Goal: Task Accomplishment & Management: Use online tool/utility

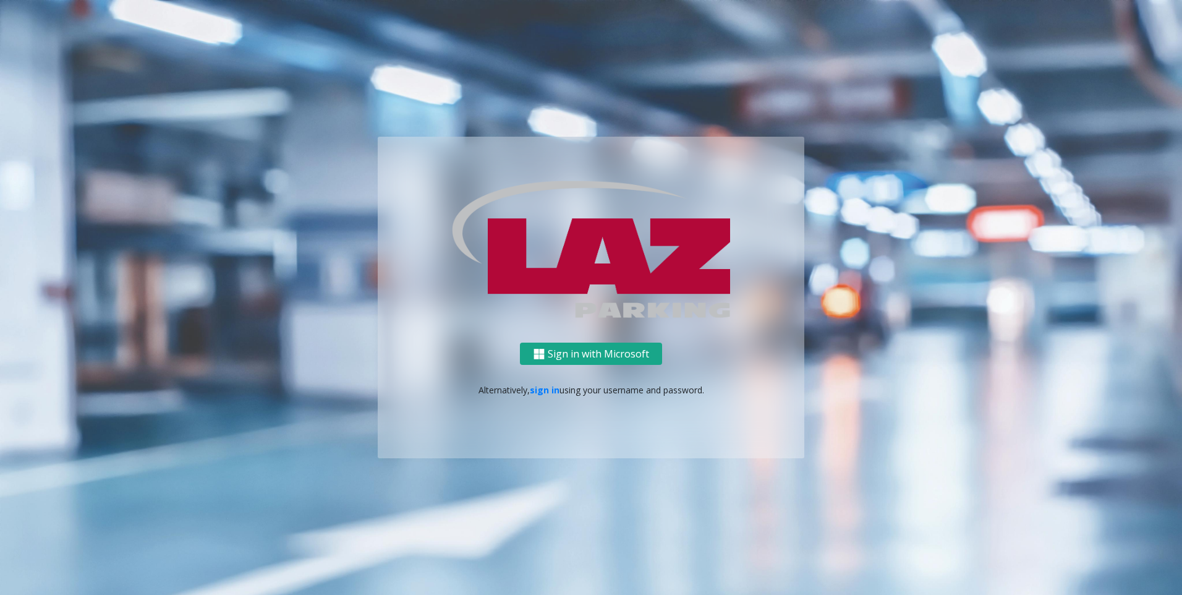
click at [583, 350] on button "Sign in with Microsoft" at bounding box center [591, 354] width 142 height 23
click at [623, 354] on button "Sign in with Microsoft" at bounding box center [591, 354] width 142 height 23
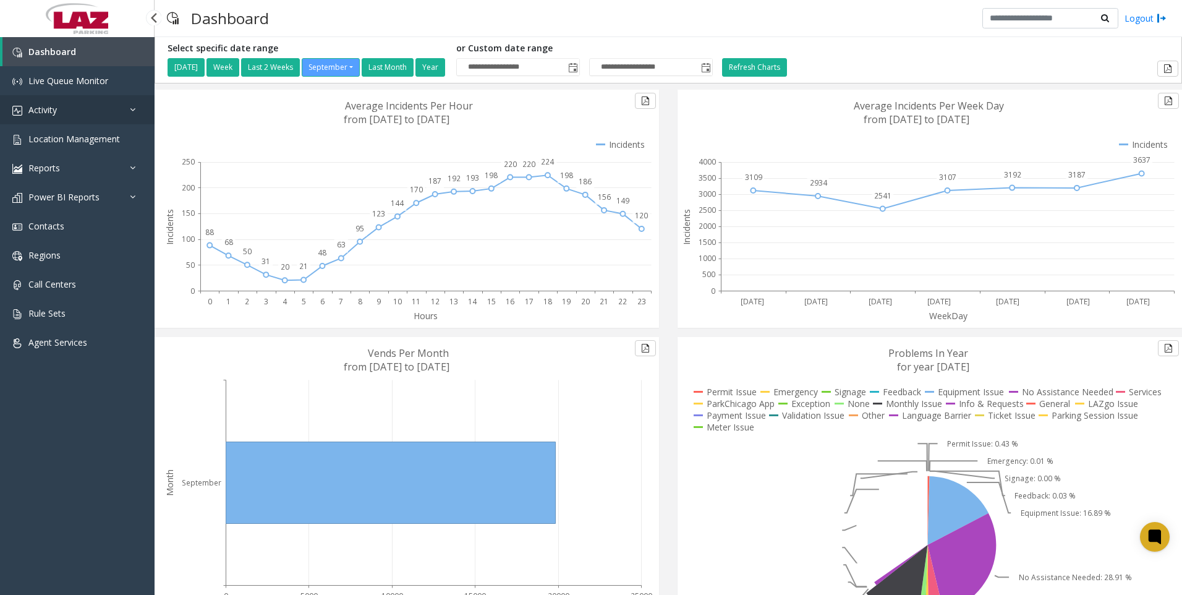
click at [75, 106] on link "Activity" at bounding box center [77, 109] width 155 height 29
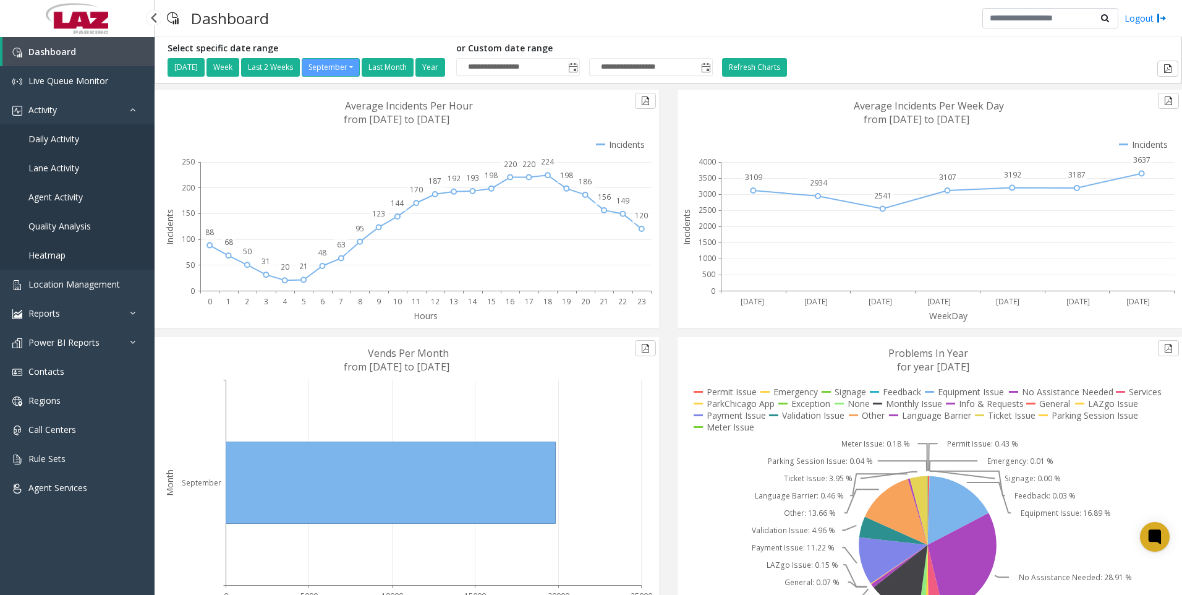
click at [77, 203] on link "Agent Activity" at bounding box center [77, 196] width 155 height 29
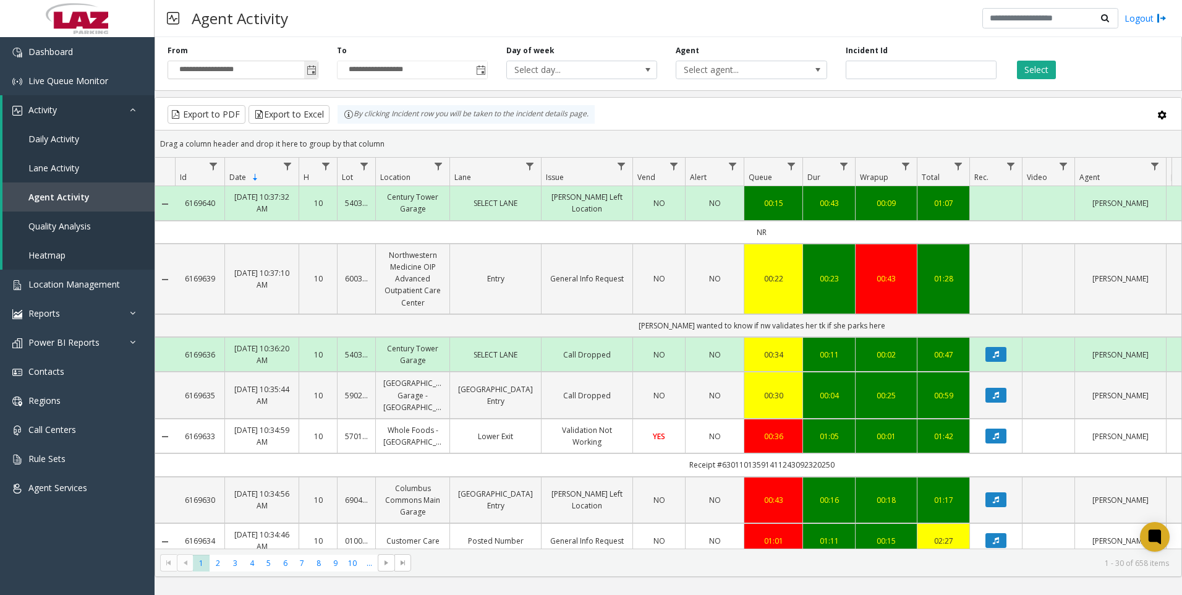
click at [312, 75] on span "Toggle popup" at bounding box center [312, 71] width 10 height 10
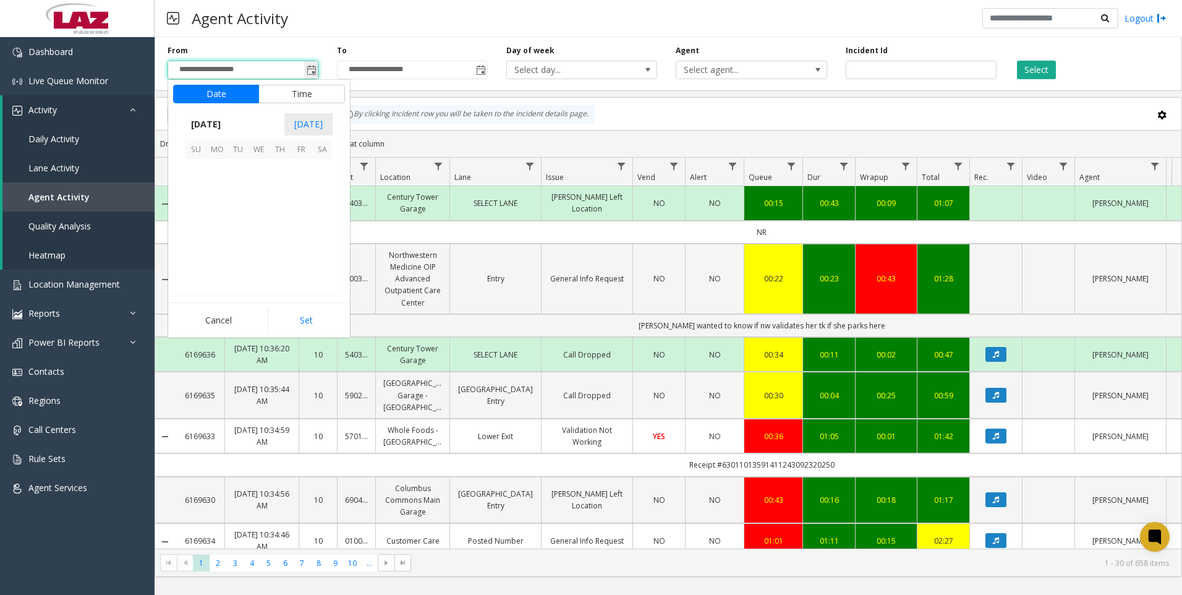
scroll to position [221962, 0]
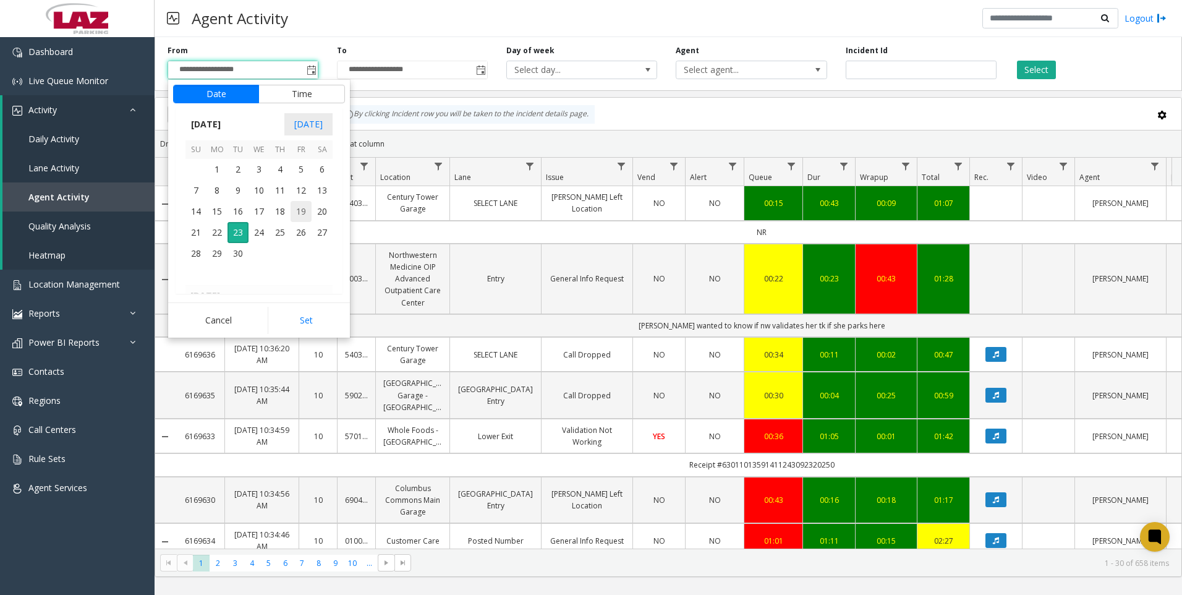
click at [305, 216] on span "19" at bounding box center [301, 211] width 21 height 21
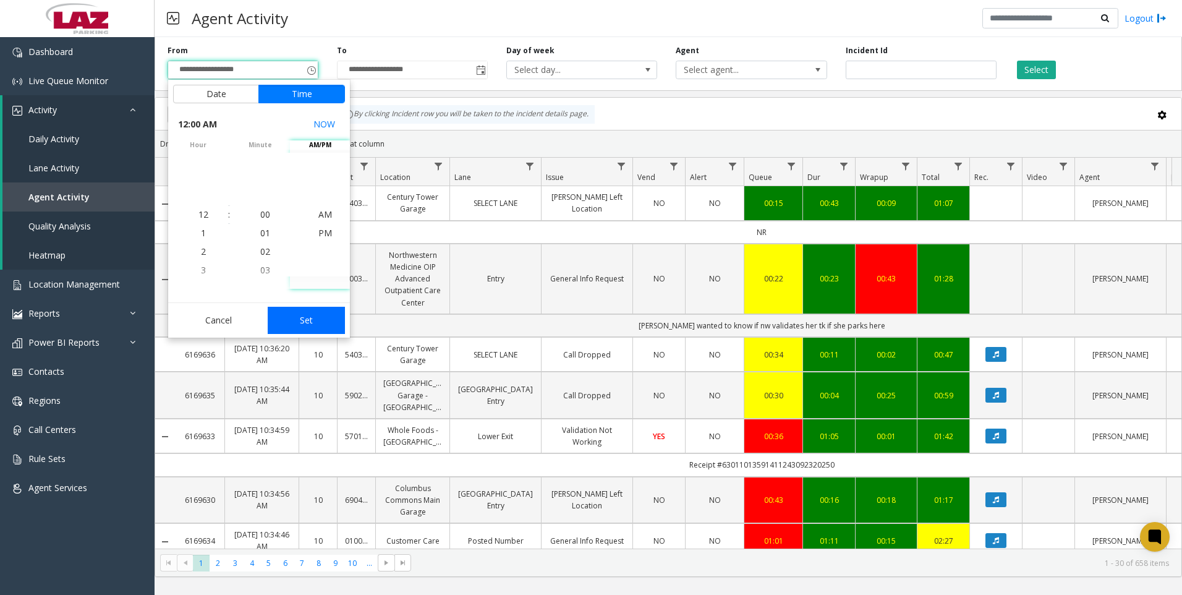
click at [310, 309] on button "Set" at bounding box center [307, 320] width 78 height 27
type input "**********"
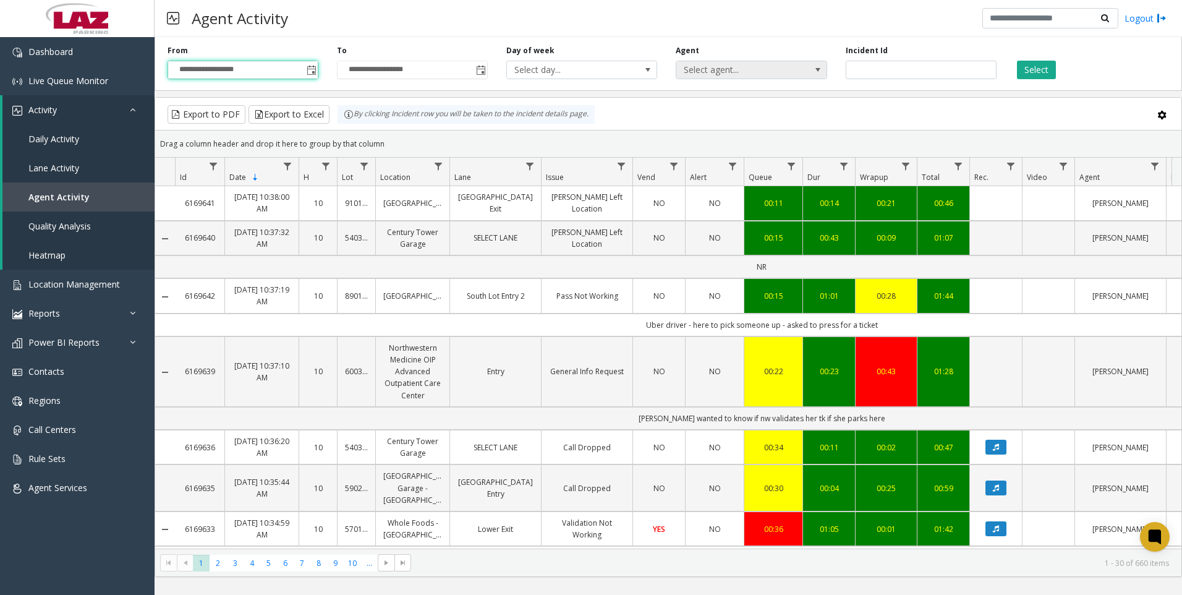
click at [816, 77] on span at bounding box center [818, 69] width 17 height 17
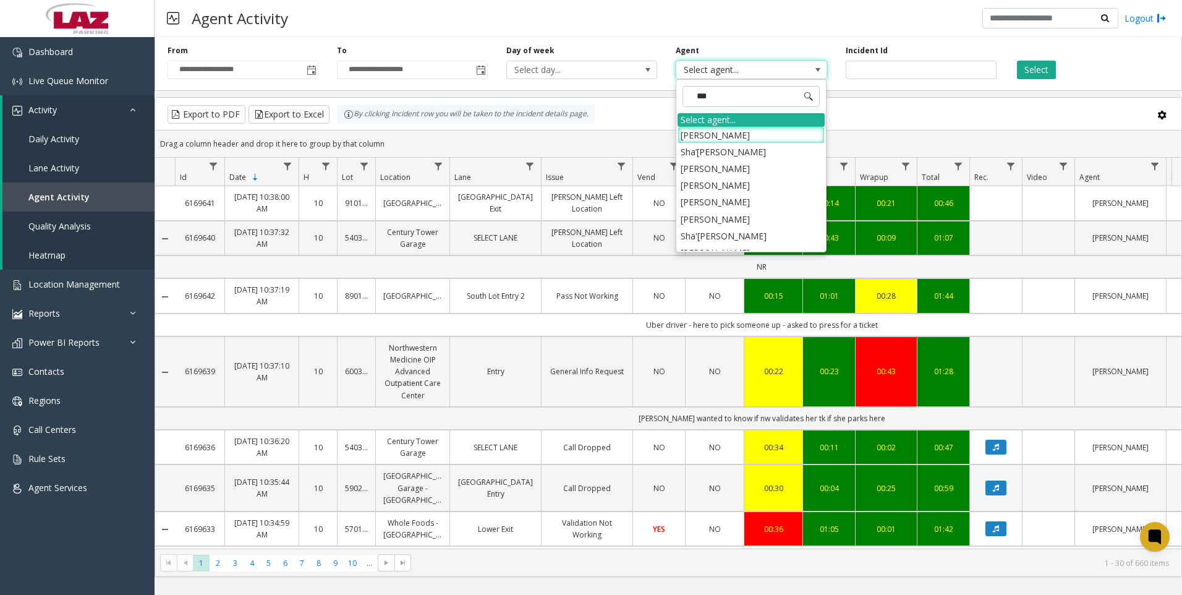
type input "****"
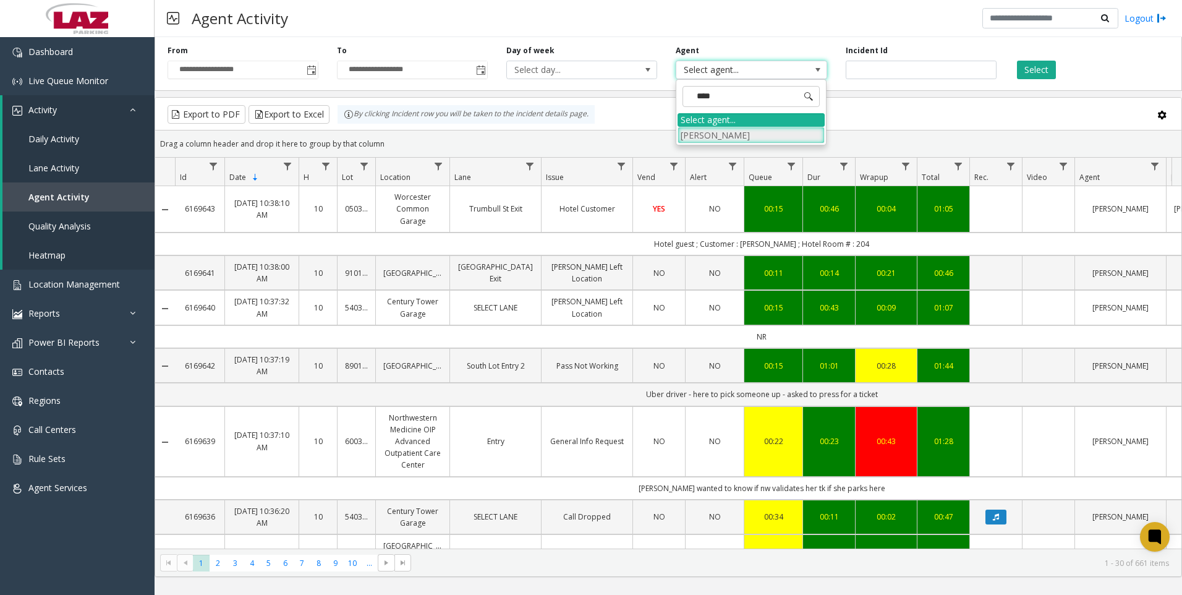
click at [719, 130] on li "Adrian Morris" at bounding box center [751, 135] width 147 height 17
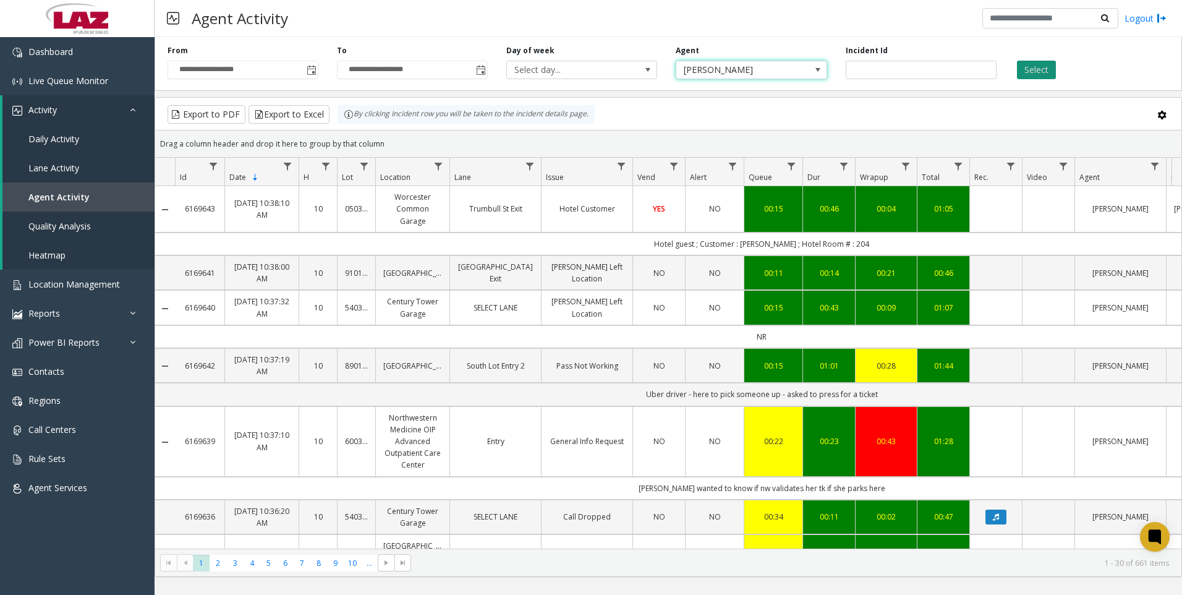
click at [1039, 75] on button "Select" at bounding box center [1036, 70] width 39 height 19
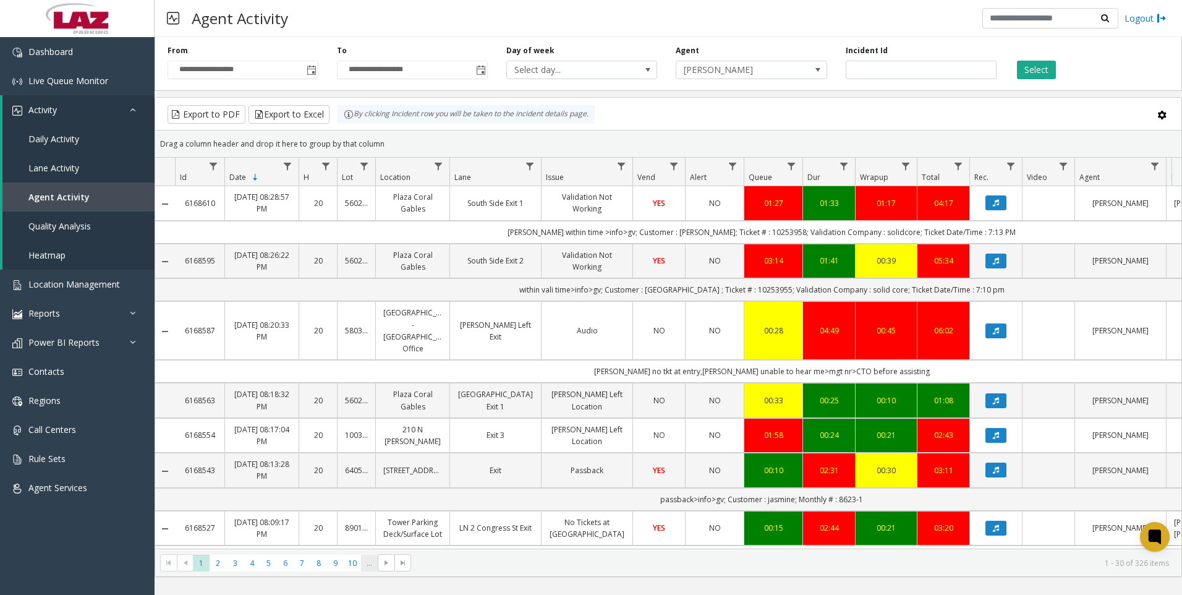
click at [372, 565] on span "..." at bounding box center [369, 563] width 17 height 17
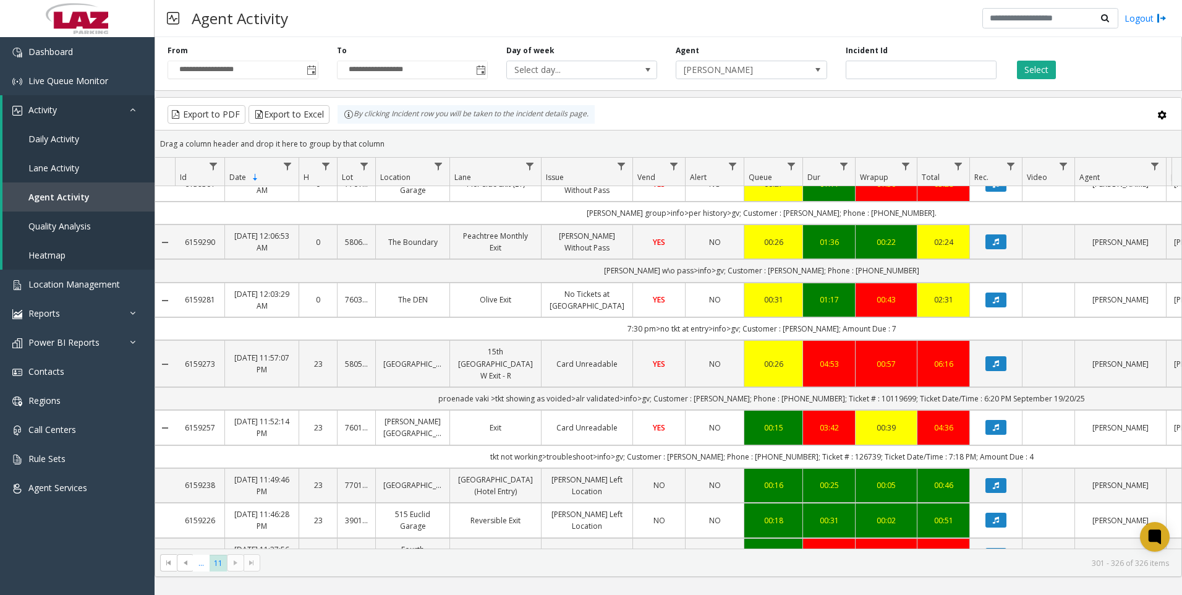
scroll to position [236, 0]
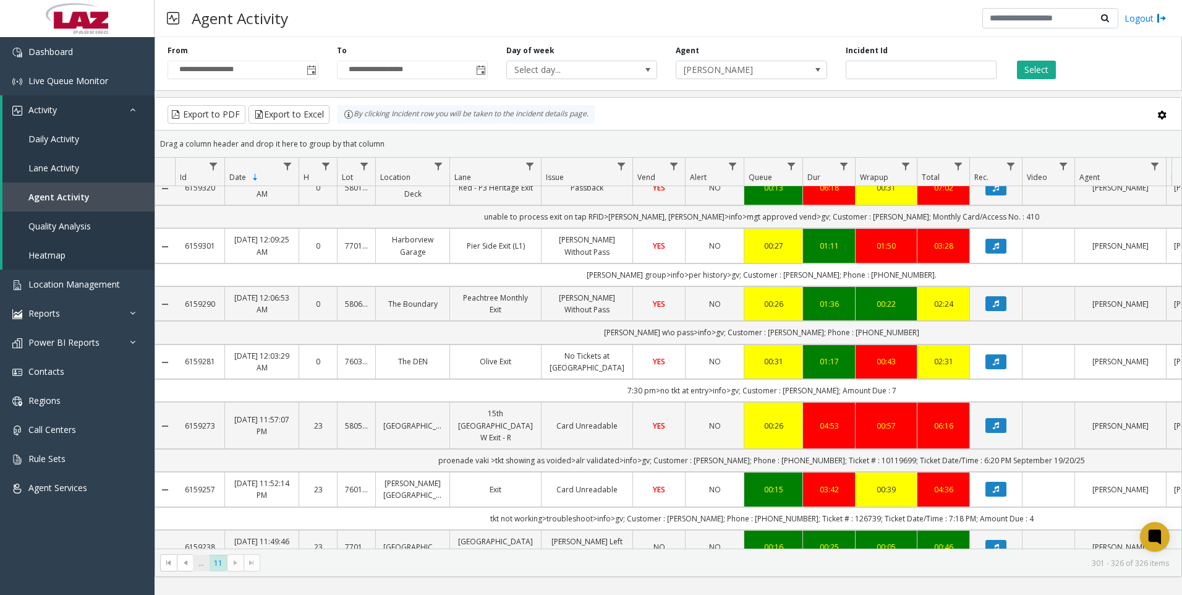
click at [195, 568] on span "..." at bounding box center [201, 563] width 17 height 17
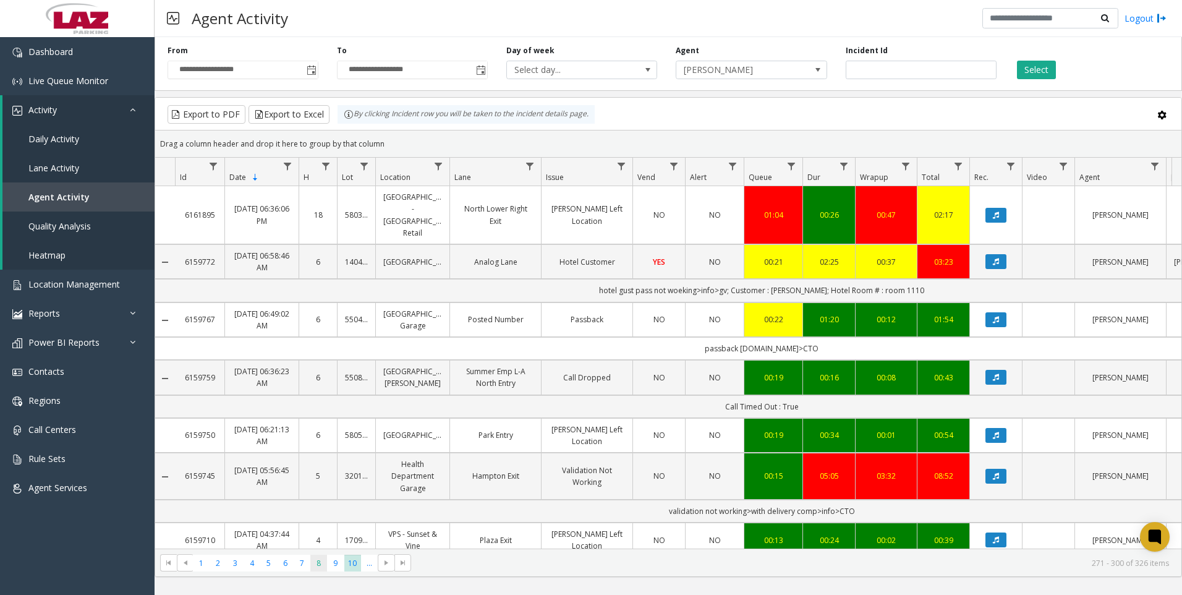
click at [314, 566] on span "8" at bounding box center [318, 563] width 17 height 17
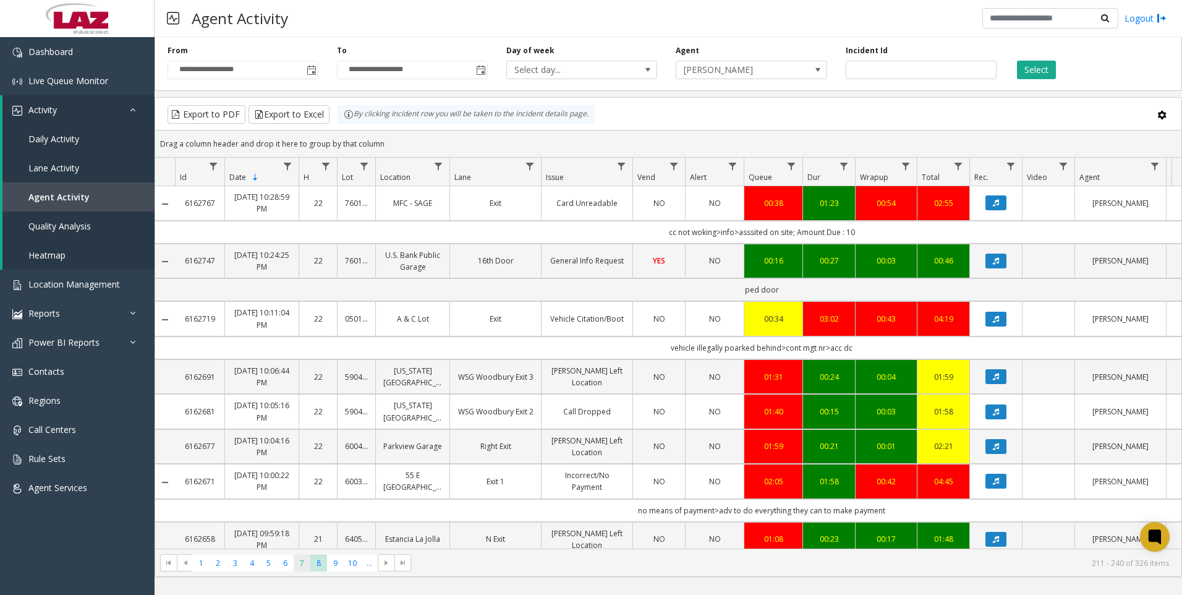
click at [300, 562] on span "7" at bounding box center [302, 563] width 17 height 17
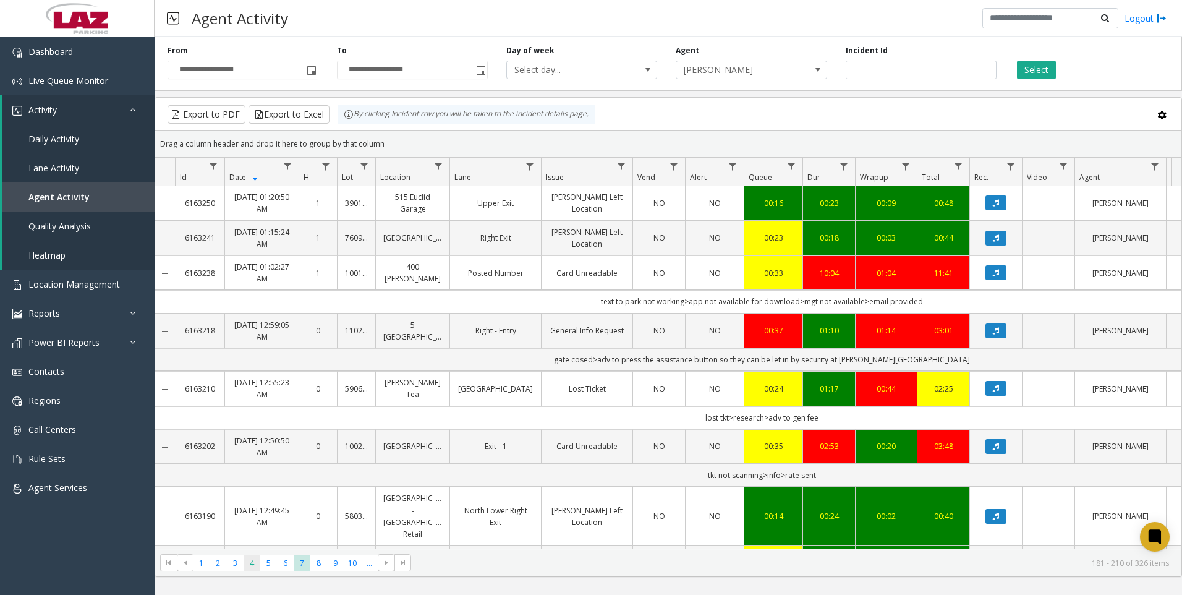
click at [247, 567] on span "4" at bounding box center [252, 563] width 17 height 17
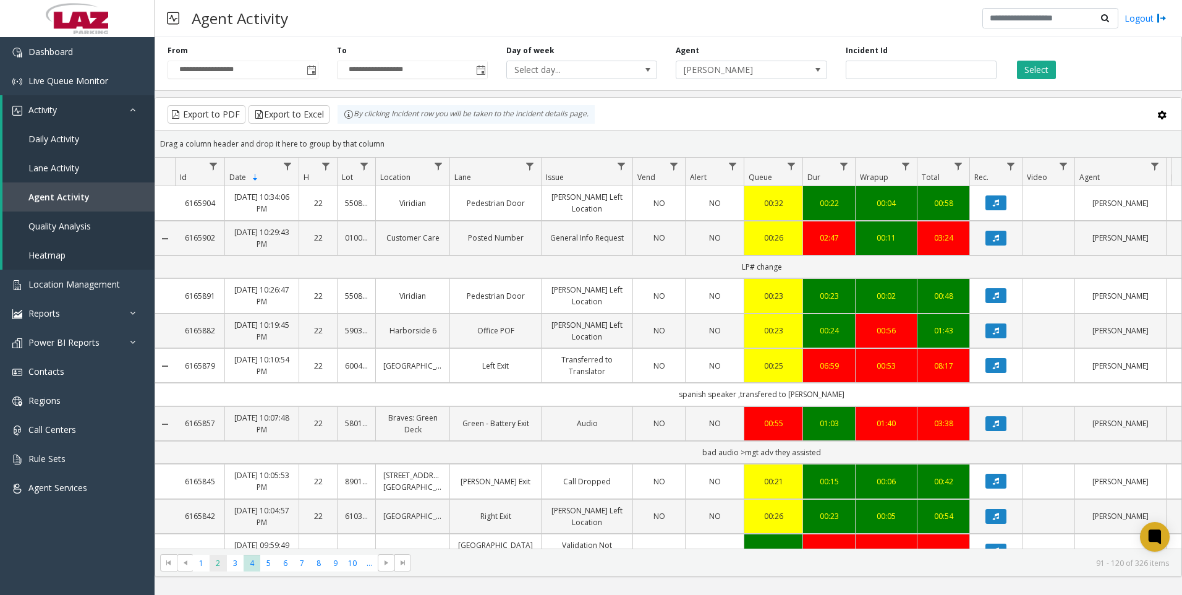
click at [218, 565] on span "2" at bounding box center [218, 563] width 17 height 17
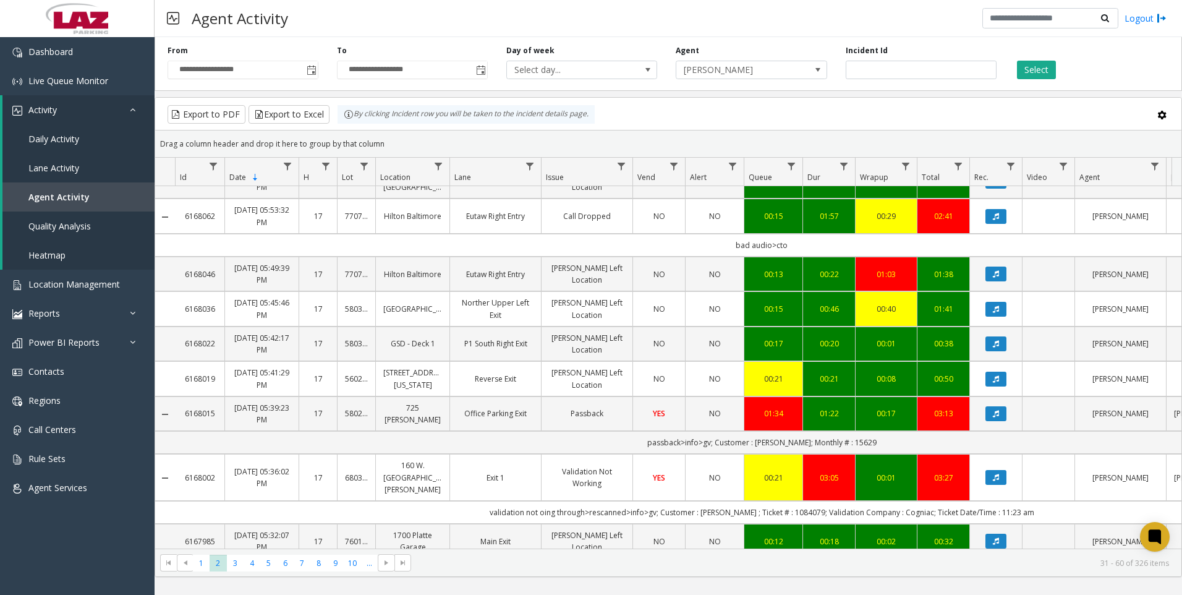
scroll to position [309, 0]
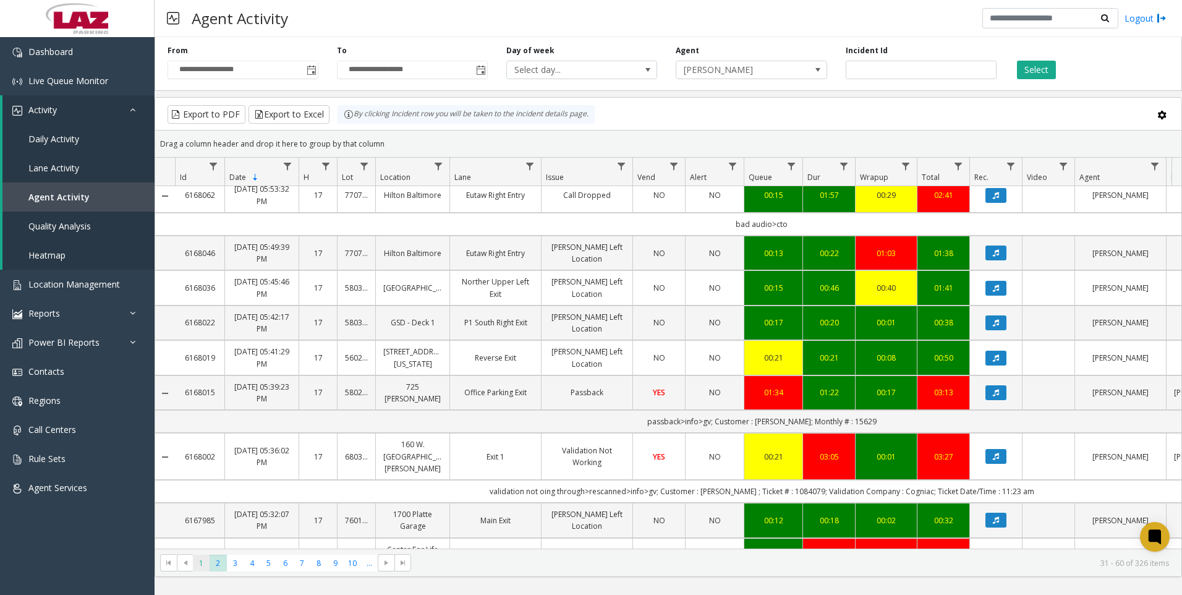
click at [203, 568] on span "1" at bounding box center [201, 563] width 17 height 17
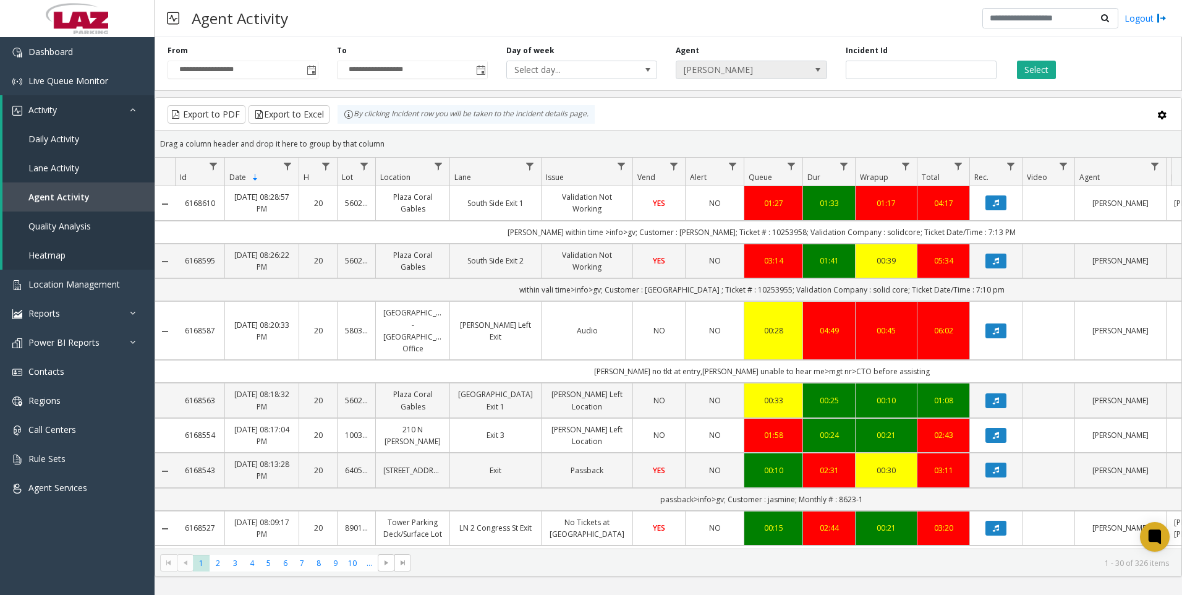
click at [773, 74] on span "Adrian Morris" at bounding box center [737, 69] width 120 height 17
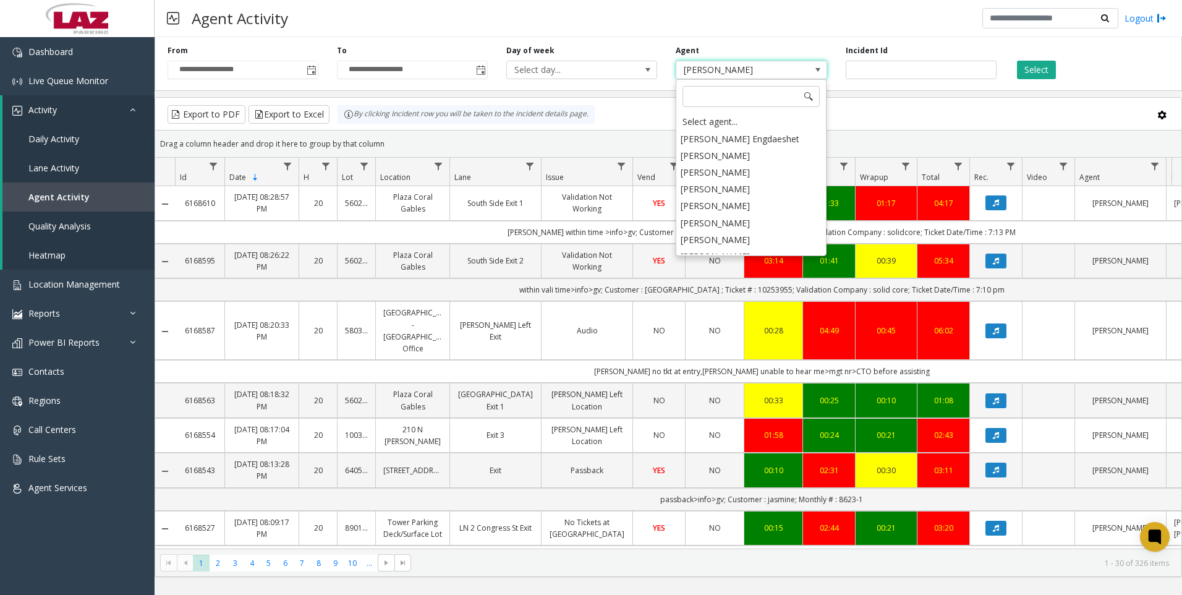
scroll to position [6335, 0]
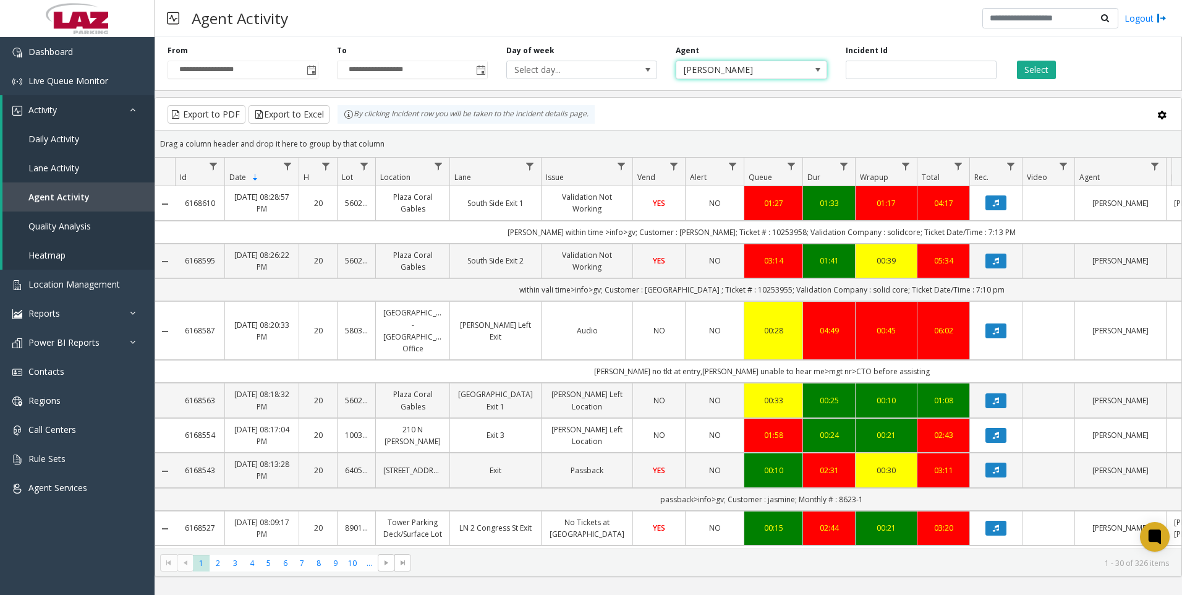
click at [813, 77] on span at bounding box center [818, 69] width 17 height 17
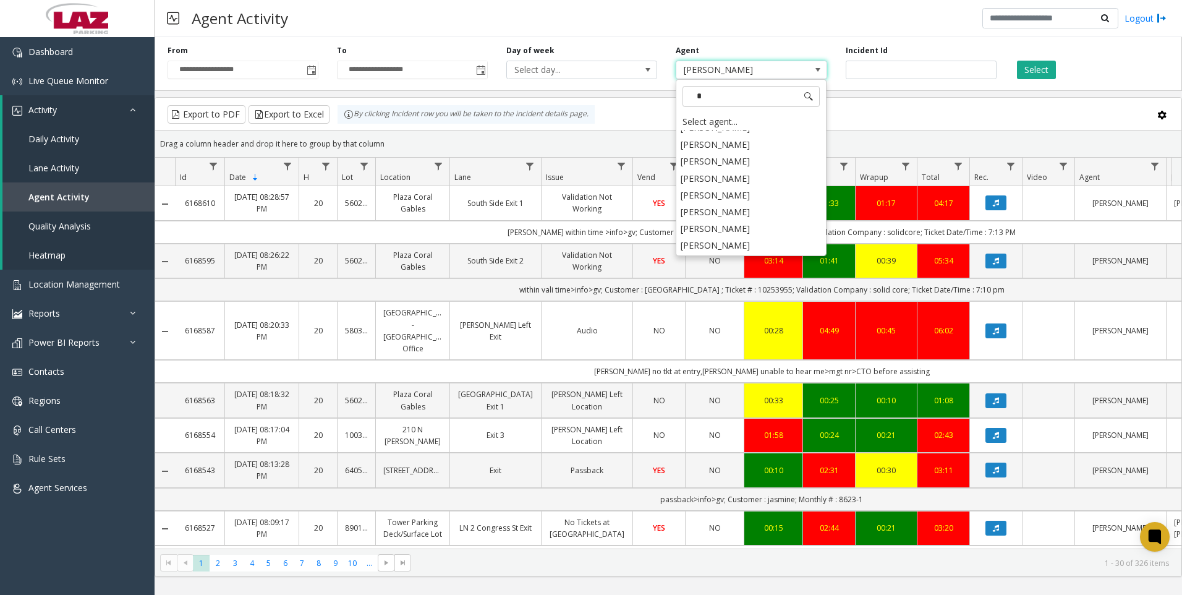
scroll to position [0, 0]
type input "***"
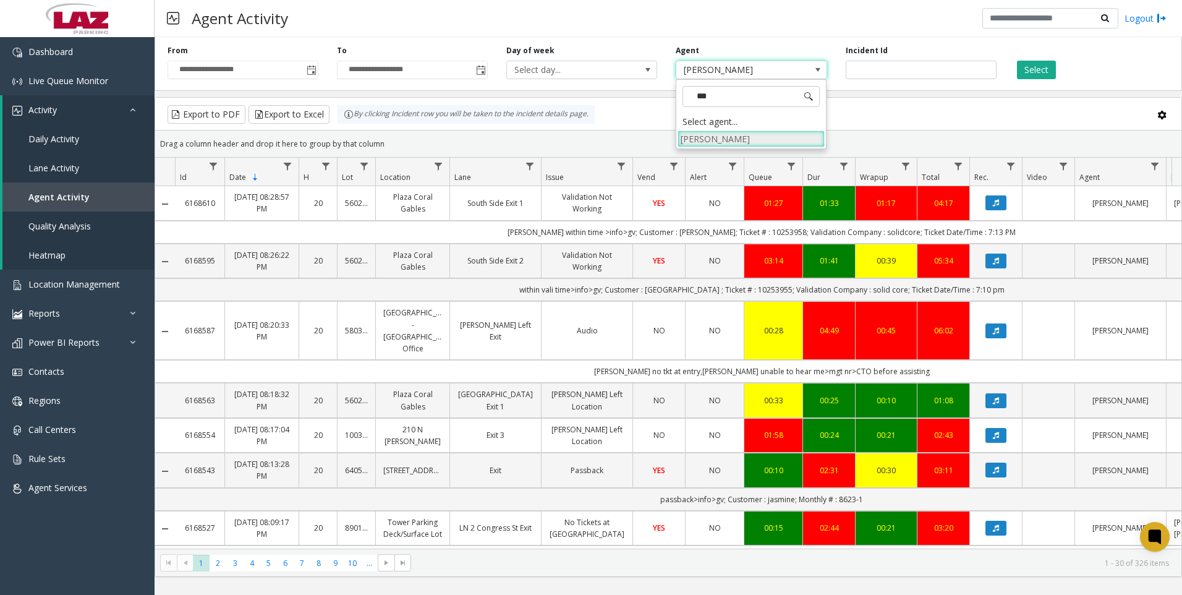
click at [735, 135] on li "Adrian Zavala" at bounding box center [751, 138] width 147 height 17
click at [1051, 71] on button "Select" at bounding box center [1036, 70] width 39 height 19
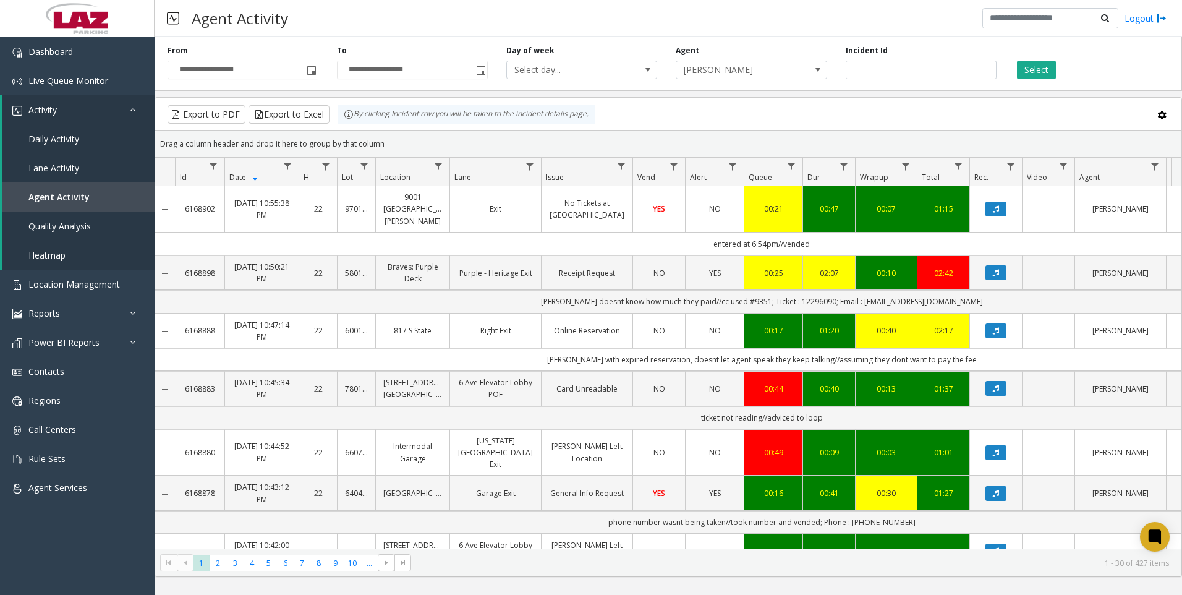
click at [366, 573] on kendo-pager "* * * * * * * * * ** *** 1 2 3 4 5 6 7 8 9 10 ... 1 - 30 of 427 items" at bounding box center [668, 563] width 1027 height 28
click at [369, 565] on span "..." at bounding box center [369, 563] width 17 height 17
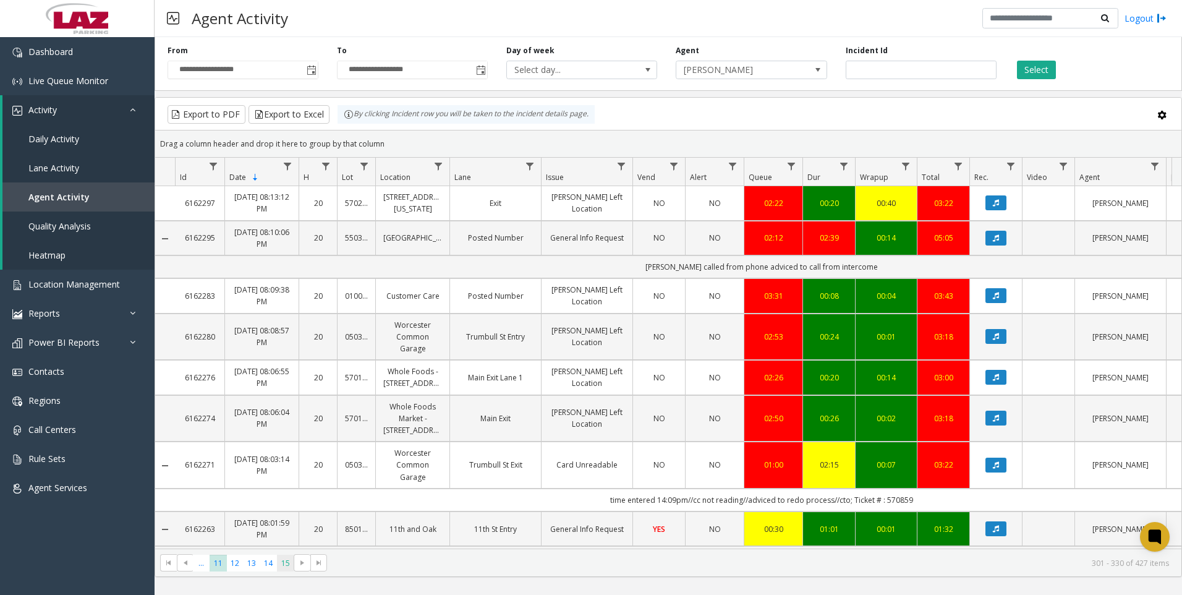
click at [289, 567] on span "15" at bounding box center [285, 563] width 17 height 17
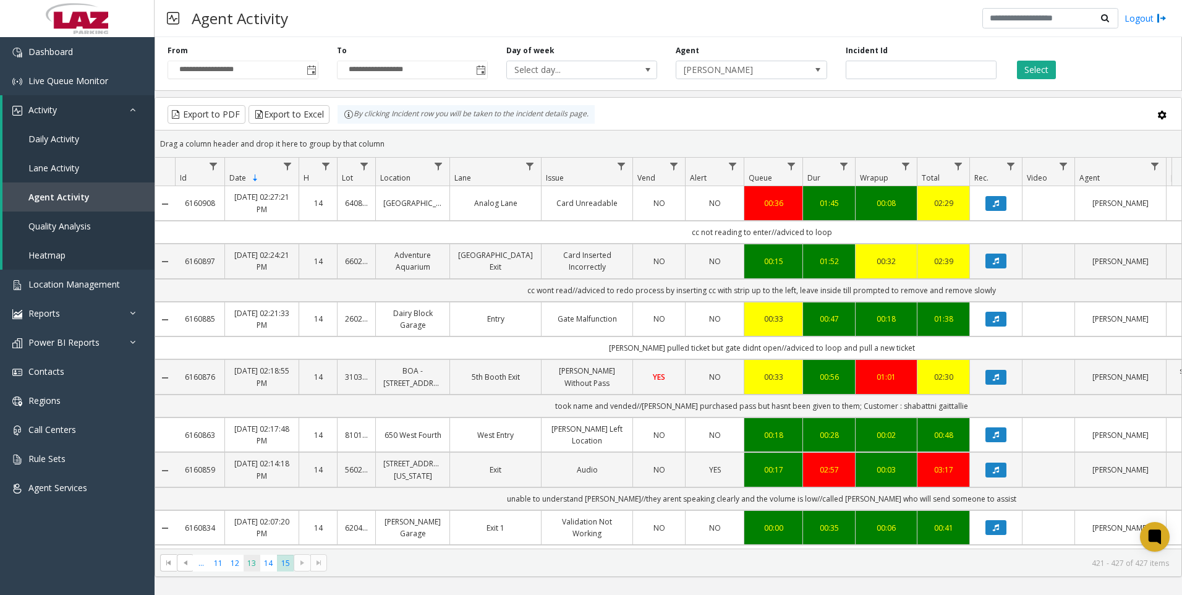
click at [256, 565] on span "13" at bounding box center [252, 563] width 17 height 17
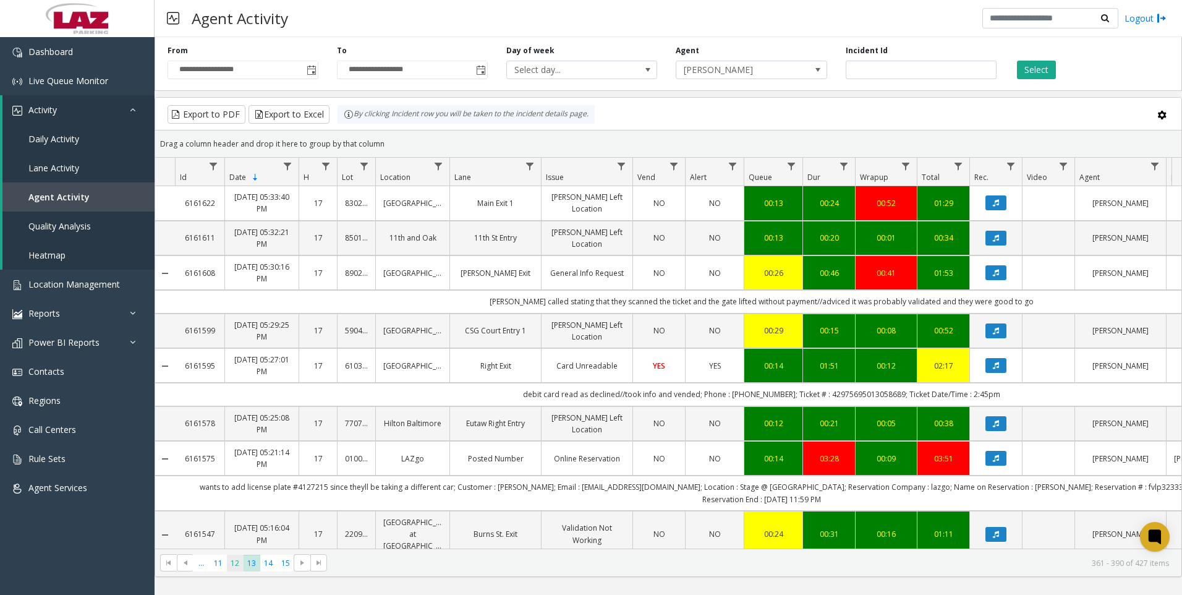
click at [236, 565] on span "12" at bounding box center [235, 563] width 17 height 17
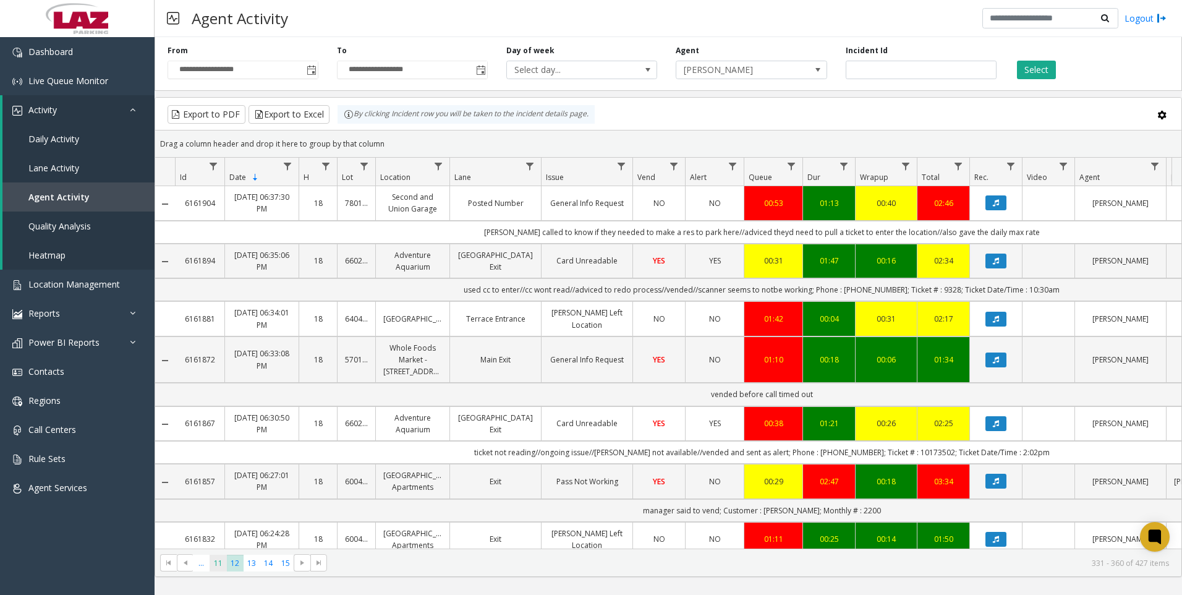
click at [222, 562] on span "11" at bounding box center [218, 563] width 17 height 17
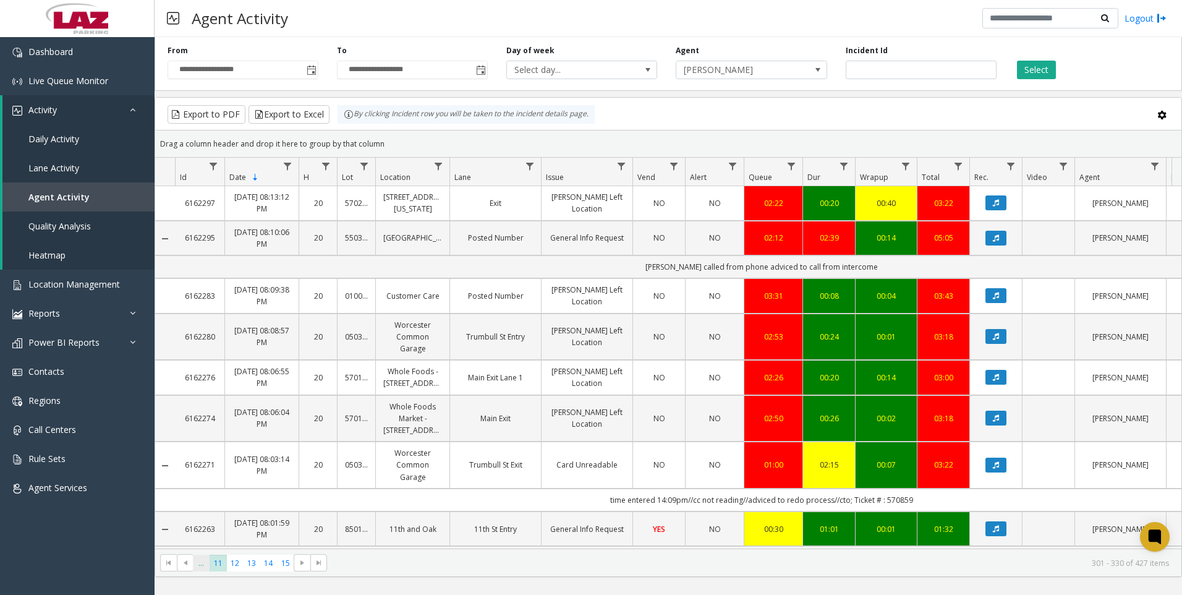
click at [199, 568] on span "..." at bounding box center [201, 563] width 17 height 17
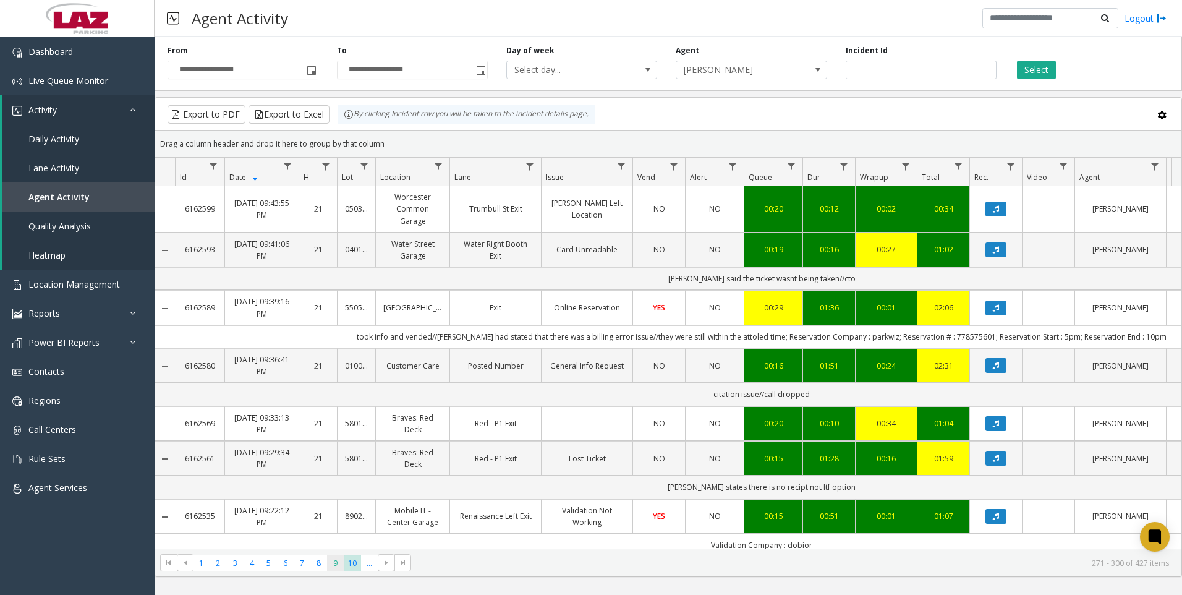
click at [332, 569] on span "9" at bounding box center [335, 563] width 17 height 17
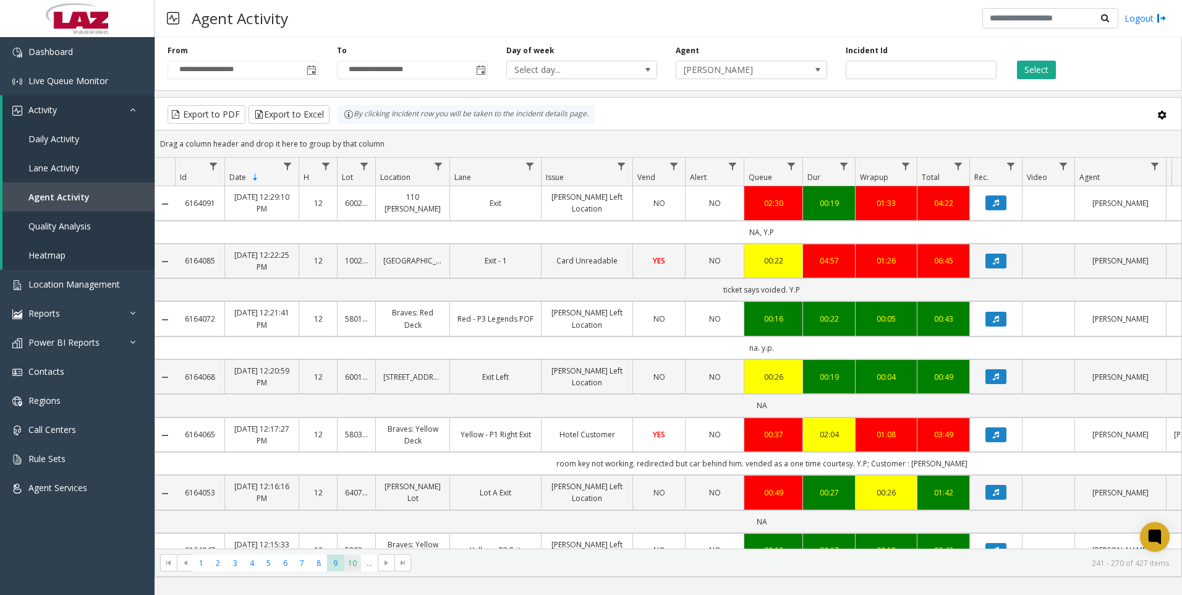
click at [354, 560] on span "10" at bounding box center [352, 563] width 17 height 17
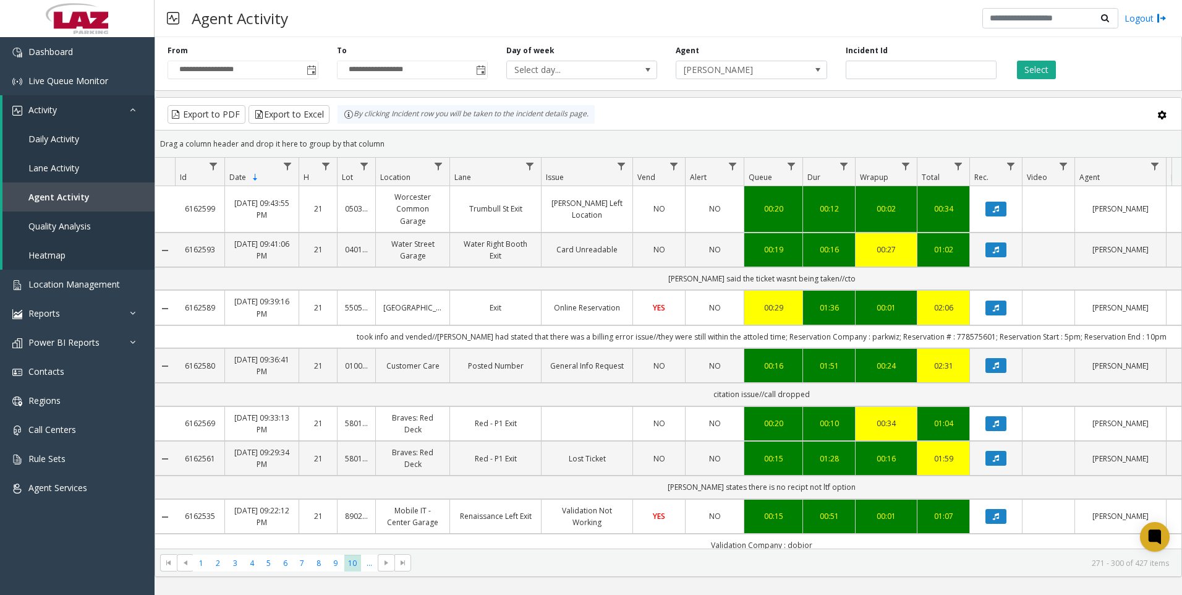
scroll to position [62, 0]
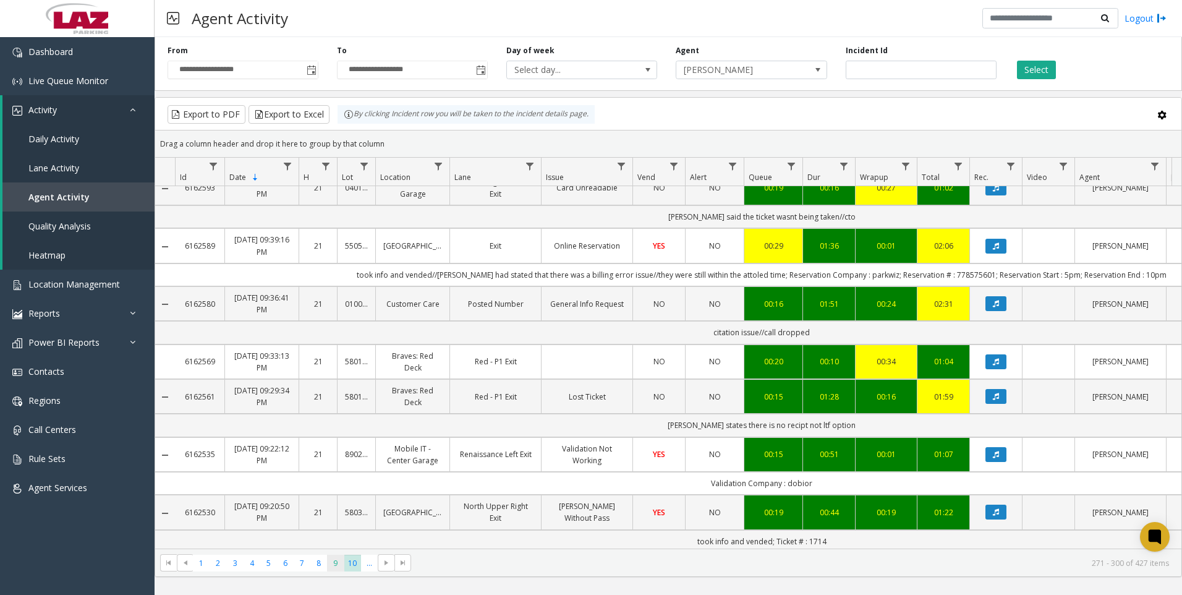
click at [328, 567] on span "9" at bounding box center [335, 563] width 17 height 17
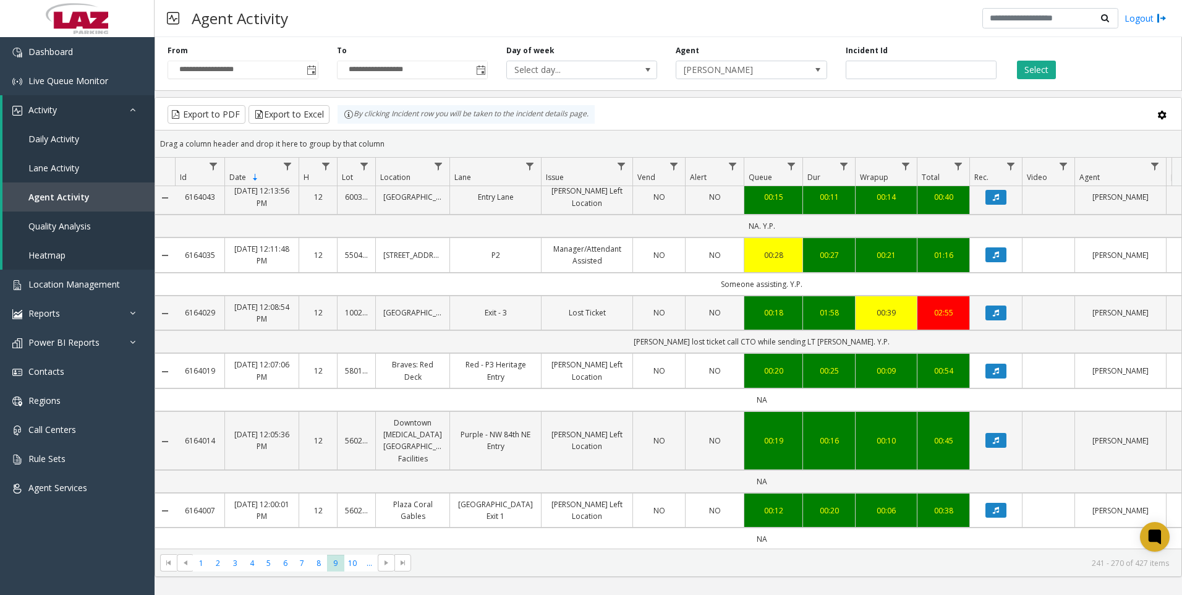
scroll to position [309, 0]
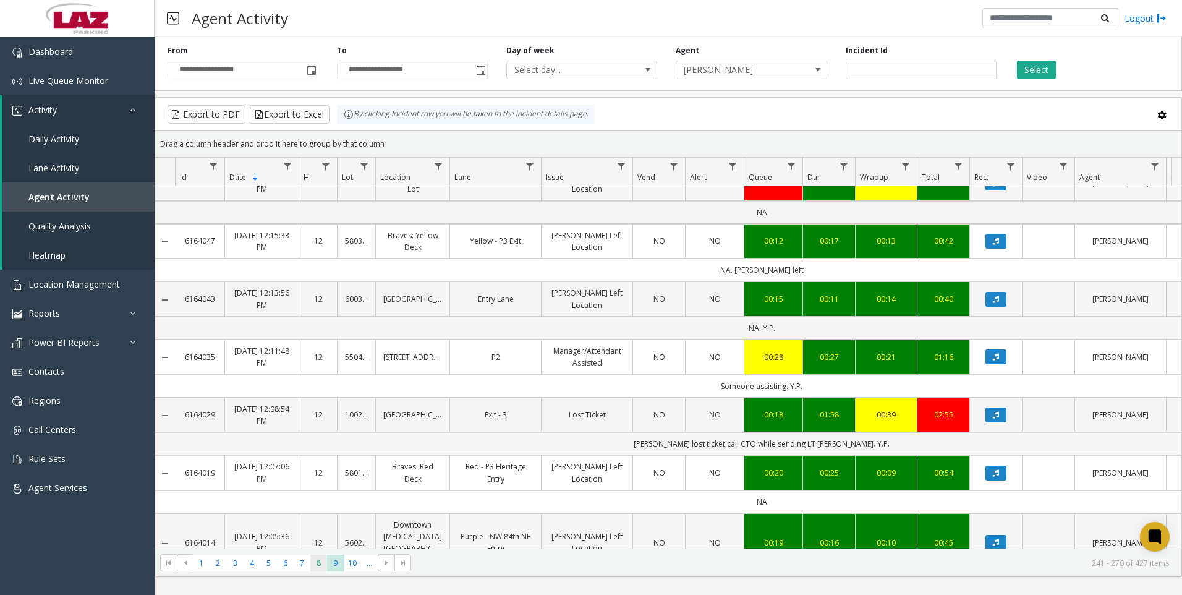
click at [325, 562] on span "8" at bounding box center [318, 563] width 17 height 17
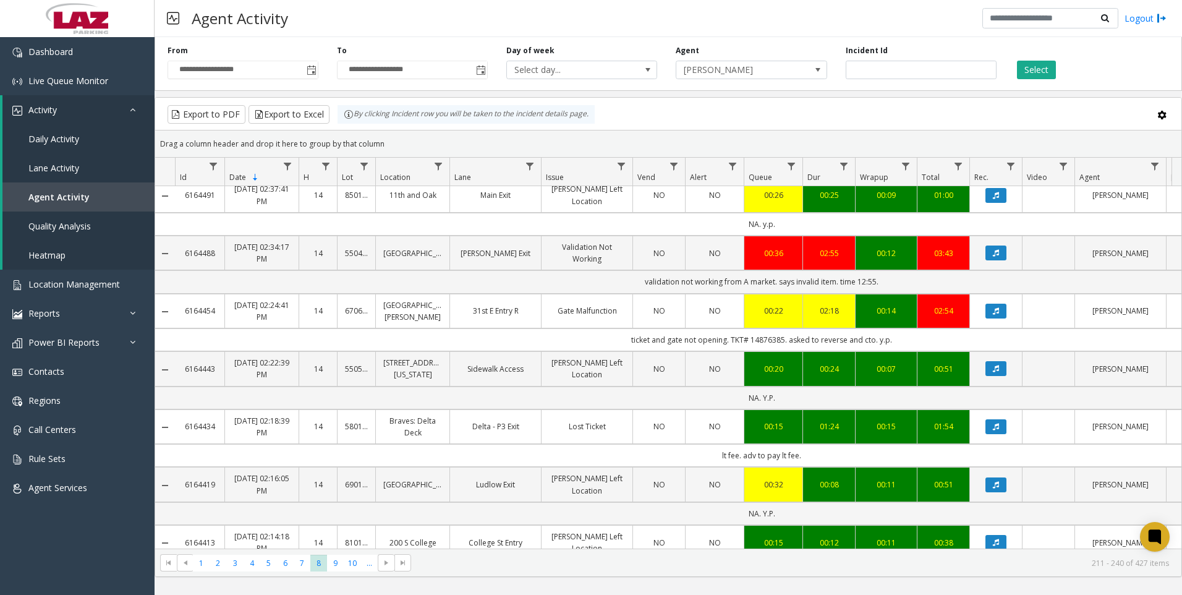
scroll to position [186, 0]
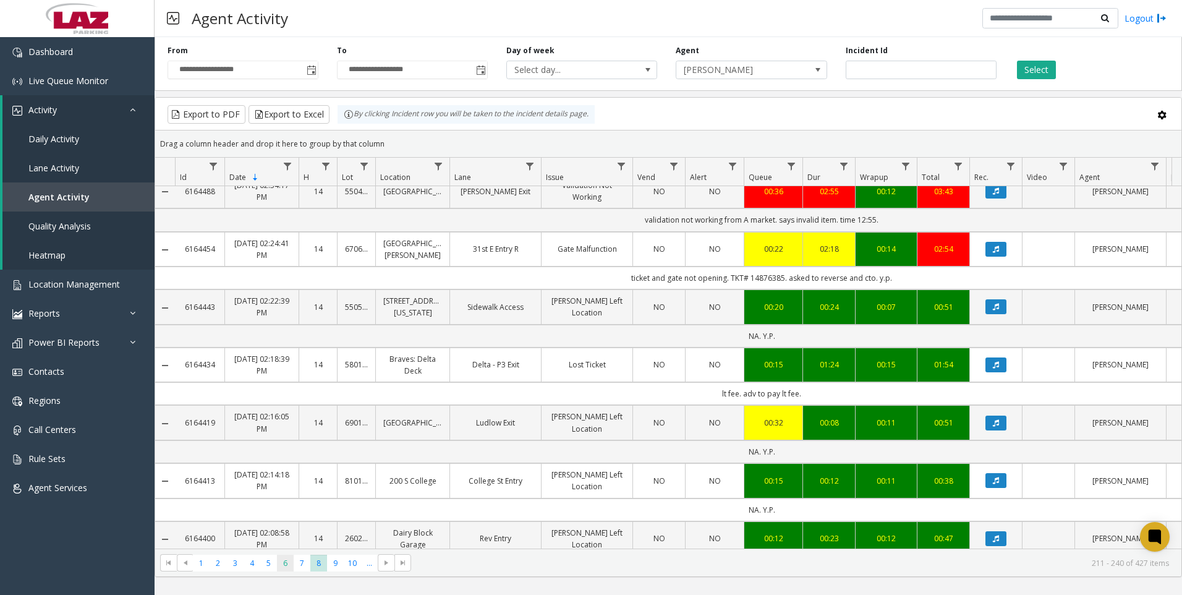
click at [284, 571] on span "6" at bounding box center [285, 563] width 17 height 17
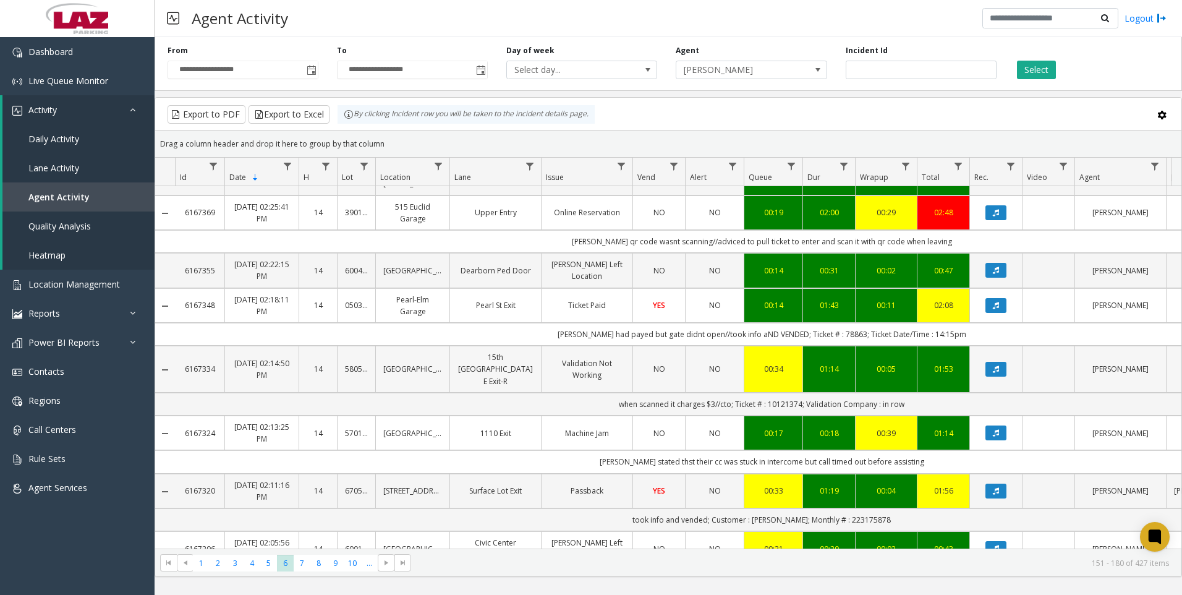
scroll to position [495, 0]
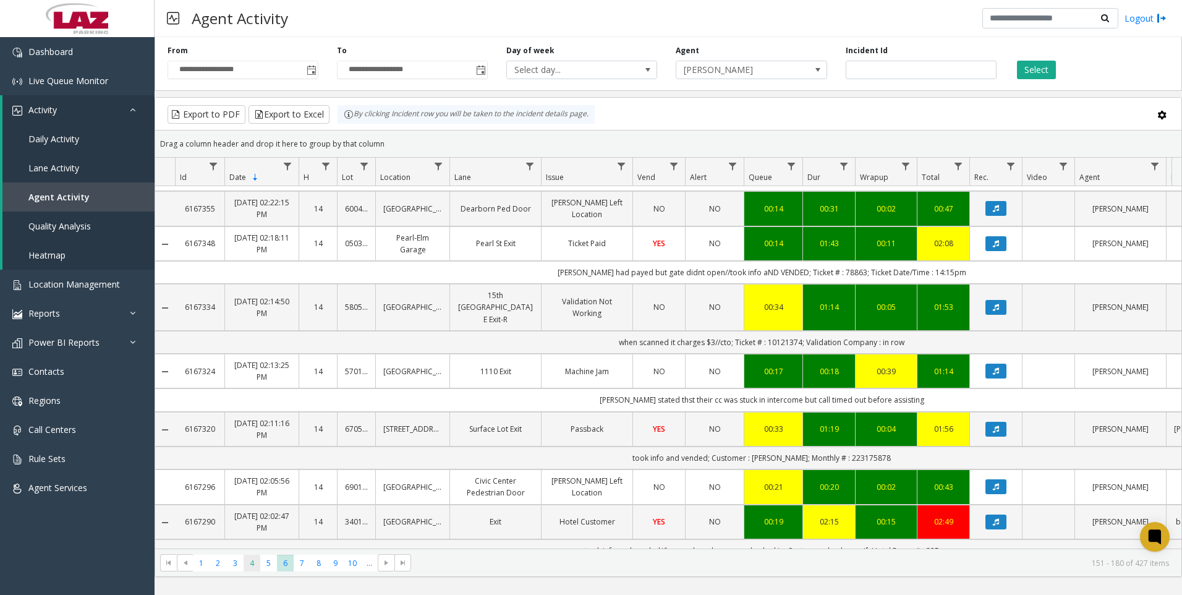
click at [250, 560] on span "4" at bounding box center [252, 563] width 17 height 17
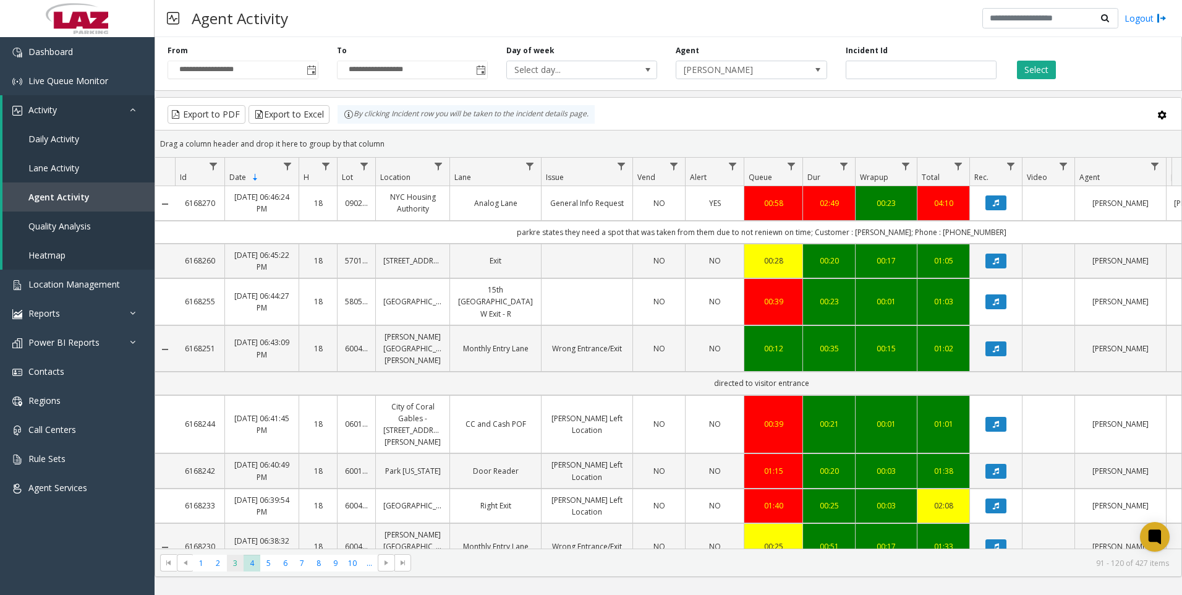
click at [232, 568] on span "3" at bounding box center [235, 563] width 17 height 17
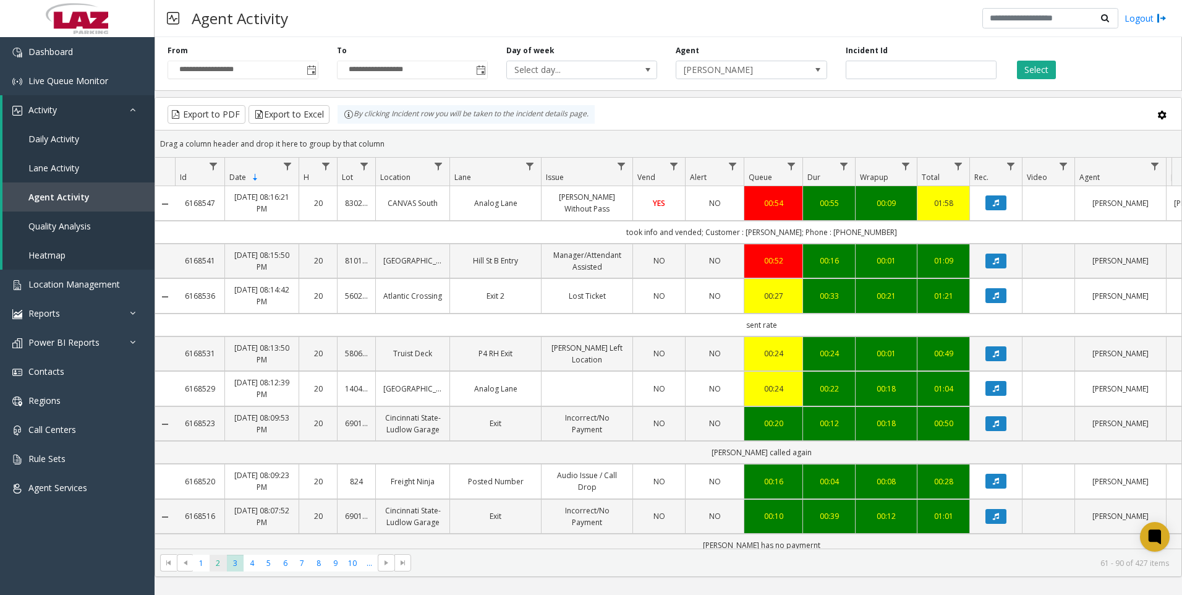
click at [218, 565] on span "2" at bounding box center [218, 563] width 17 height 17
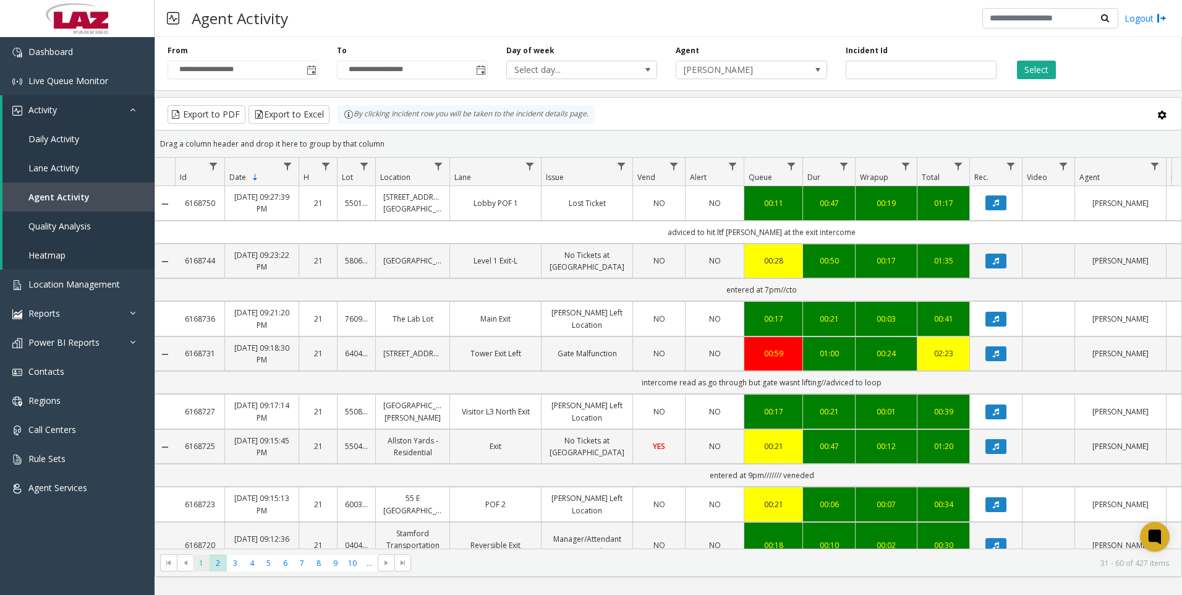
click at [207, 562] on span "1" at bounding box center [201, 563] width 17 height 17
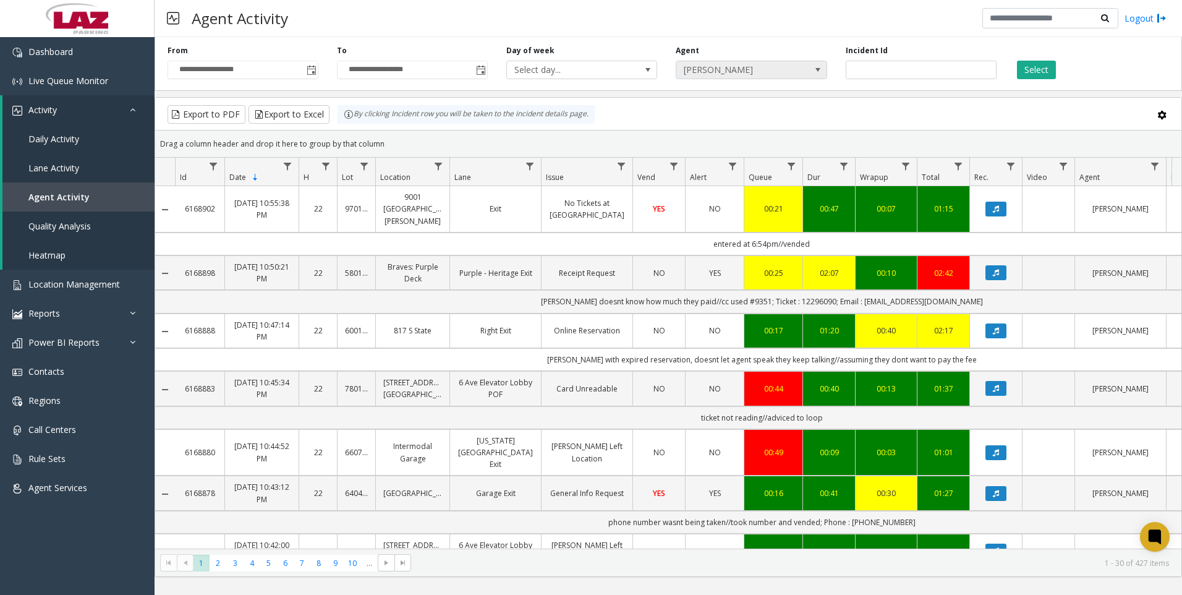
click at [785, 71] on span "Adrian Zavala" at bounding box center [737, 69] width 120 height 17
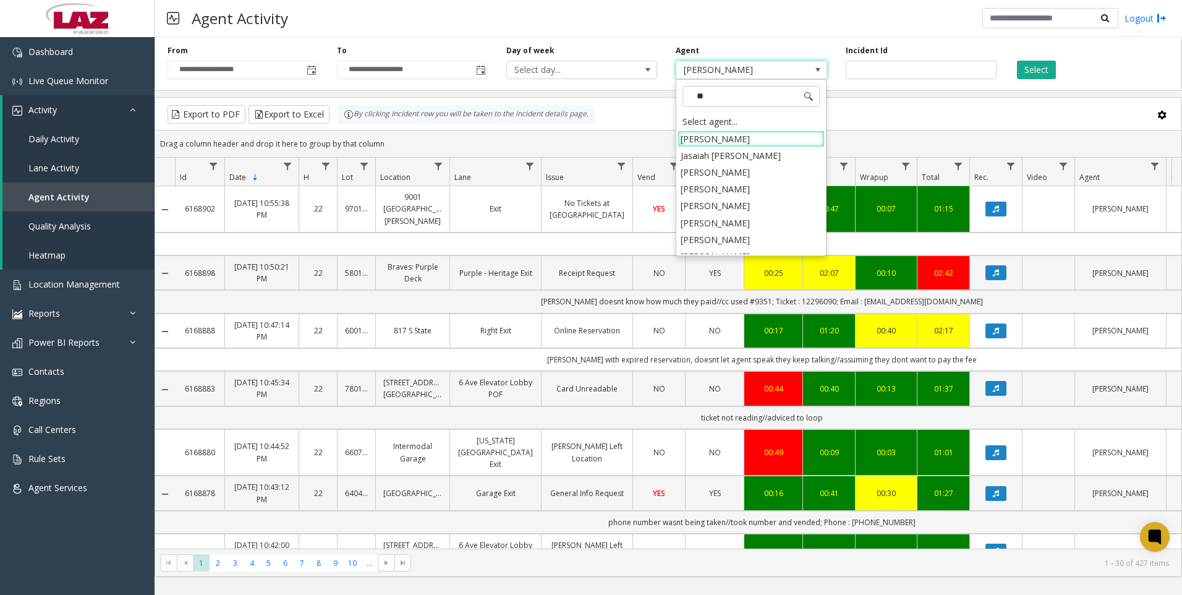
type input "***"
click at [756, 181] on li "Aisha Lopez" at bounding box center [751, 189] width 147 height 17
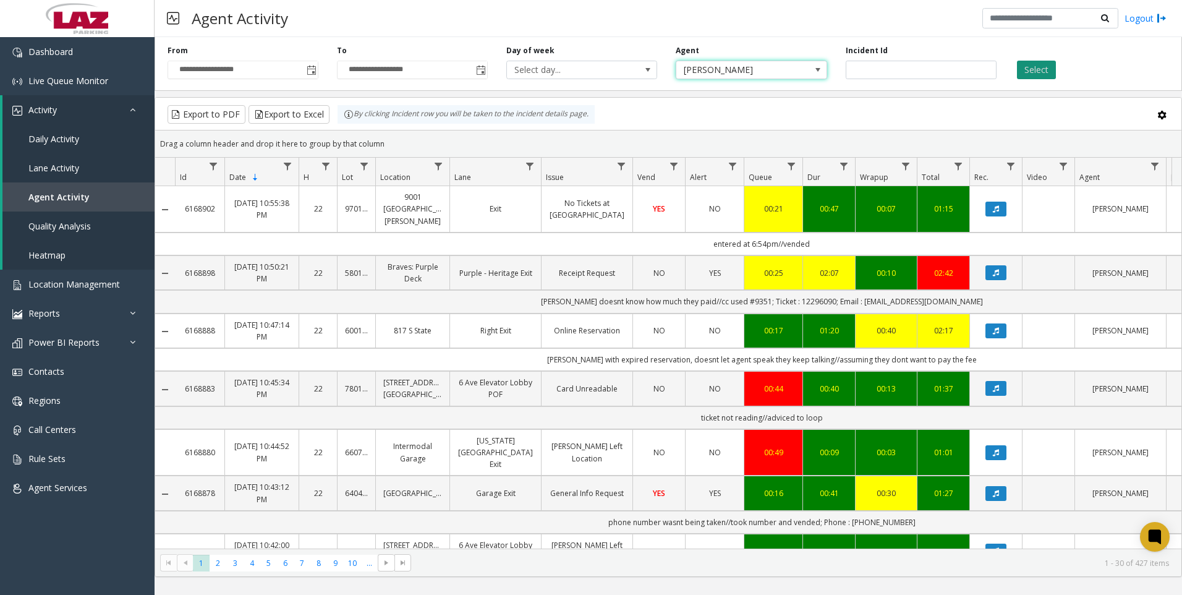
click at [1028, 64] on button "Select" at bounding box center [1036, 70] width 39 height 19
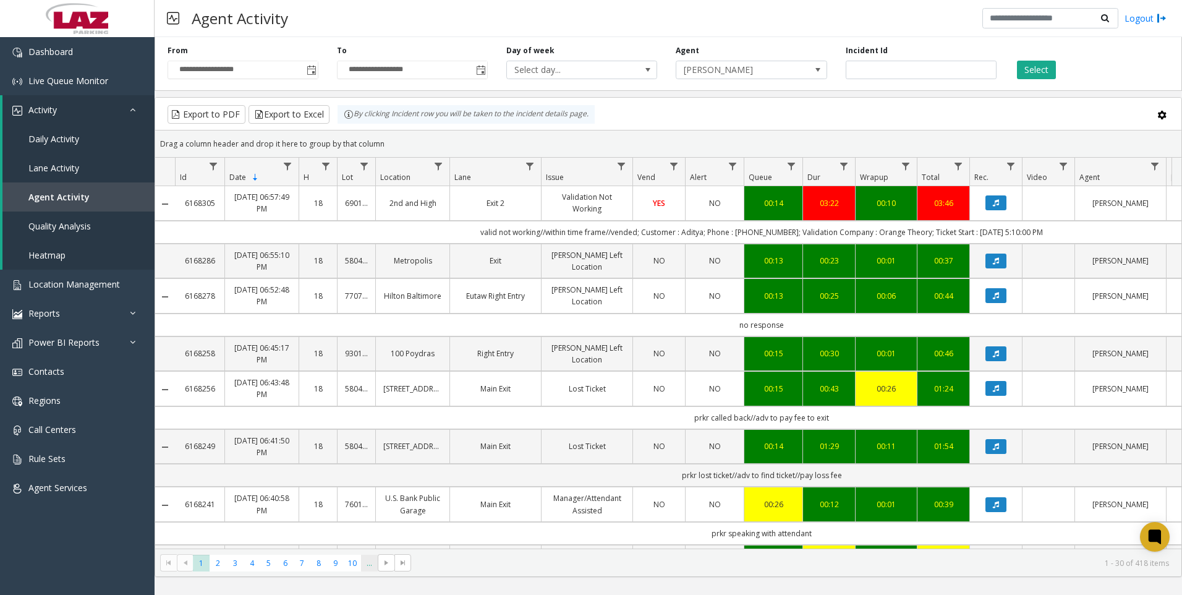
click at [364, 564] on span "..." at bounding box center [369, 563] width 17 height 17
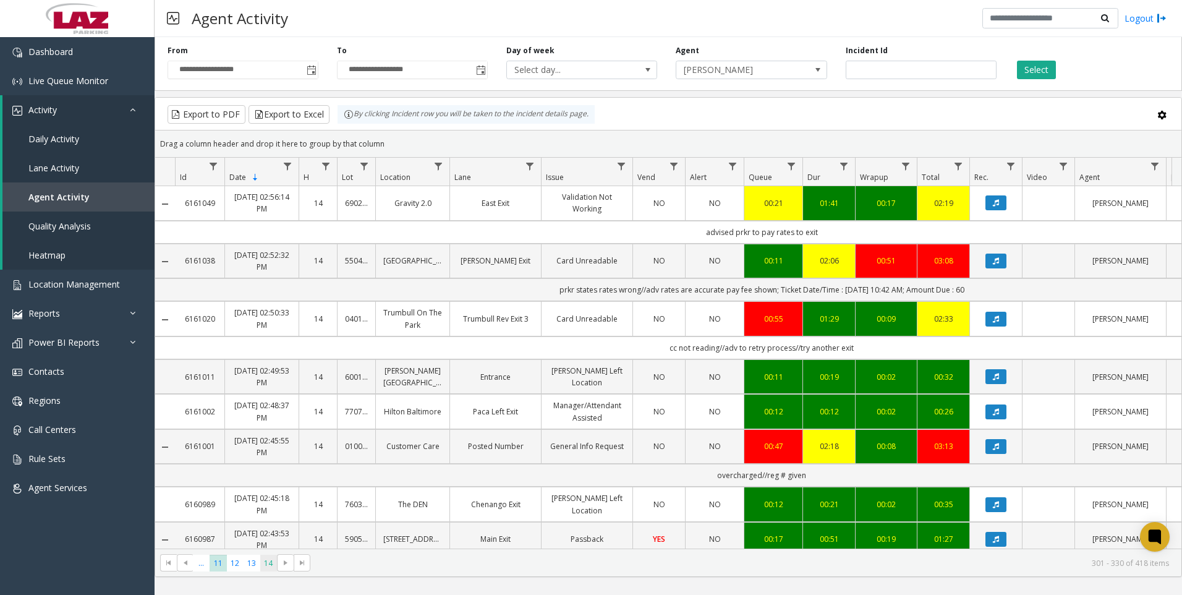
click at [266, 566] on span "14" at bounding box center [268, 563] width 17 height 17
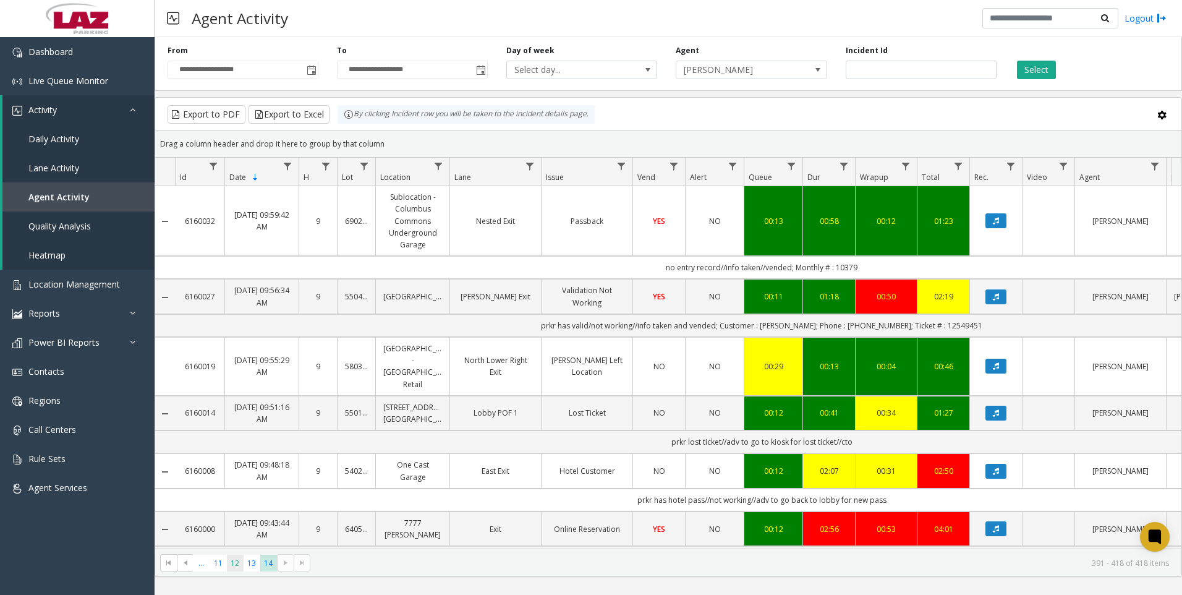
click at [237, 561] on span "12" at bounding box center [235, 563] width 17 height 17
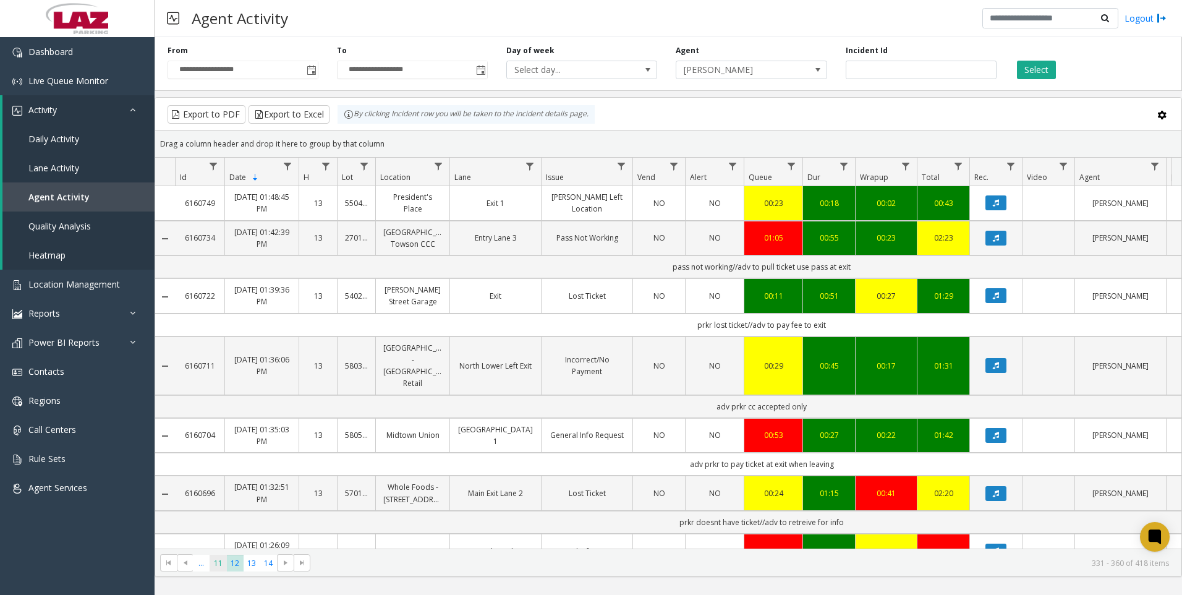
click at [216, 564] on span "11" at bounding box center [218, 563] width 17 height 17
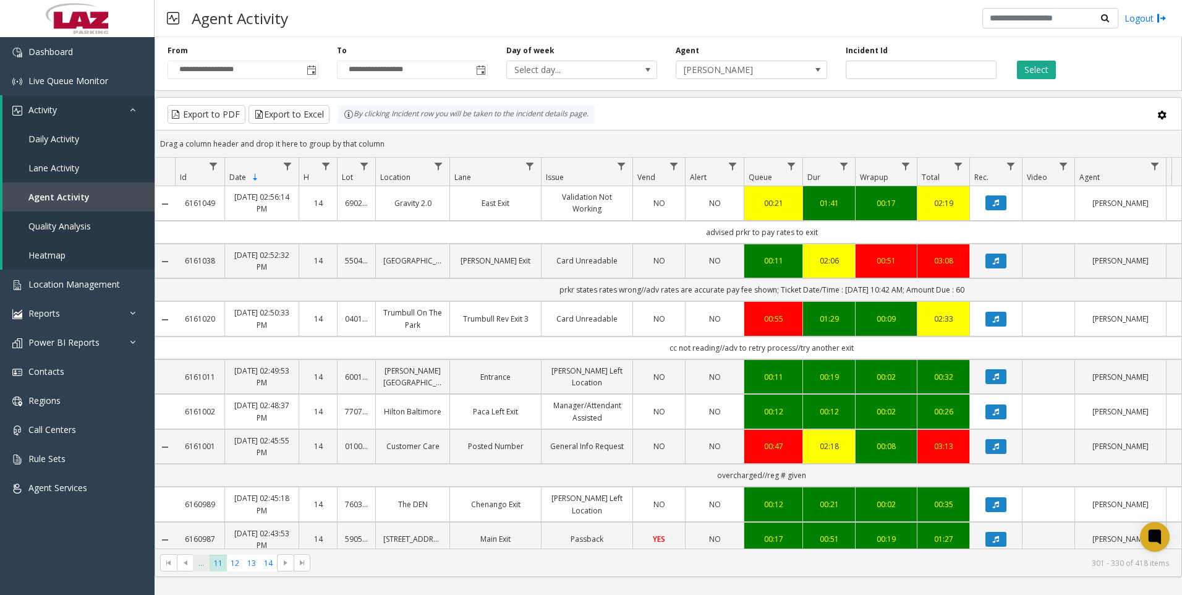
click at [206, 564] on span "..." at bounding box center [201, 563] width 17 height 17
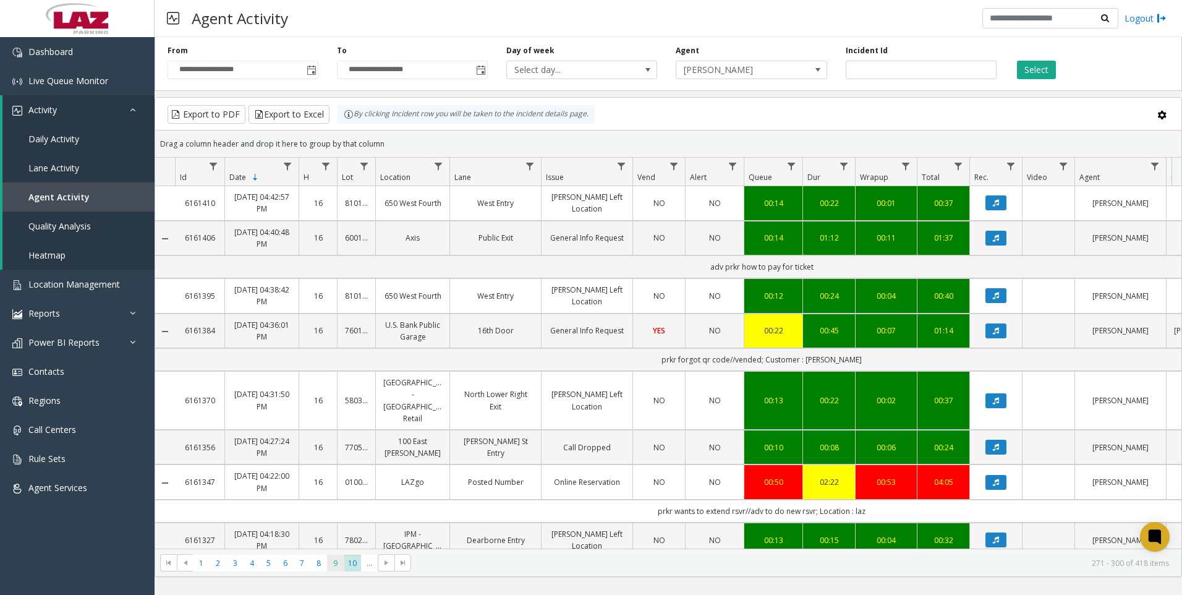
click at [335, 563] on span "9" at bounding box center [335, 563] width 17 height 17
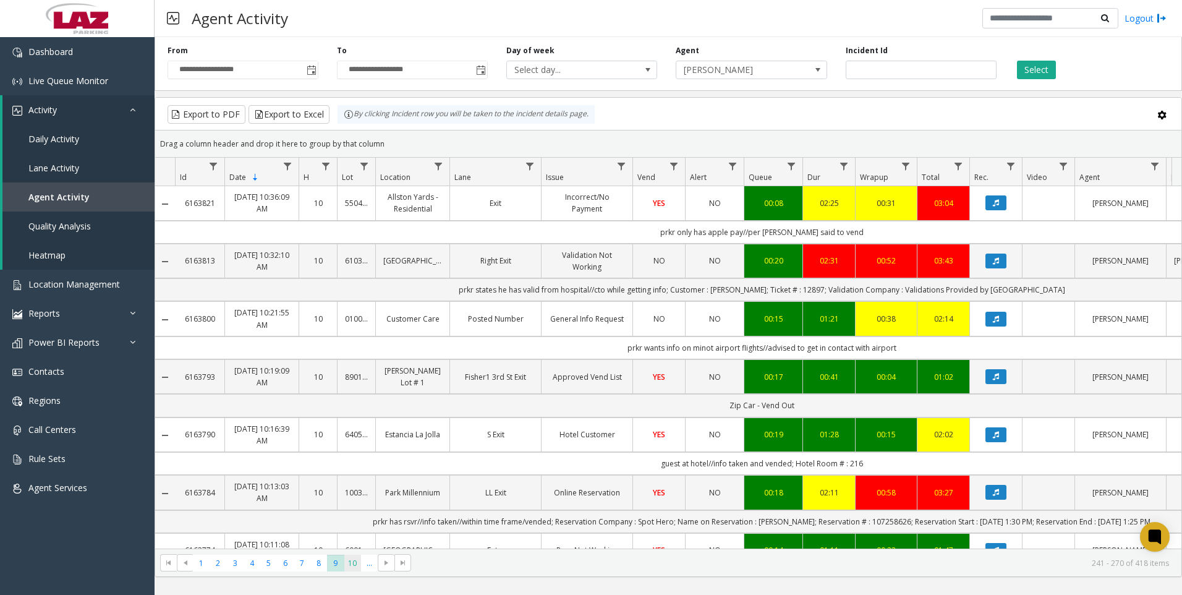
click at [357, 560] on span "10" at bounding box center [352, 563] width 17 height 17
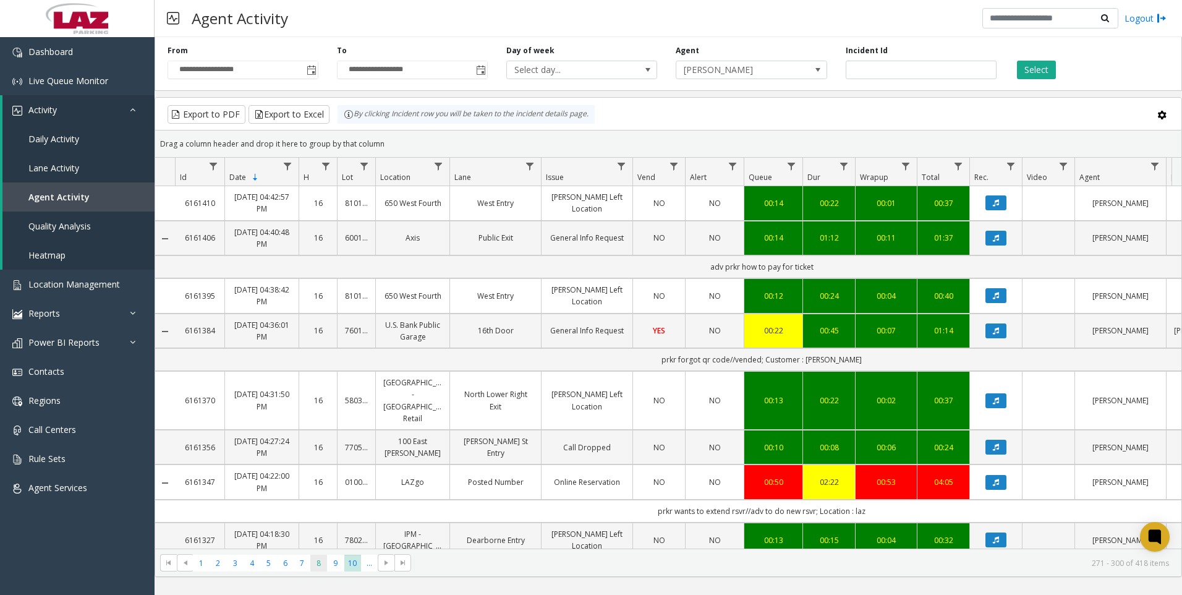
click at [320, 562] on span "8" at bounding box center [318, 563] width 17 height 17
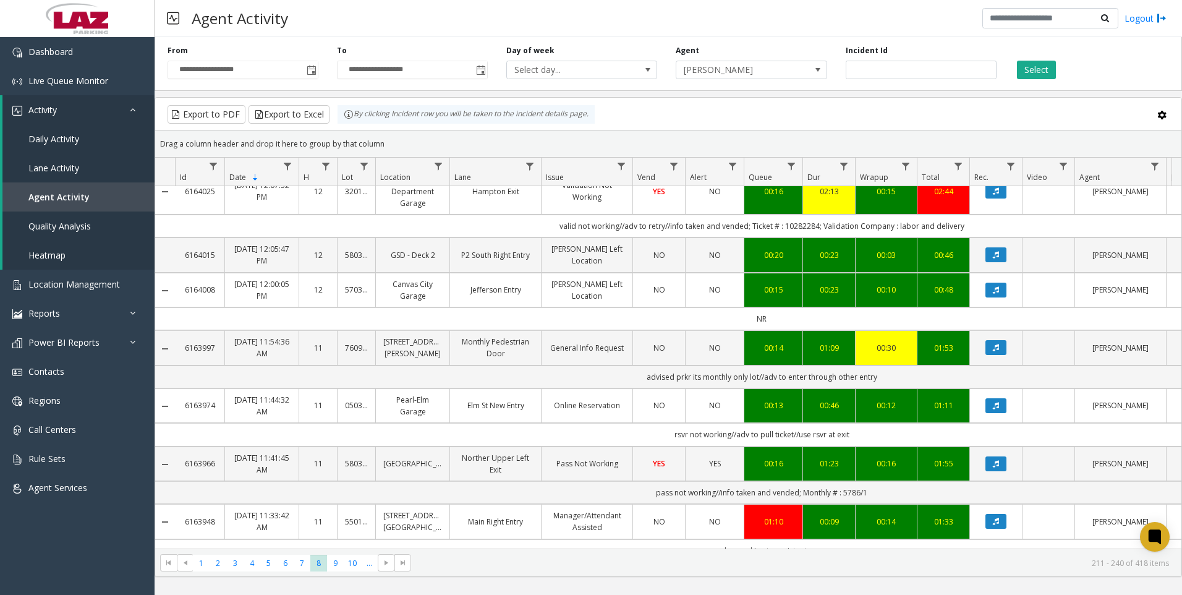
scroll to position [247, 0]
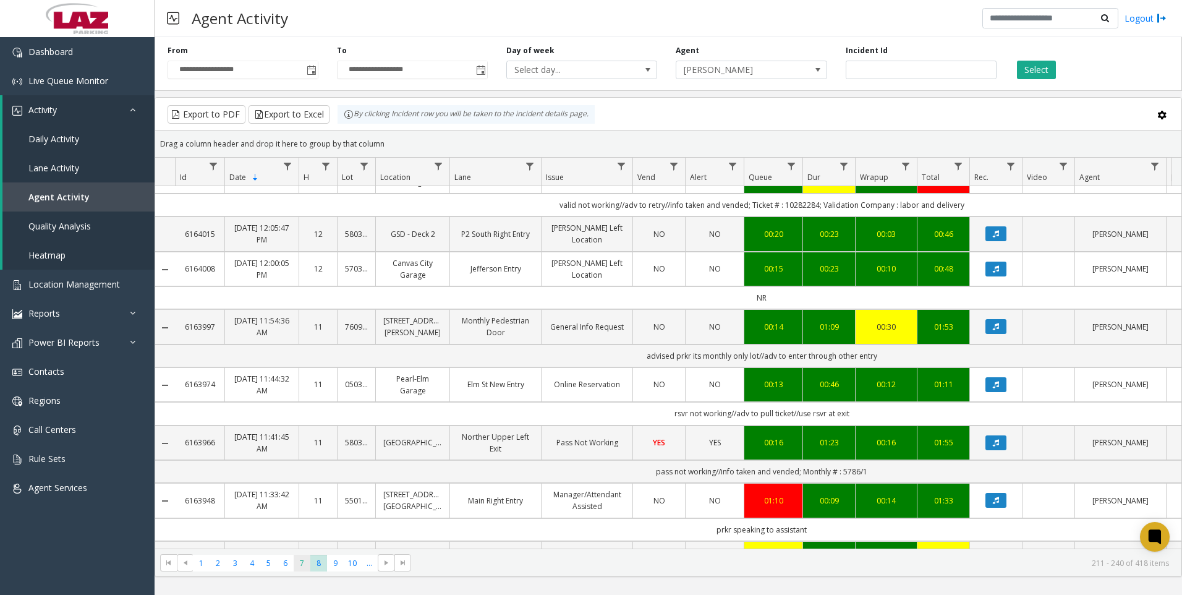
click at [299, 558] on span "7" at bounding box center [302, 563] width 17 height 17
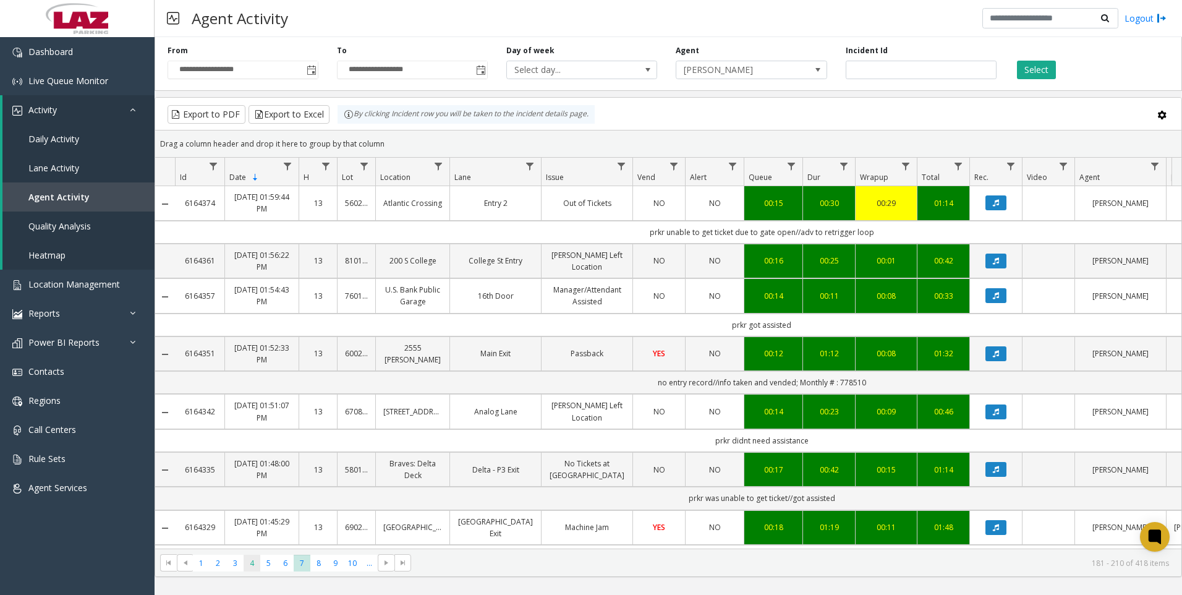
click at [254, 562] on span "4" at bounding box center [252, 563] width 17 height 17
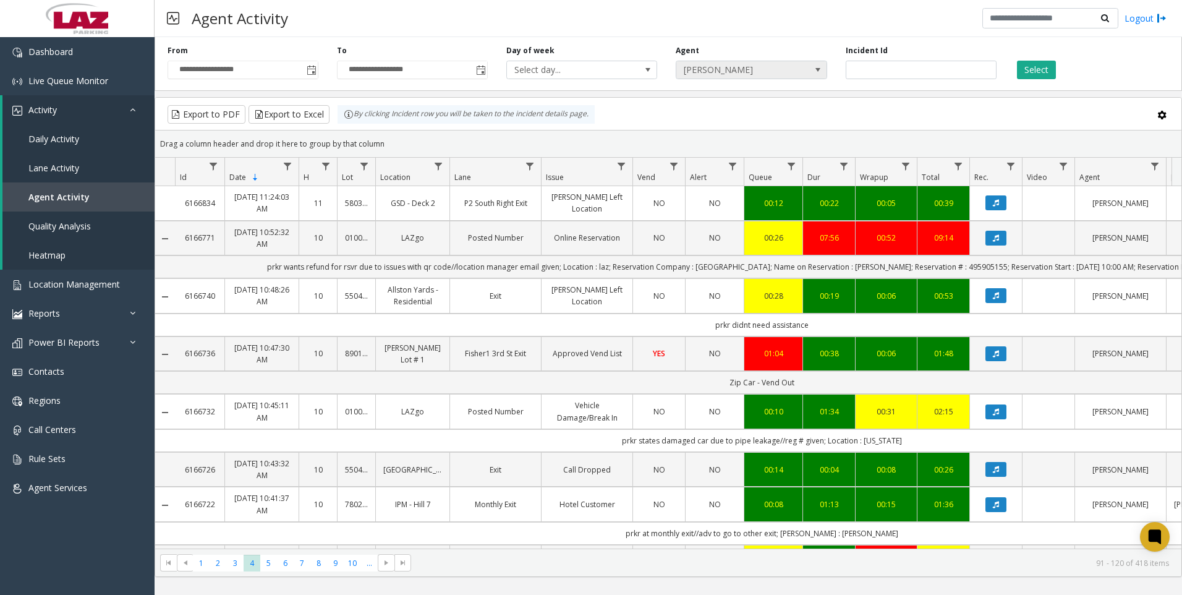
click at [745, 78] on span "Aisha Lopez" at bounding box center [737, 69] width 120 height 17
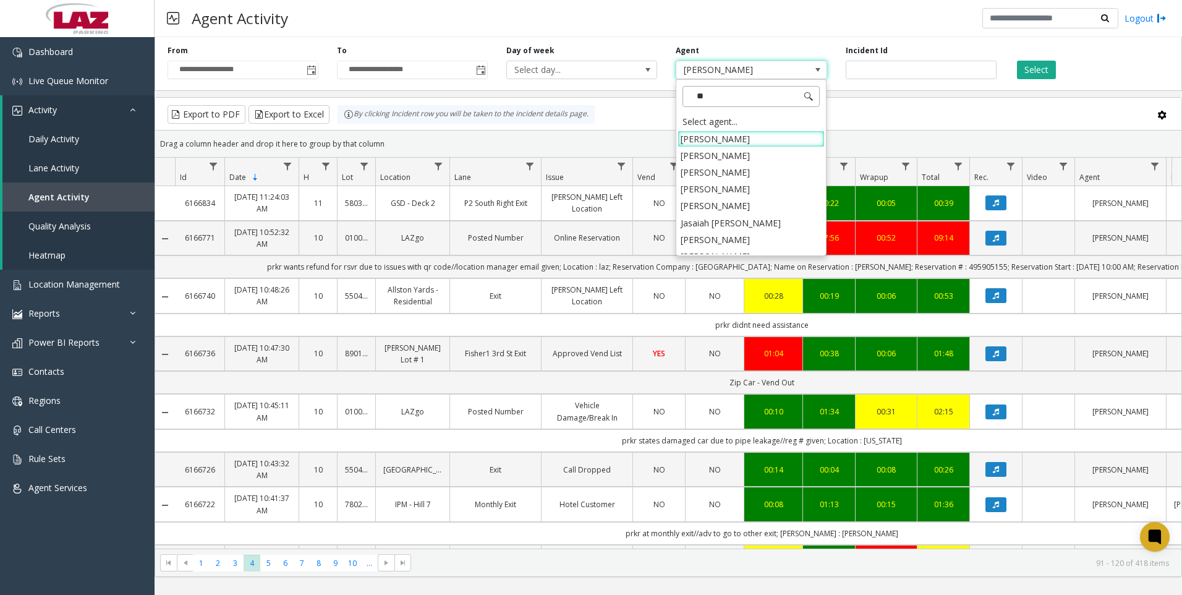
type input "***"
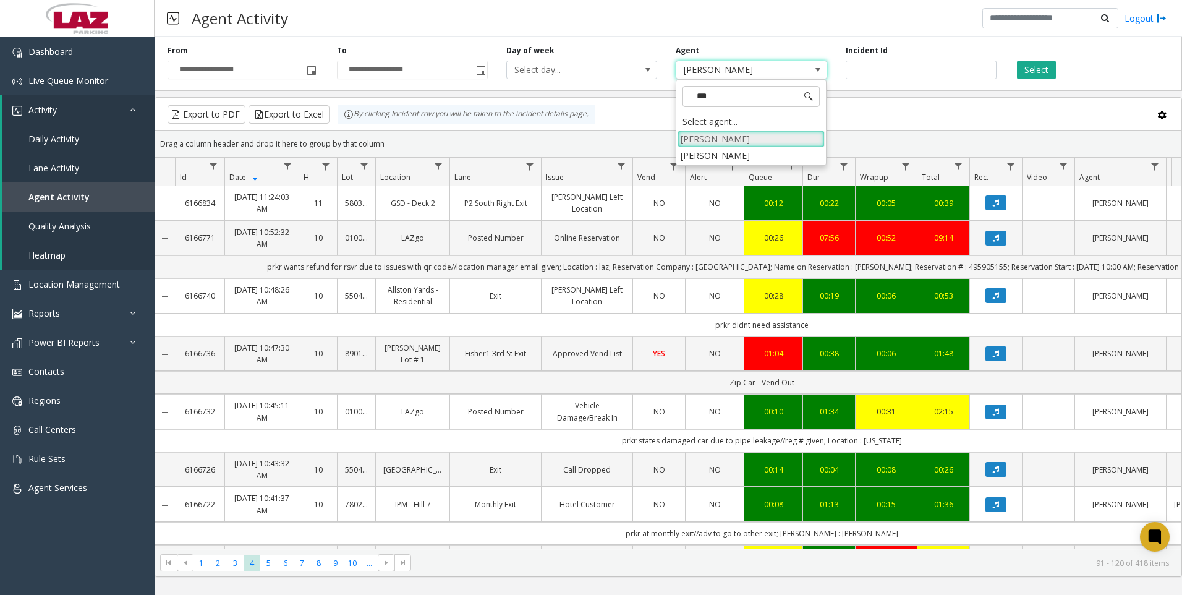
click at [740, 140] on li "Alexis Savery" at bounding box center [751, 138] width 147 height 17
click at [1035, 77] on button "Select" at bounding box center [1036, 70] width 39 height 19
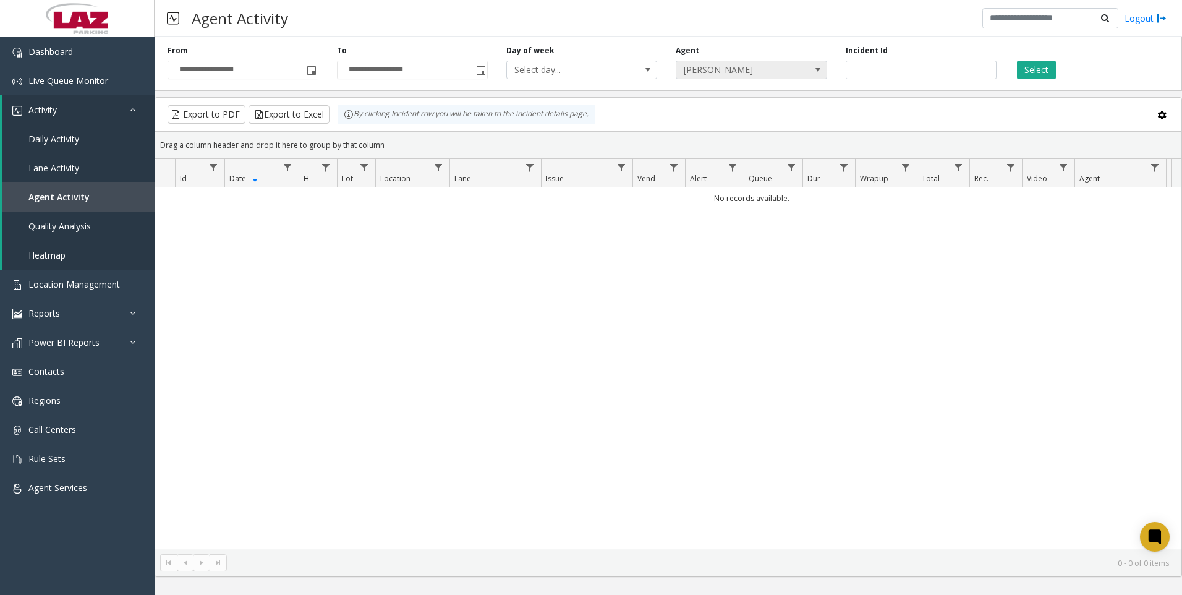
click at [793, 64] on span "Alexis Savery" at bounding box center [737, 69] width 120 height 17
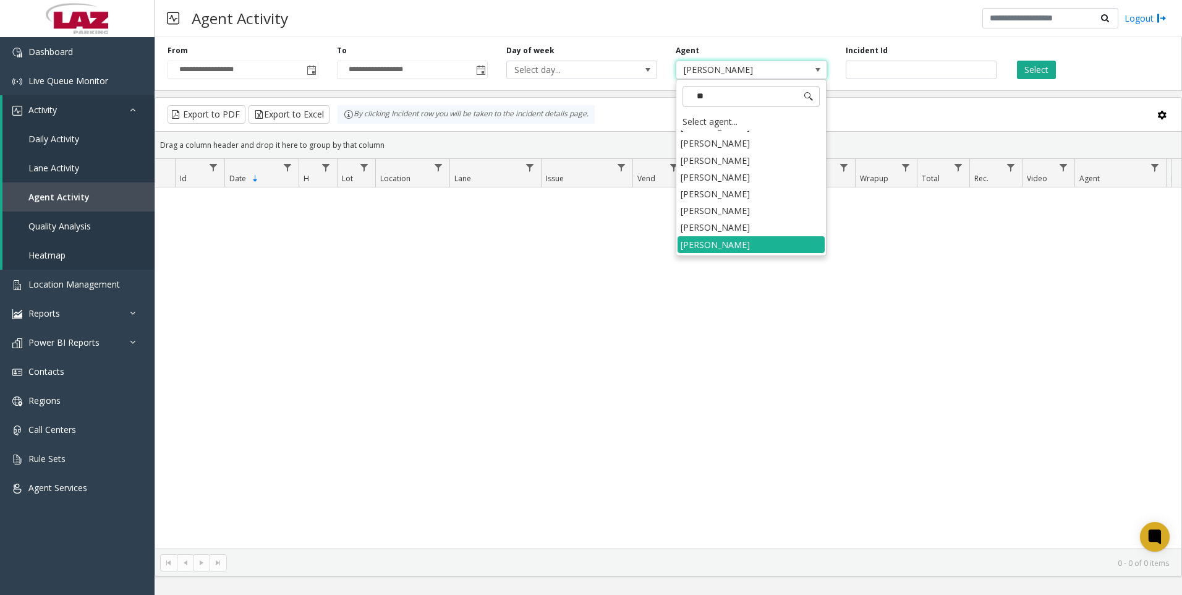
scroll to position [314, 0]
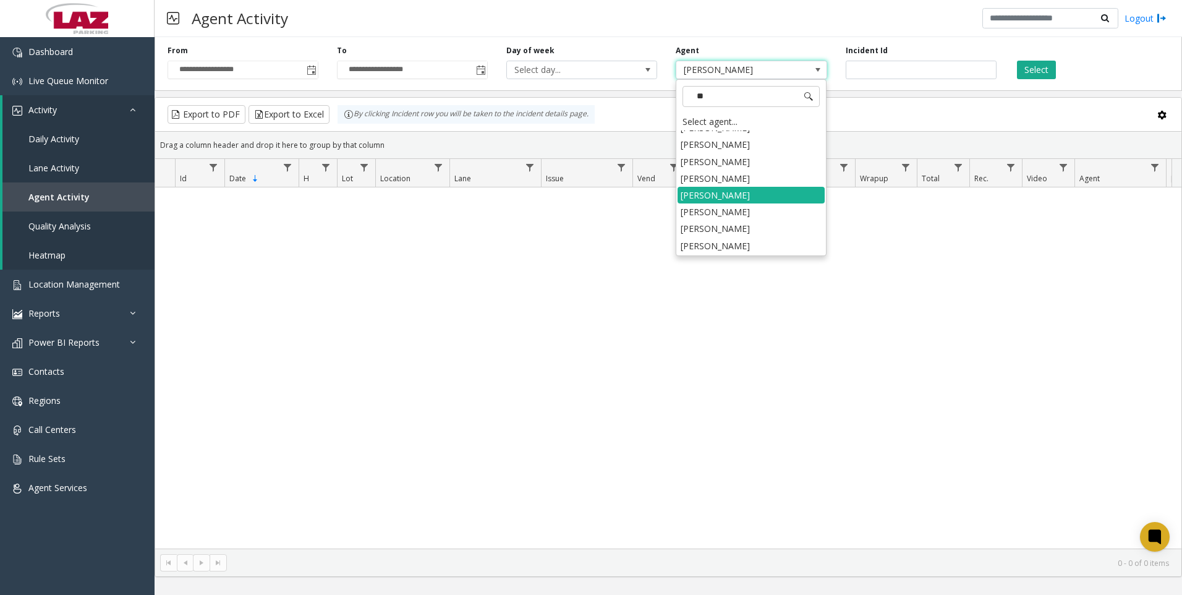
type input "***"
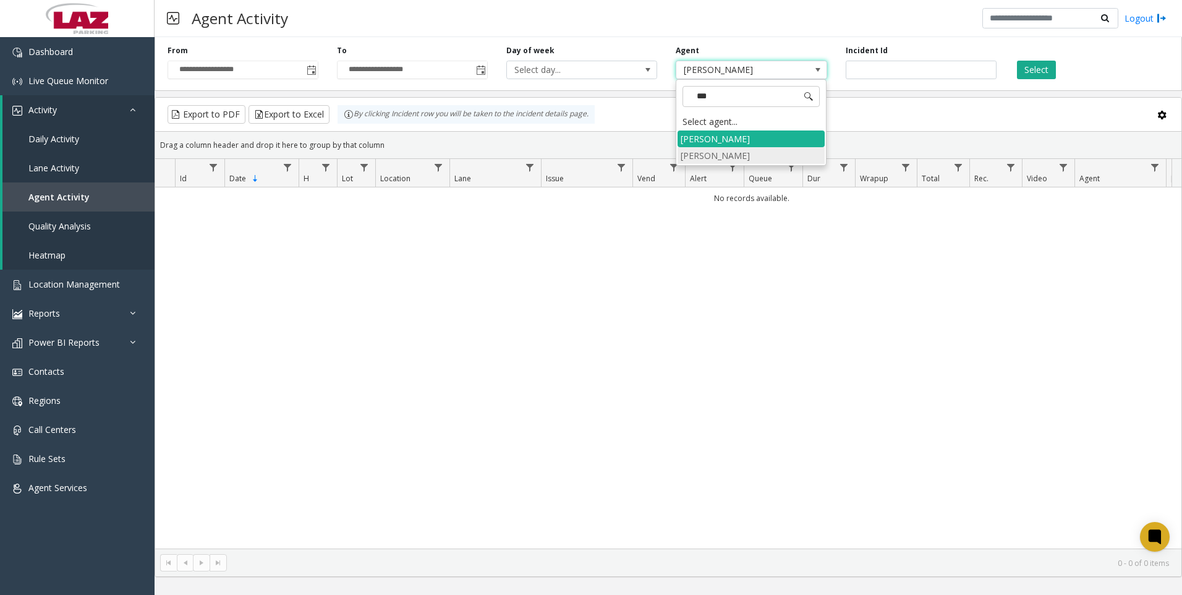
click at [755, 149] on li "Alexis Savery" at bounding box center [751, 155] width 147 height 17
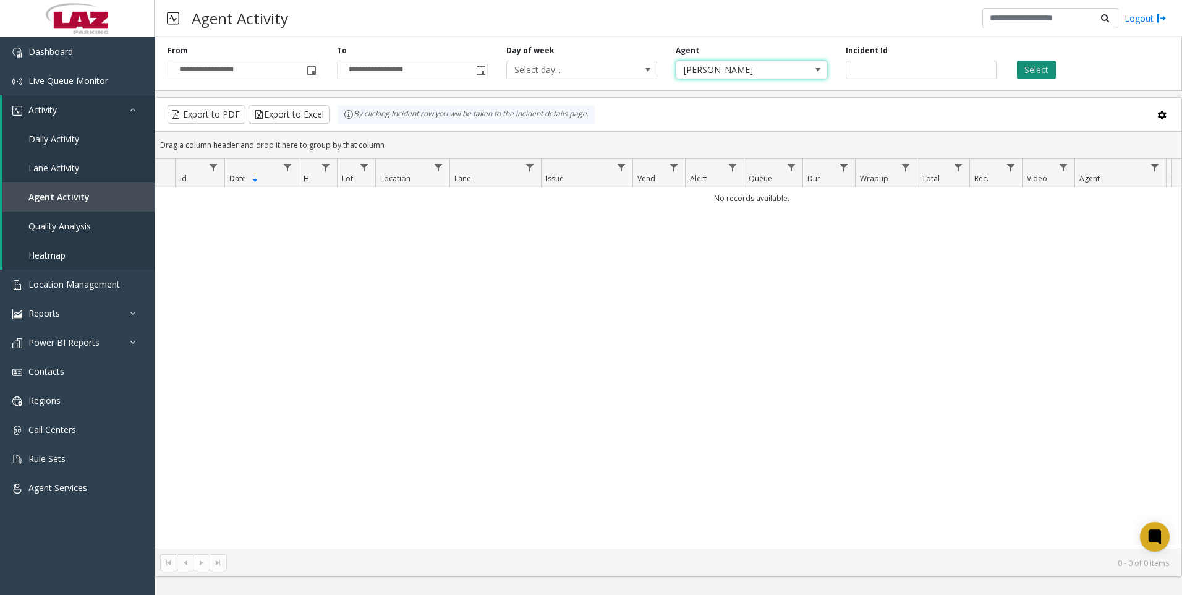
click at [1044, 74] on button "Select" at bounding box center [1036, 70] width 39 height 19
click at [779, 70] on span "Alexis Savery" at bounding box center [737, 69] width 120 height 17
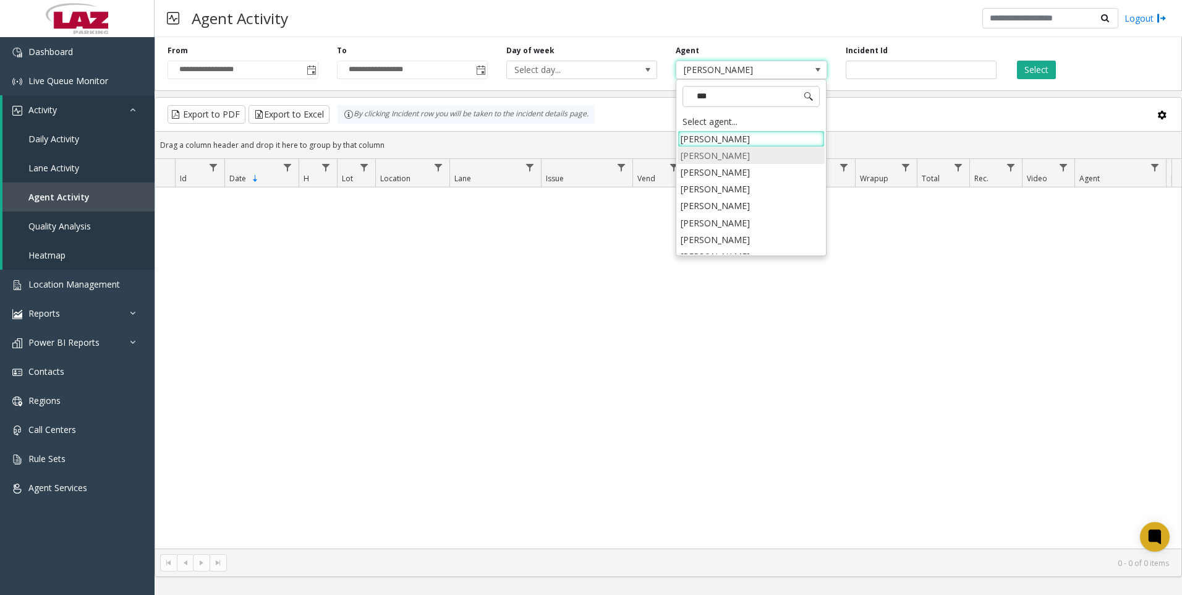
type input "****"
click at [750, 171] on li "Austin Sanchez" at bounding box center [751, 172] width 147 height 17
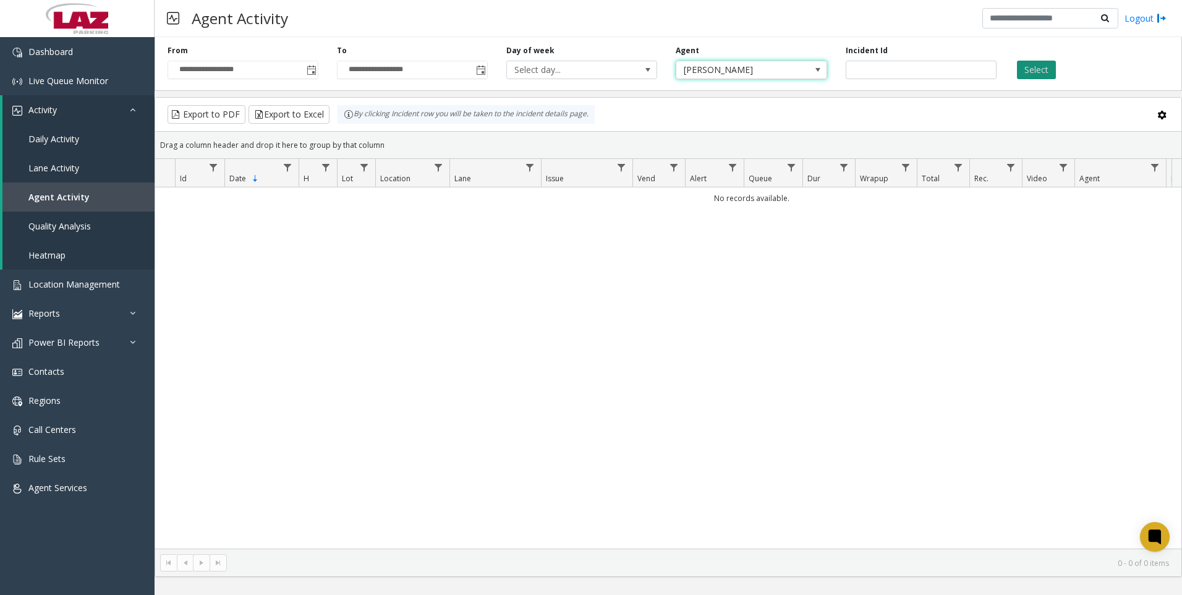
click at [1032, 75] on button "Select" at bounding box center [1036, 70] width 39 height 19
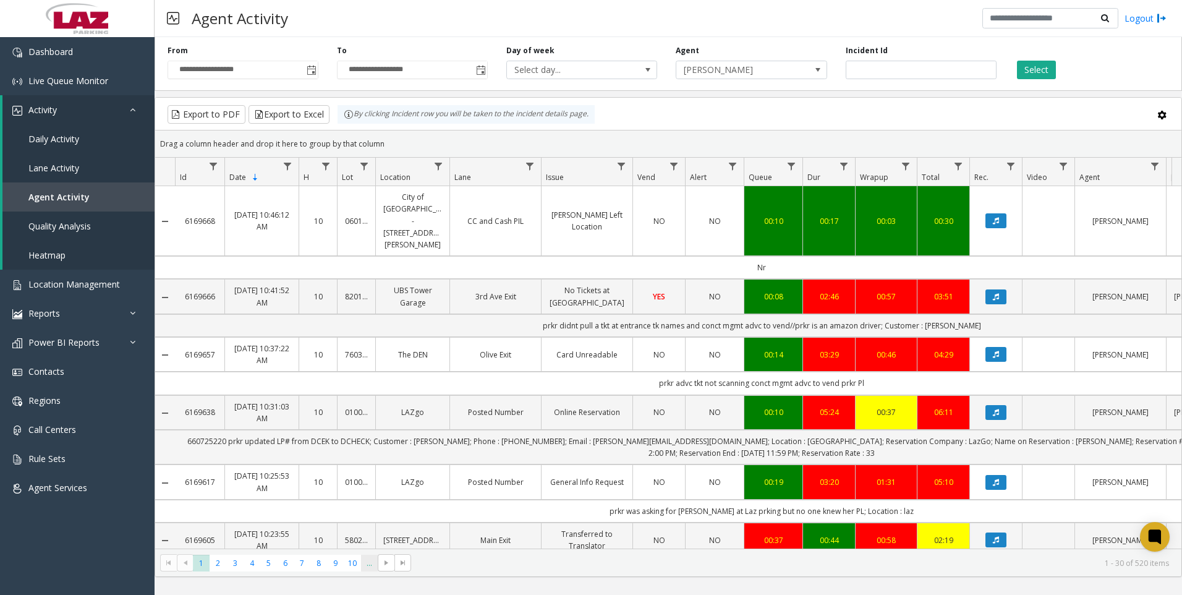
click at [363, 565] on span "..." at bounding box center [369, 563] width 17 height 17
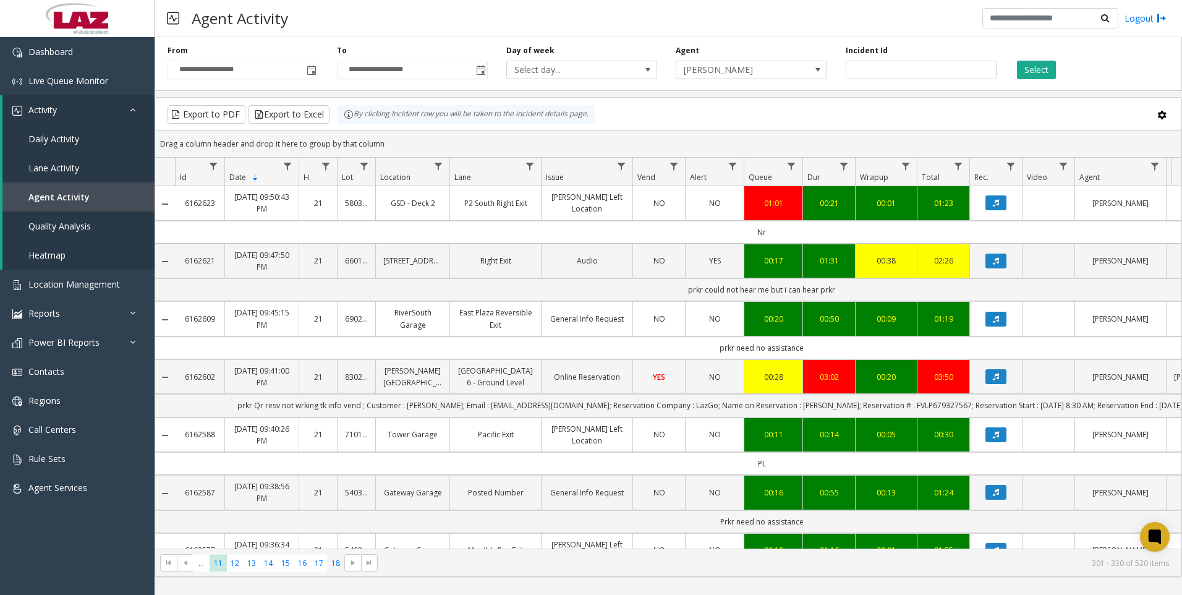
click at [331, 562] on span "18" at bounding box center [335, 563] width 17 height 17
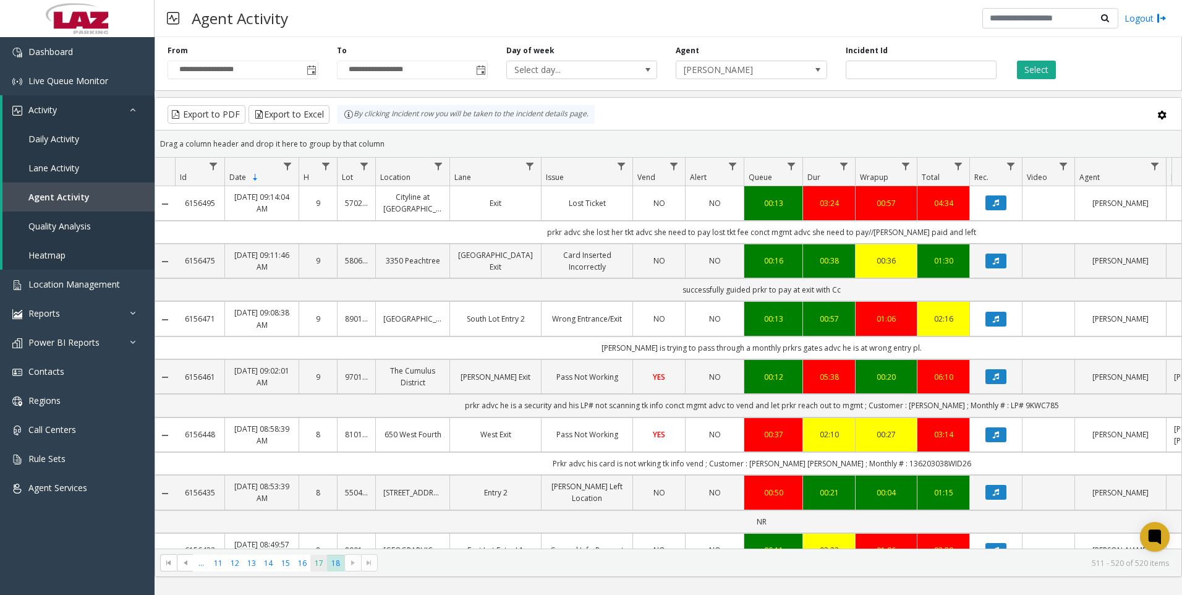
click at [323, 565] on span "17" at bounding box center [318, 563] width 17 height 17
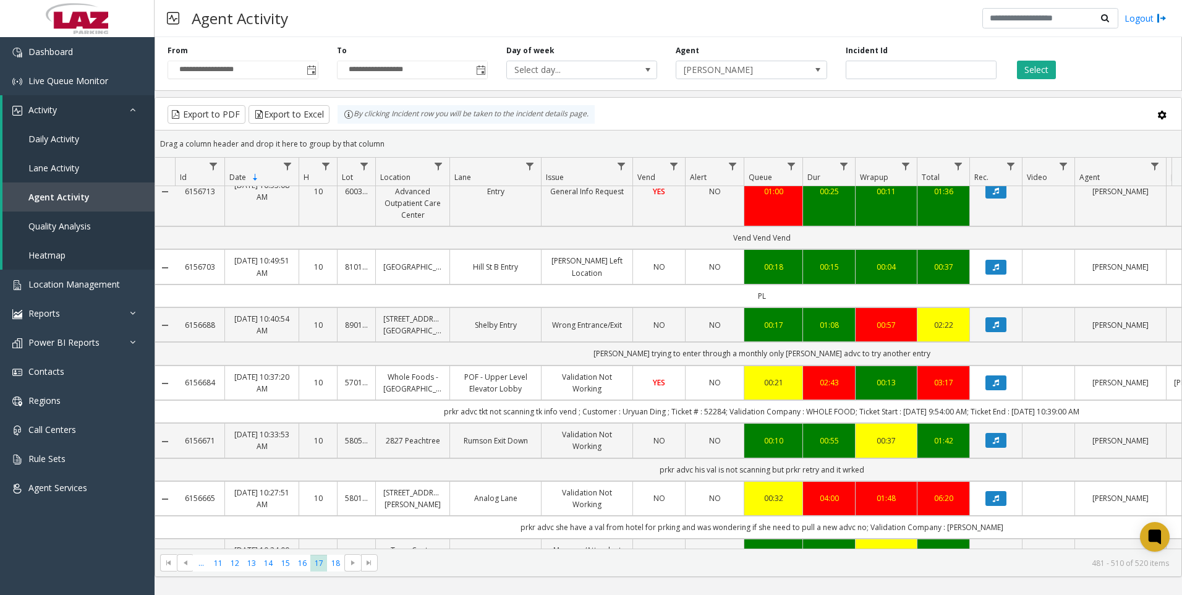
scroll to position [804, 0]
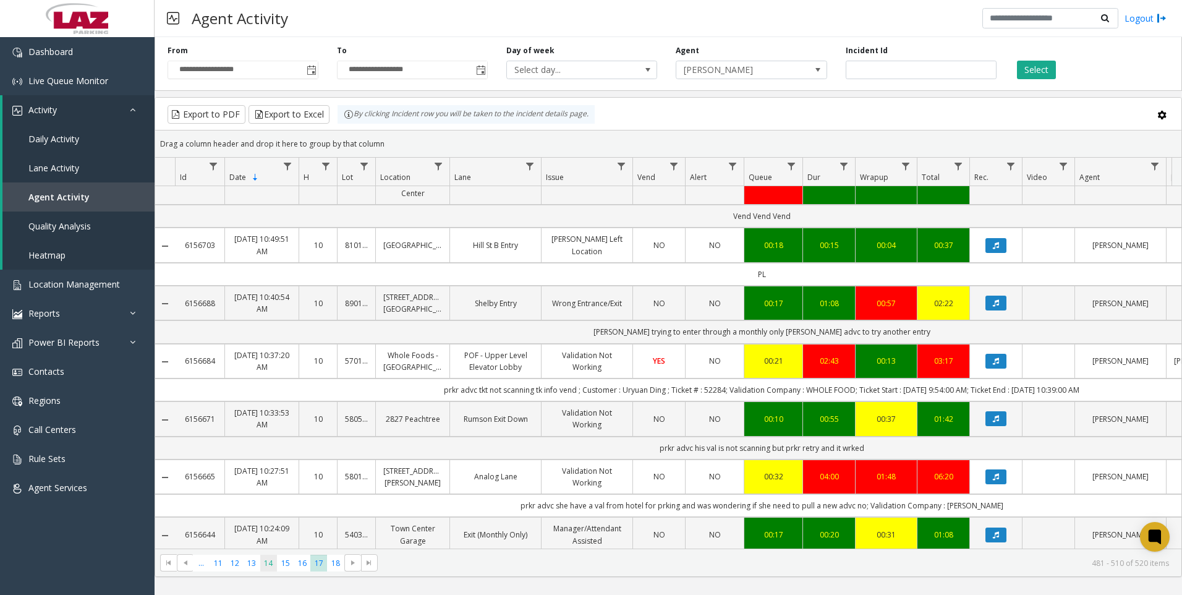
click at [275, 556] on span "14" at bounding box center [268, 563] width 17 height 17
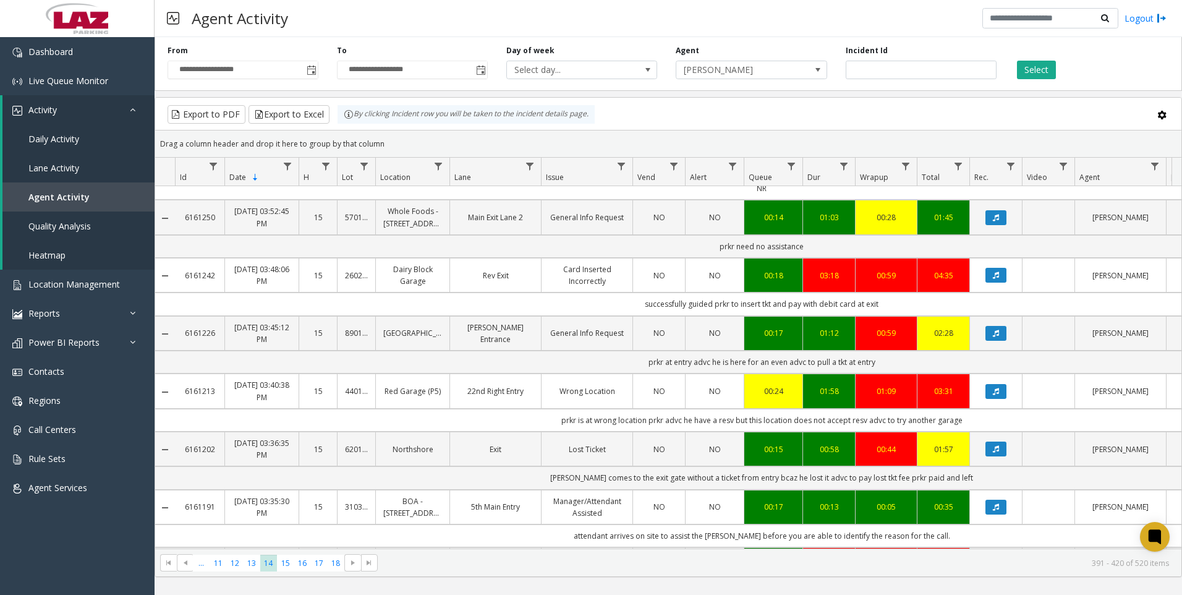
scroll to position [309, 0]
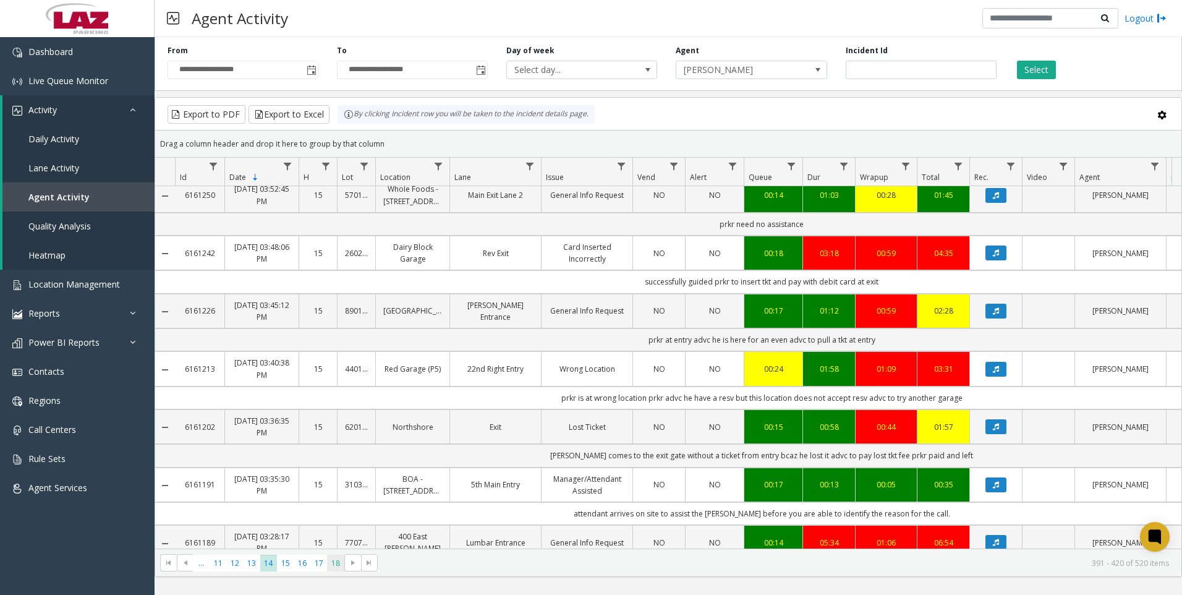
click at [328, 562] on span "18" at bounding box center [335, 563] width 17 height 17
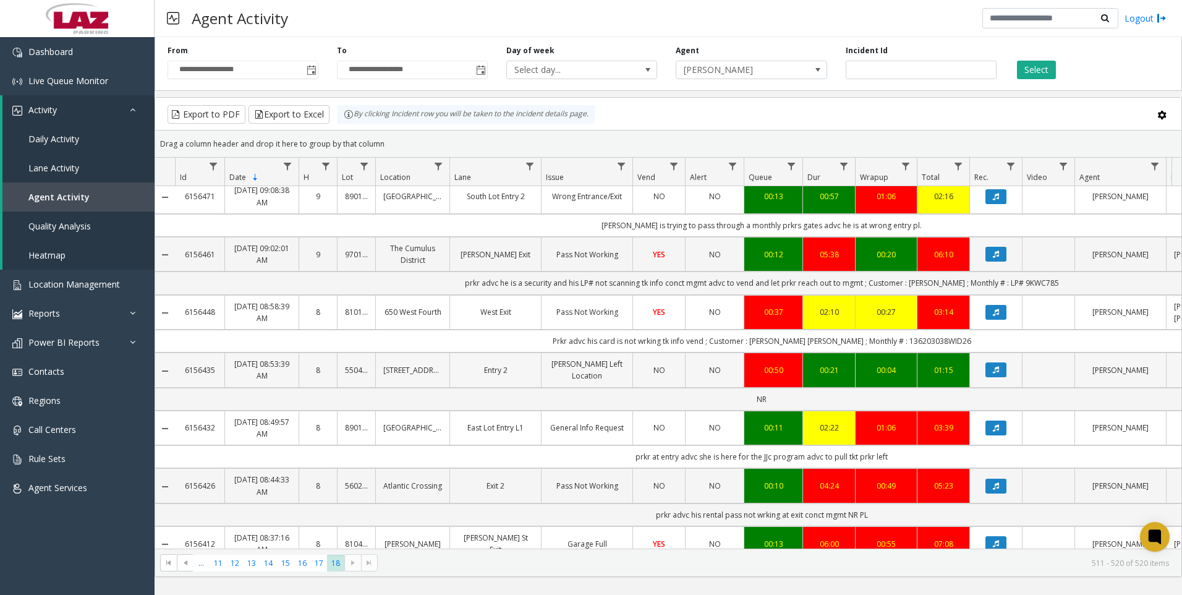
scroll to position [224, 0]
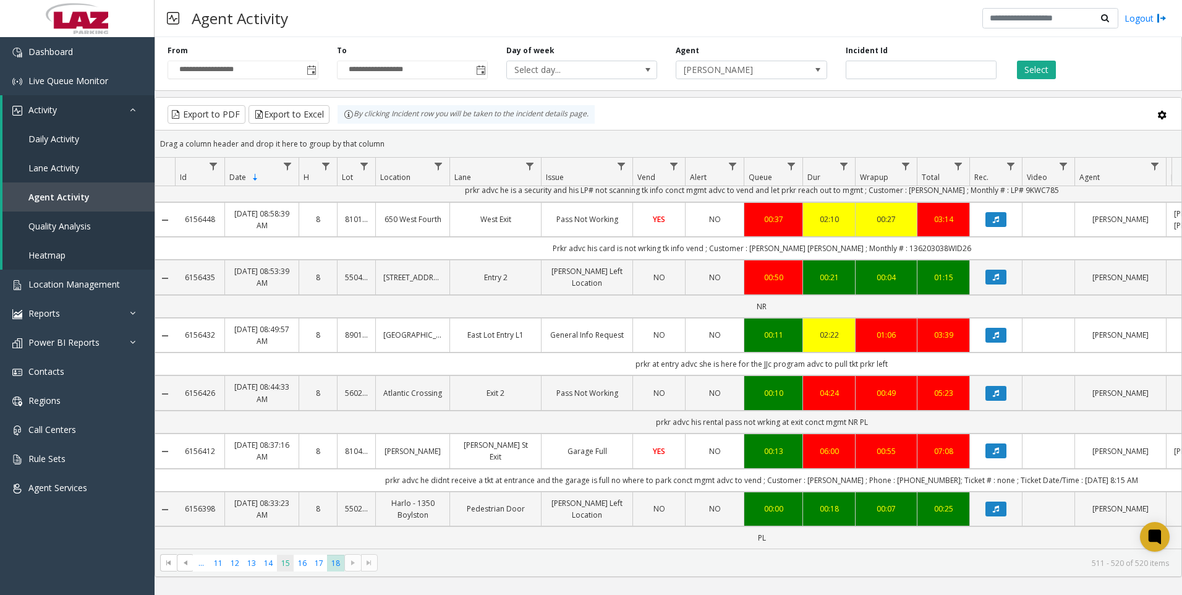
click at [281, 563] on span "15" at bounding box center [285, 563] width 17 height 17
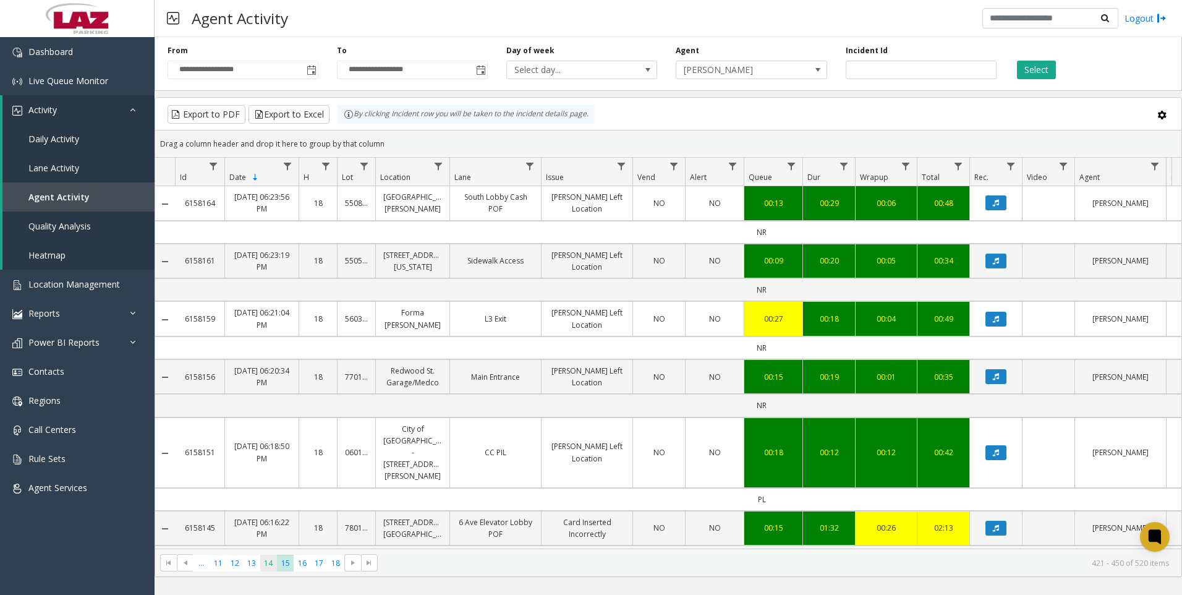
click at [271, 560] on span "14" at bounding box center [268, 563] width 17 height 17
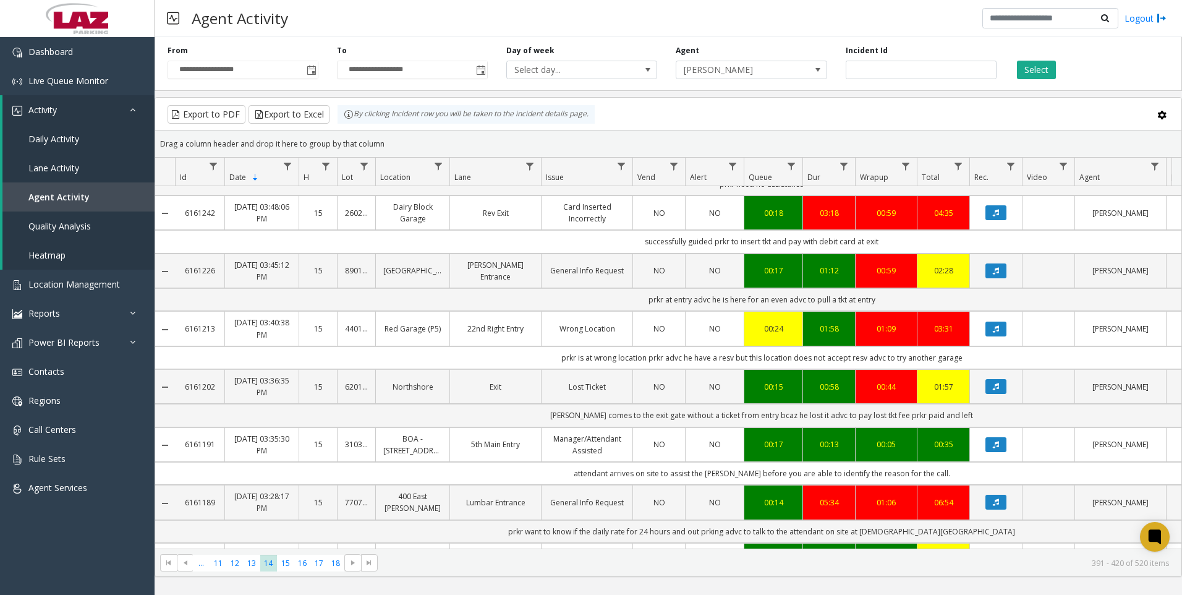
scroll to position [371, 0]
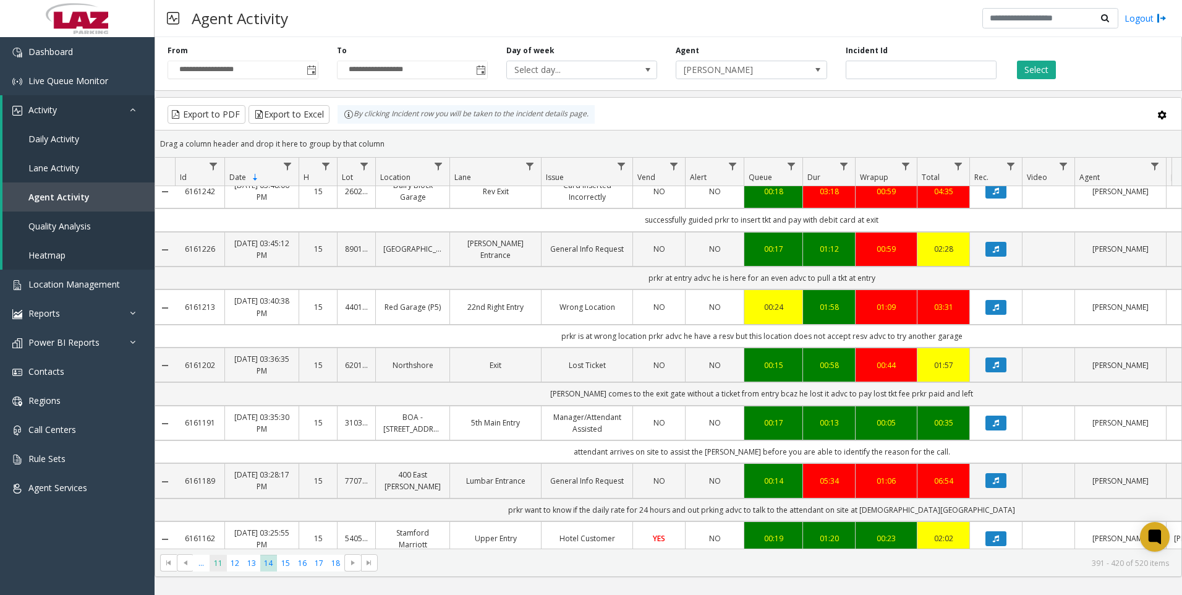
click at [220, 565] on span "11" at bounding box center [218, 563] width 17 height 17
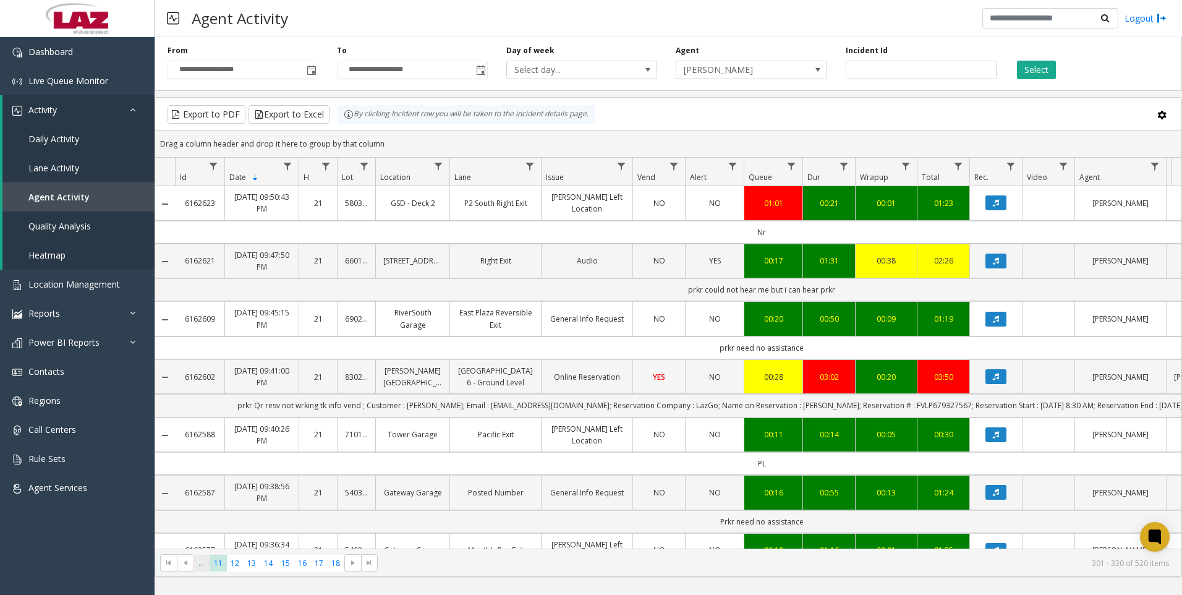
click at [207, 563] on span "..." at bounding box center [201, 563] width 17 height 17
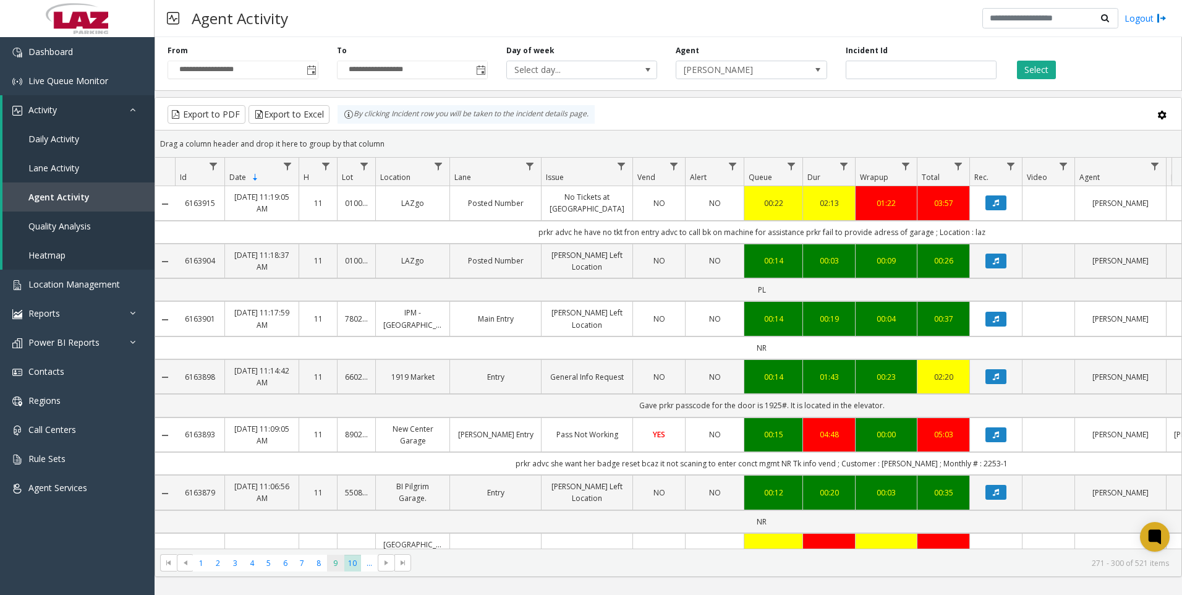
click at [338, 565] on span "9" at bounding box center [335, 563] width 17 height 17
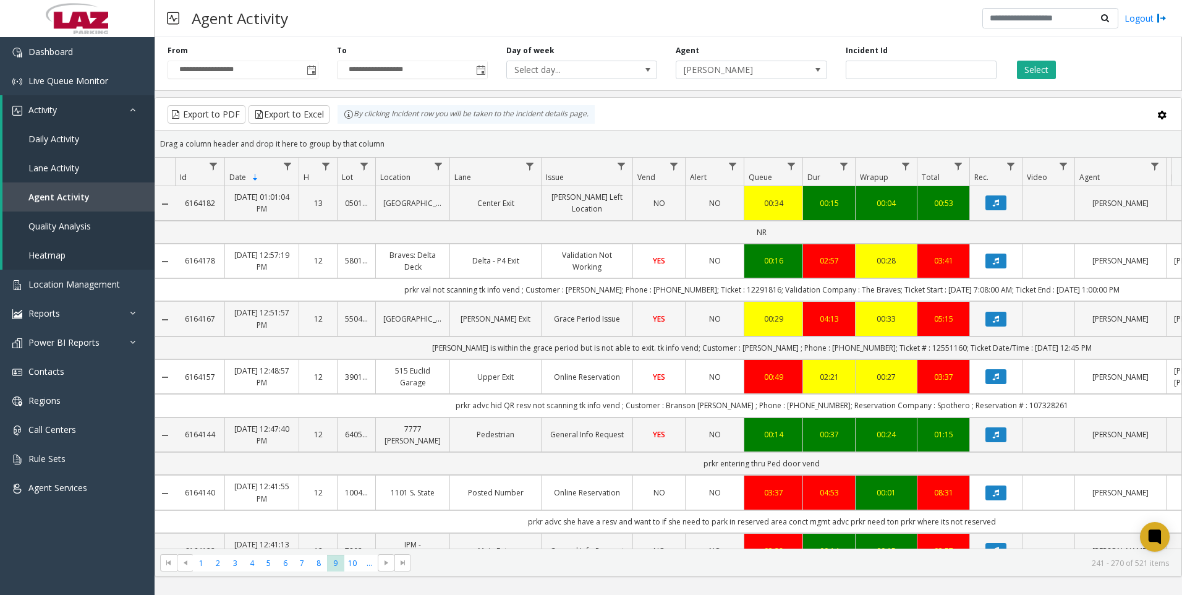
scroll to position [247, 0]
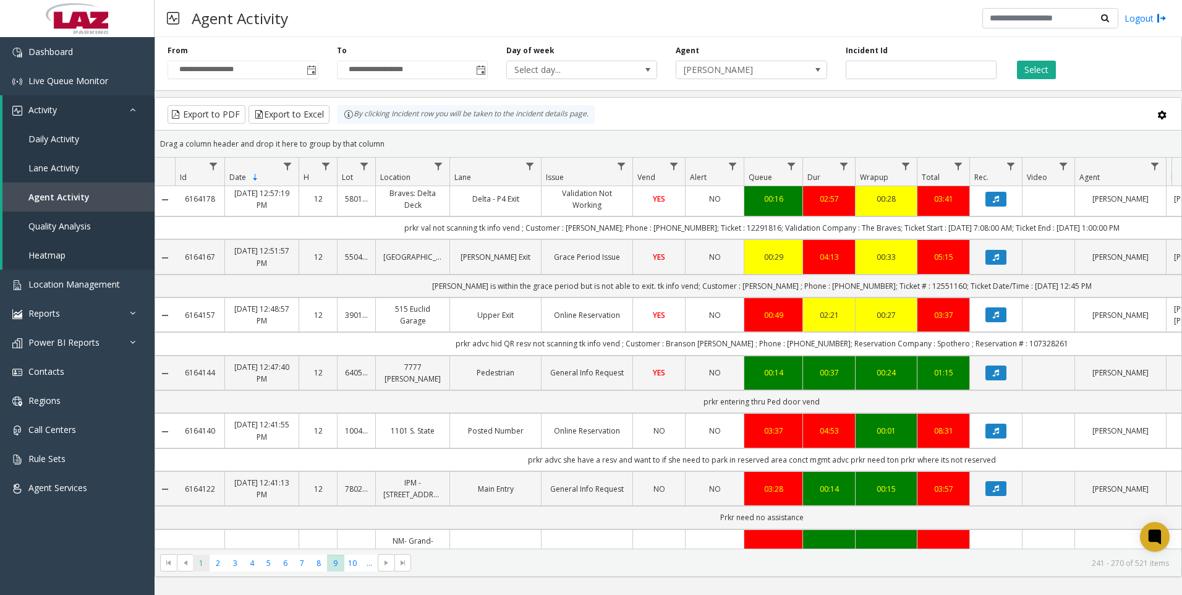
click at [202, 570] on span "1" at bounding box center [201, 563] width 17 height 17
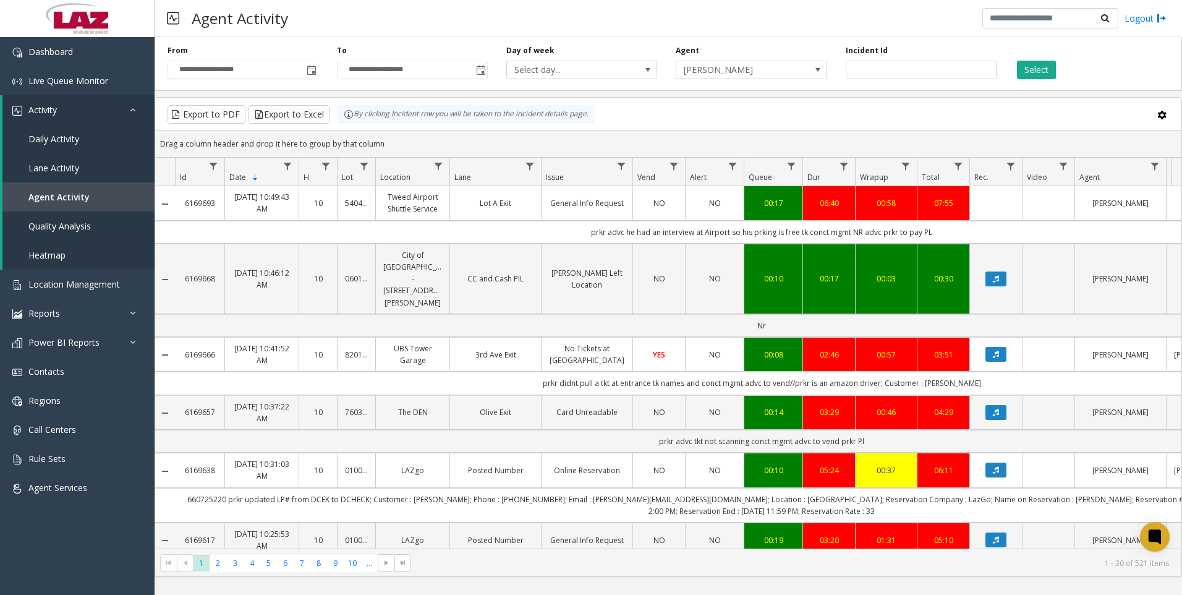
click at [219, 571] on kendo-pager "* * * * * * * * * ** *** 1 2 3 4 5 6 7 8 9 10 ... 1 - 30 of 521 items" at bounding box center [668, 563] width 1027 height 28
click at [220, 563] on span "2" at bounding box center [218, 563] width 17 height 17
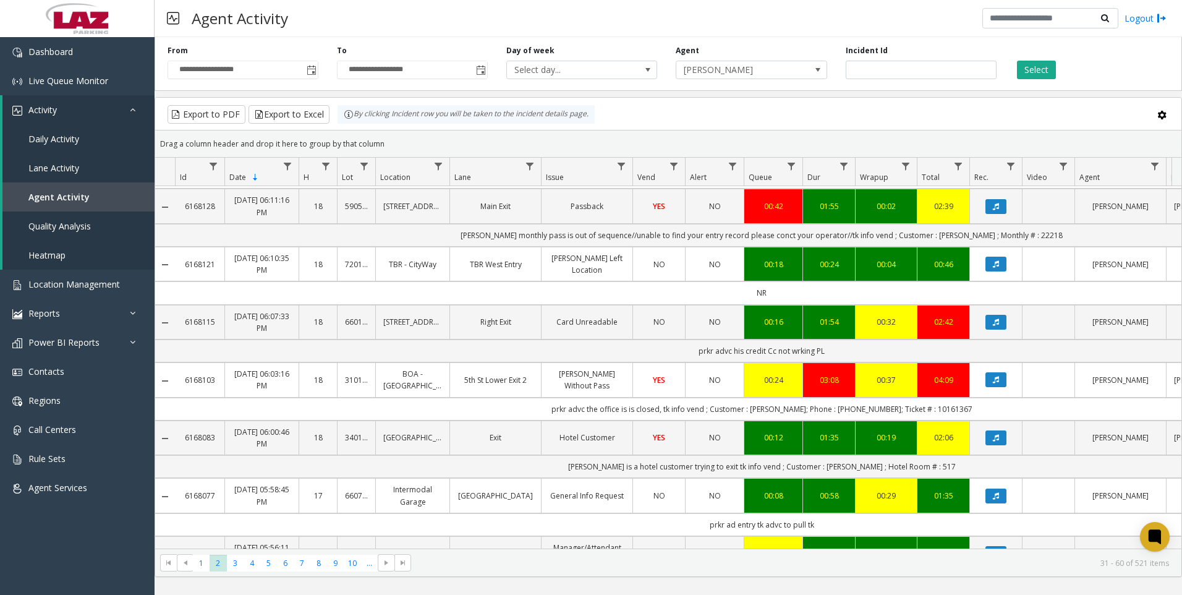
scroll to position [1237, 0]
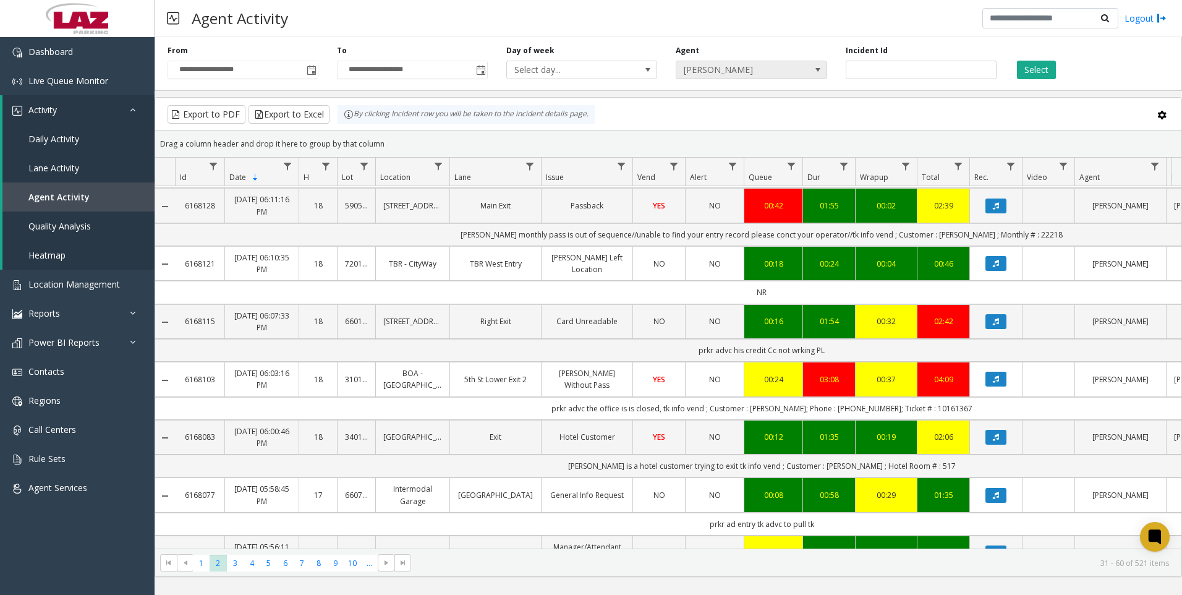
click at [698, 77] on span "Austin Sanchez" at bounding box center [737, 69] width 120 height 17
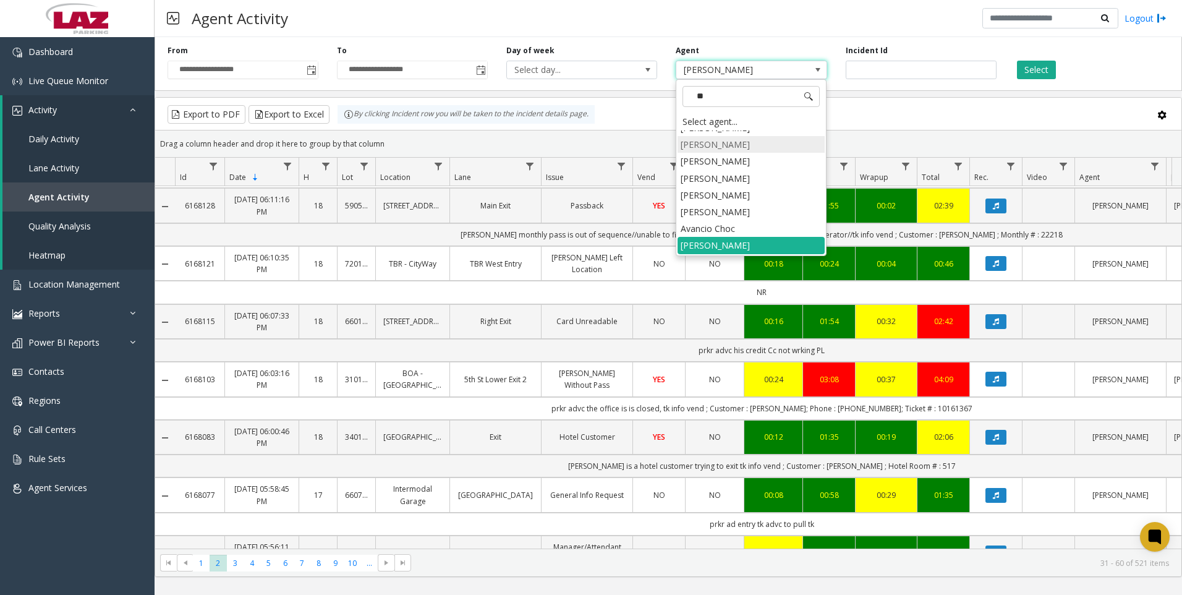
scroll to position [398, 0]
type input "***"
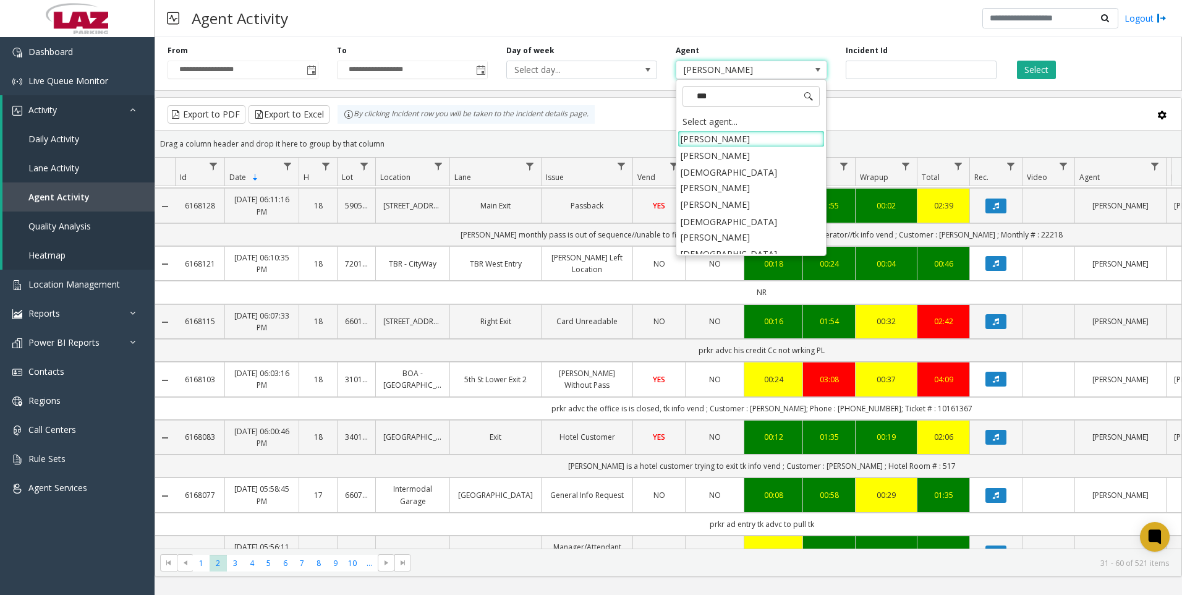
click at [750, 278] on li "Christina Carrillo" at bounding box center [751, 286] width 147 height 17
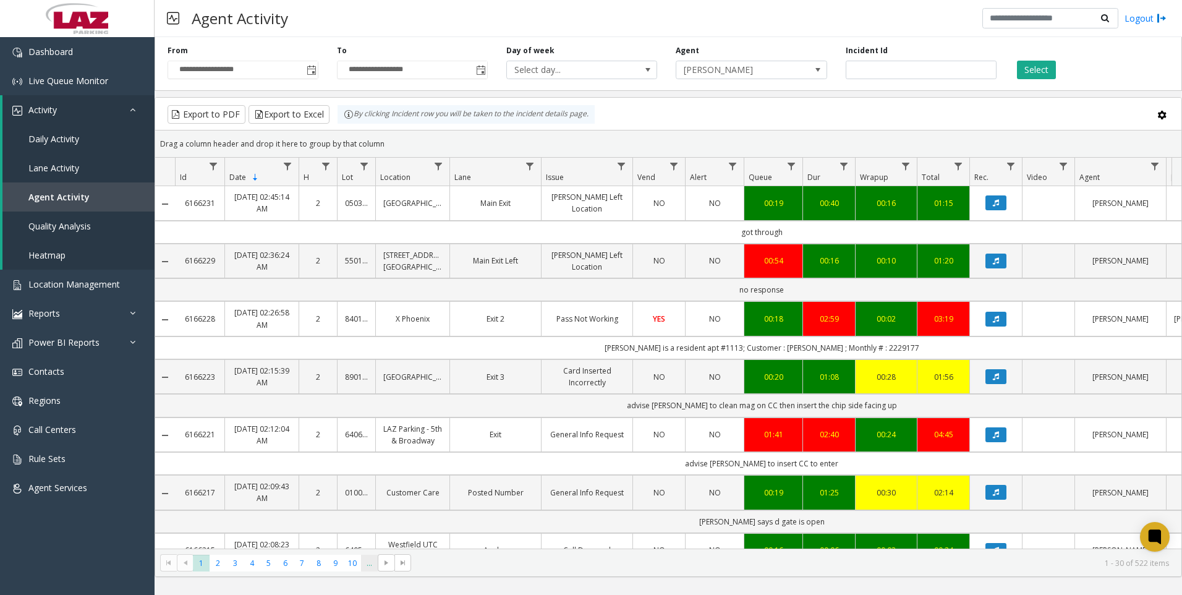
click at [362, 562] on span "..." at bounding box center [369, 563] width 17 height 17
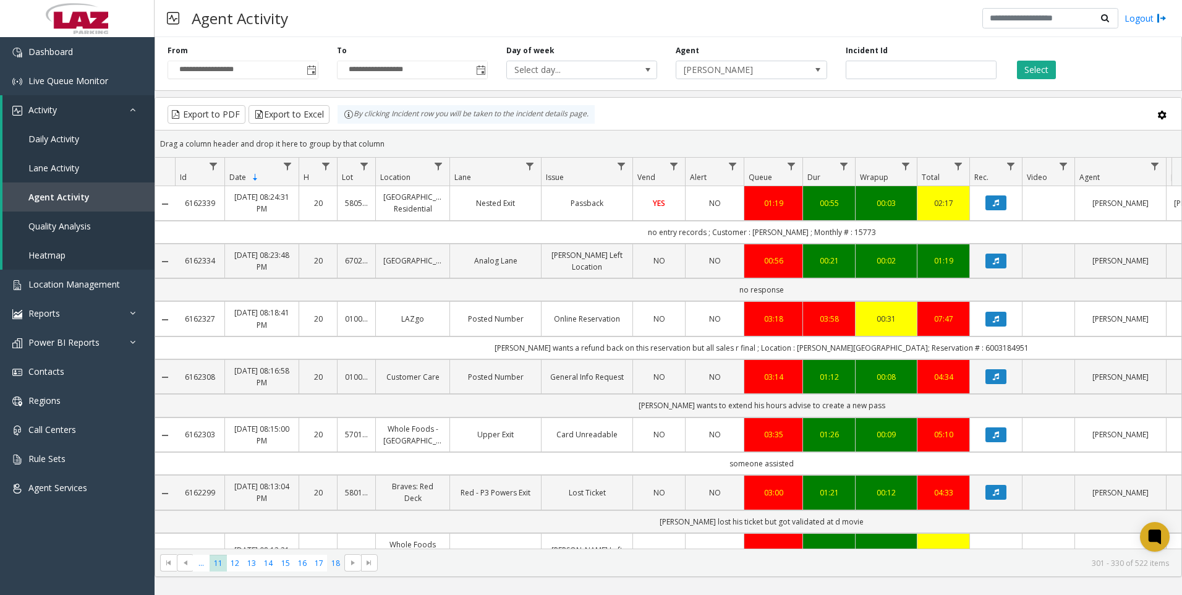
click at [336, 560] on span "18" at bounding box center [335, 563] width 17 height 17
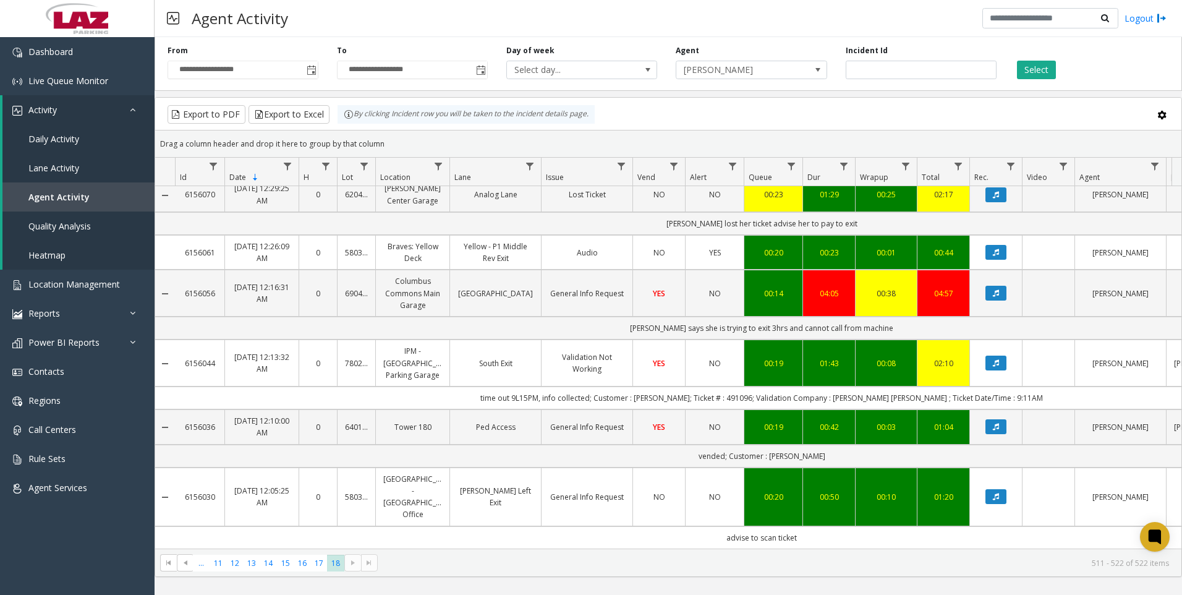
scroll to position [353, 0]
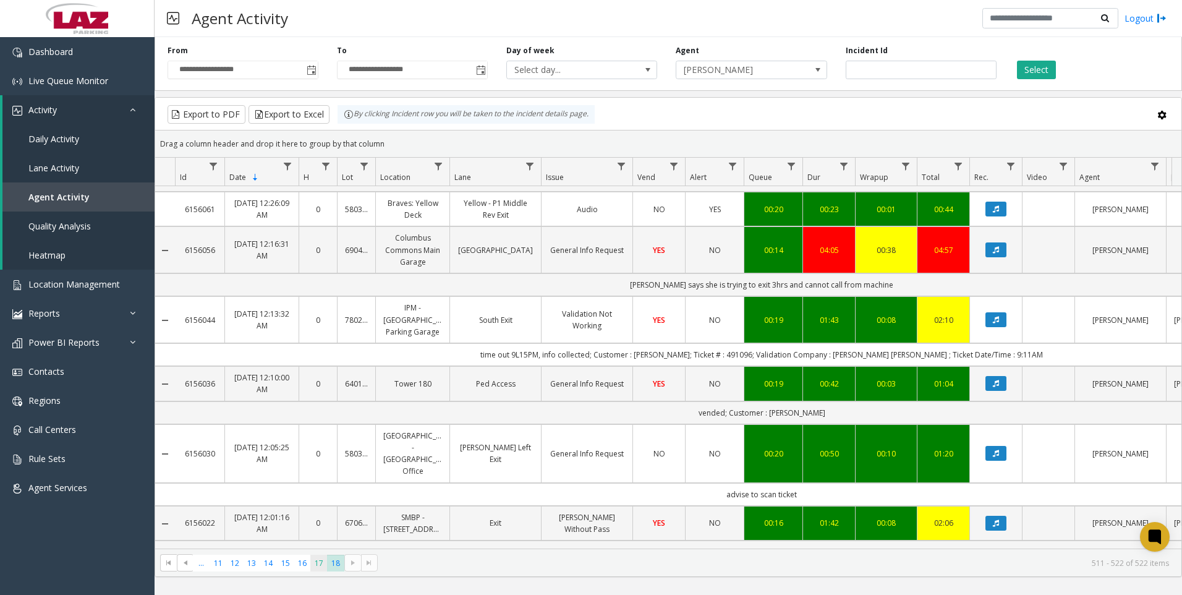
click at [314, 562] on span "17" at bounding box center [318, 563] width 17 height 17
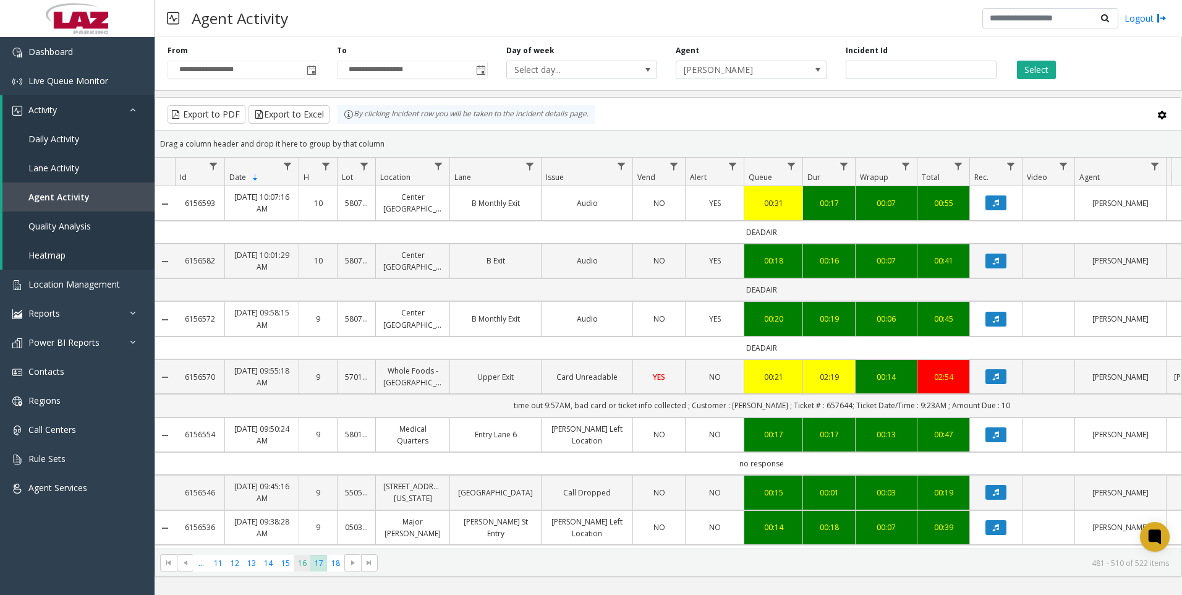
click at [307, 565] on span "16" at bounding box center [302, 563] width 17 height 17
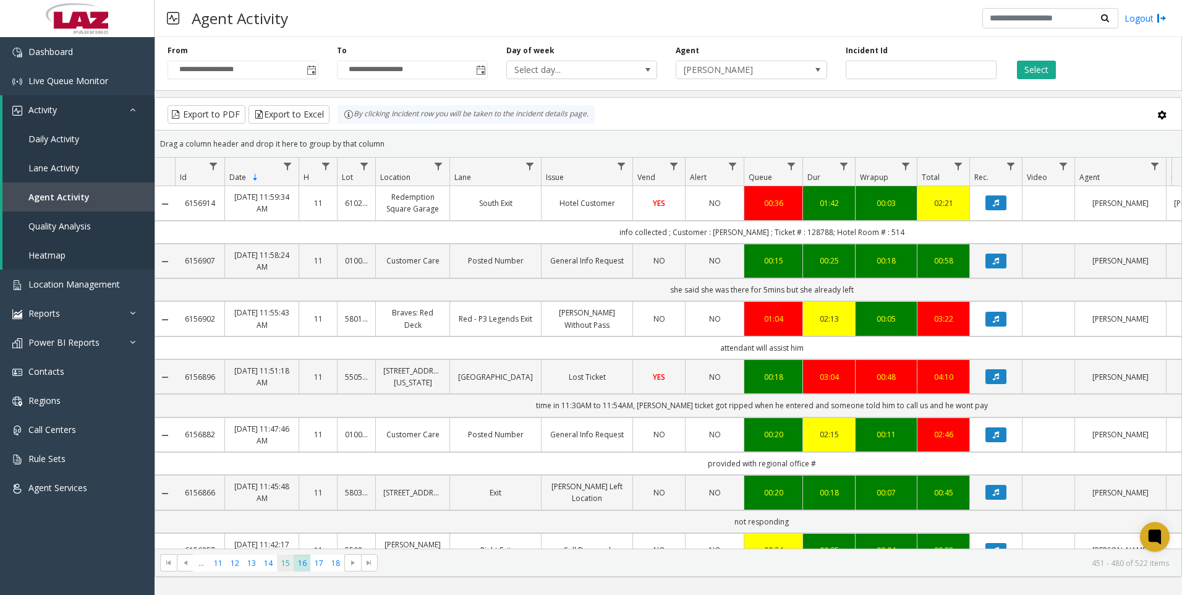
click at [289, 568] on span "15" at bounding box center [285, 563] width 17 height 17
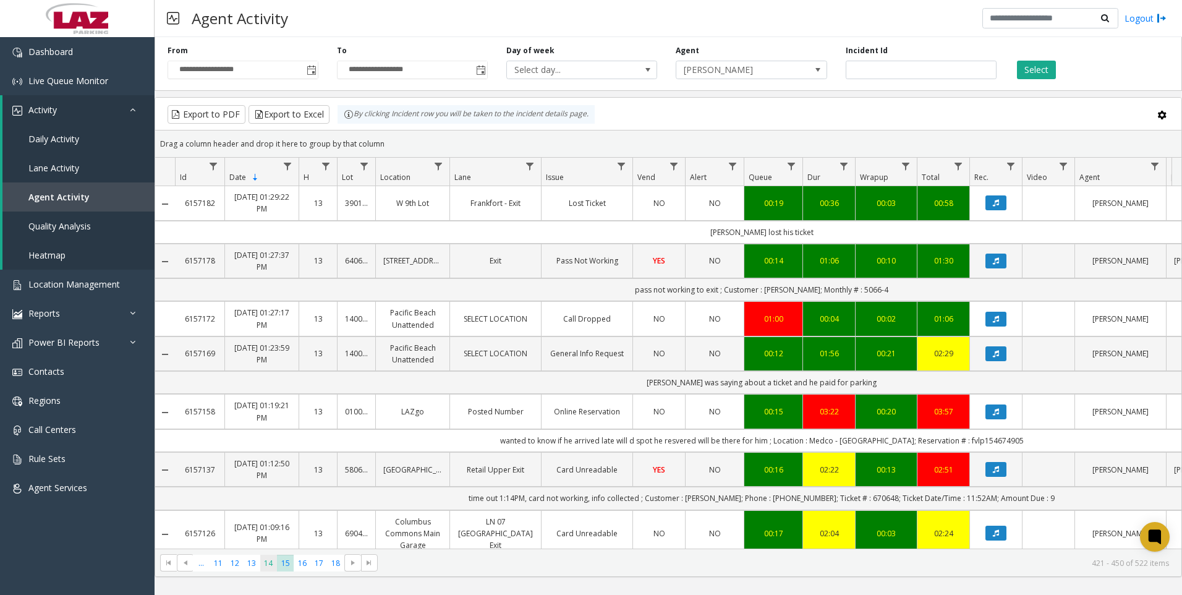
click at [273, 565] on span "14" at bounding box center [268, 563] width 17 height 17
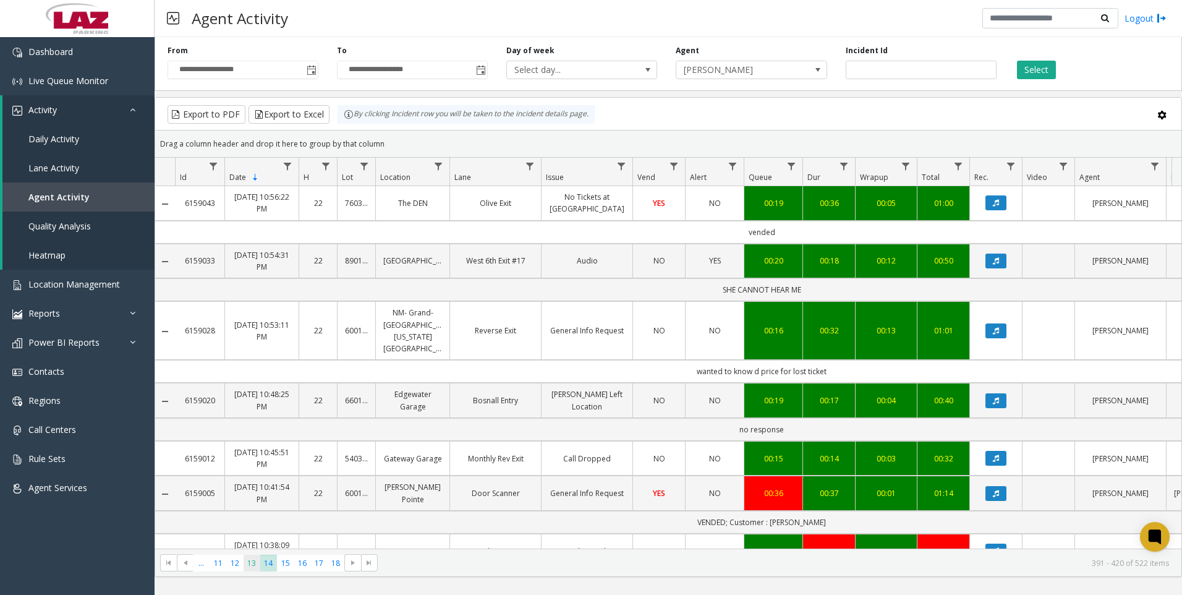
click at [254, 563] on span "13" at bounding box center [252, 563] width 17 height 17
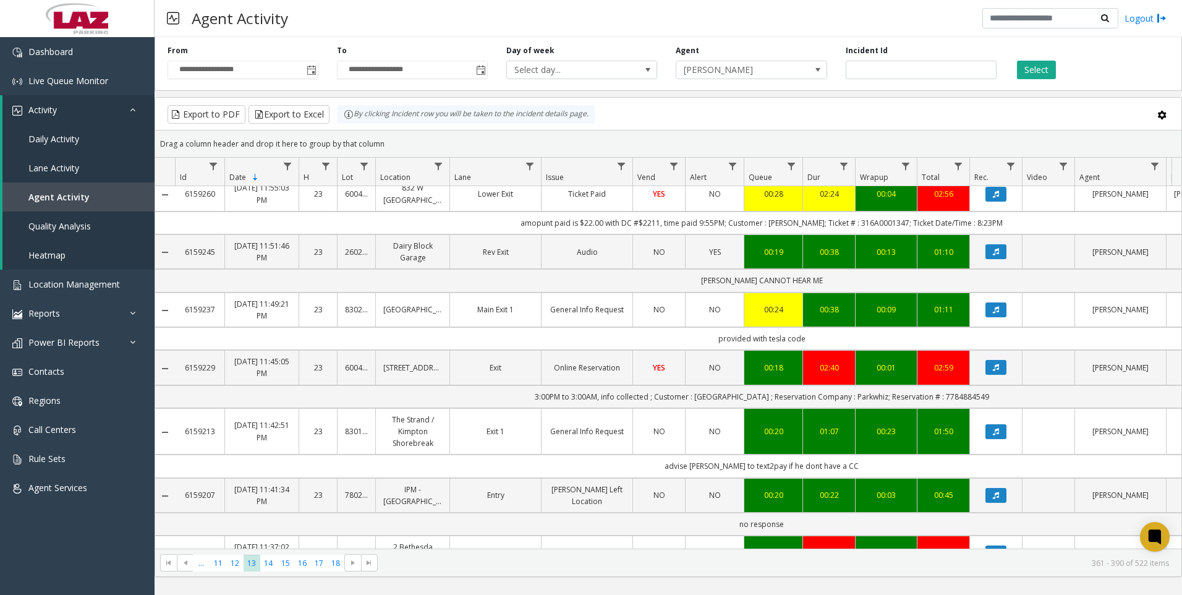
scroll to position [680, 0]
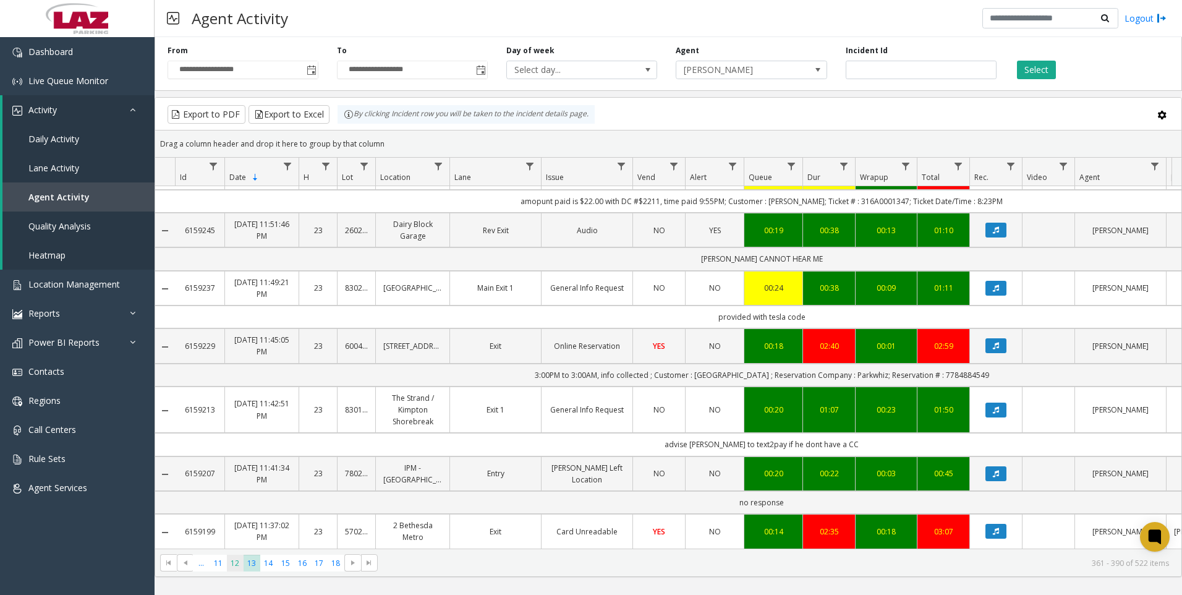
click at [228, 559] on span "12" at bounding box center [235, 563] width 17 height 17
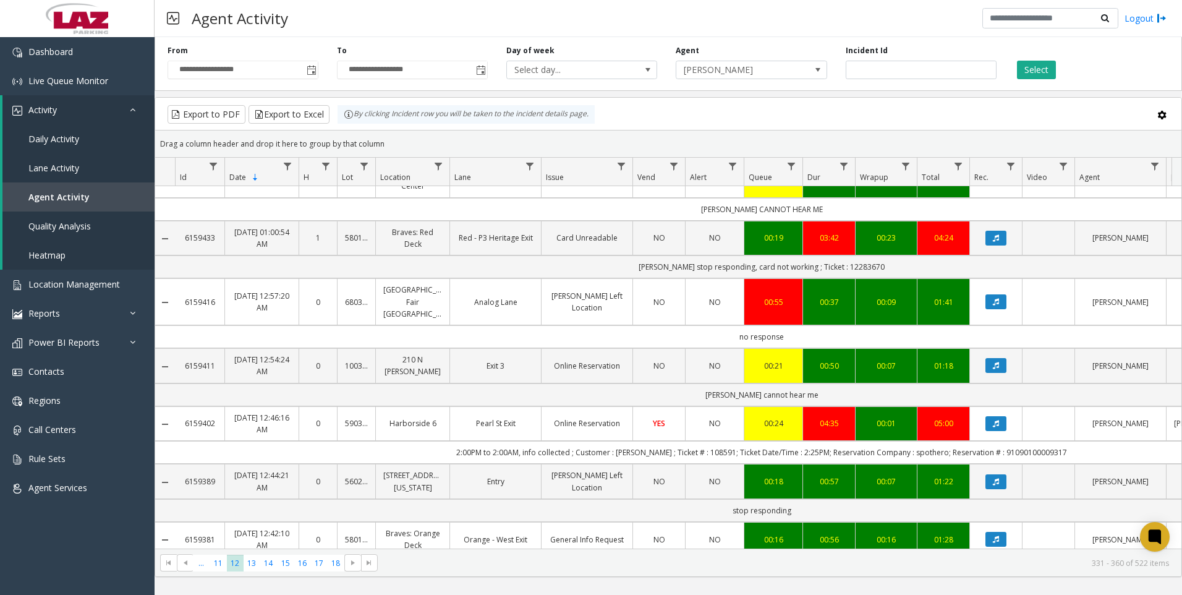
scroll to position [1337, 0]
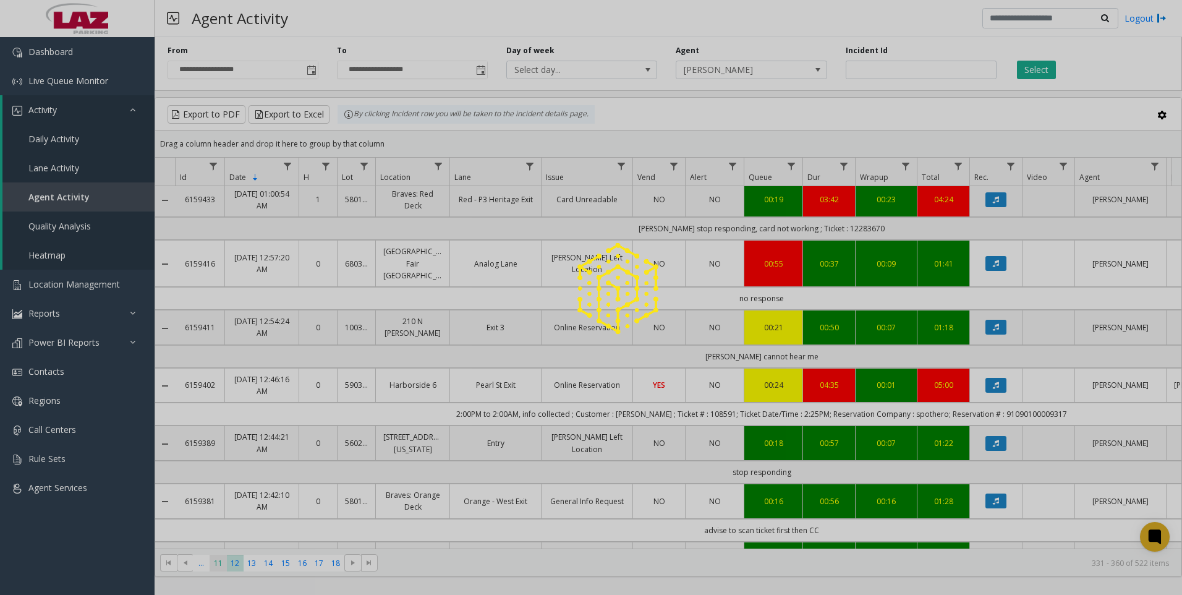
click at [215, 557] on div at bounding box center [591, 297] width 1182 height 595
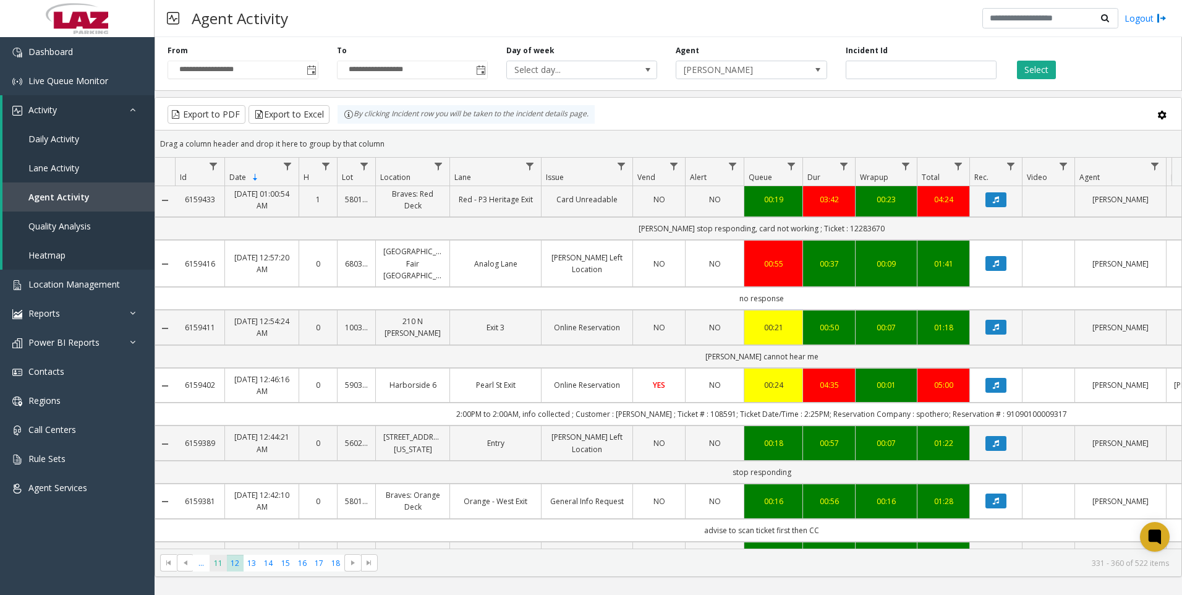
click at [221, 562] on span "11" at bounding box center [218, 563] width 17 height 17
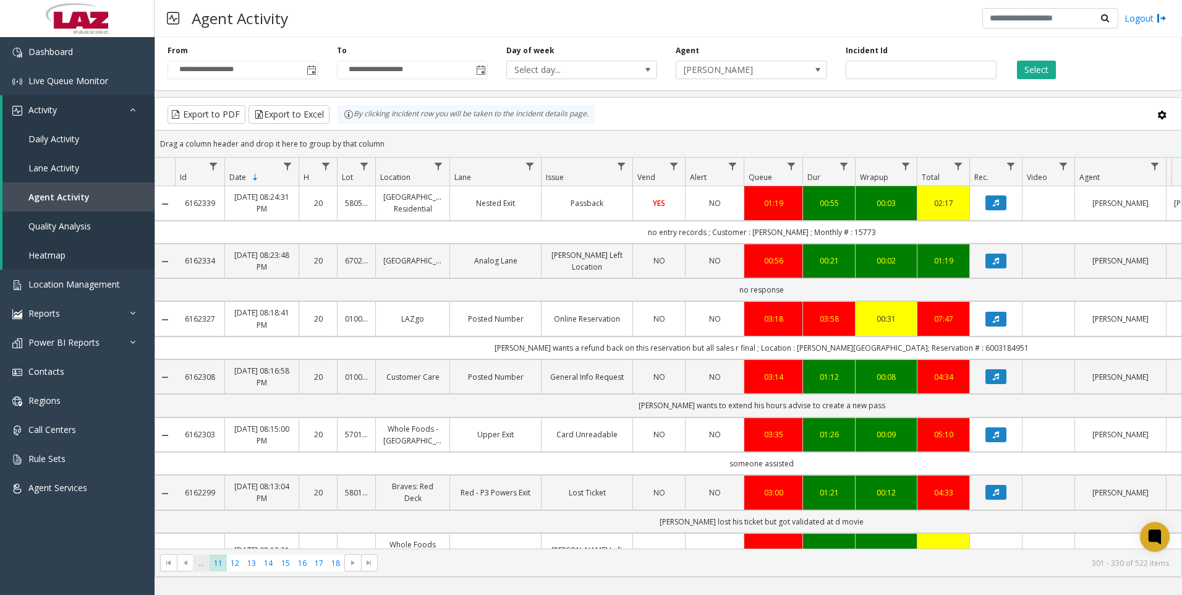
click at [200, 570] on span "..." at bounding box center [201, 563] width 17 height 17
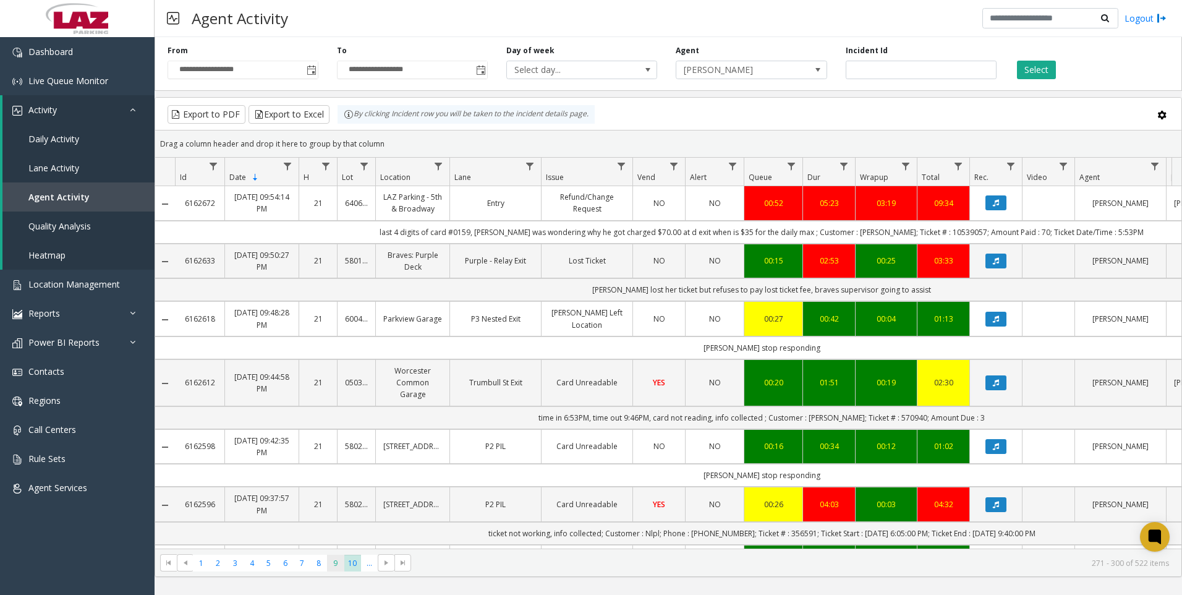
click at [336, 560] on span "9" at bounding box center [335, 563] width 17 height 17
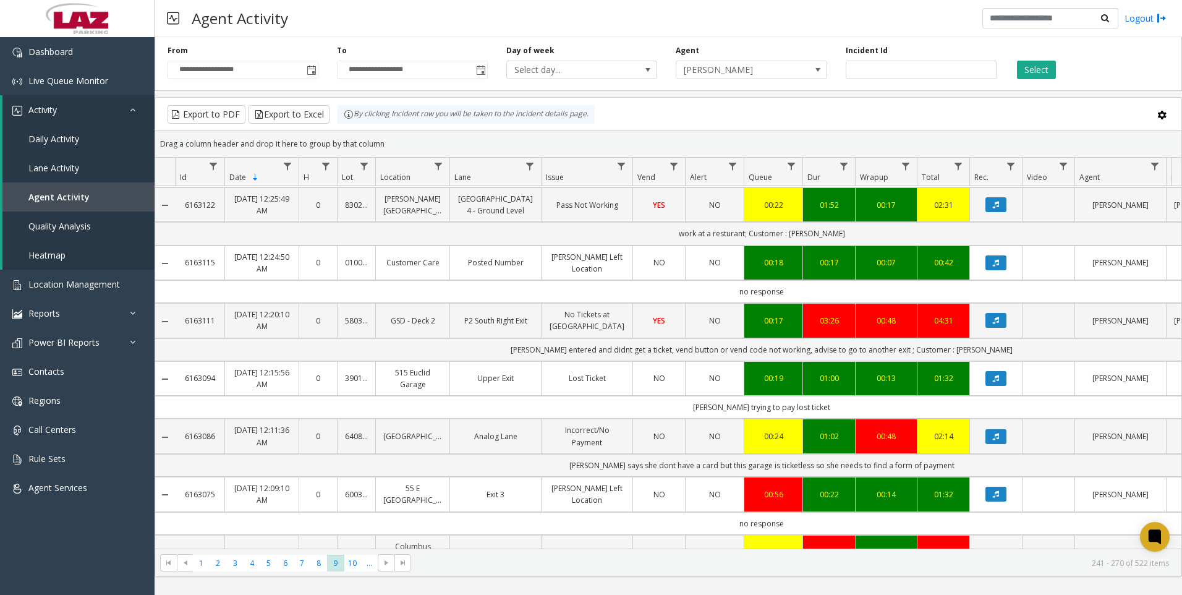
scroll to position [186, 0]
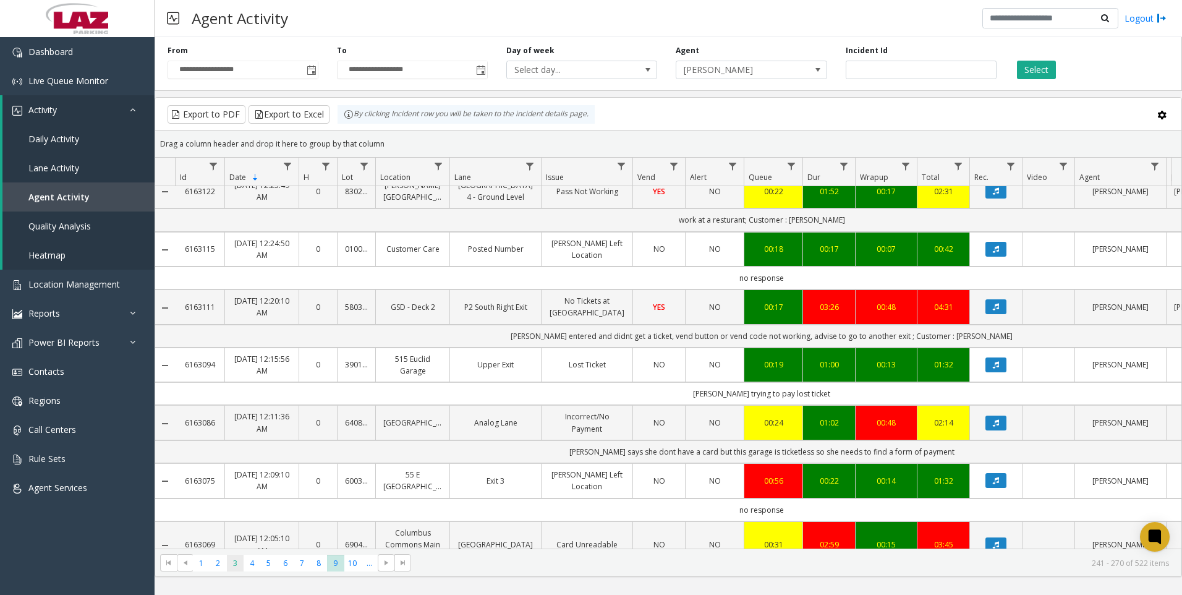
click at [229, 567] on span "3" at bounding box center [235, 563] width 17 height 17
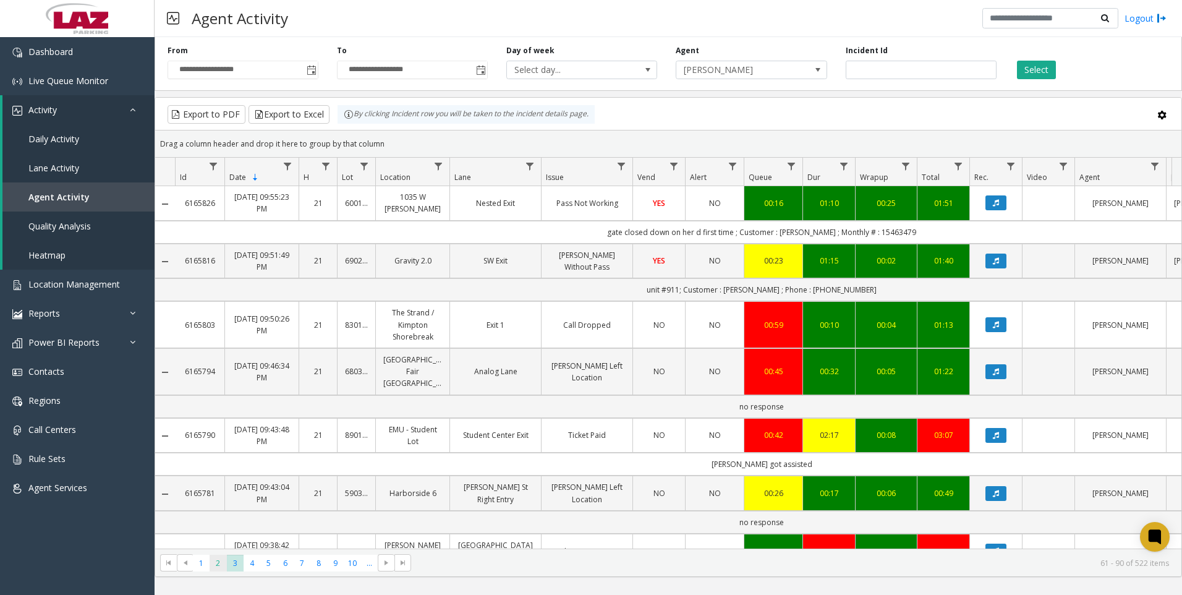
click at [222, 565] on span "2" at bounding box center [218, 563] width 17 height 17
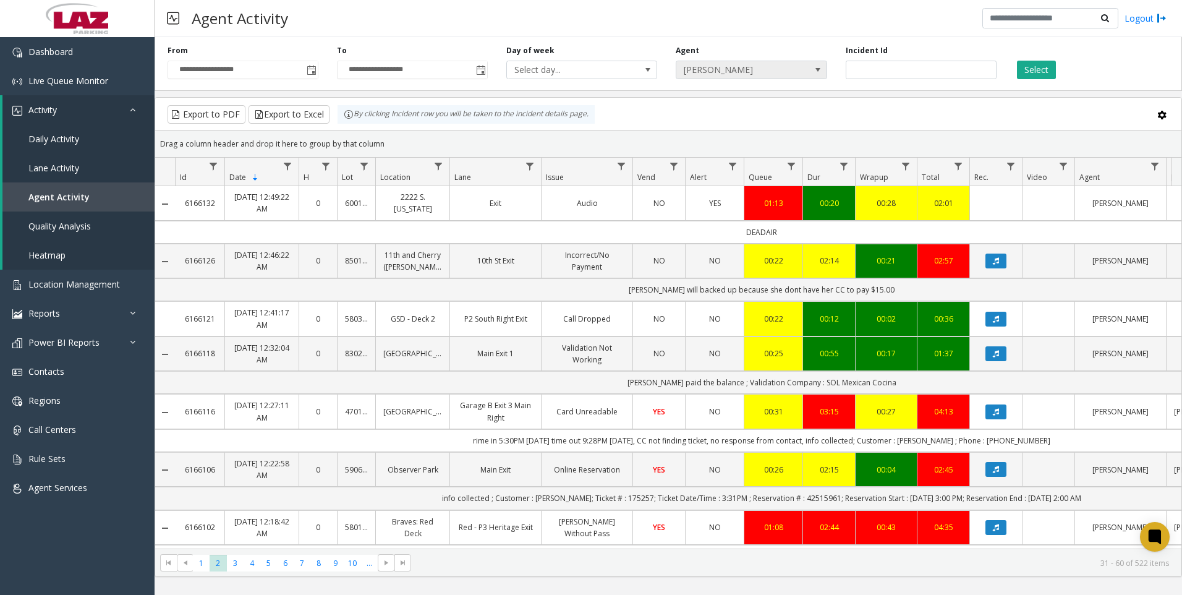
click at [730, 75] on span "Christina Carrillo" at bounding box center [737, 69] width 120 height 17
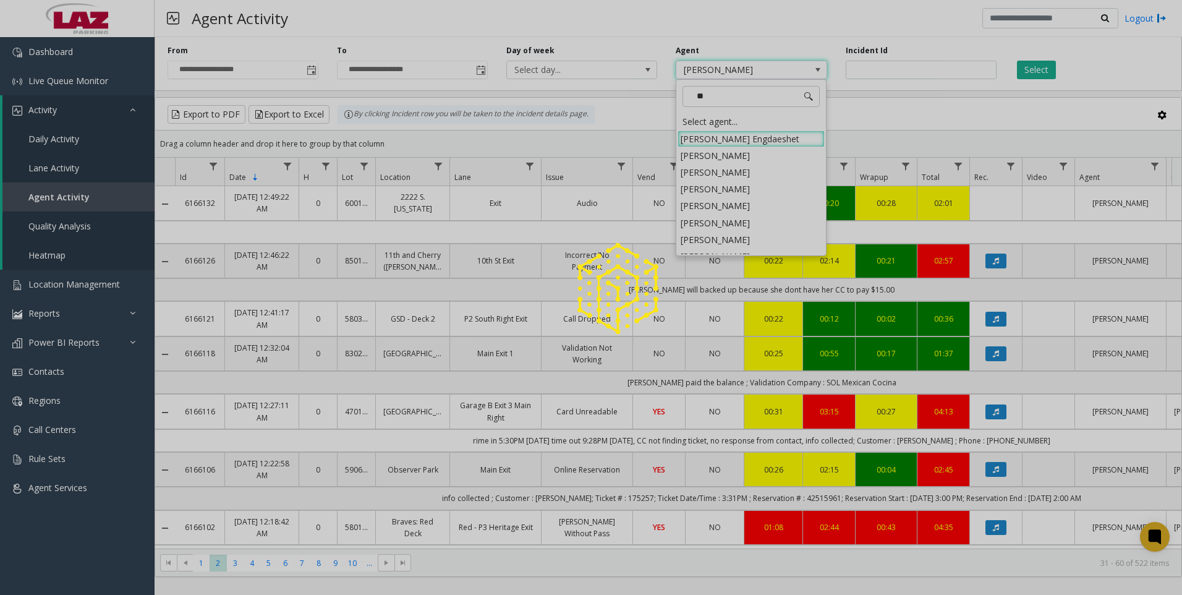
type input "***"
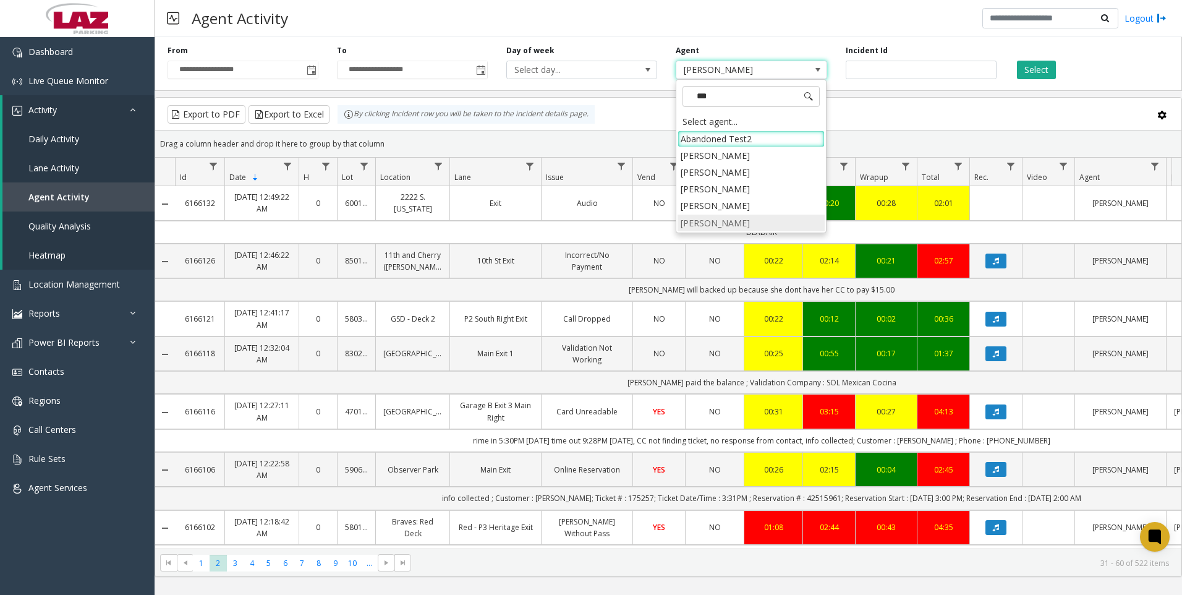
click at [755, 221] on li "Estella Sutherland" at bounding box center [751, 223] width 147 height 17
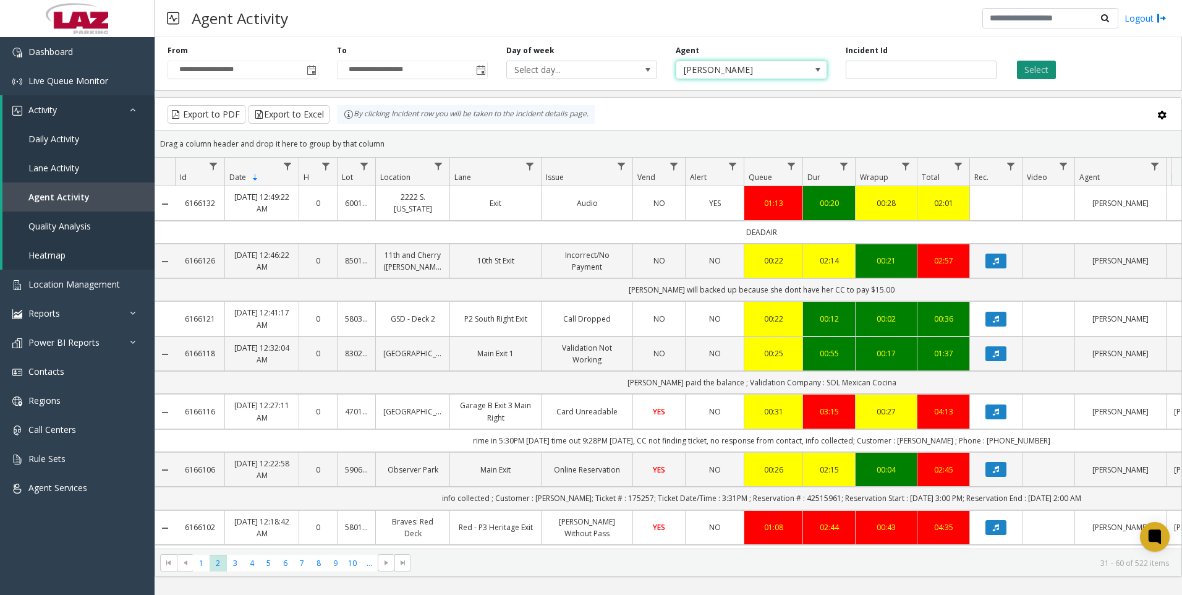
click at [1031, 72] on button "Select" at bounding box center [1036, 70] width 39 height 19
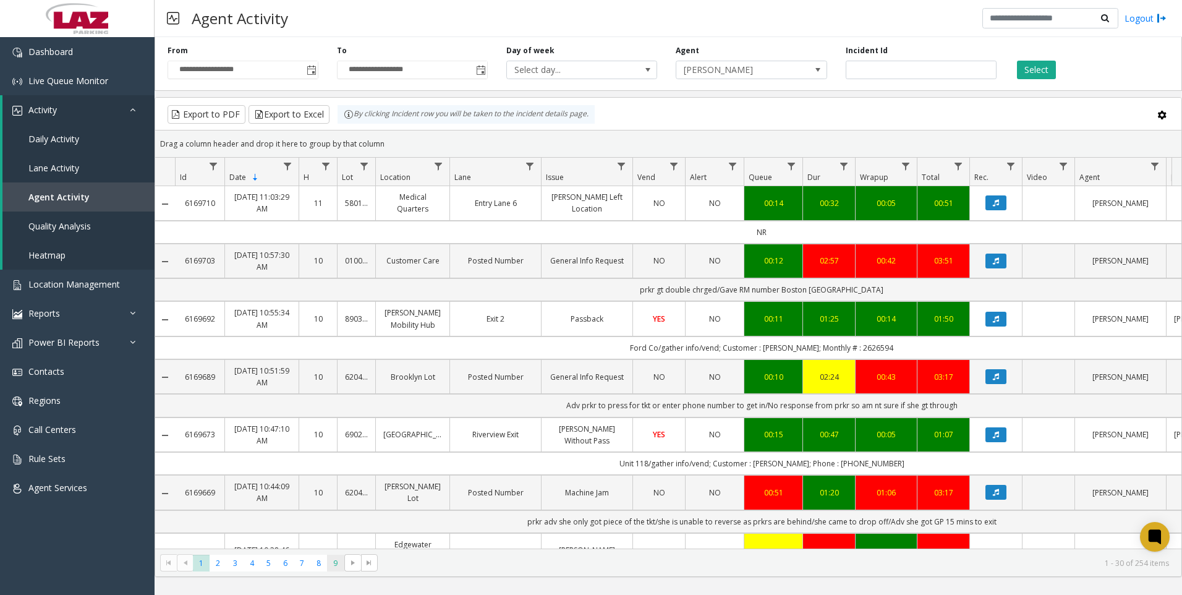
click at [336, 560] on span "9" at bounding box center [335, 563] width 17 height 17
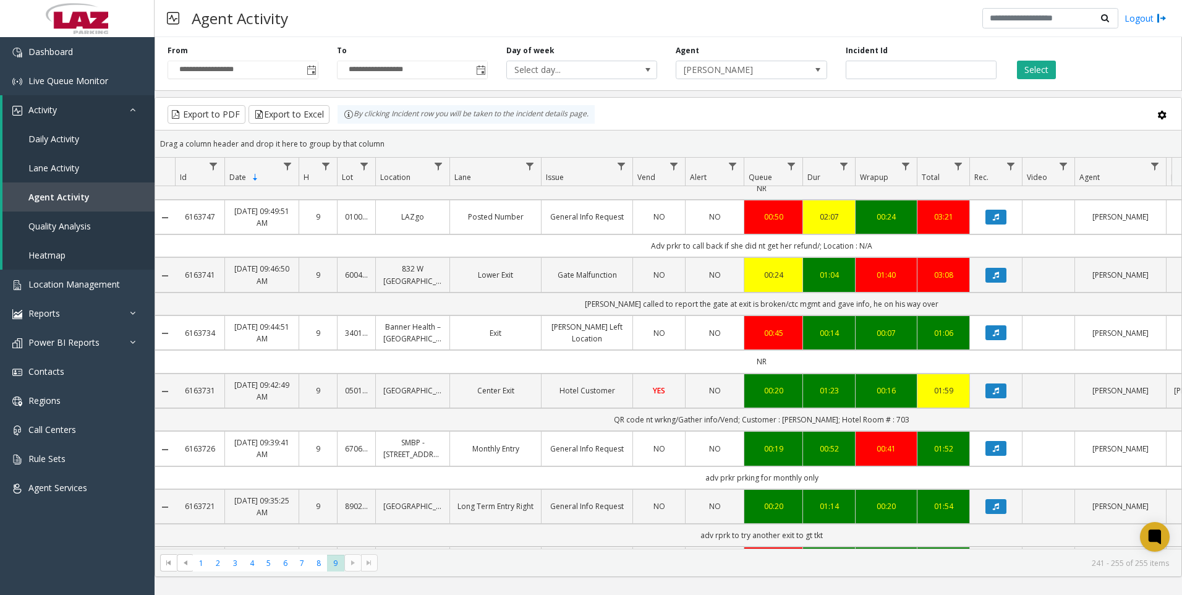
scroll to position [562, 0]
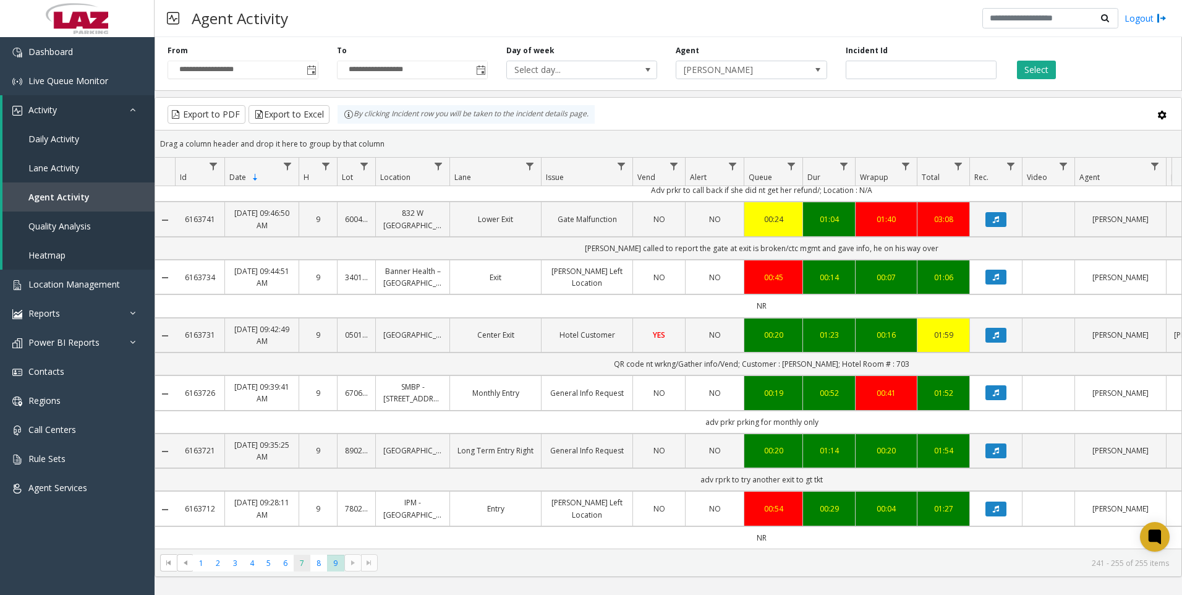
click at [302, 568] on span "7" at bounding box center [302, 563] width 17 height 17
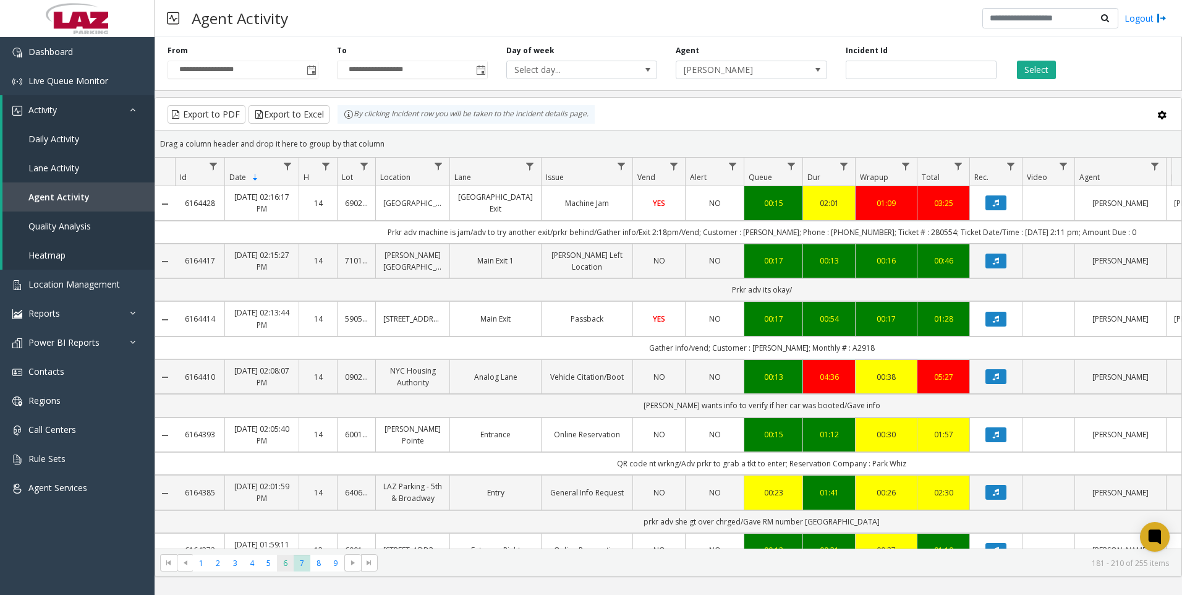
click at [284, 564] on span "6" at bounding box center [285, 563] width 17 height 17
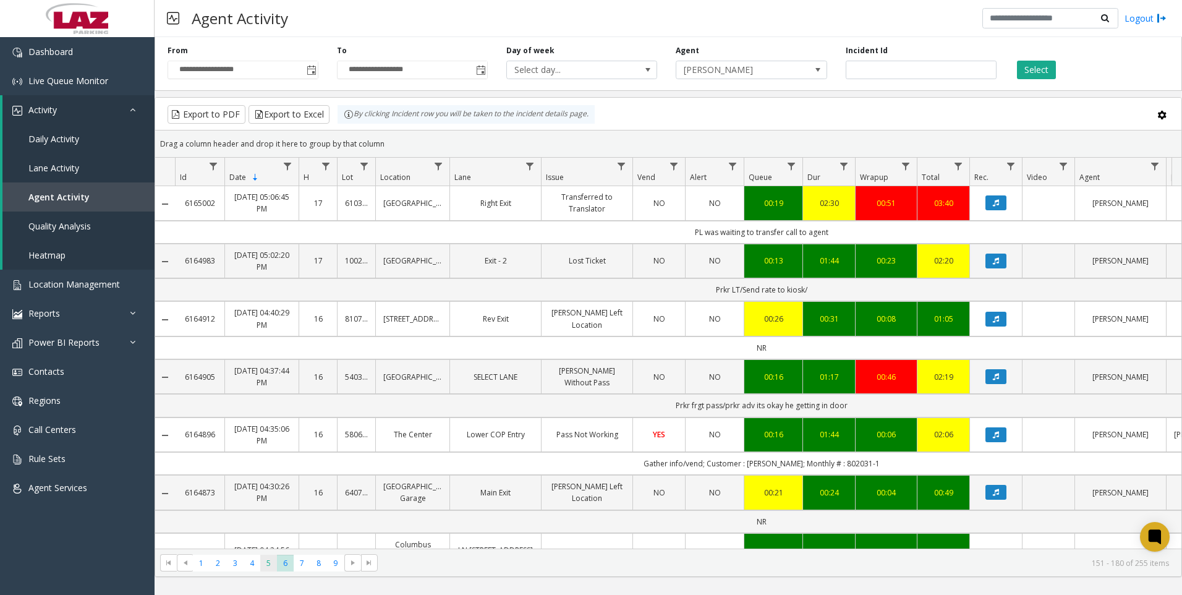
click at [262, 563] on span "5" at bounding box center [268, 563] width 17 height 17
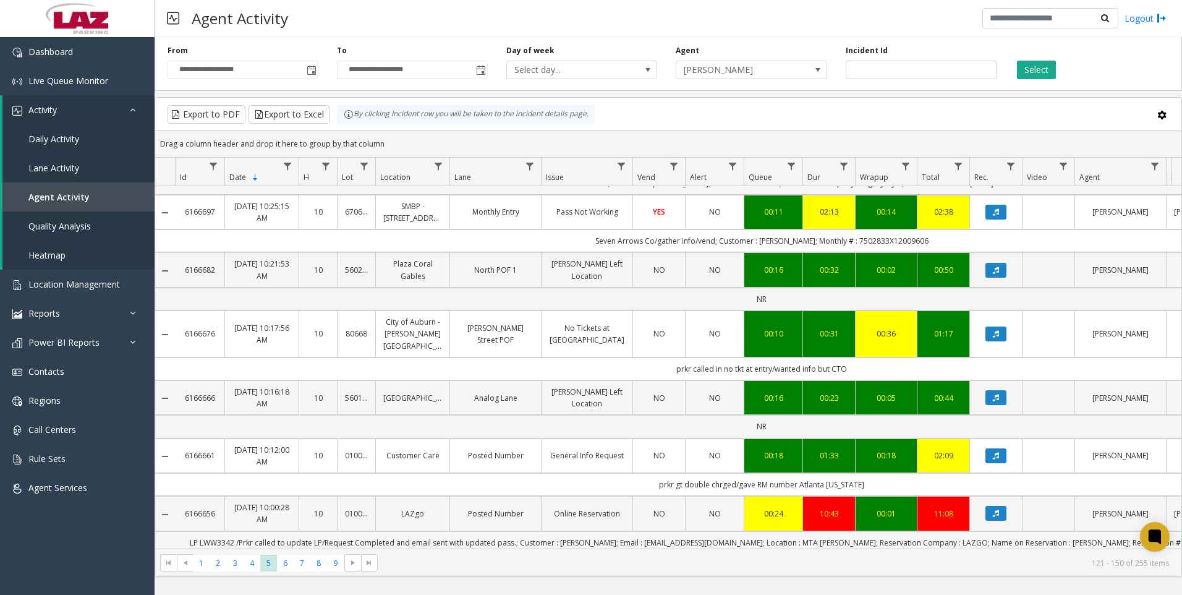
scroll to position [371, 0]
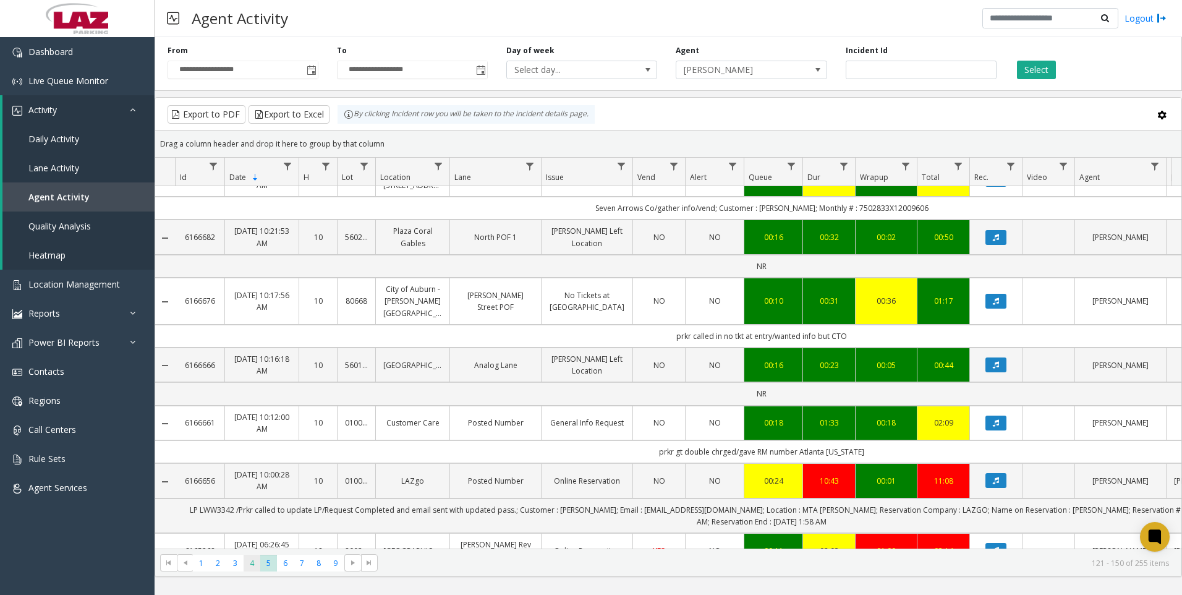
click at [245, 561] on span "4" at bounding box center [252, 563] width 17 height 17
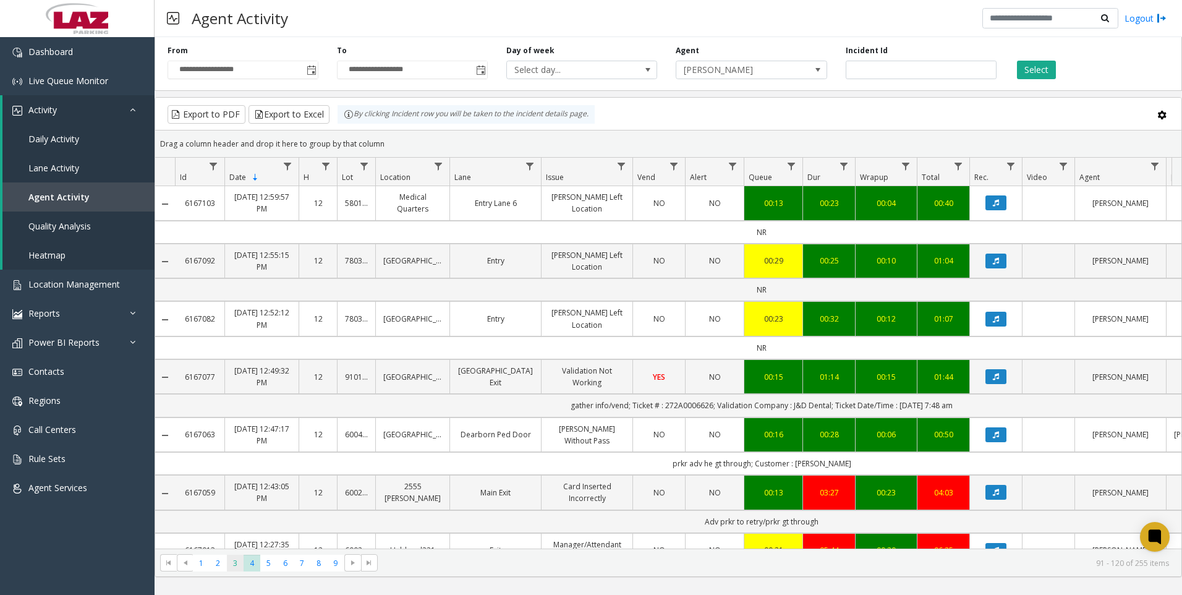
click at [230, 558] on span "3" at bounding box center [235, 563] width 17 height 17
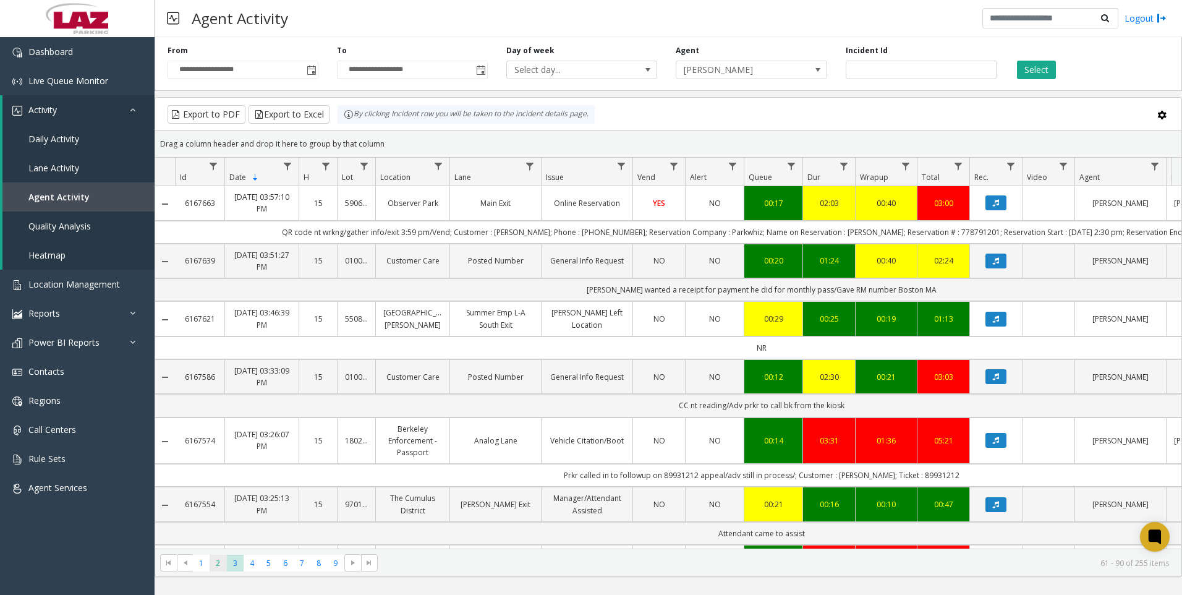
click at [221, 561] on span "2" at bounding box center [218, 563] width 17 height 17
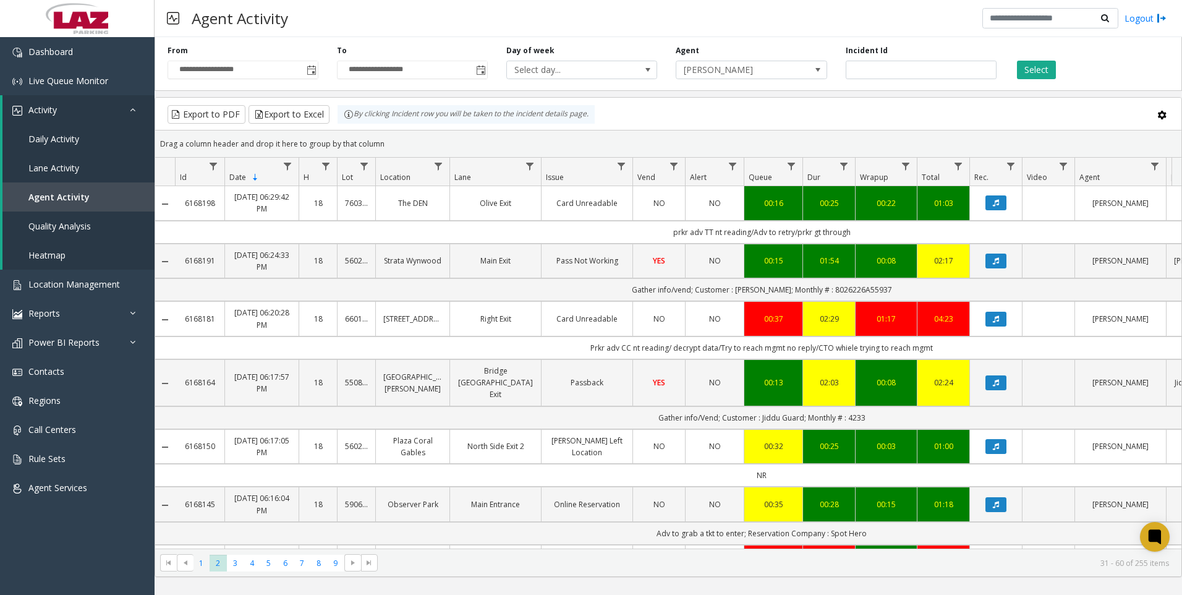
click at [207, 566] on span "1" at bounding box center [201, 563] width 17 height 17
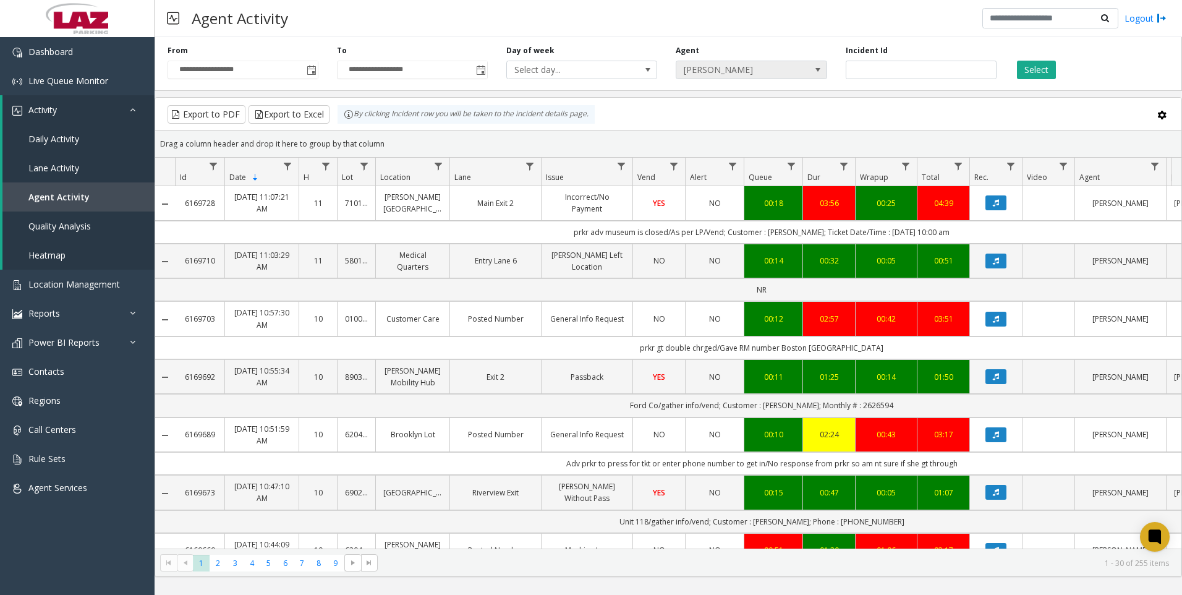
click at [803, 75] on span "Estella Sutherland" at bounding box center [751, 70] width 151 height 19
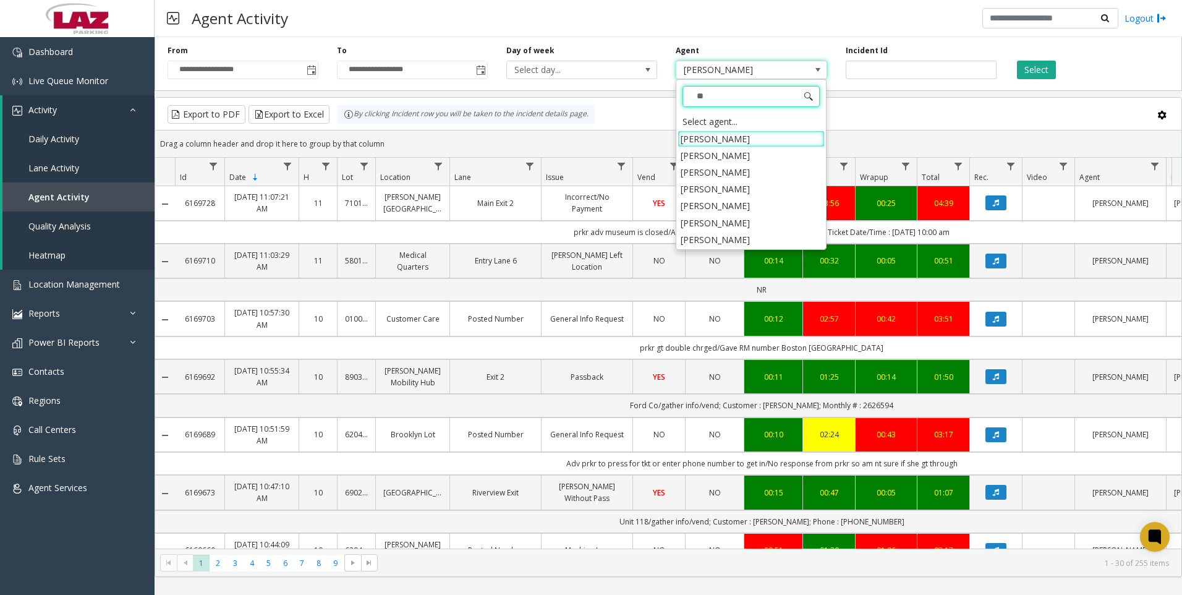
type input "***"
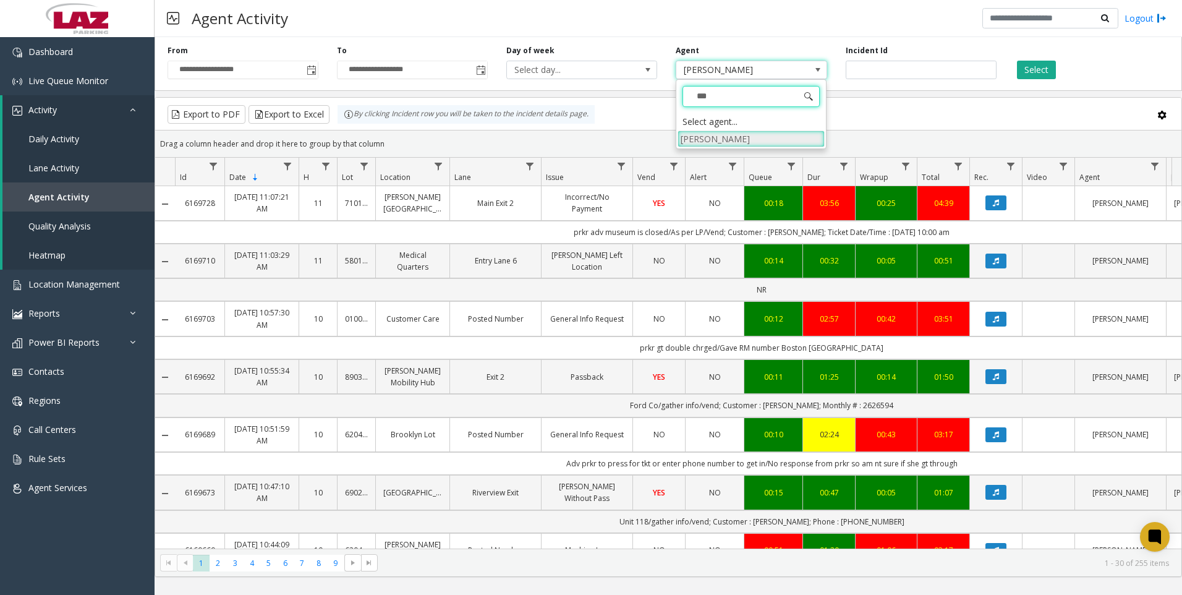
click at [758, 138] on li "Gian Myvett" at bounding box center [751, 138] width 147 height 17
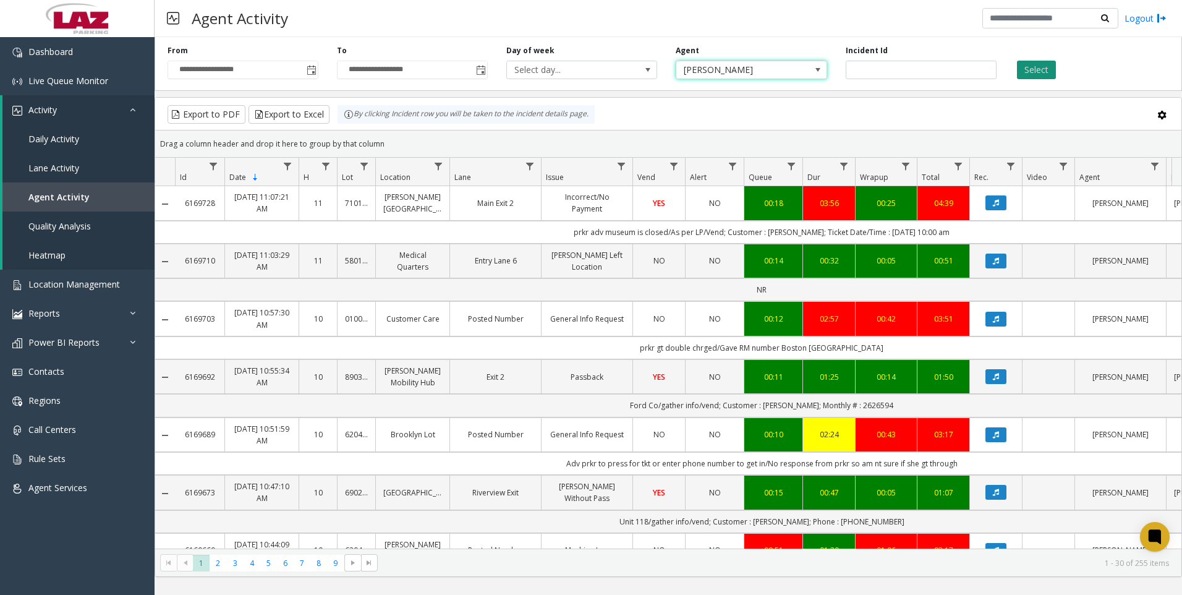
click at [1019, 71] on button "Select" at bounding box center [1036, 70] width 39 height 19
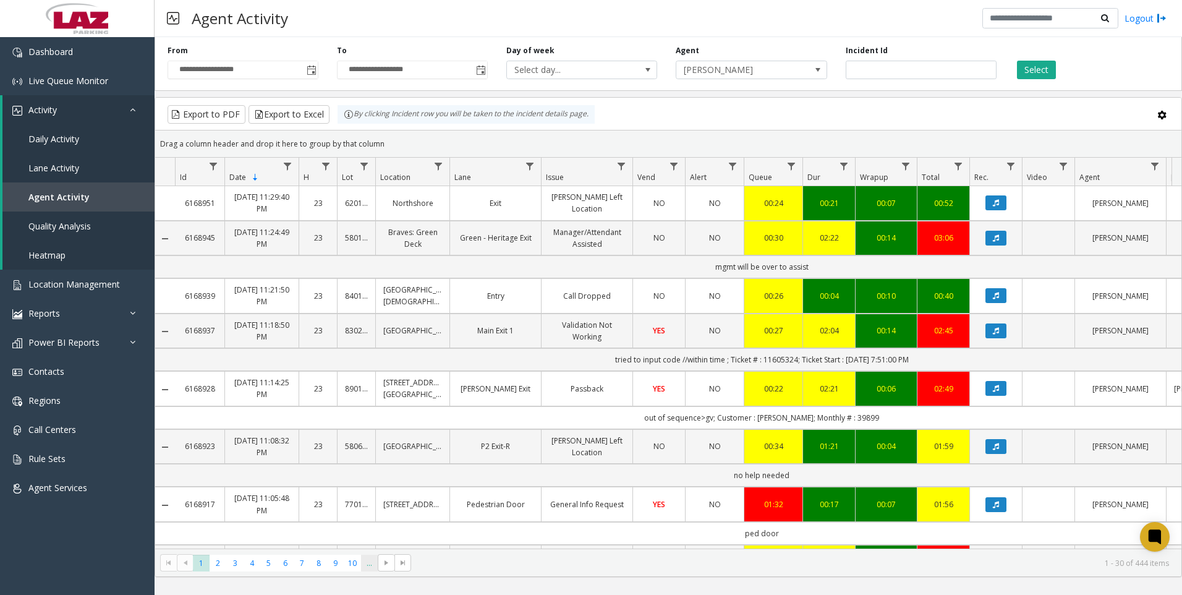
click at [366, 566] on span "..." at bounding box center [369, 563] width 17 height 17
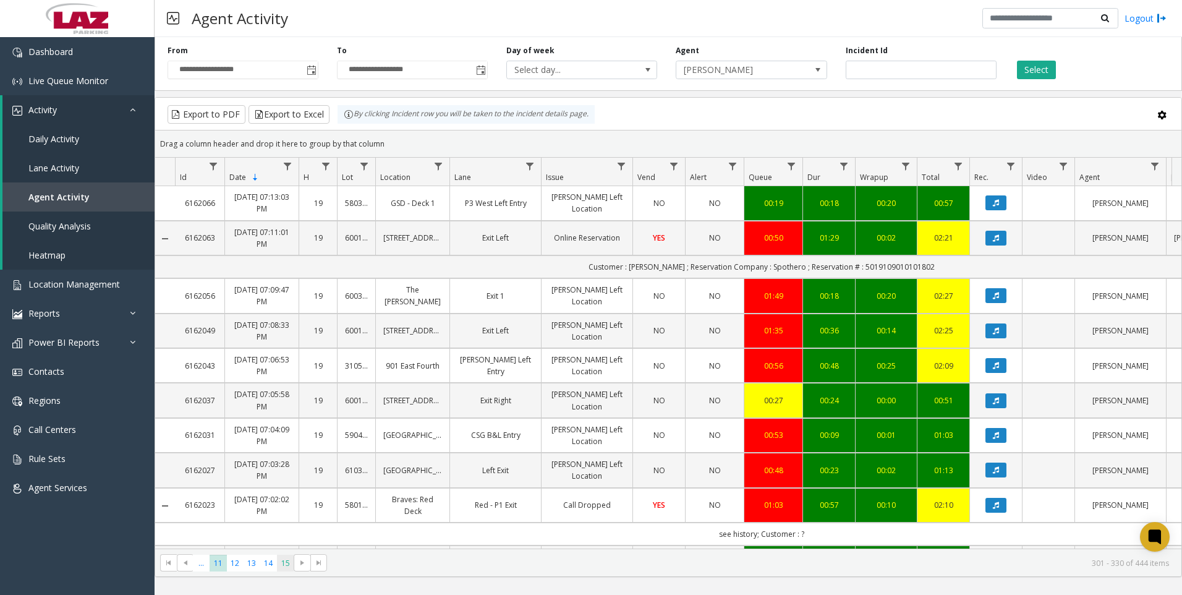
click at [291, 563] on span "15" at bounding box center [285, 563] width 17 height 17
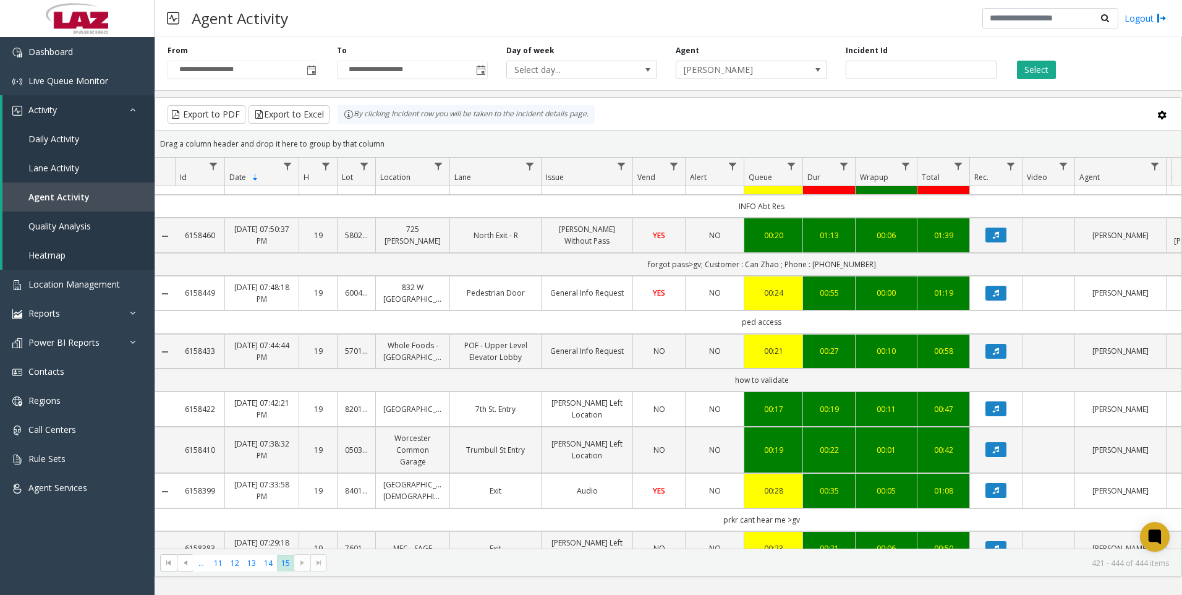
scroll to position [310, 0]
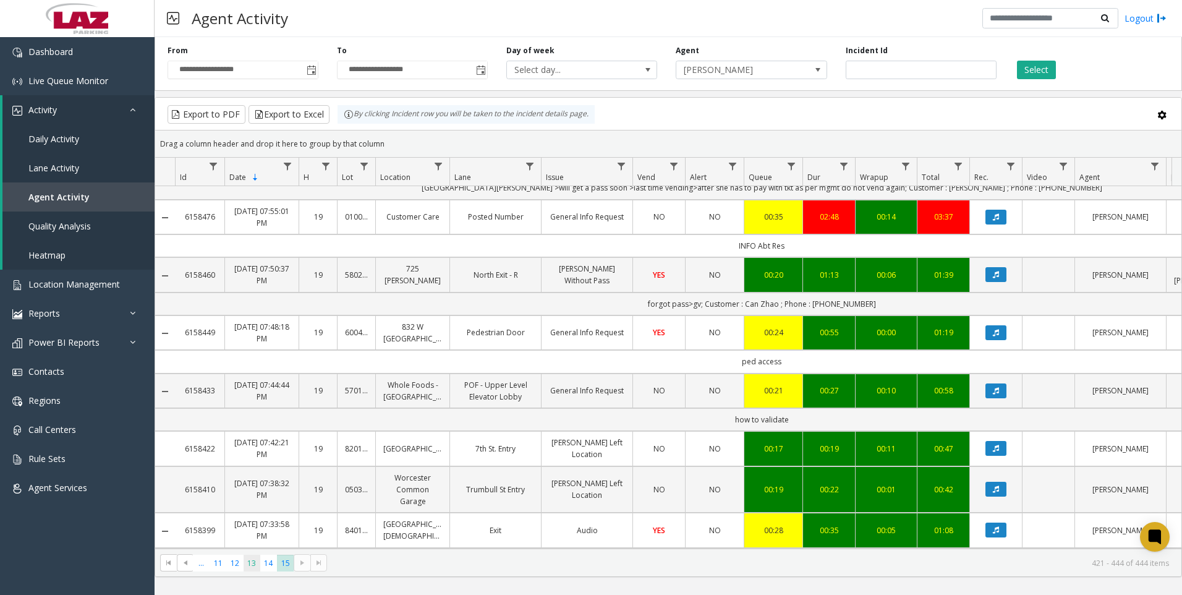
click at [253, 568] on span "13" at bounding box center [252, 563] width 17 height 17
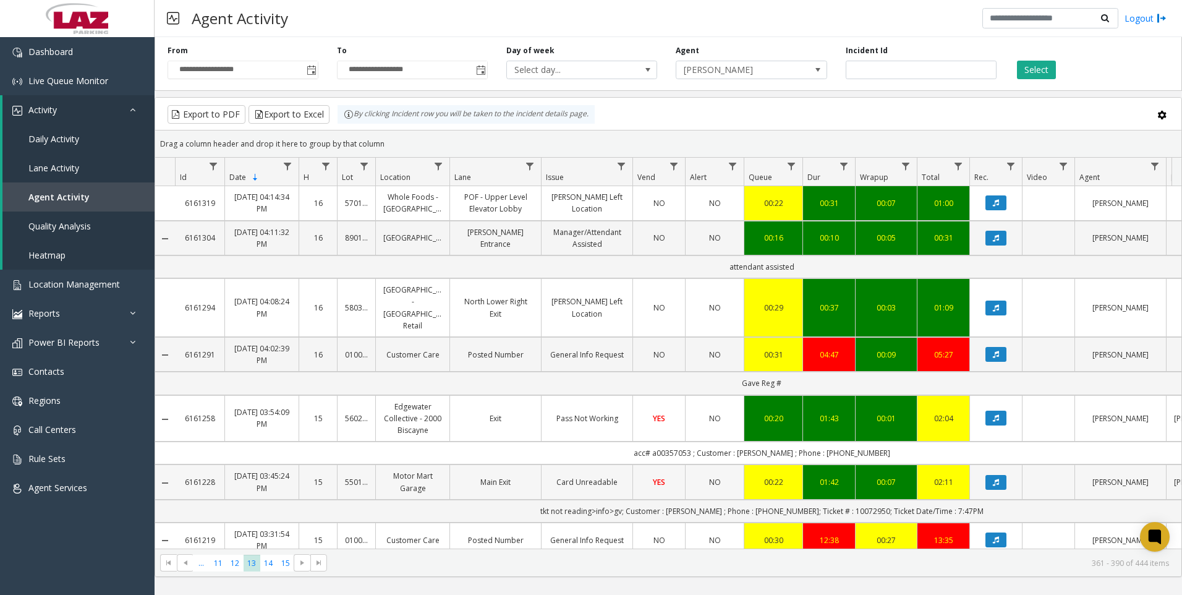
scroll to position [62, 0]
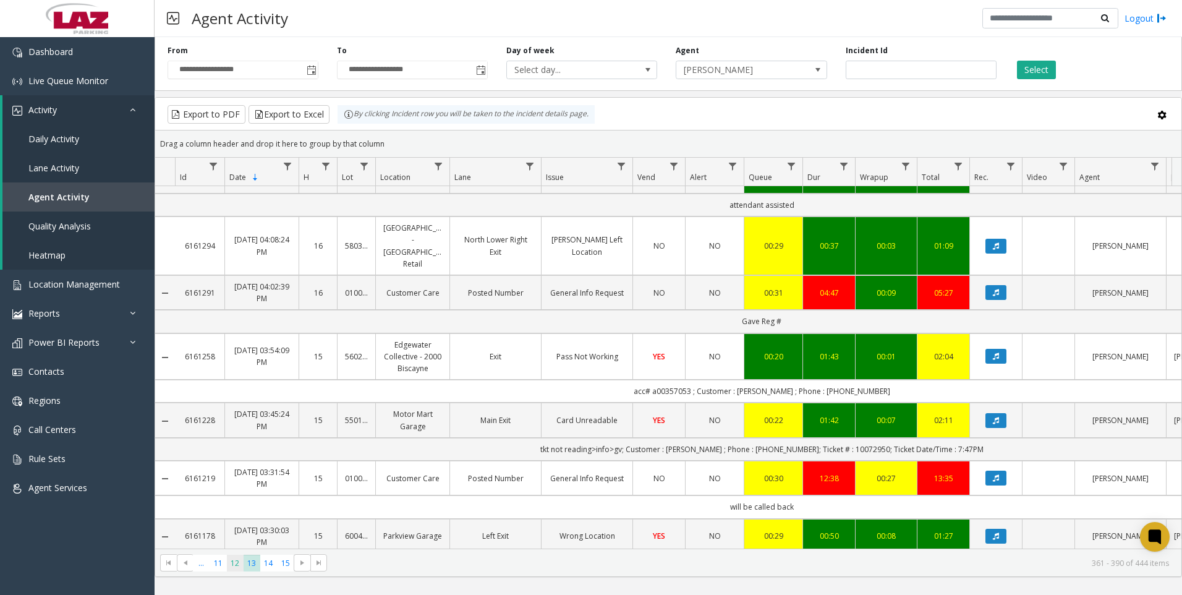
click at [233, 566] on span "12" at bounding box center [235, 563] width 17 height 17
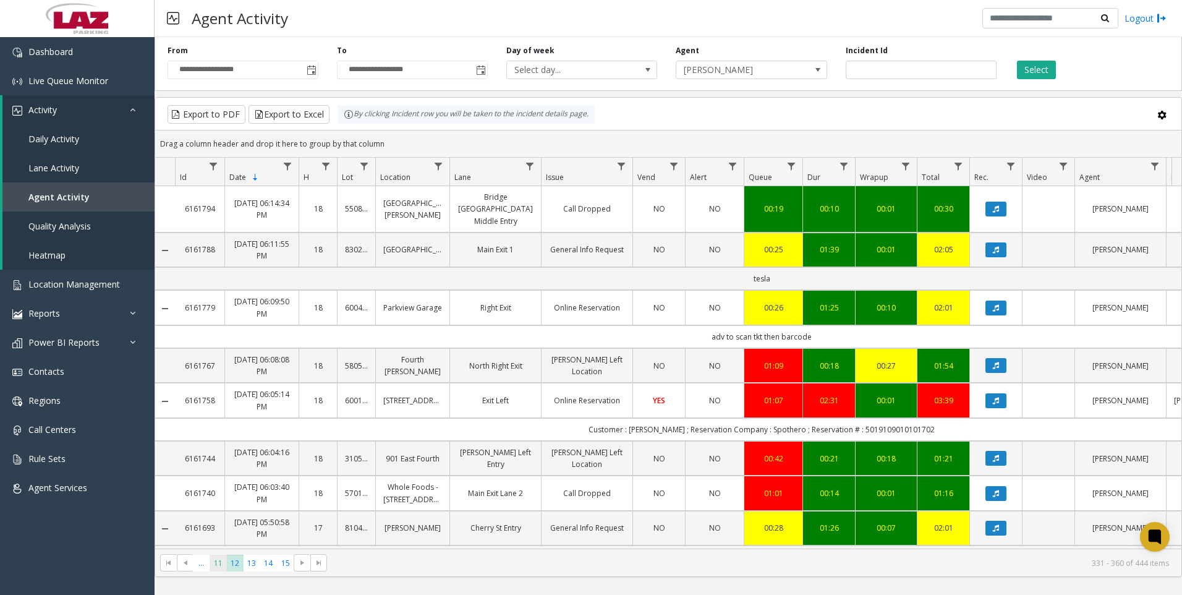
click at [225, 566] on span "11" at bounding box center [218, 563] width 17 height 17
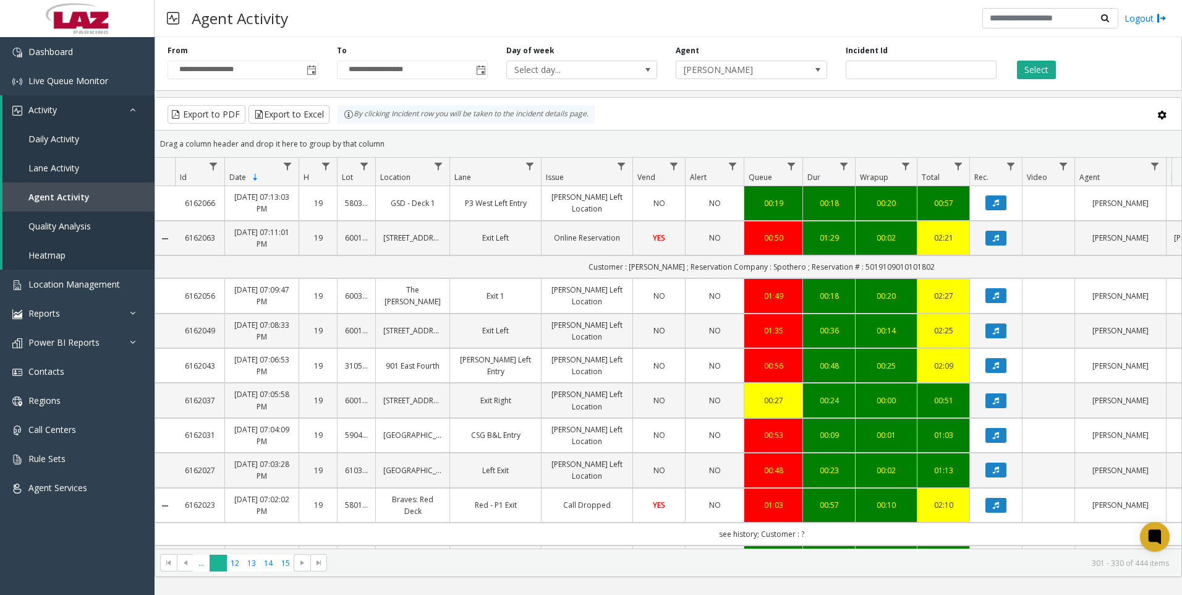
click at [215, 563] on span "11" at bounding box center [218, 563] width 17 height 17
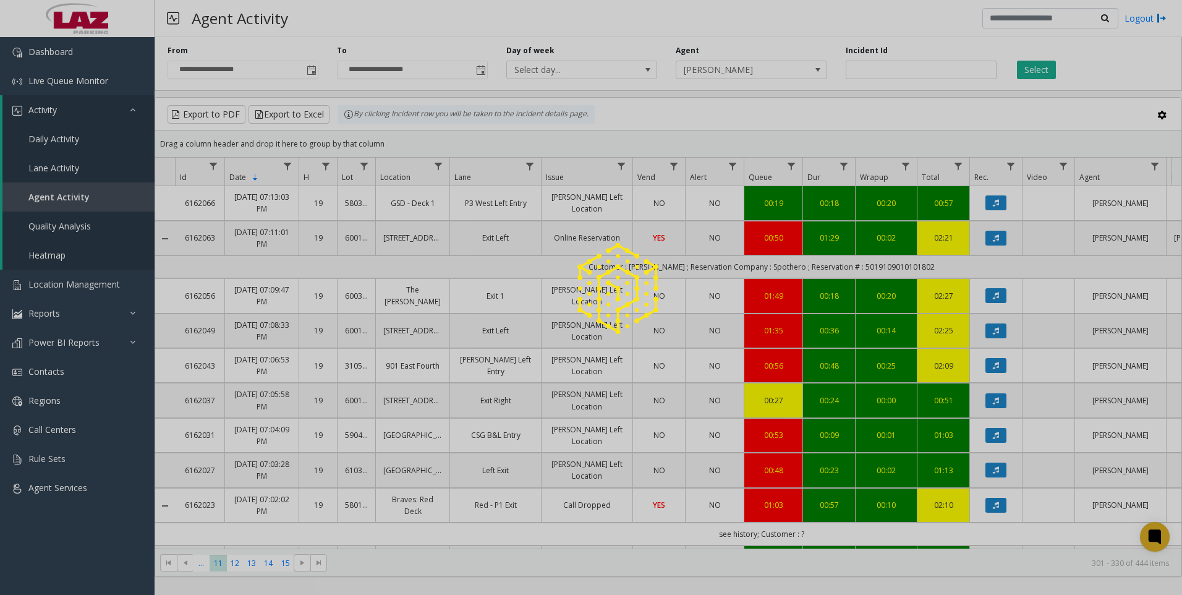
click at [207, 566] on div at bounding box center [591, 297] width 1182 height 595
click at [205, 566] on span "..." at bounding box center [201, 563] width 17 height 17
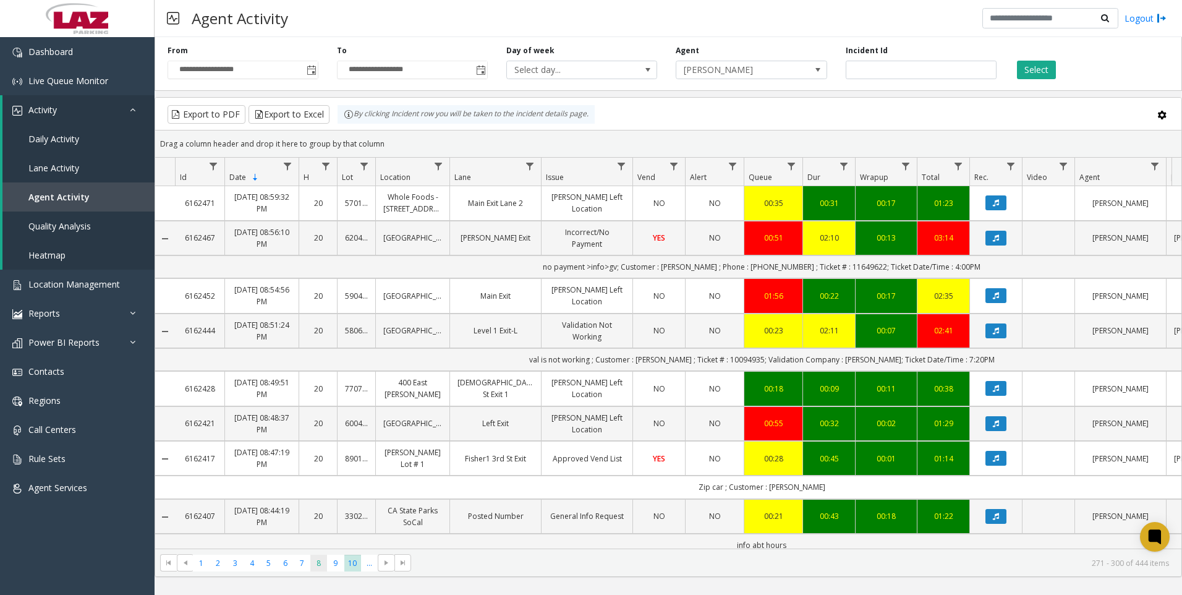
click at [314, 563] on span "8" at bounding box center [318, 563] width 17 height 17
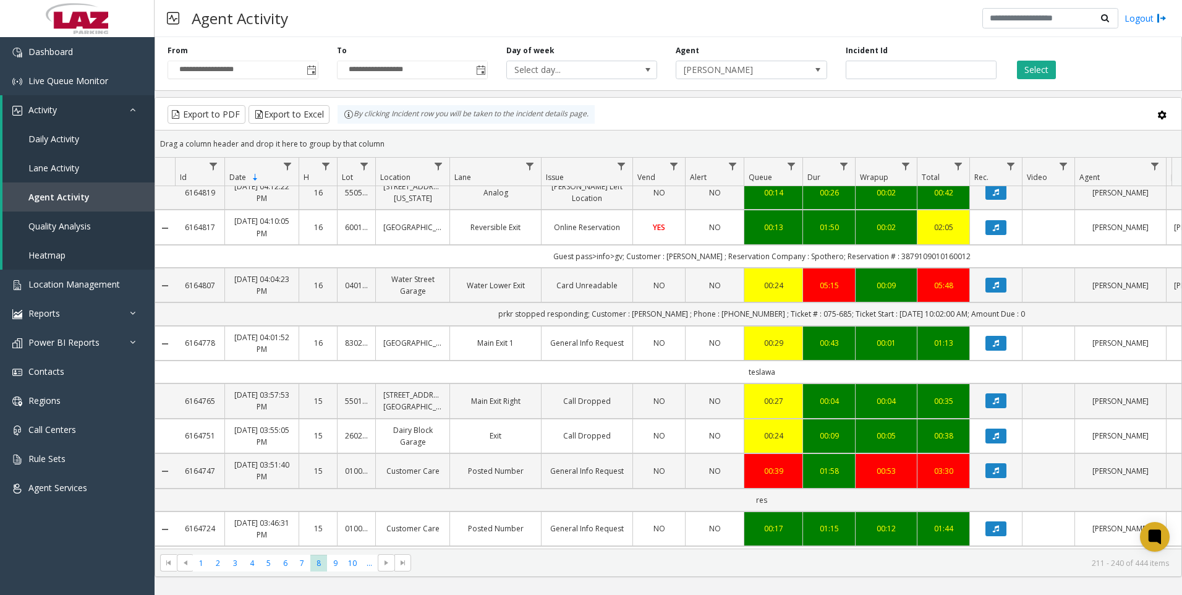
scroll to position [186, 0]
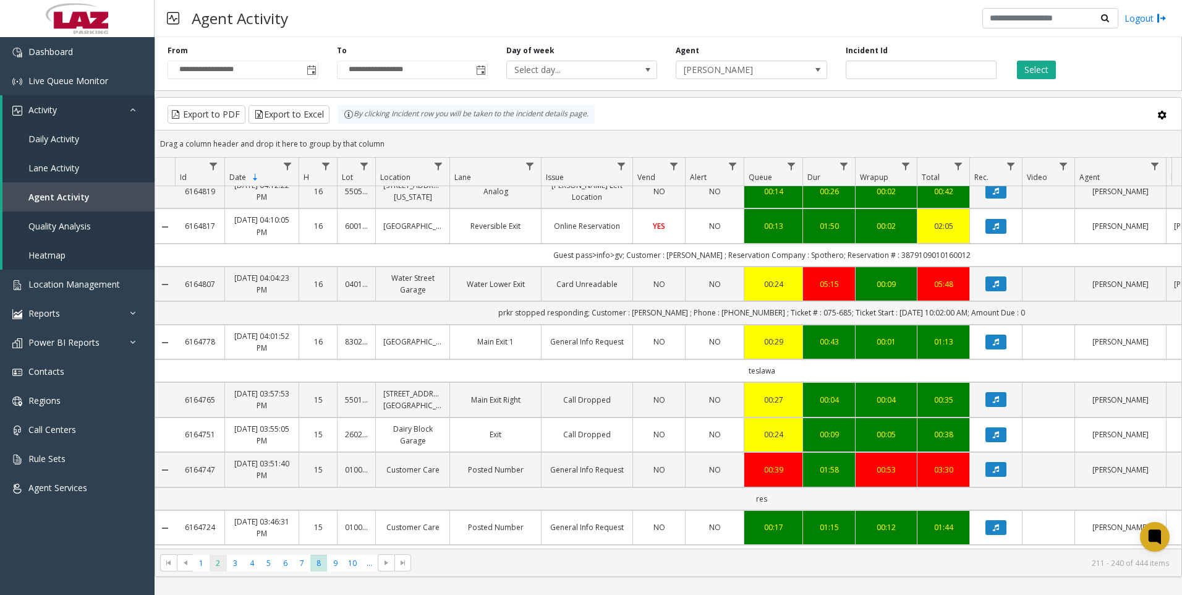
click at [212, 560] on span "2" at bounding box center [218, 563] width 17 height 17
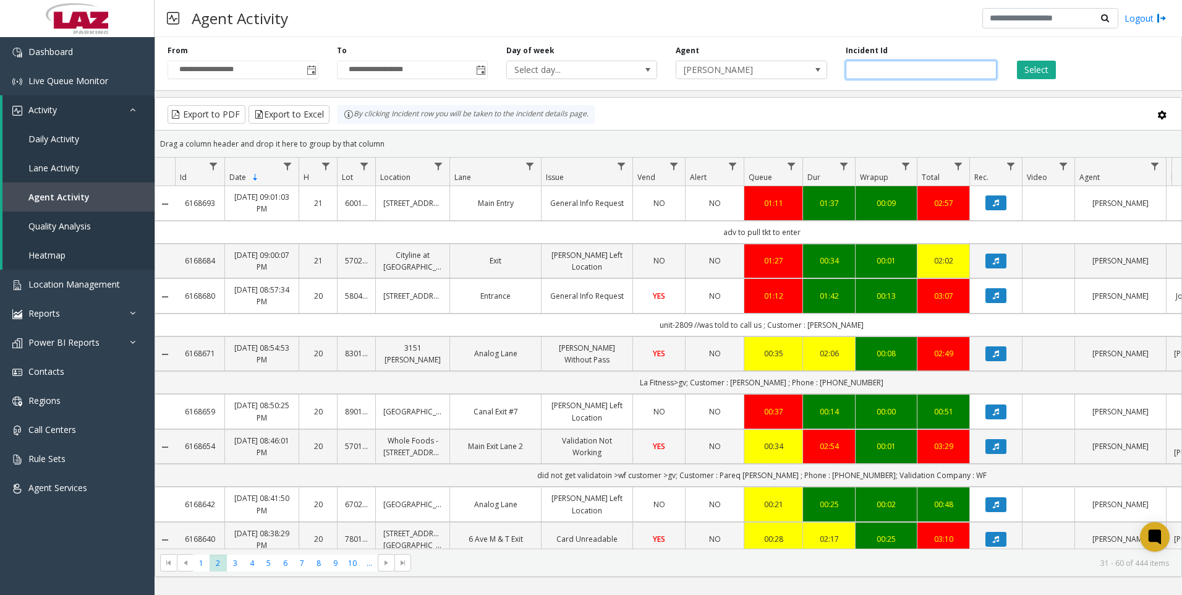
click at [905, 77] on input "number" at bounding box center [921, 70] width 151 height 19
paste input "*******"
click at [1046, 65] on button "Select" at bounding box center [1036, 70] width 39 height 19
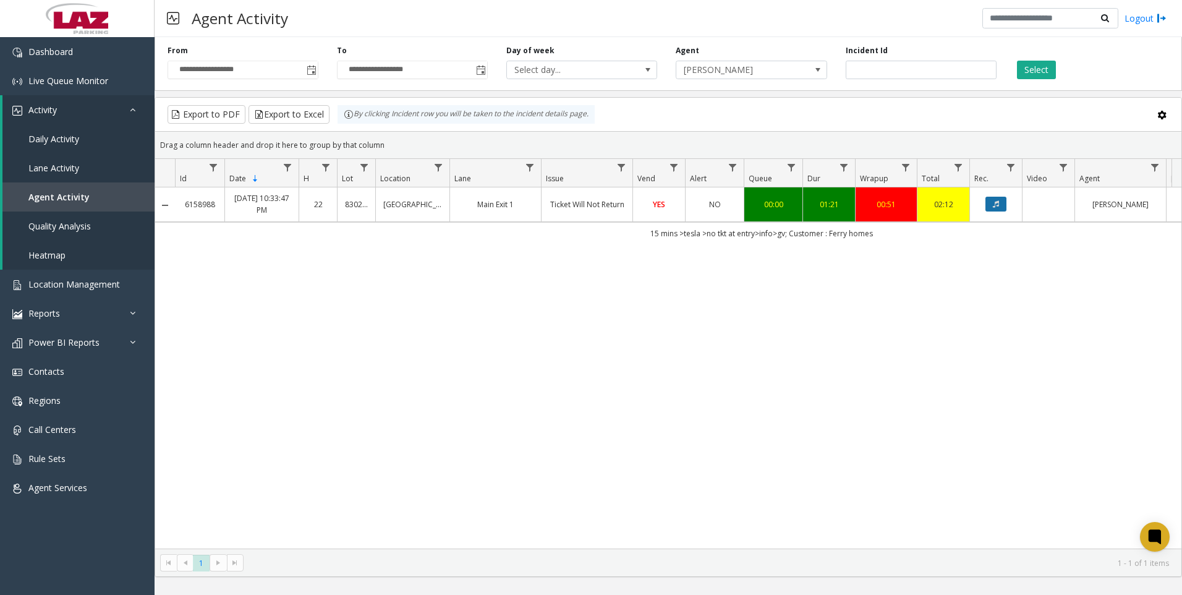
click at [991, 208] on button "Data table" at bounding box center [996, 204] width 21 height 15
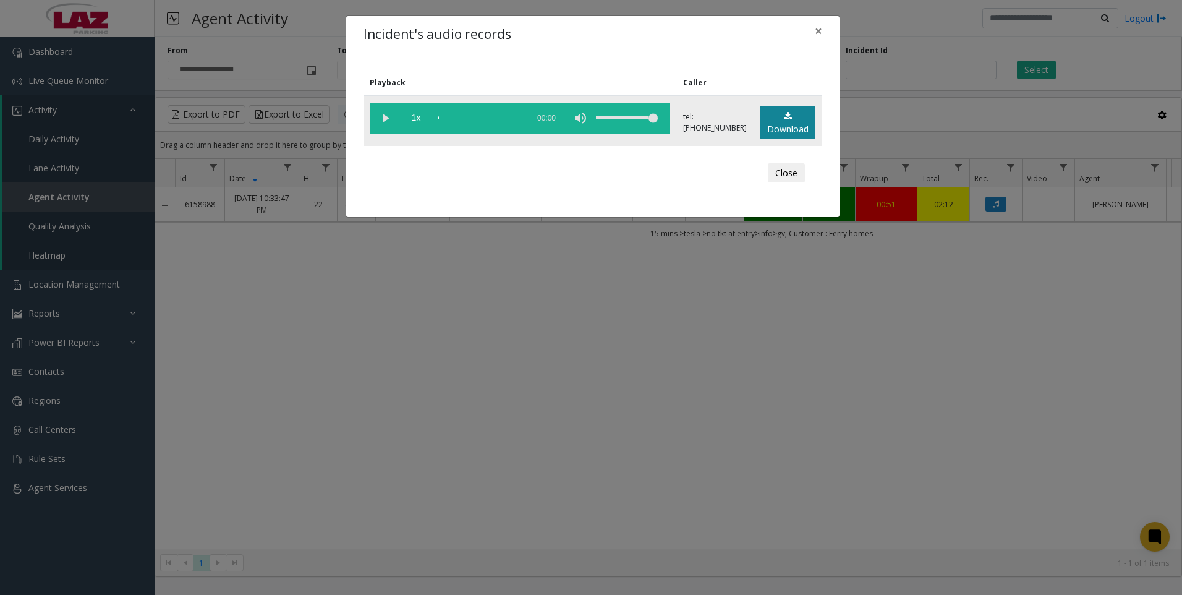
click at [789, 135] on link "Download" at bounding box center [788, 123] width 56 height 34
click at [923, 378] on div "Incident's audio records × Playback Caller 1x 01:51 tel:05656690039495654720 Do…" at bounding box center [591, 297] width 1182 height 595
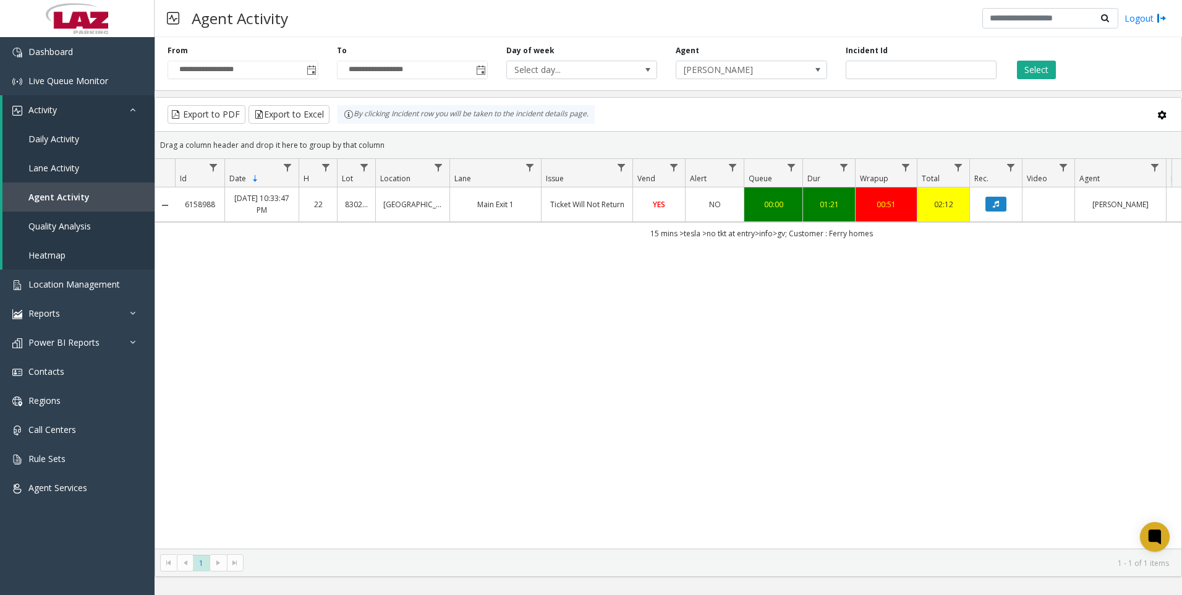
click at [835, 489] on div "6158988 Sep 19, 2025 10:33:47 PM 22 830202 Centerview Building Main Exit 1 Tick…" at bounding box center [668, 367] width 1027 height 361
click at [976, 73] on input "*******" at bounding box center [921, 70] width 151 height 19
click at [955, 70] on input "*******" at bounding box center [921, 70] width 151 height 19
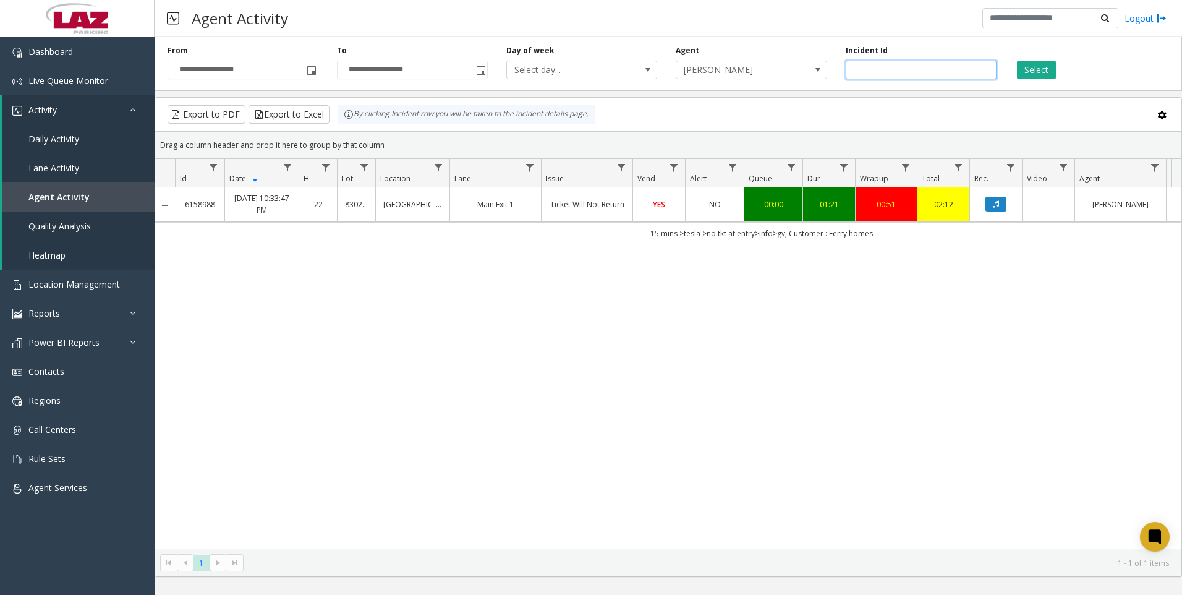
paste input "number"
click at [1027, 71] on button "Select" at bounding box center [1036, 70] width 39 height 19
click at [996, 204] on icon "Data table" at bounding box center [996, 203] width 6 height 7
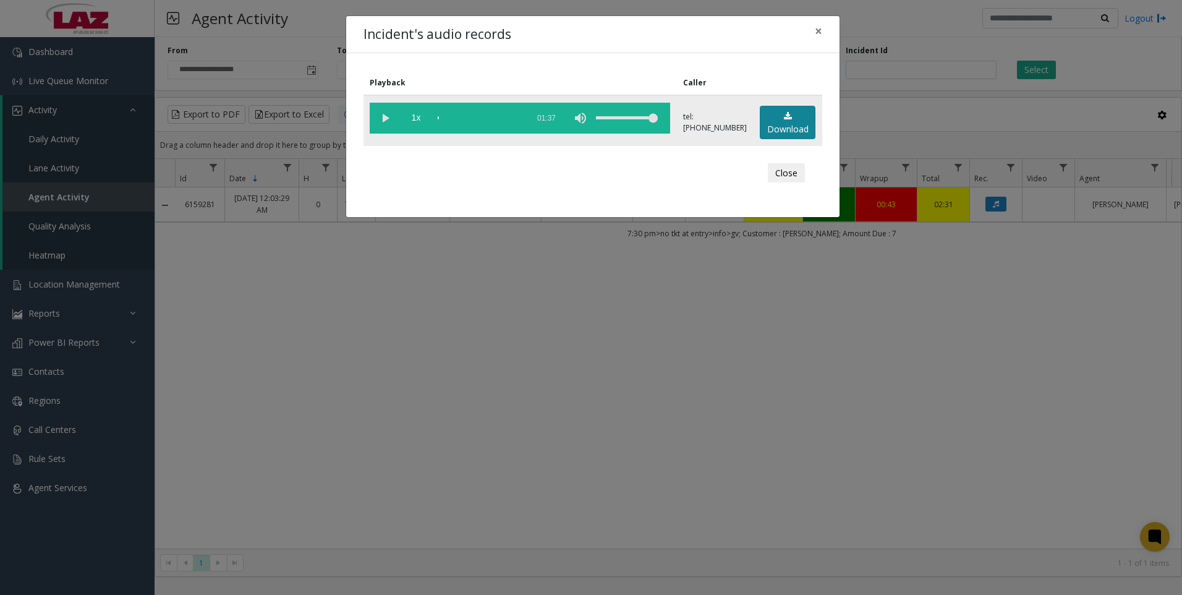
click at [801, 126] on link "Download" at bounding box center [788, 123] width 56 height 34
click at [818, 318] on div "Incident's audio records × Playback Caller 1x 01:37 tel:7603029005 Download Clo…" at bounding box center [591, 297] width 1182 height 595
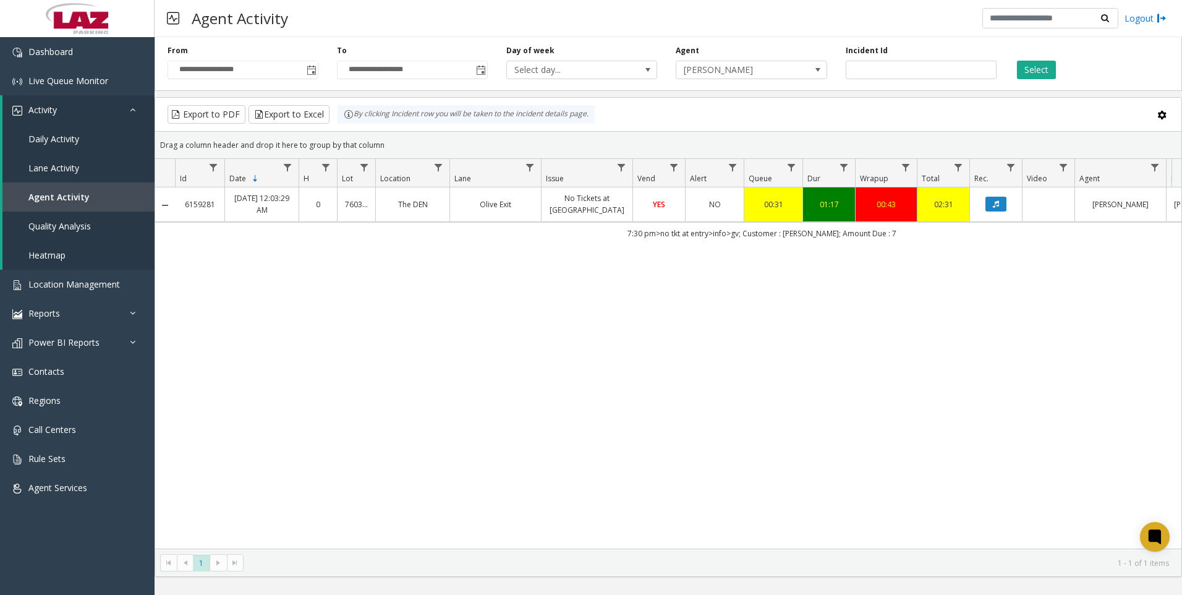
click at [748, 445] on div "6159281 Sep 20, 2025 12:03:29 AM 0 760302 The DEN Olive Exit No Tickets at Entr…" at bounding box center [668, 367] width 1027 height 361
click at [947, 67] on input "*******" at bounding box center [921, 70] width 151 height 19
paste input "number"
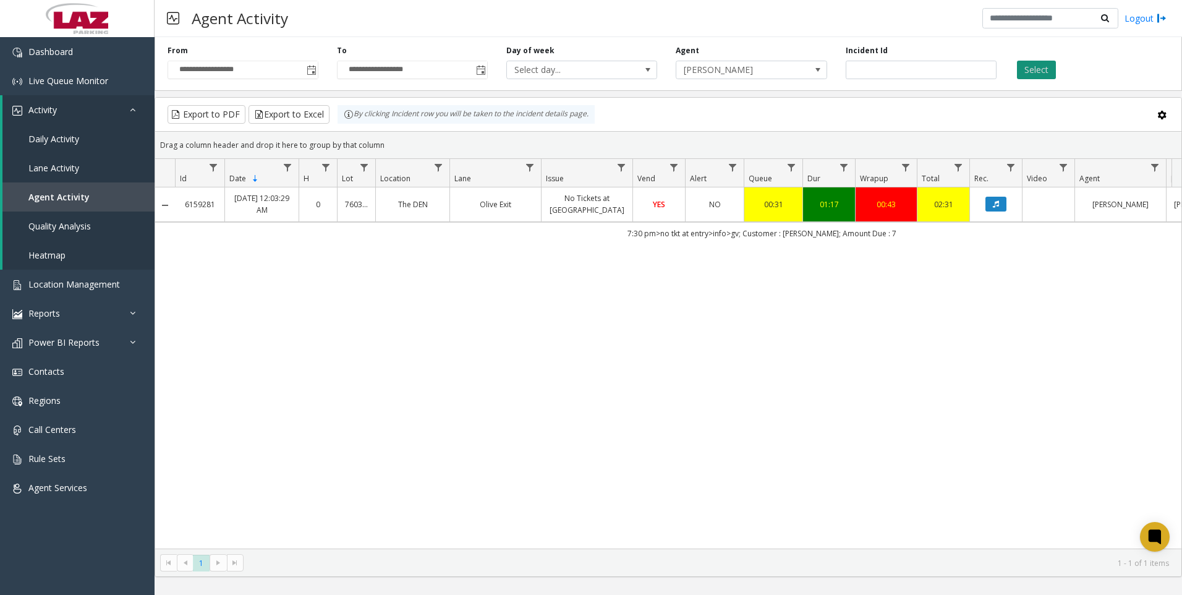
click at [1050, 64] on button "Select" at bounding box center [1036, 70] width 39 height 19
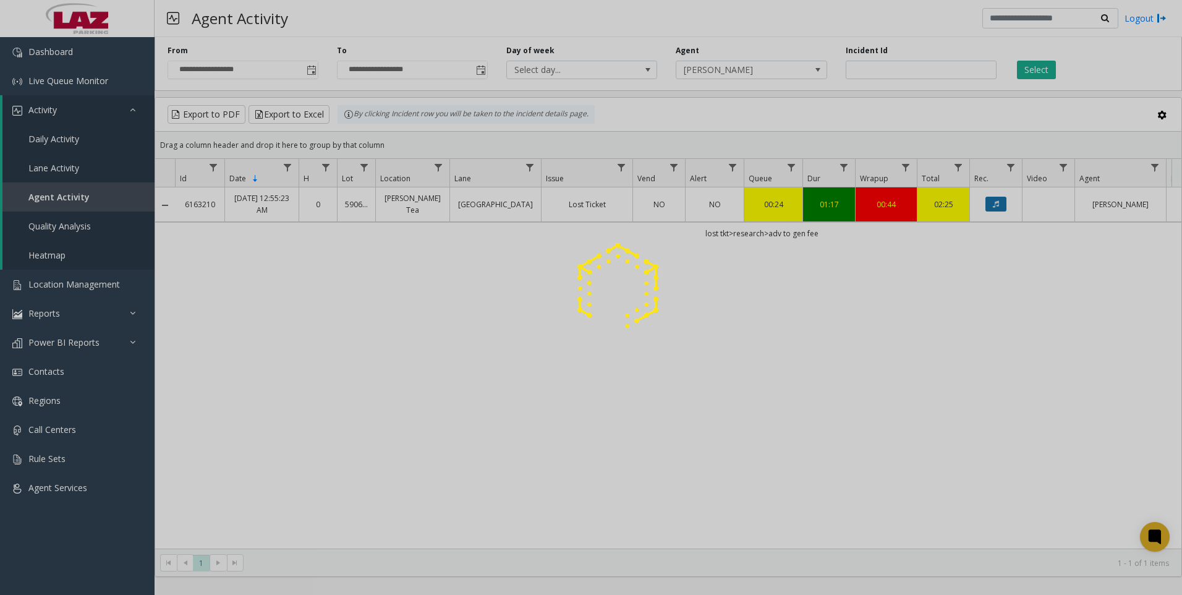
click at [993, 208] on button "Data table" at bounding box center [996, 204] width 21 height 15
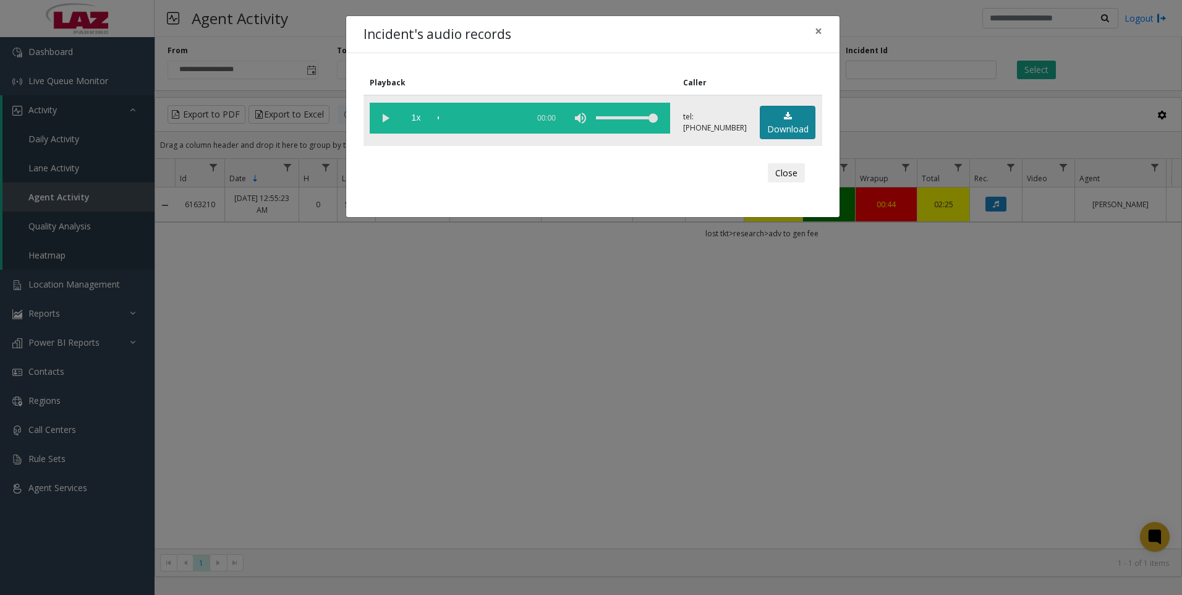
click at [790, 124] on link "Download" at bounding box center [788, 123] width 56 height 34
click at [905, 352] on div "Incident's audio records × Playback Caller 1x 01:31 tel:5906799004 Download Clo…" at bounding box center [591, 297] width 1182 height 595
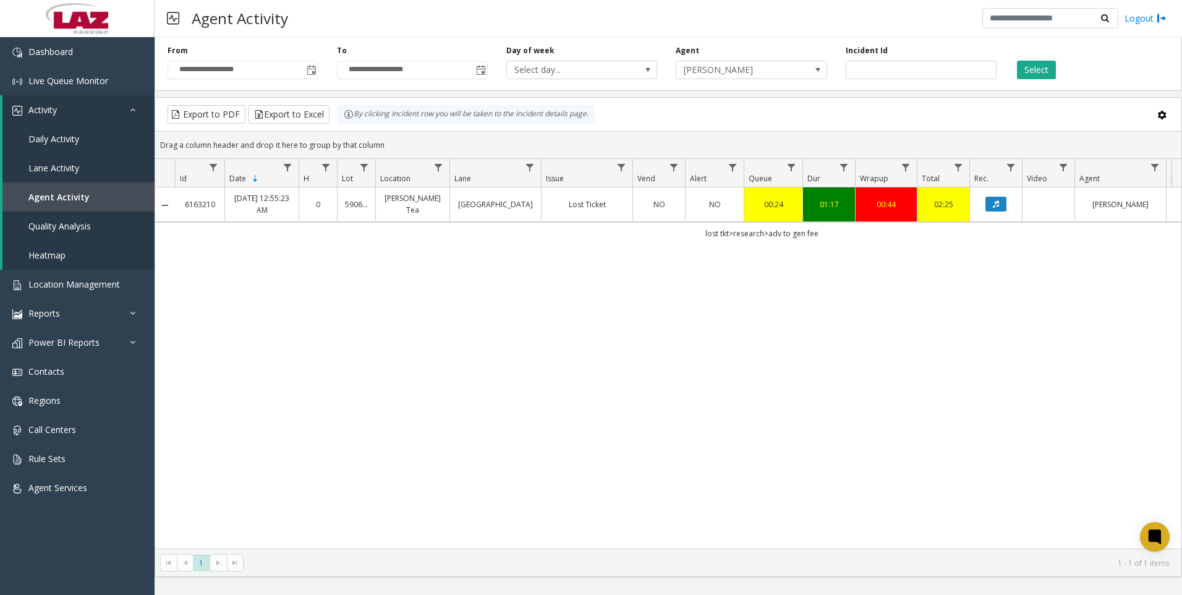
click at [851, 321] on div "6163210 Sep 21, 2025 12:55:23 AM 0 590679 Hudson Tea Bloomfield St Exit Lost Ti…" at bounding box center [668, 367] width 1027 height 361
click at [943, 72] on input "*******" at bounding box center [921, 70] width 151 height 19
paste input "number"
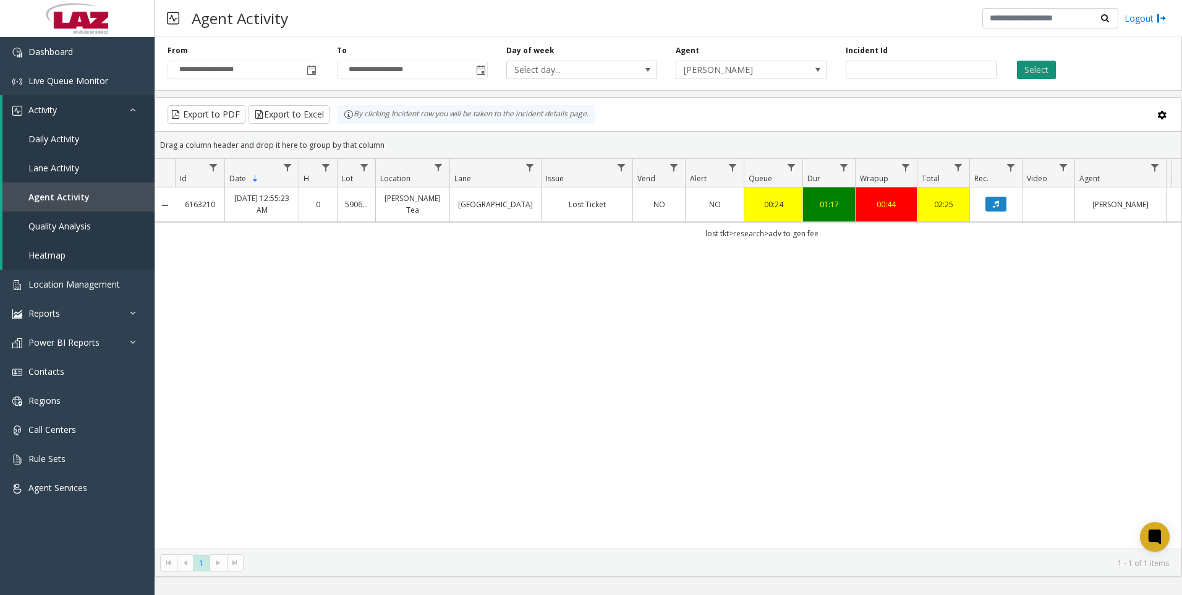
click at [1026, 67] on button "Select" at bounding box center [1036, 70] width 39 height 19
click at [993, 199] on button "Data table" at bounding box center [996, 204] width 21 height 15
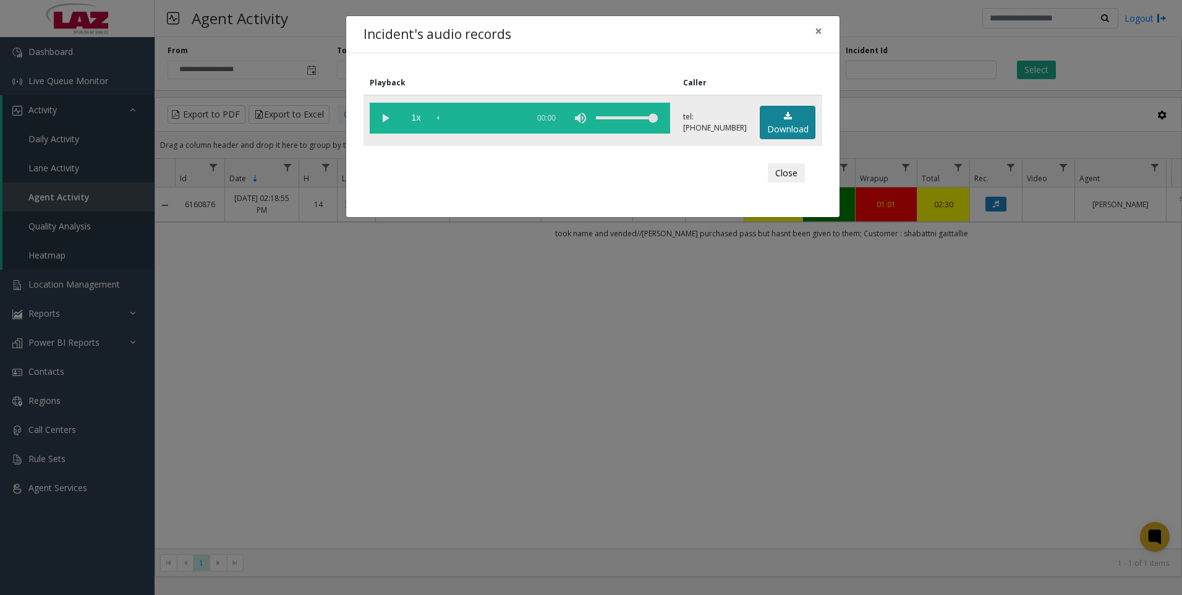
click at [779, 119] on link "Download" at bounding box center [788, 123] width 56 height 34
drag, startPoint x: 668, startPoint y: 373, endPoint x: 406, endPoint y: 543, distance: 312.5
click at [668, 373] on div "Incident's audio records × Playback Caller 1x 01:18 tel:0204099018 Download Clo…" at bounding box center [591, 297] width 1182 height 595
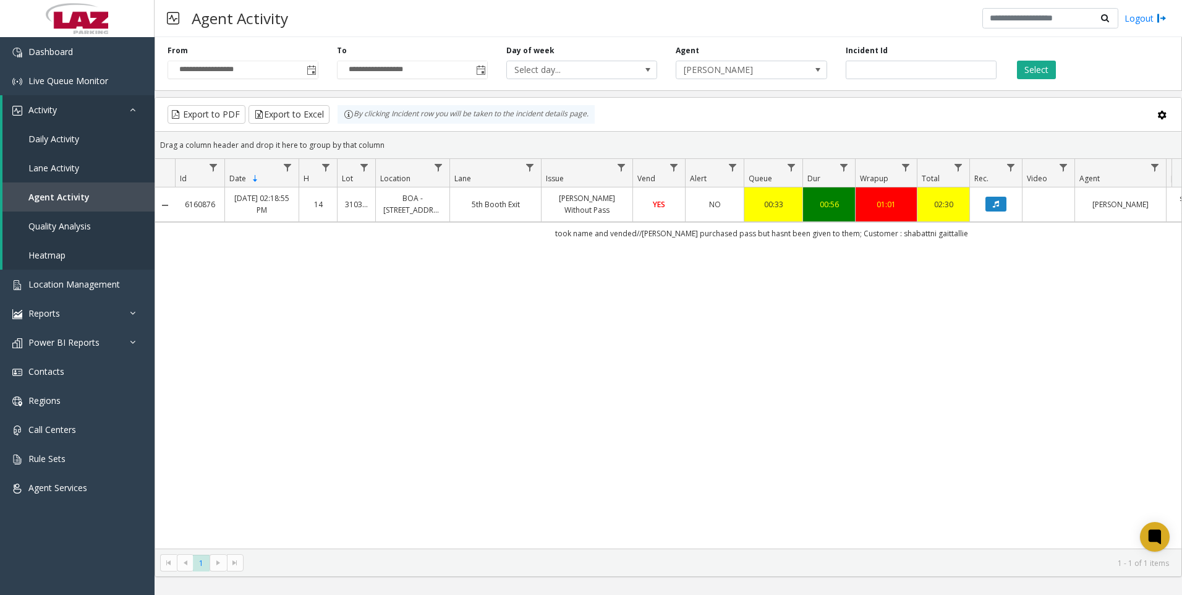
click at [841, 407] on div "6160876 Sep 20, 2025 02:18:55 PM 14 310314 BOA - 227 East Trade Street 5th Boot…" at bounding box center [668, 367] width 1027 height 361
click at [957, 67] on input "*******" at bounding box center [921, 70] width 151 height 19
paste input "number"
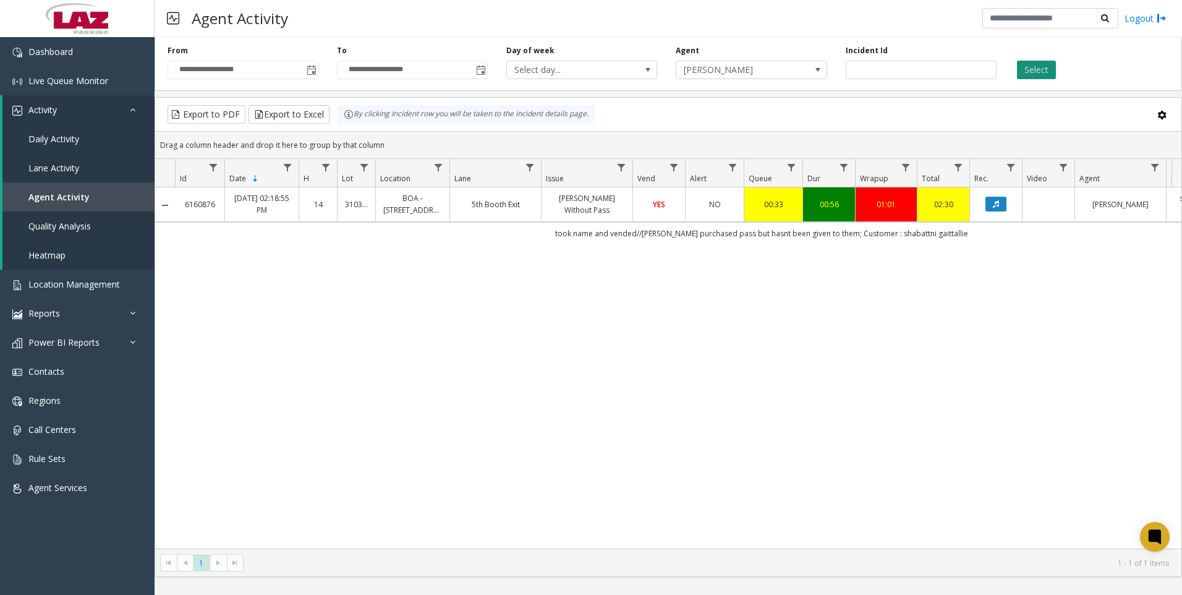
click at [1048, 66] on button "Select" at bounding box center [1036, 70] width 39 height 19
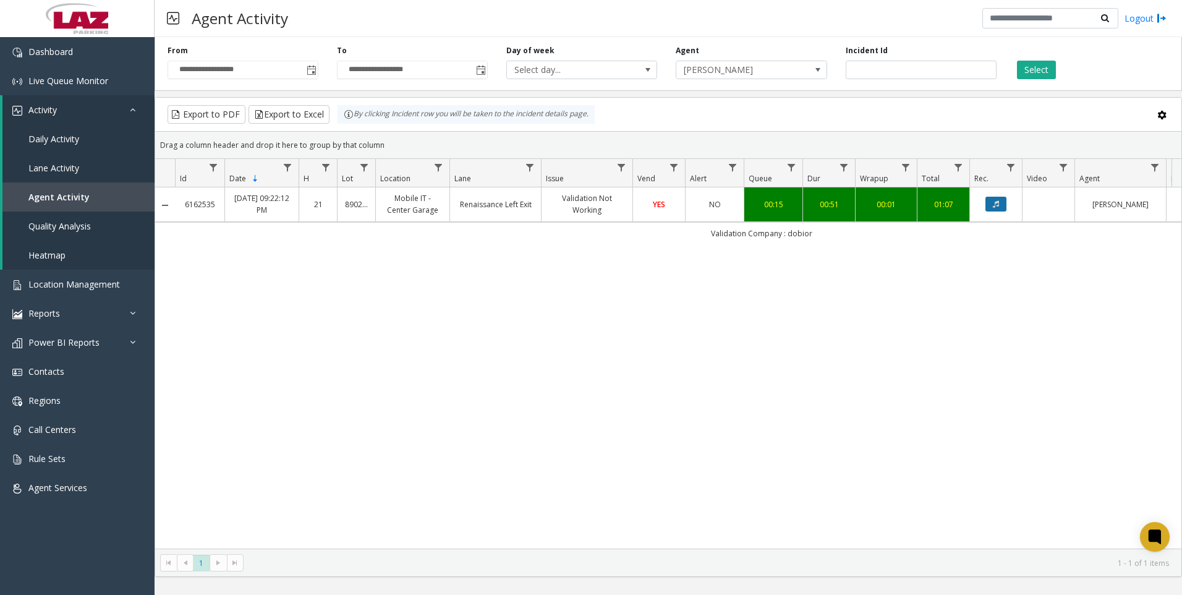
click at [988, 207] on button "Data table" at bounding box center [996, 204] width 21 height 15
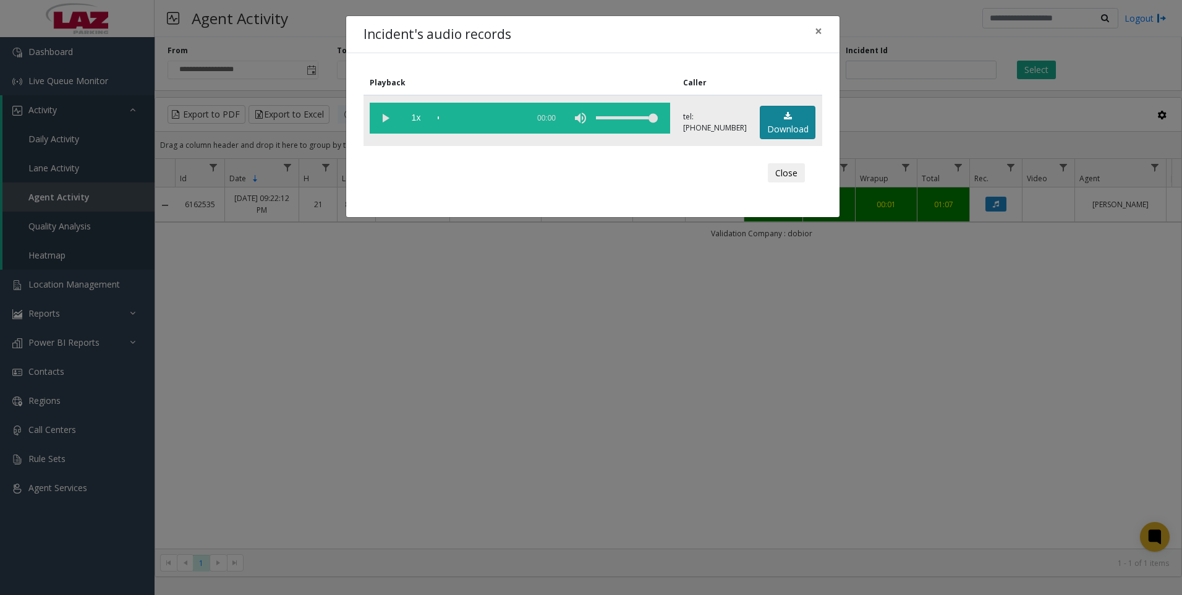
click at [769, 120] on link "Download" at bounding box center [788, 123] width 56 height 34
click at [622, 347] on div "Incident's audio records × Playback Caller 1x 00:57 tel:8902019005 Download Clo…" at bounding box center [591, 297] width 1182 height 595
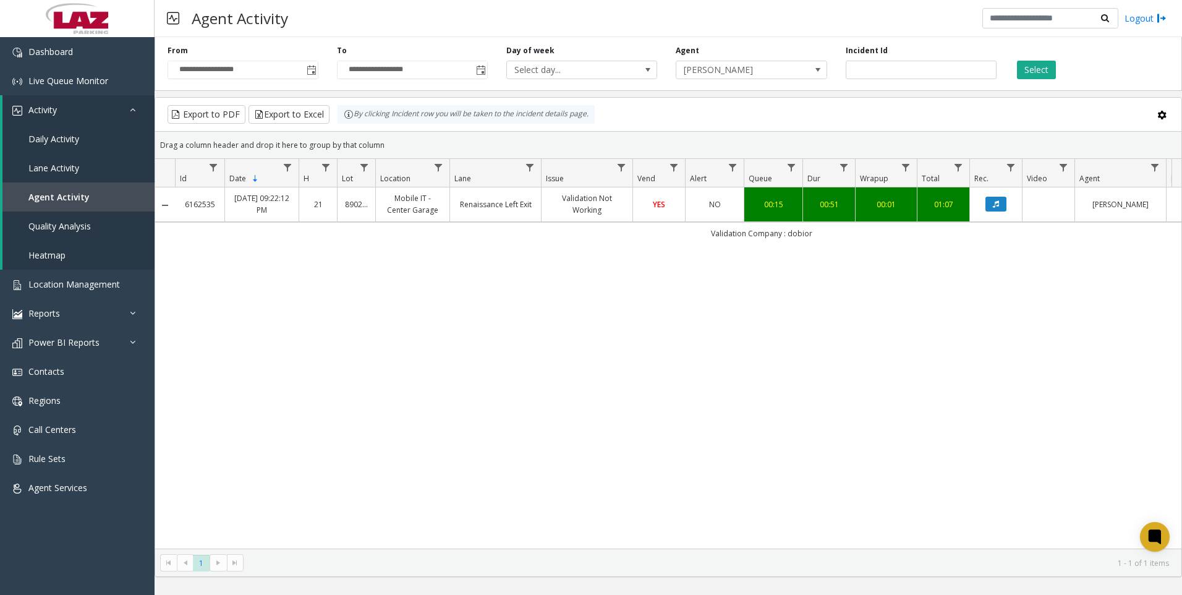
click at [928, 377] on div "6162535 Sep 20, 2025 09:22:12 PM 21 890201 Mobile IT - Center Garage Renaissanc…" at bounding box center [668, 367] width 1027 height 361
click at [924, 68] on input "*******" at bounding box center [921, 70] width 151 height 19
paste input "number"
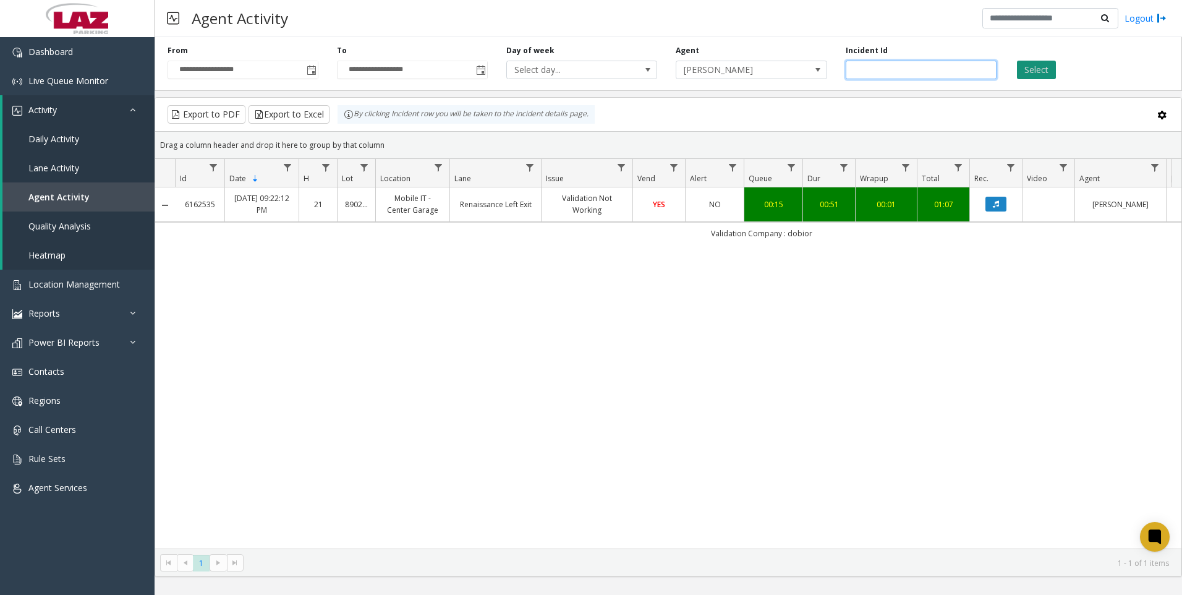
type input "*******"
click at [1031, 64] on button "Select" at bounding box center [1036, 70] width 39 height 19
click at [992, 208] on button "Data table" at bounding box center [996, 204] width 21 height 15
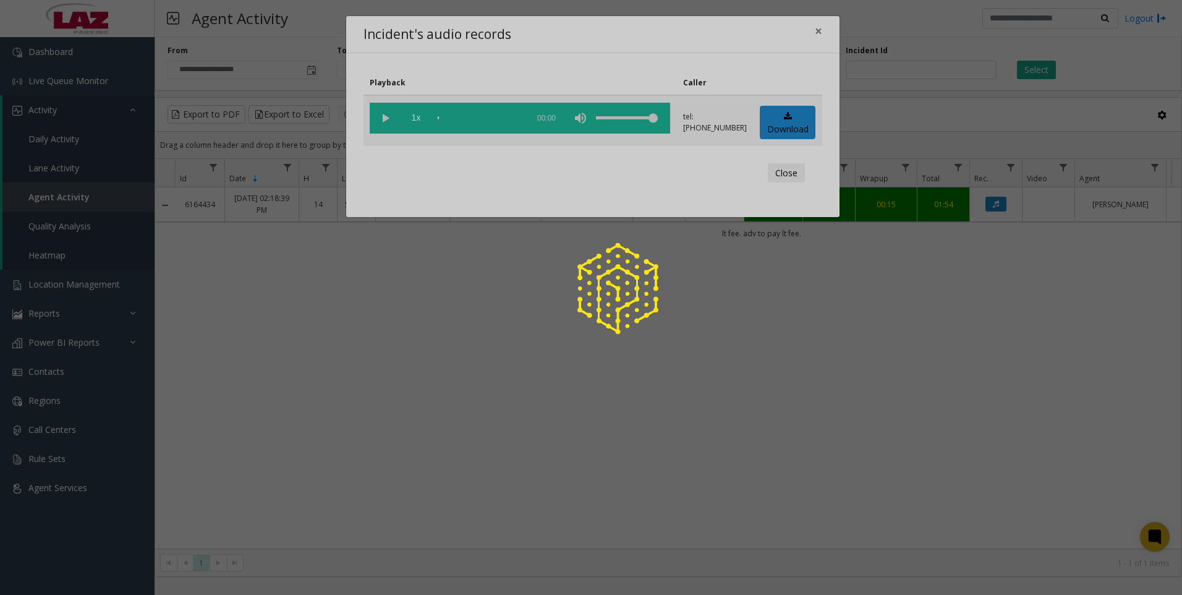
click at [777, 119] on div at bounding box center [591, 297] width 1182 height 595
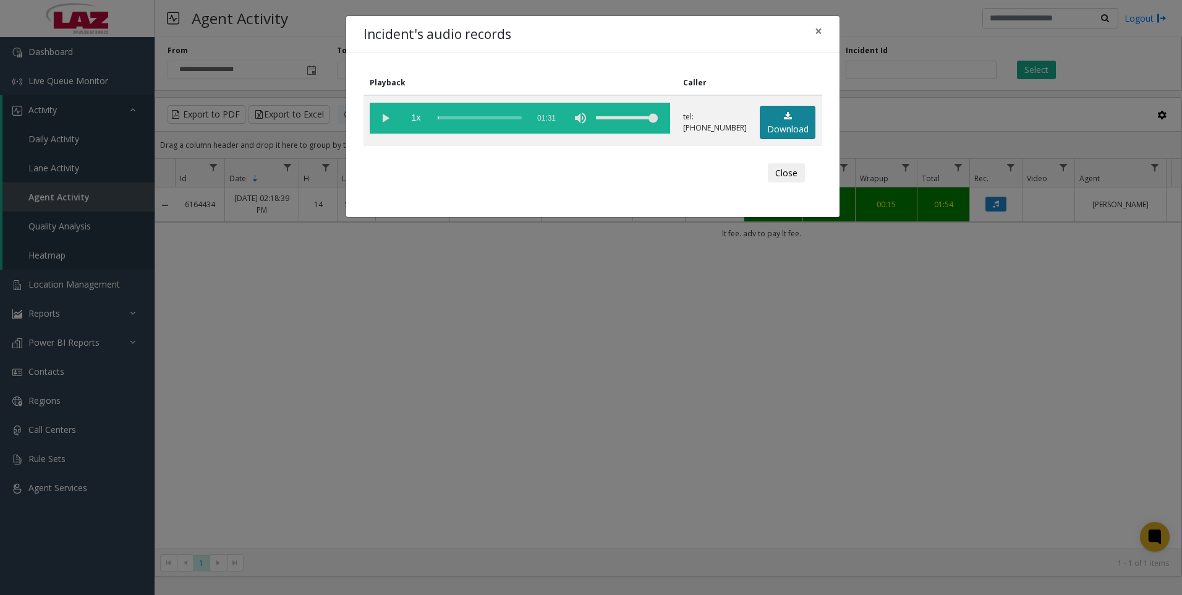
click at [787, 129] on link "Download" at bounding box center [788, 123] width 56 height 34
click at [888, 454] on div "Incident's audio records × Playback Caller 1x 01:31 tel:5801249010 Download Clo…" at bounding box center [591, 297] width 1182 height 595
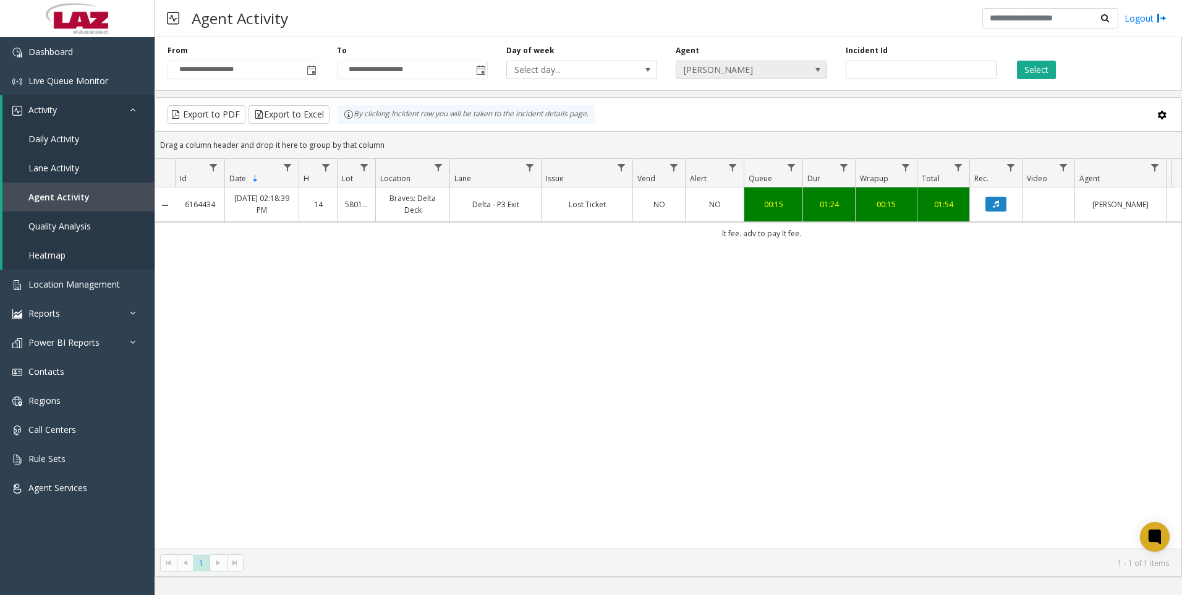
click at [806, 61] on span "Gian Myvett" at bounding box center [751, 70] width 151 height 19
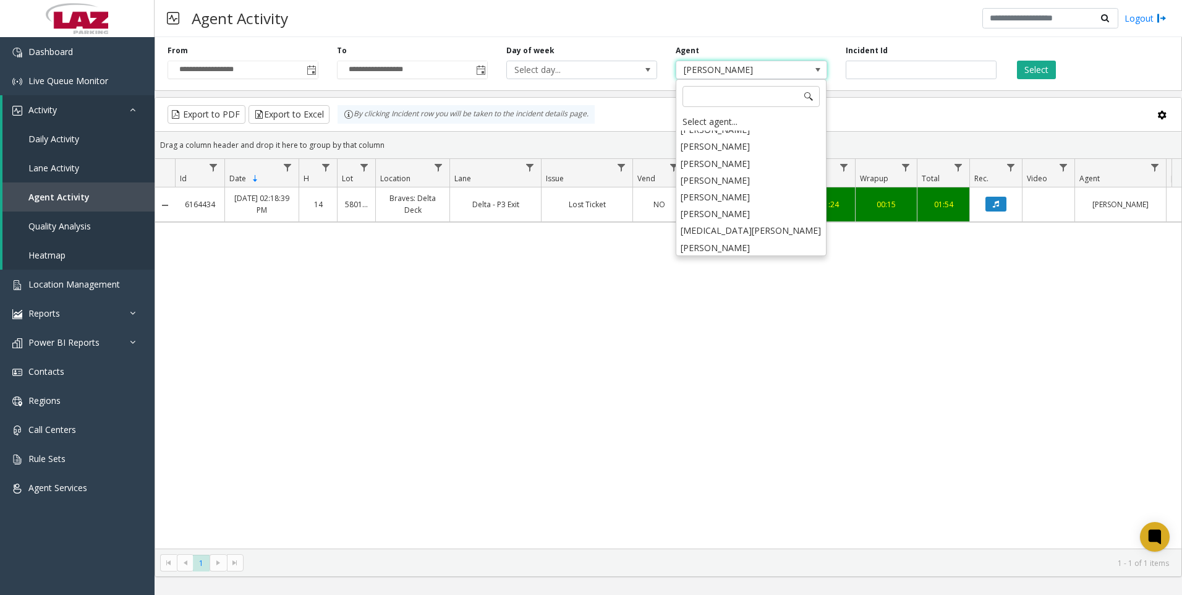
scroll to position [6576, 0]
click at [784, 227] on li "Adrian Zavala" at bounding box center [751, 235] width 147 height 17
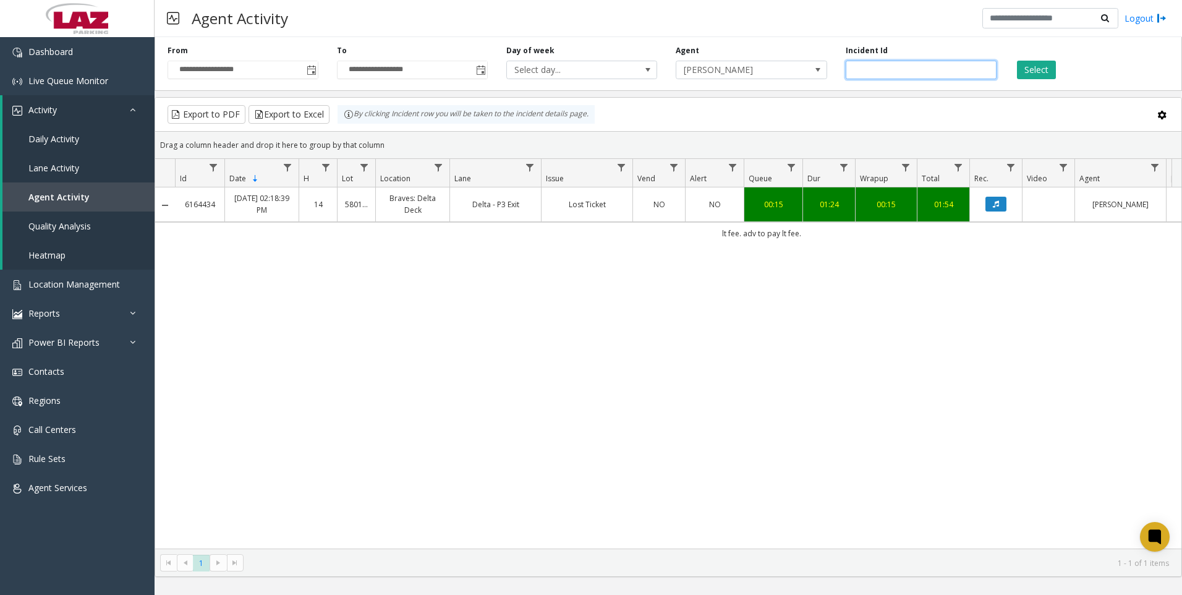
drag, startPoint x: 908, startPoint y: 67, endPoint x: 826, endPoint y: 80, distance: 83.3
click at [826, 80] on div "**********" at bounding box center [669, 61] width 1028 height 59
click at [1027, 66] on button "Select" at bounding box center [1036, 70] width 39 height 19
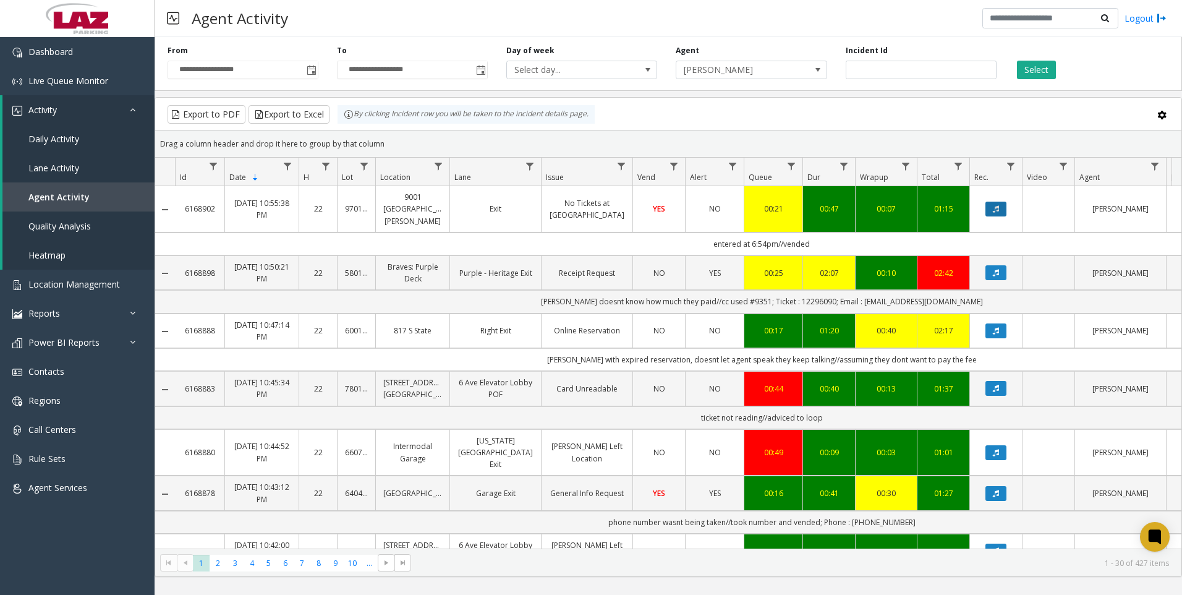
click at [1003, 202] on button "Data table" at bounding box center [996, 209] width 21 height 15
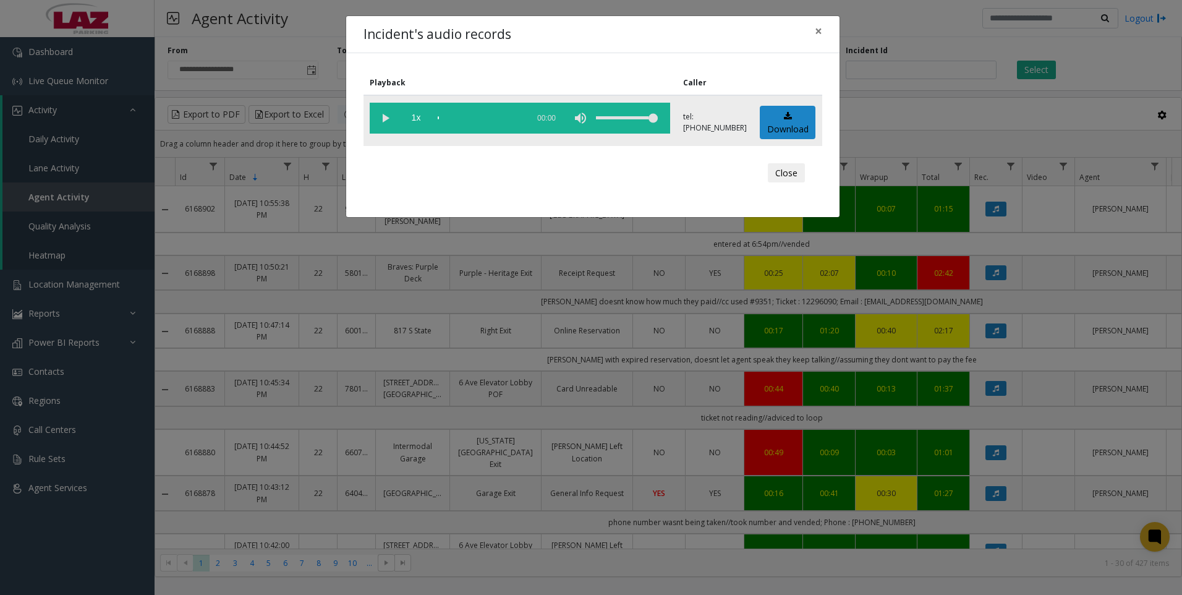
click at [391, 123] on vg-play-pause at bounding box center [385, 118] width 31 height 31
click at [476, 115] on div "scrub bar" at bounding box center [480, 118] width 84 height 31
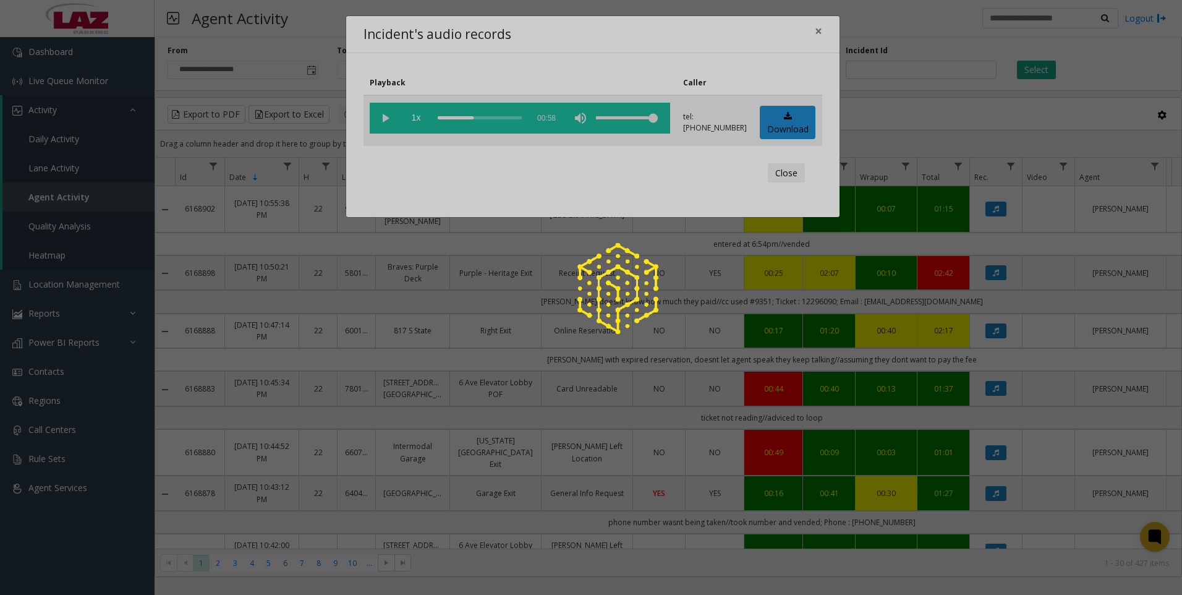
click at [387, 121] on div at bounding box center [591, 297] width 1182 height 595
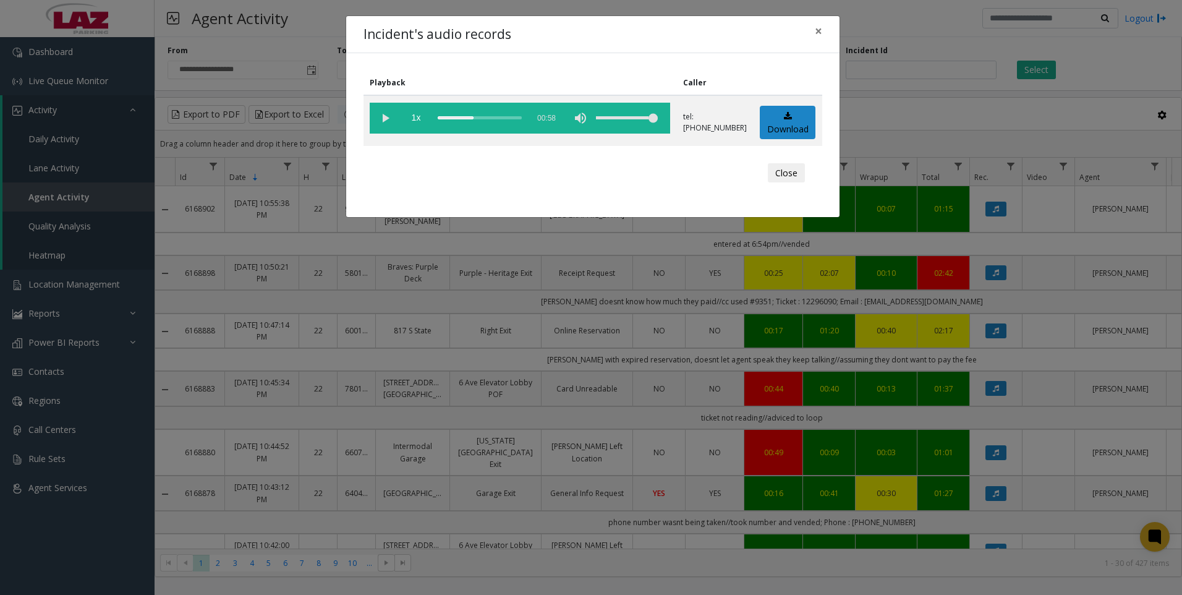
click at [385, 118] on vg-play-pause at bounding box center [385, 118] width 31 height 31
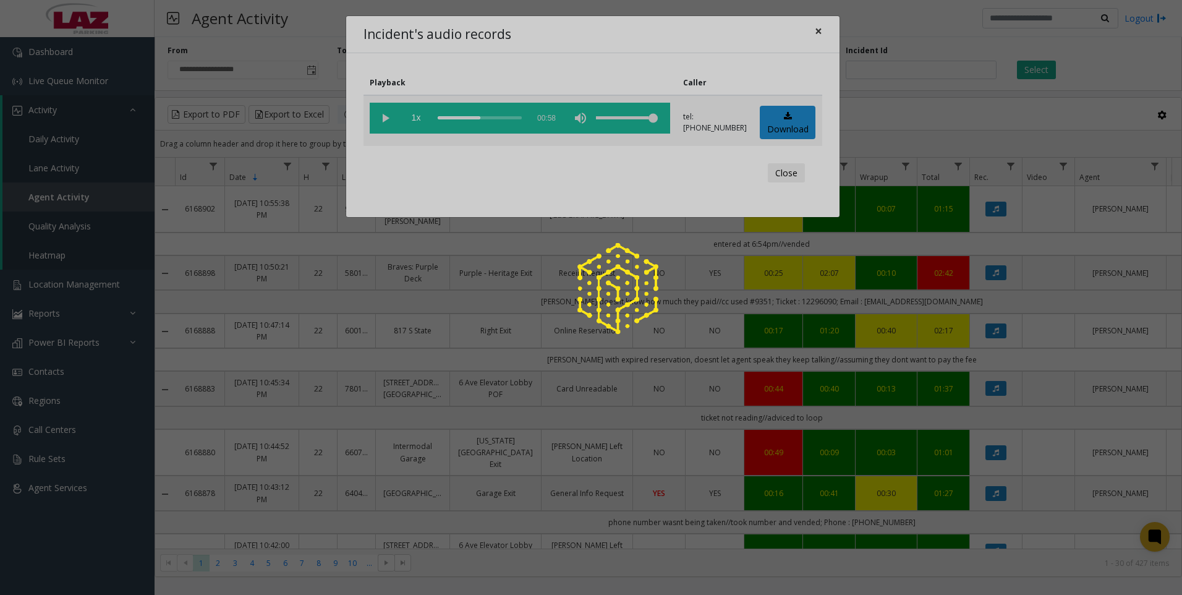
click at [823, 35] on div at bounding box center [591, 297] width 1182 height 595
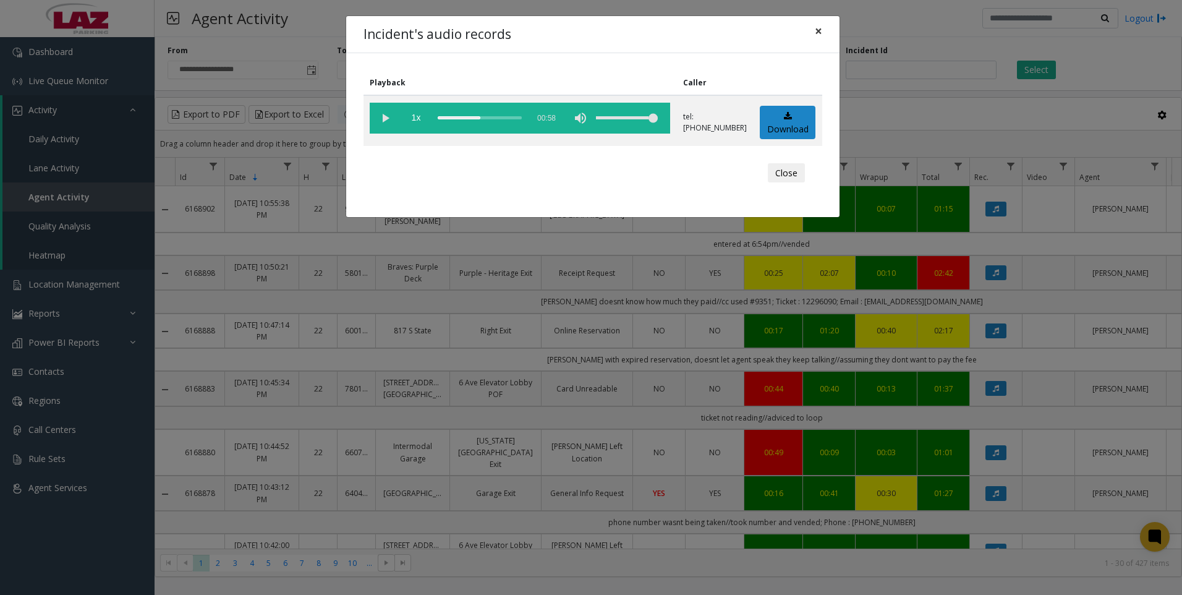
click at [813, 35] on button "×" at bounding box center [818, 31] width 25 height 30
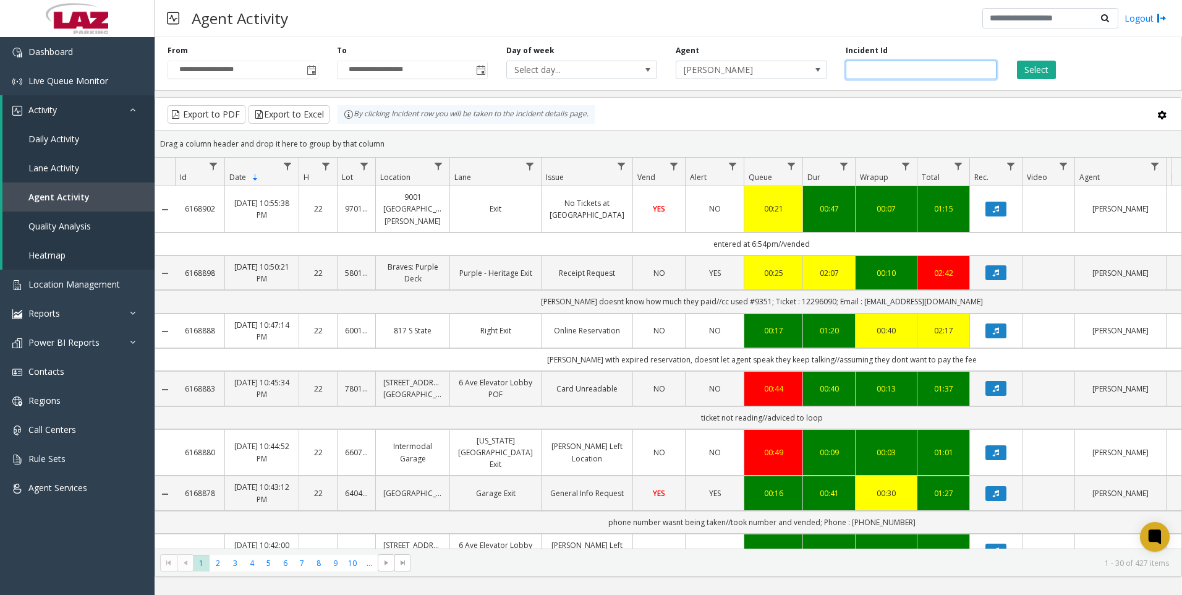
click at [935, 71] on input "number" at bounding box center [921, 70] width 151 height 19
paste input "*******"
click at [1043, 72] on button "Select" at bounding box center [1036, 70] width 39 height 19
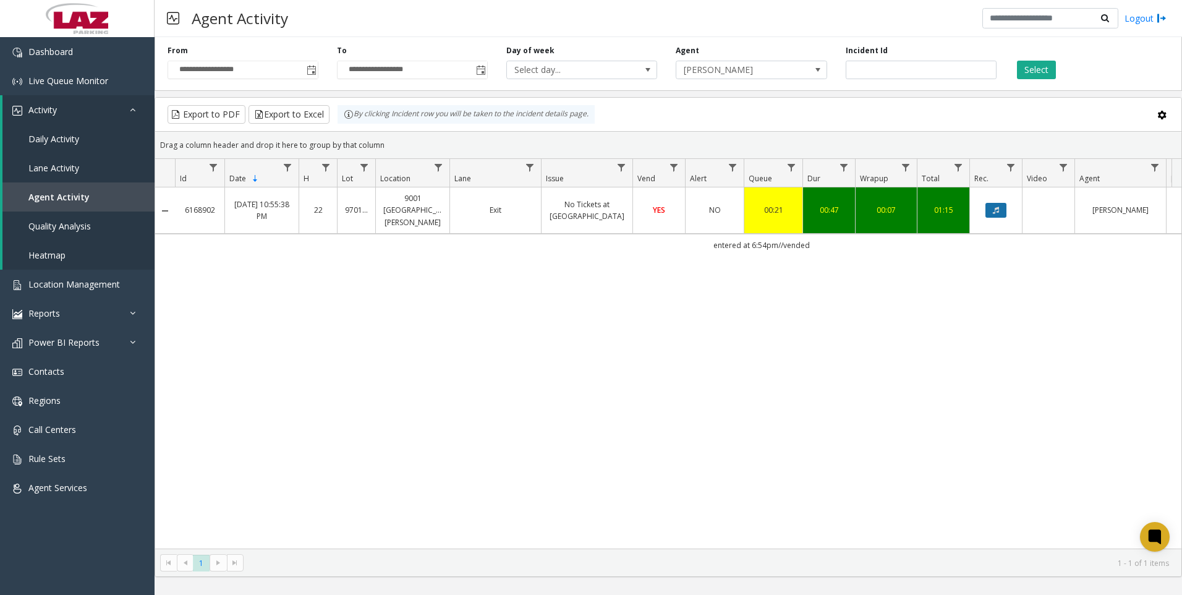
click at [998, 207] on icon "Data table" at bounding box center [996, 210] width 6 height 7
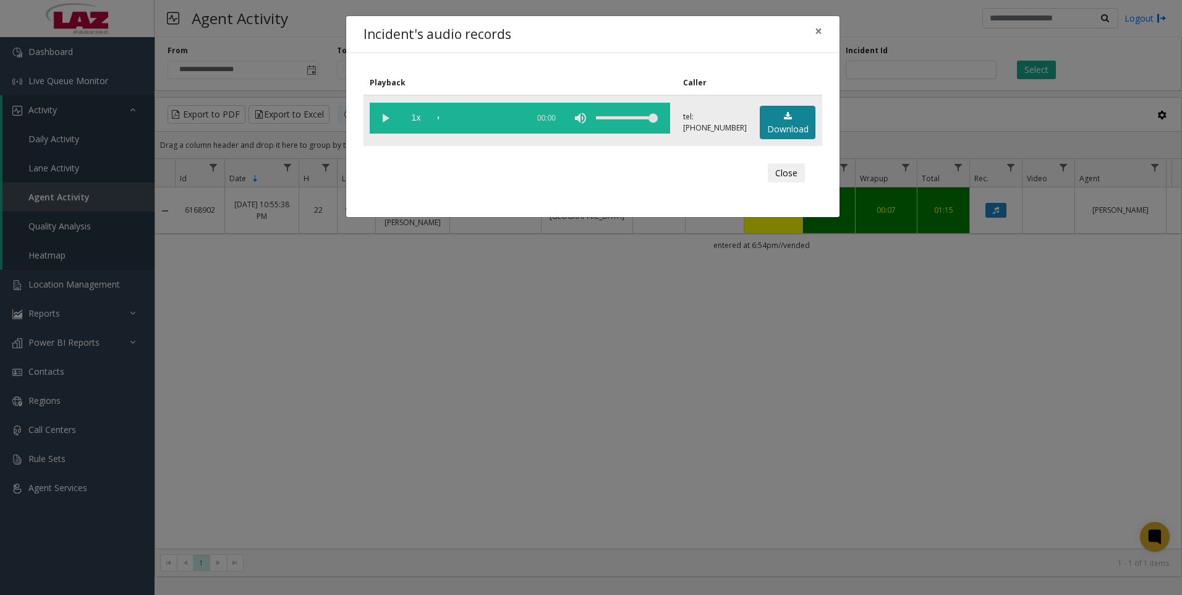
click at [779, 128] on link "Download" at bounding box center [788, 123] width 56 height 34
click at [672, 366] on div "Incident's audio records × Playback Caller 1x 00:58 tel:9701319002 Download Clo…" at bounding box center [591, 297] width 1182 height 595
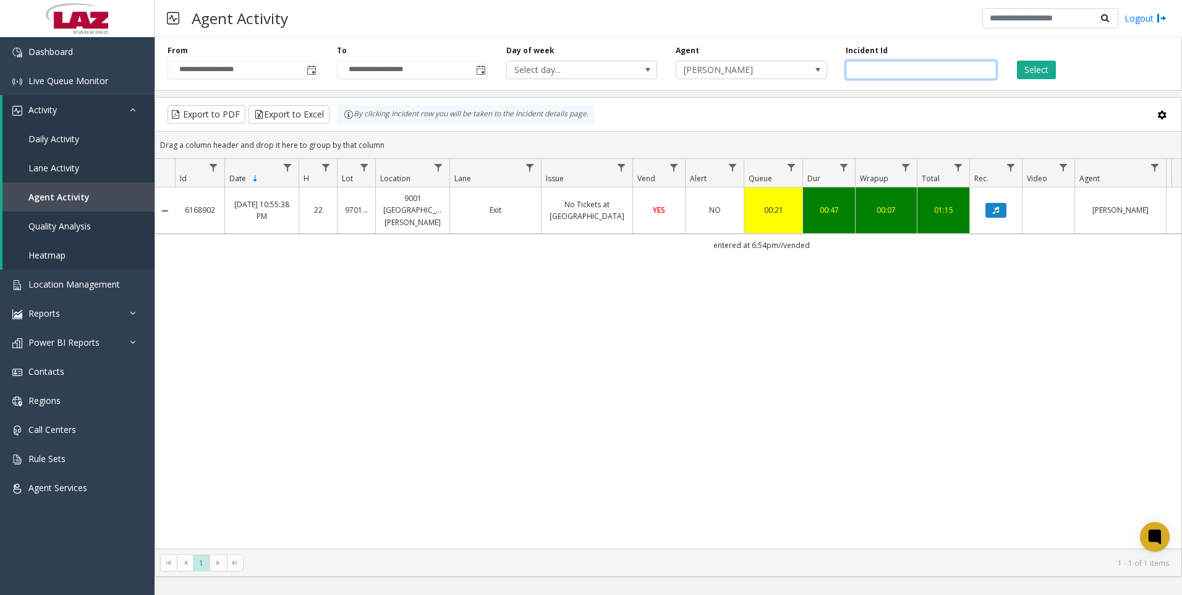
click at [895, 70] on input "*******" at bounding box center [921, 70] width 151 height 19
paste input "number"
click at [1040, 64] on button "Select" at bounding box center [1036, 70] width 39 height 19
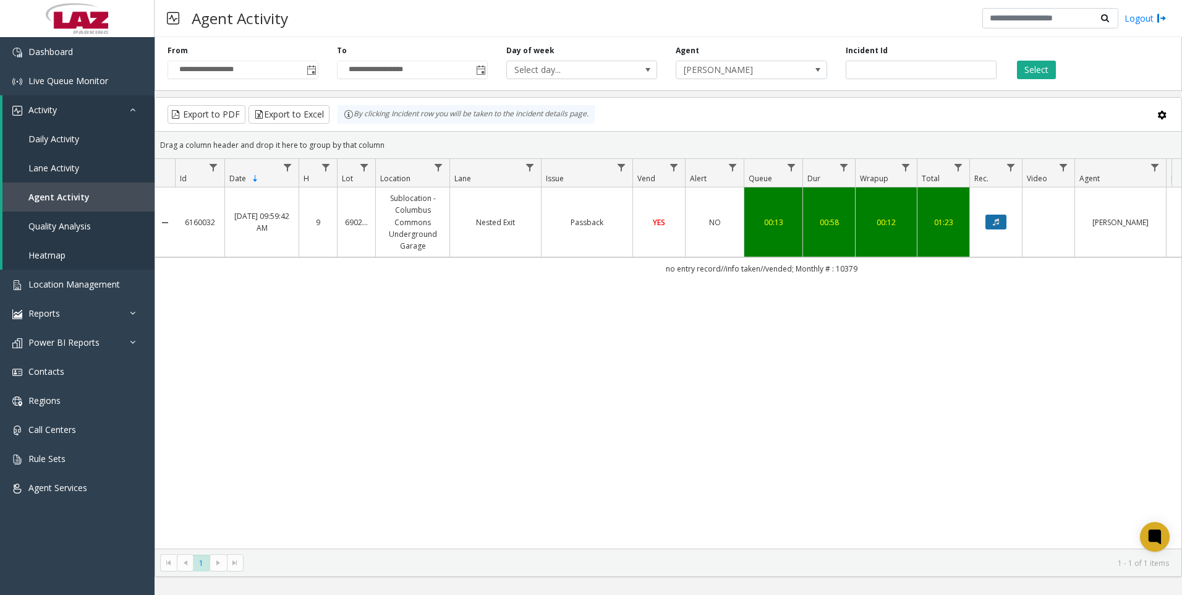
click at [996, 223] on icon "Data table" at bounding box center [996, 221] width 6 height 7
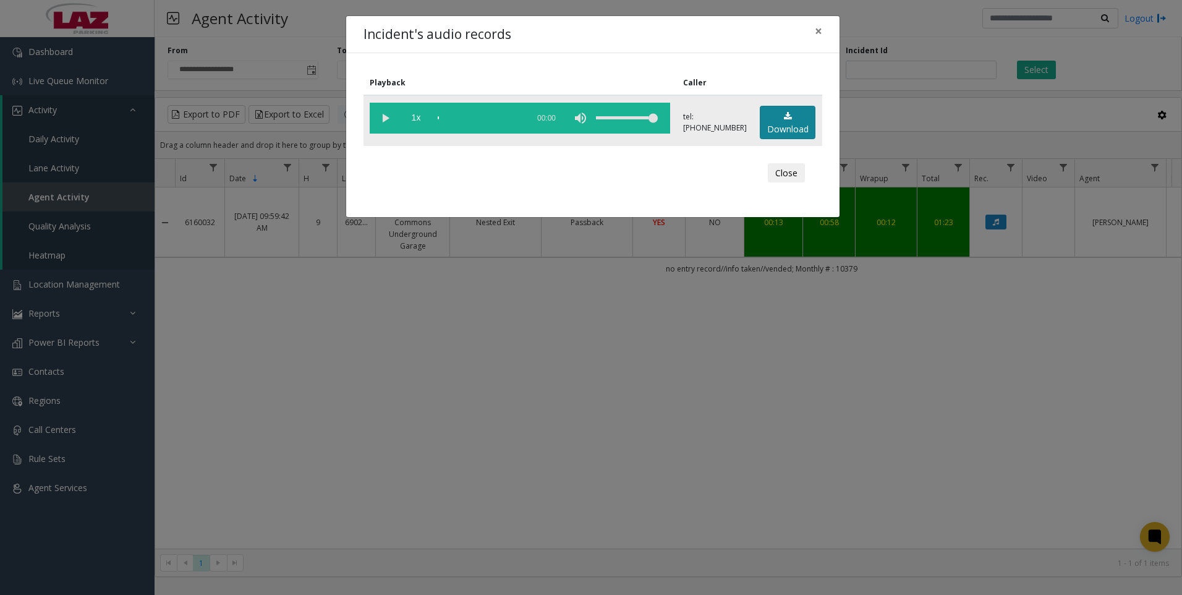
click at [780, 126] on link "Download" at bounding box center [788, 123] width 56 height 34
click at [529, 372] on div "Incident's audio records × Playback Caller 1x 01:01 tel:6902559006 Download Clo…" at bounding box center [591, 297] width 1182 height 595
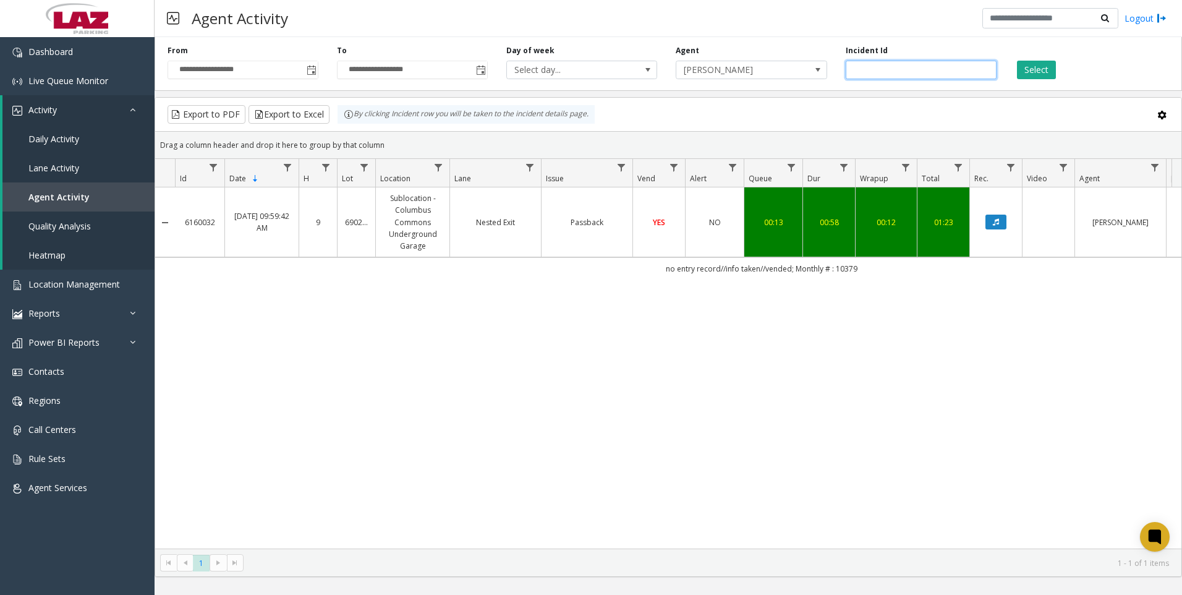
click at [915, 62] on input "*******" at bounding box center [921, 70] width 151 height 19
paste input "number"
click at [1041, 66] on button "Select" at bounding box center [1036, 70] width 39 height 19
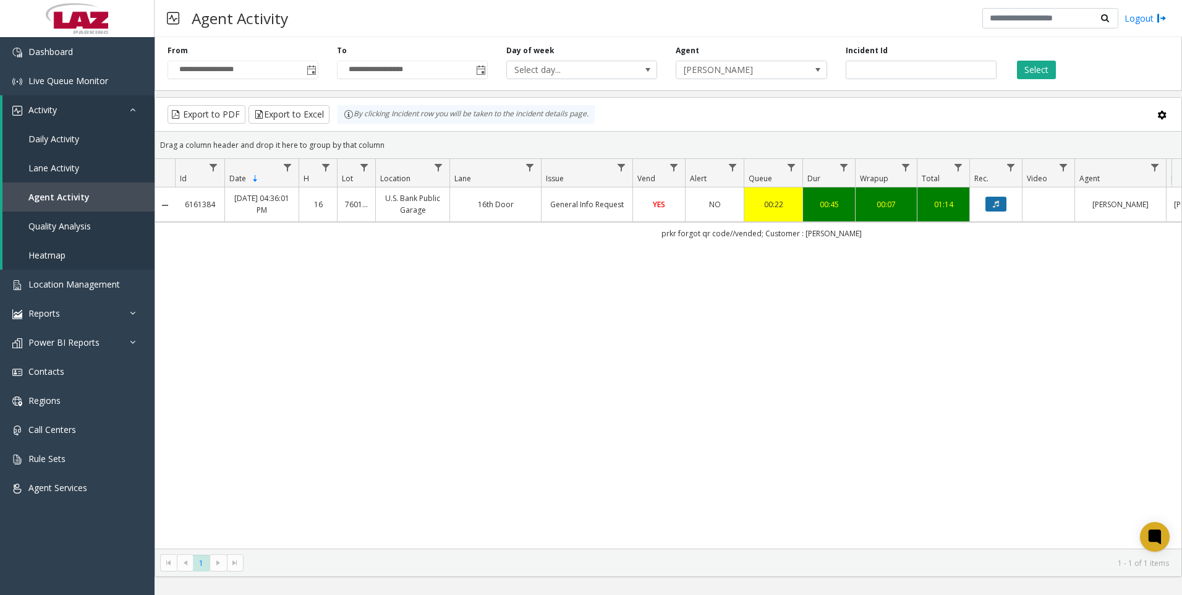
click at [997, 205] on icon "Data table" at bounding box center [996, 203] width 6 height 7
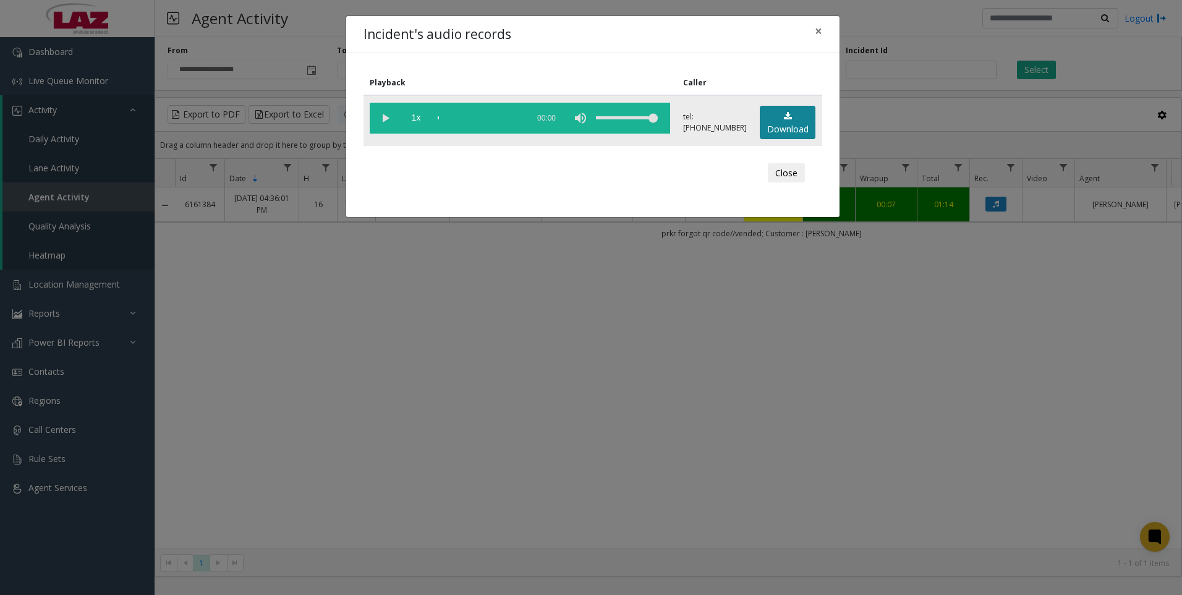
click at [778, 134] on link "Download" at bounding box center [788, 123] width 56 height 34
click at [710, 419] on div "Incident's audio records × Playback Caller 1x 01:00 tel:7601409005 Download Clo…" at bounding box center [591, 297] width 1182 height 595
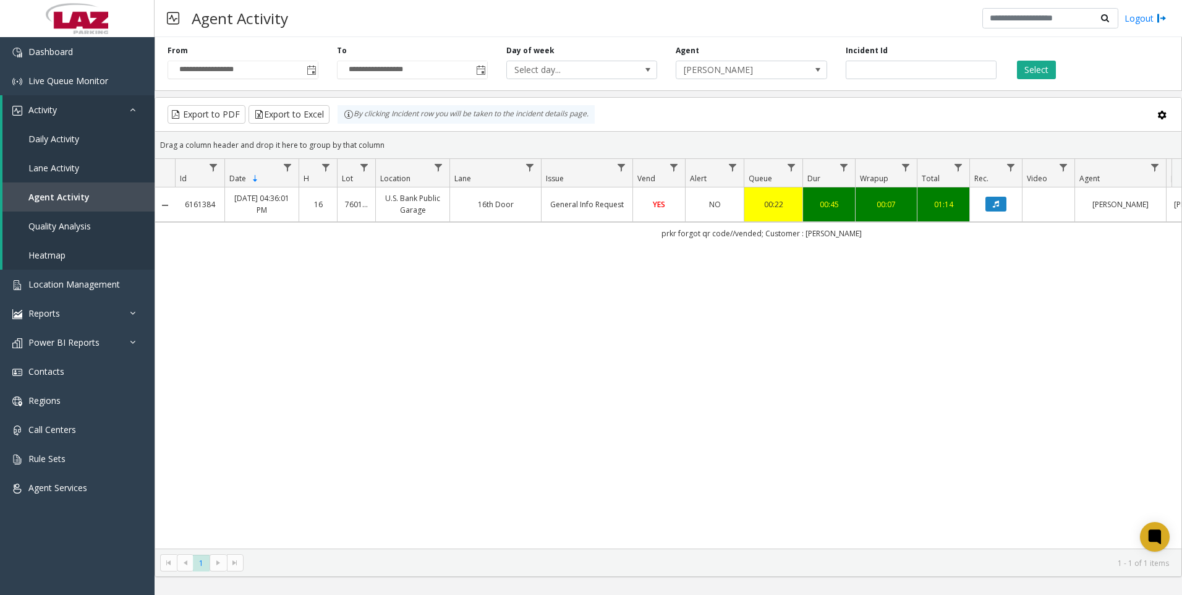
click at [913, 339] on div "6161384 Sep 20, 2025 04:36:01 PM 16 760140 U.S. Bank Public Garage 16th Door Ge…" at bounding box center [668, 367] width 1027 height 361
click at [894, 430] on div "6161384 Sep 20, 2025 04:36:01 PM 16 760140 U.S. Bank Public Garage 16th Door Ge…" at bounding box center [668, 367] width 1027 height 361
click at [894, 66] on input "*******" at bounding box center [921, 70] width 151 height 19
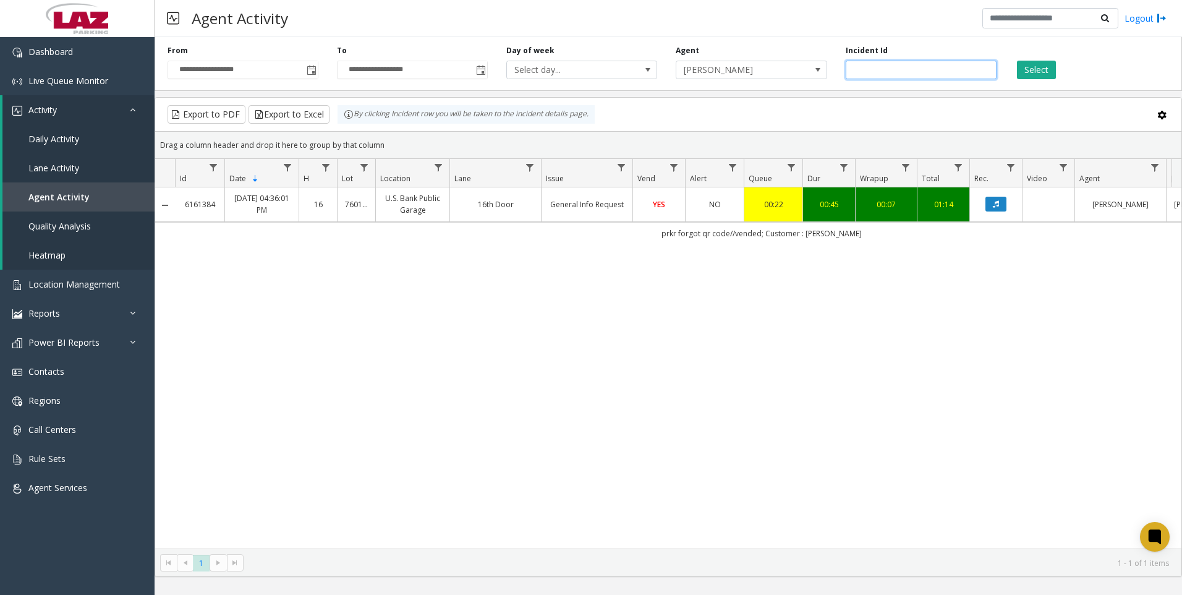
paste input "number"
click at [1038, 69] on button "Select" at bounding box center [1036, 70] width 39 height 19
click at [998, 205] on icon "Data table" at bounding box center [996, 203] width 6 height 7
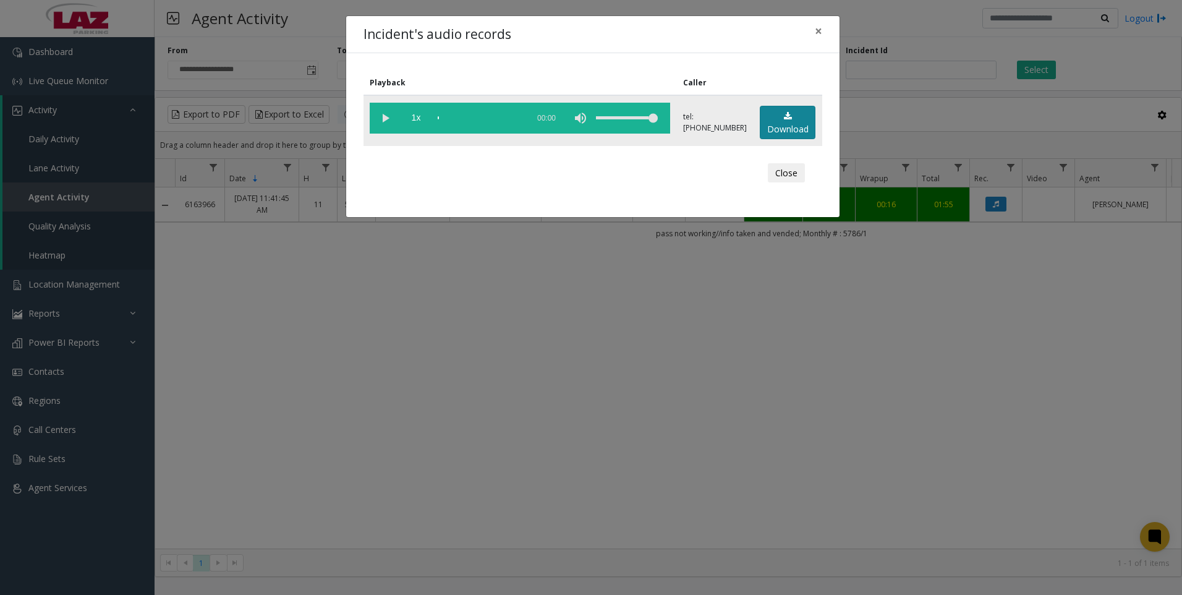
click at [772, 121] on link "Download" at bounding box center [788, 123] width 56 height 34
click at [808, 569] on div "Incident's audio records × Playback Caller 1x 01:29 tel:5803639011 Download Clo…" at bounding box center [591, 297] width 1182 height 595
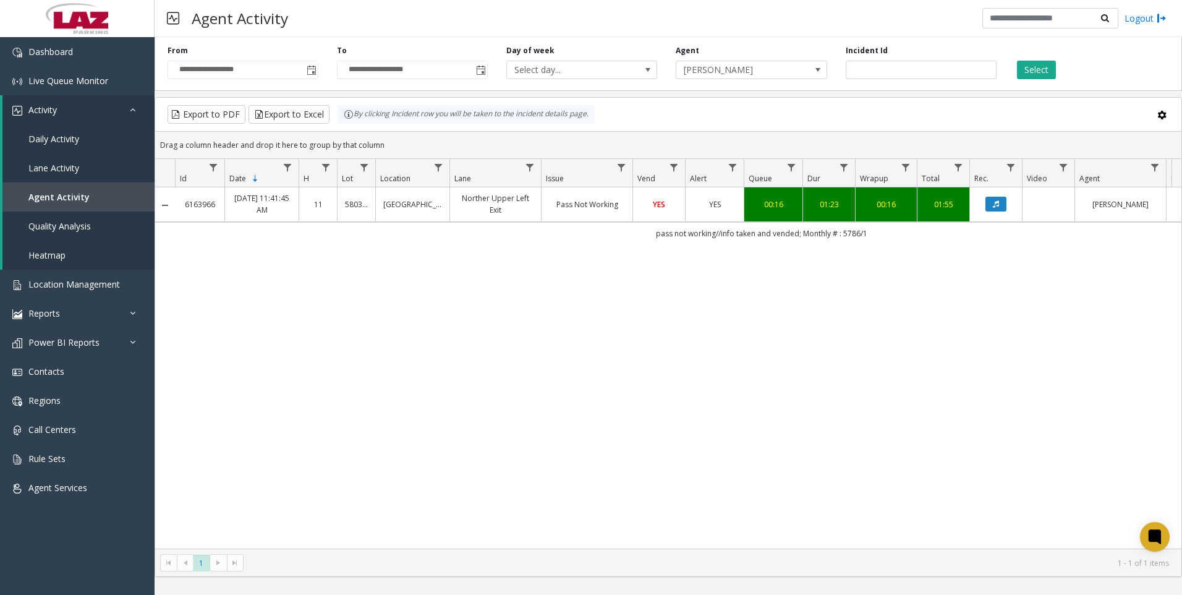
click at [579, 437] on div "6163966 Sep 21, 2025 11:41:45 AM 11 580363 Buckhead Village District Norther Up…" at bounding box center [668, 367] width 1027 height 361
click at [931, 560] on kendo-pager-info "1 - 1 of 1 items" at bounding box center [710, 563] width 918 height 11
click at [899, 58] on div "Incident Id *******" at bounding box center [921, 62] width 169 height 34
click at [902, 60] on div "Incident Id *******" at bounding box center [921, 62] width 169 height 34
click at [902, 61] on input "*******" at bounding box center [921, 70] width 151 height 19
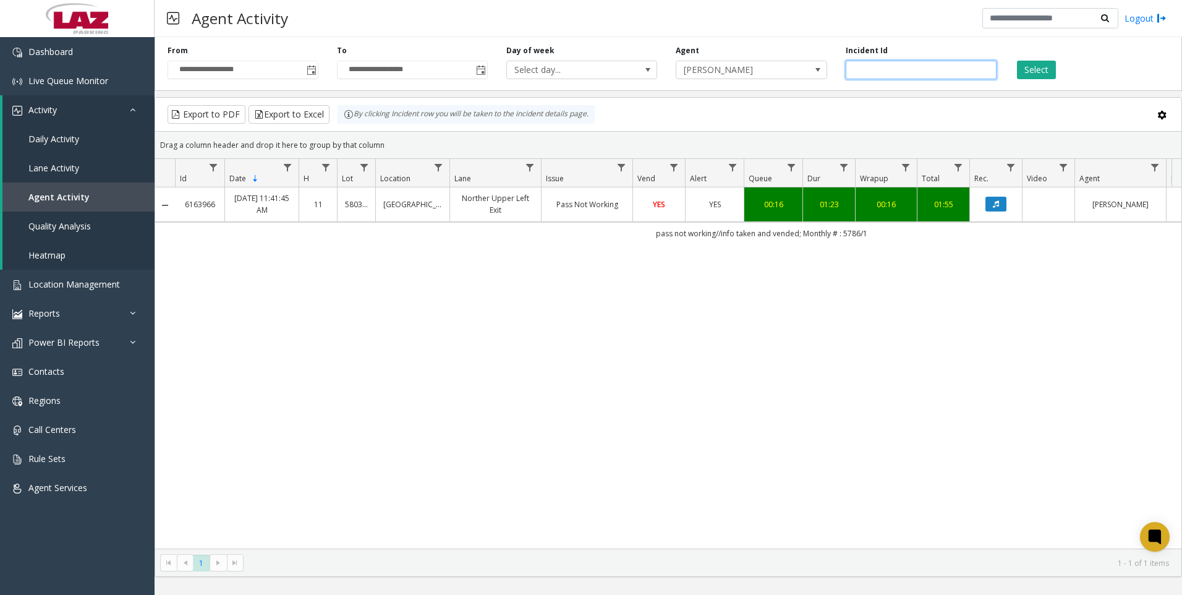
click at [908, 78] on input "*******" at bounding box center [921, 70] width 151 height 19
click at [908, 77] on input "*******" at bounding box center [921, 70] width 151 height 19
paste input "number"
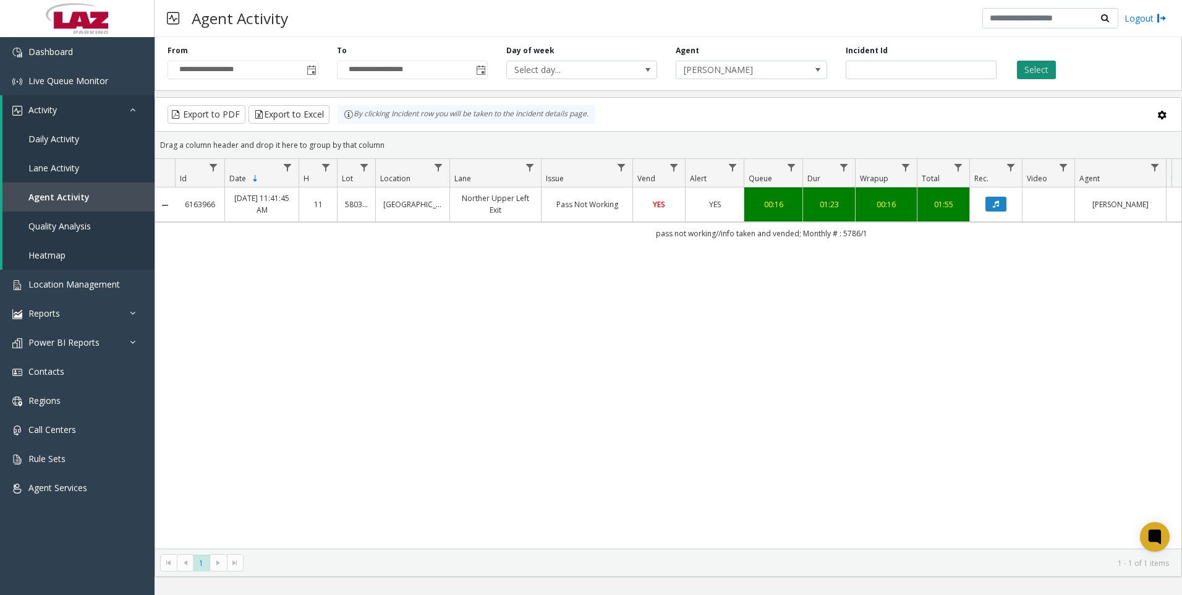
click at [1026, 62] on button "Select" at bounding box center [1036, 70] width 39 height 19
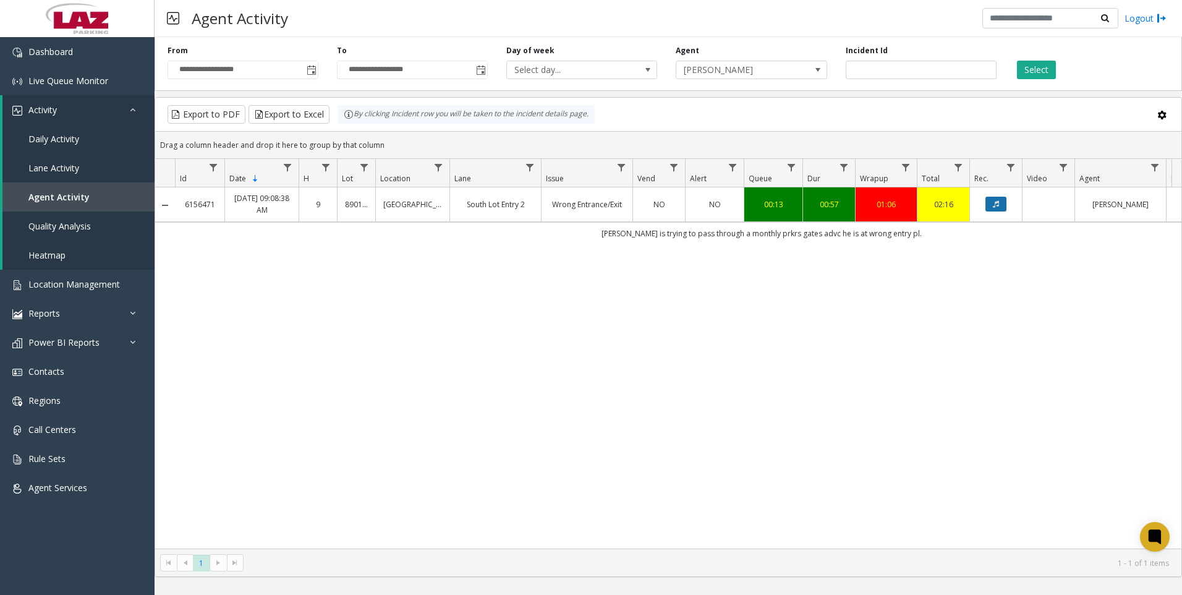
click at [1005, 206] on button "Data table" at bounding box center [996, 204] width 21 height 15
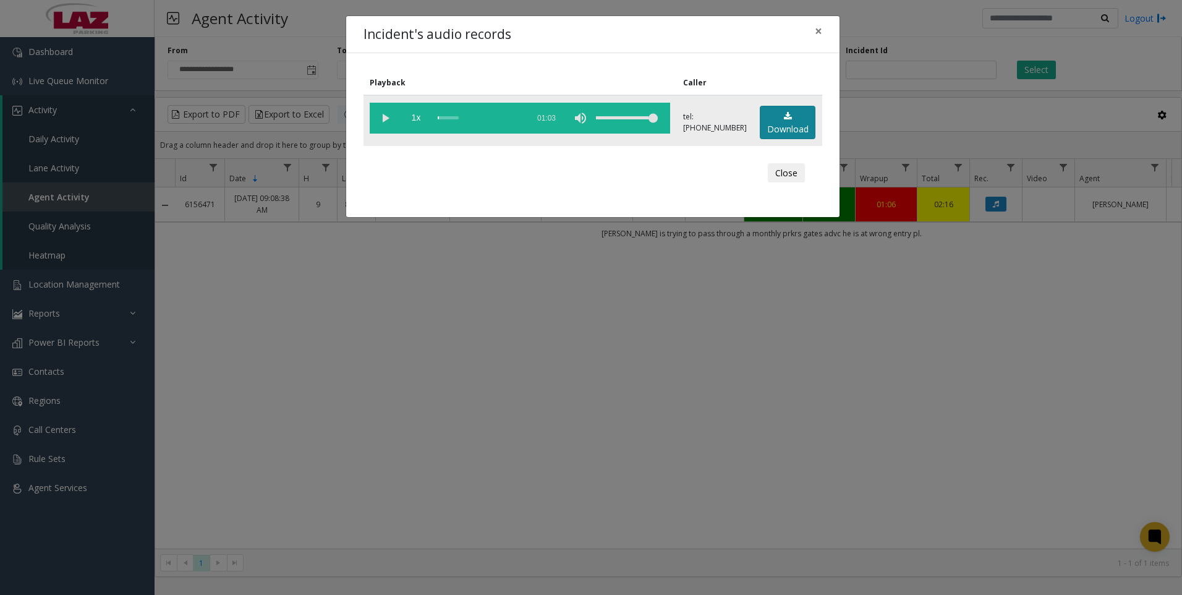
click at [803, 116] on link "Download" at bounding box center [788, 123] width 56 height 34
click at [808, 412] on div "Incident's audio records × Playback Caller 1x 01:03 tel:3901959021 Download Clo…" at bounding box center [591, 297] width 1182 height 595
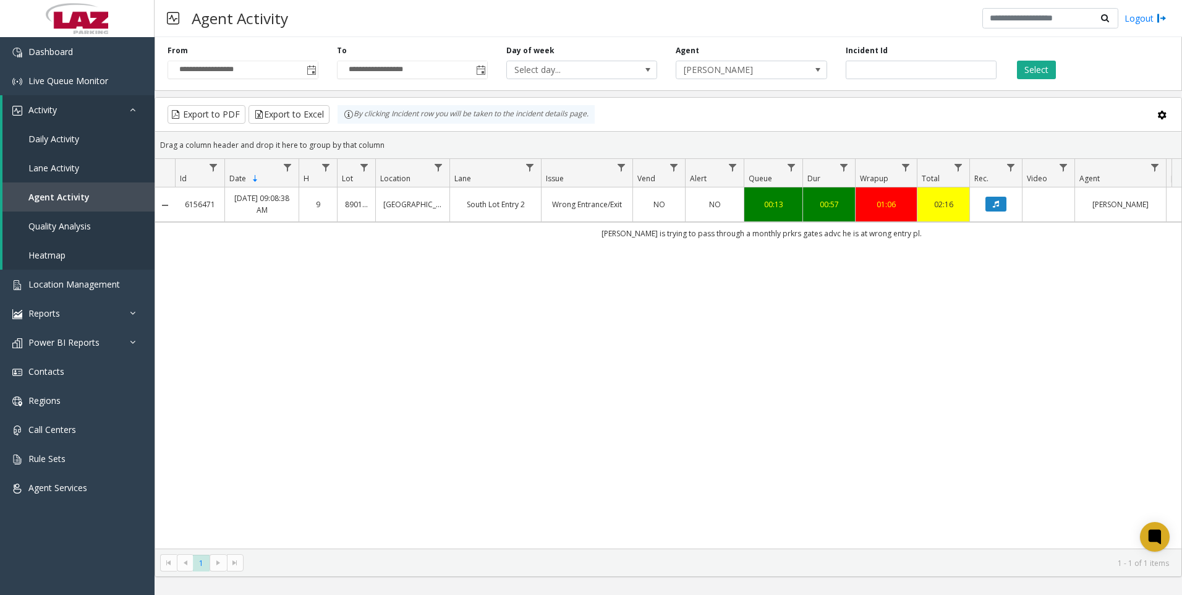
click at [799, 412] on div "6156471 Sep 19, 2025 09:08:38 AM 9 890195 Wayne County South Lot Entry 2 Wrong …" at bounding box center [668, 367] width 1027 height 361
click at [946, 84] on div "**********" at bounding box center [669, 61] width 1028 height 59
click at [947, 75] on input "*******" at bounding box center [921, 70] width 151 height 19
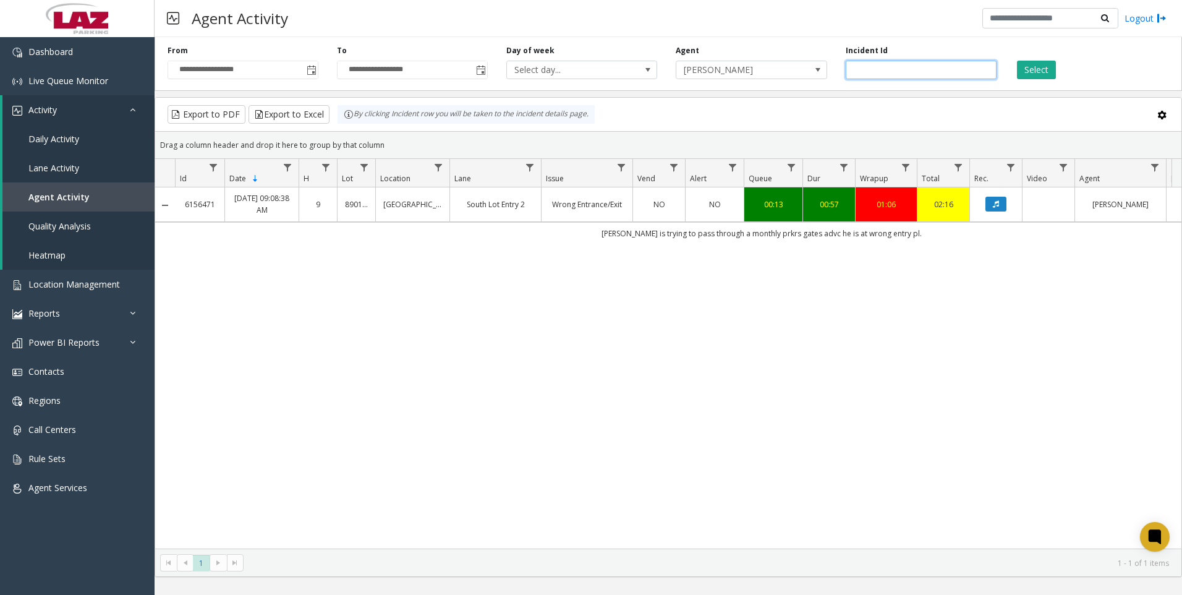
paste input "number"
click at [1023, 72] on button "Select" at bounding box center [1036, 70] width 39 height 19
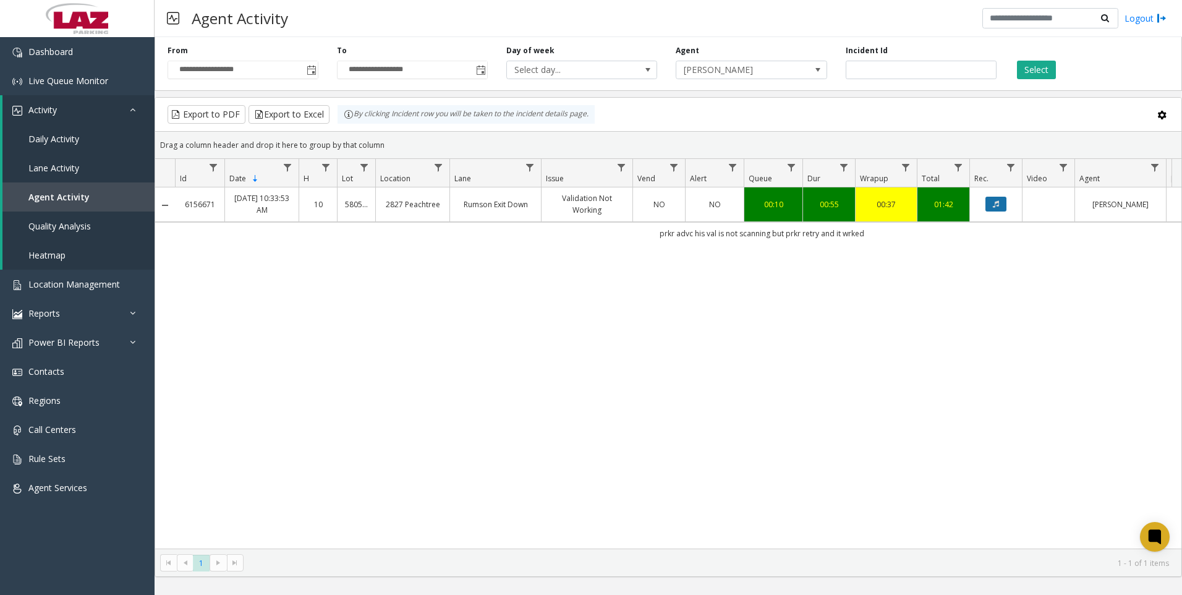
click at [998, 206] on icon "Data table" at bounding box center [996, 203] width 6 height 7
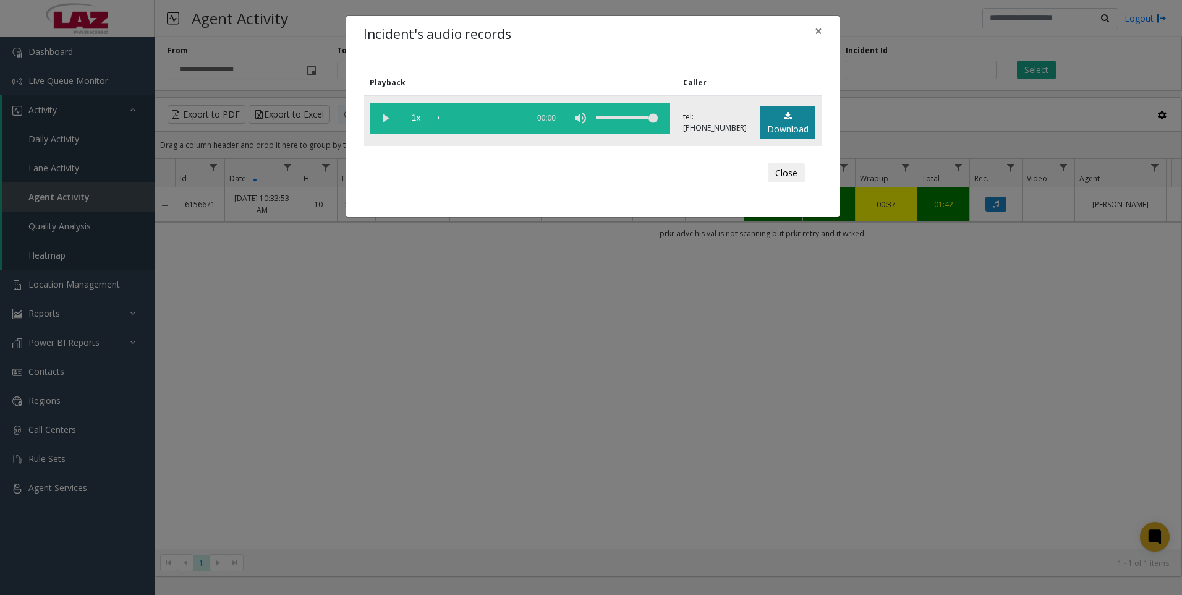
click at [778, 127] on link "Download" at bounding box center [788, 123] width 56 height 34
click at [850, 442] on div "Incident's audio records × Playback Caller 1x 00:59 tel:5805879008 Download Clo…" at bounding box center [591, 297] width 1182 height 595
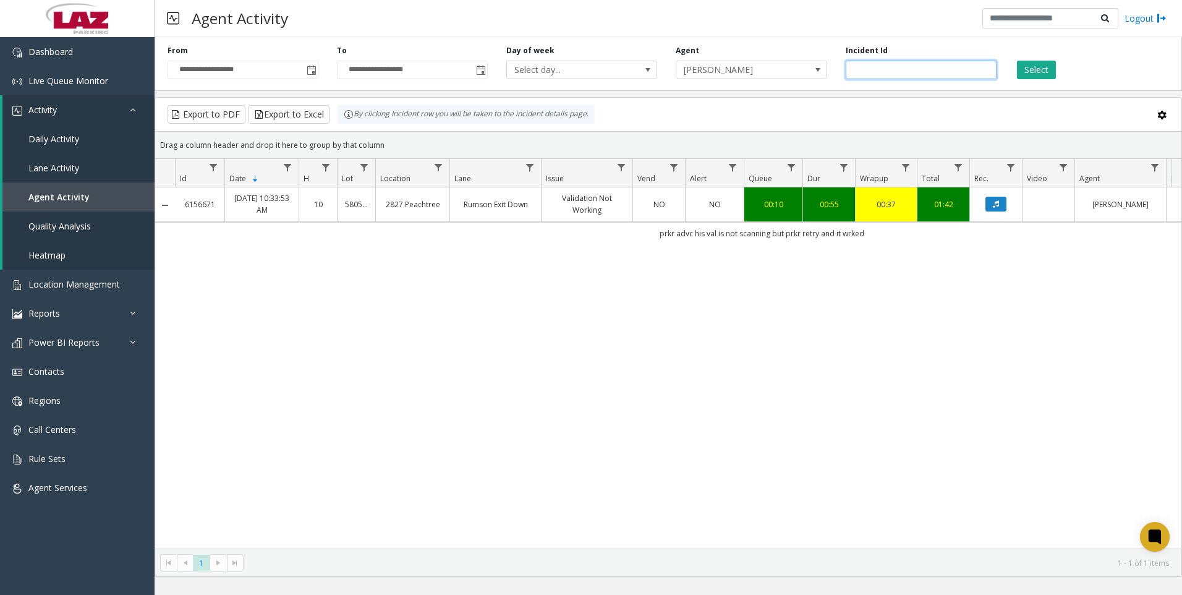
click at [954, 67] on input "*******" at bounding box center [921, 70] width 151 height 19
paste input "number"
click at [1030, 70] on button "Select" at bounding box center [1036, 70] width 39 height 19
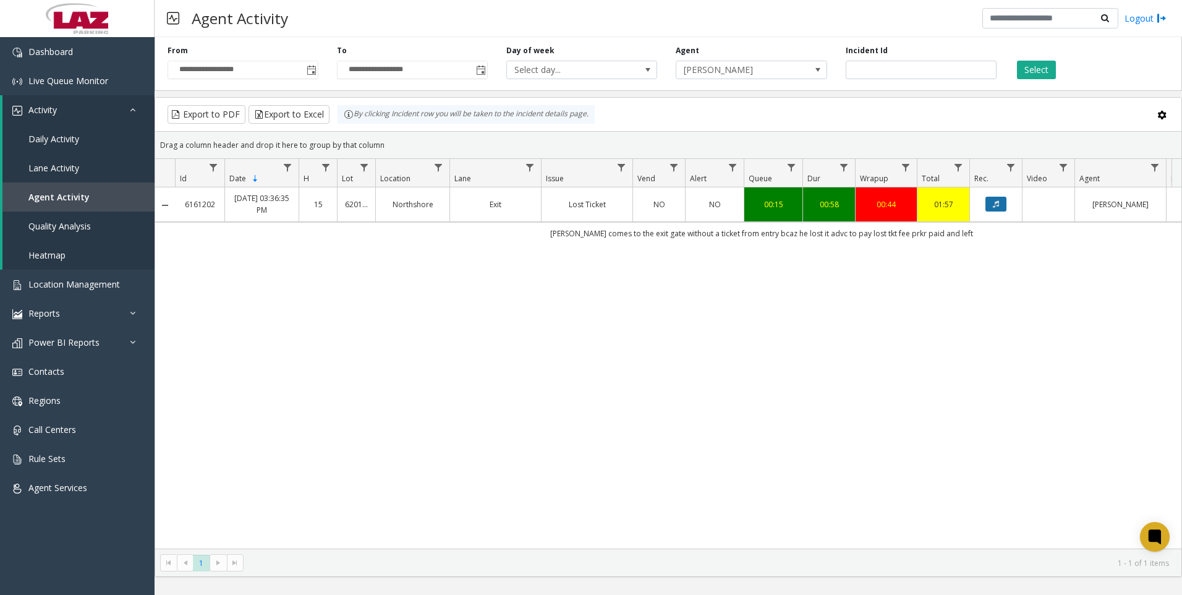
click at [994, 204] on icon "Data table" at bounding box center [996, 203] width 6 height 7
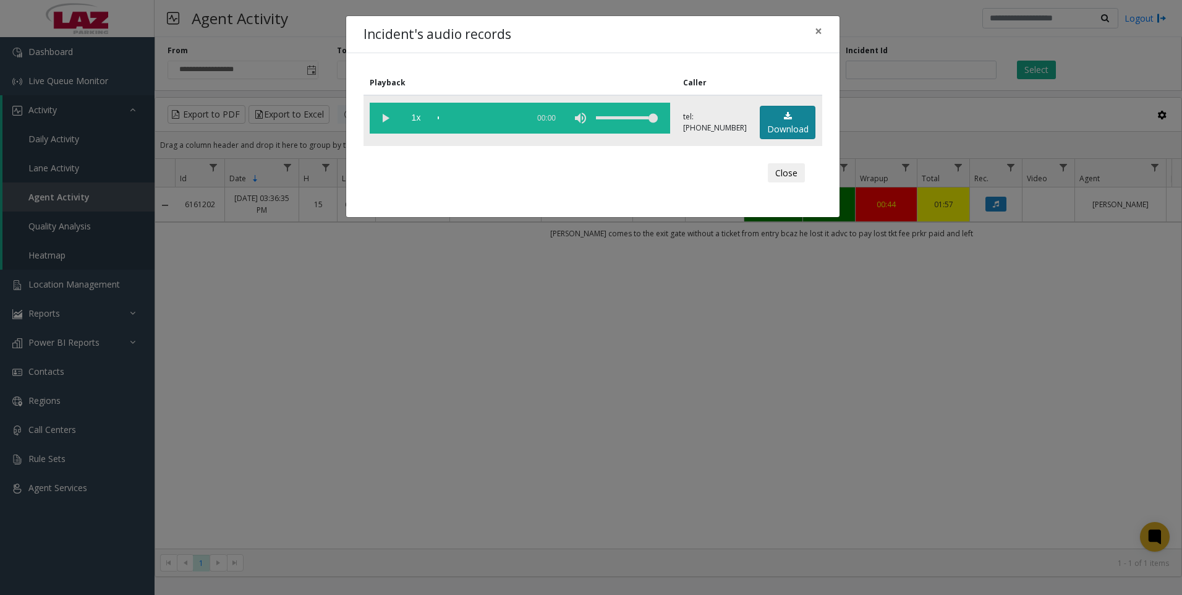
click at [775, 124] on link "Download" at bounding box center [788, 123] width 56 height 34
drag, startPoint x: 716, startPoint y: 378, endPoint x: 711, endPoint y: 385, distance: 8.1
click at [716, 378] on div "Incident's audio records × Playback Caller 1x 01:06 tel:0349339003 Download Clo…" at bounding box center [591, 297] width 1182 height 595
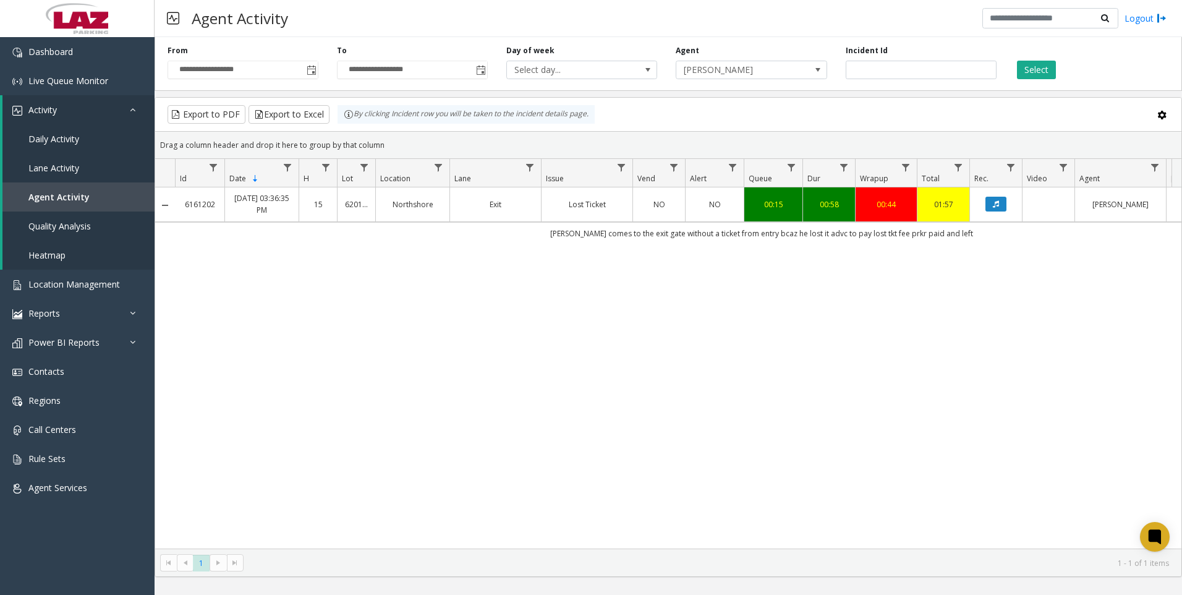
click at [795, 475] on div "6161202 Sep 20, 2025 03:36:35 PM 15 620164 Northshore Exit Lost Ticket NO NO 00…" at bounding box center [668, 367] width 1027 height 361
click at [938, 70] on input "*******" at bounding box center [921, 70] width 151 height 19
paste input "number"
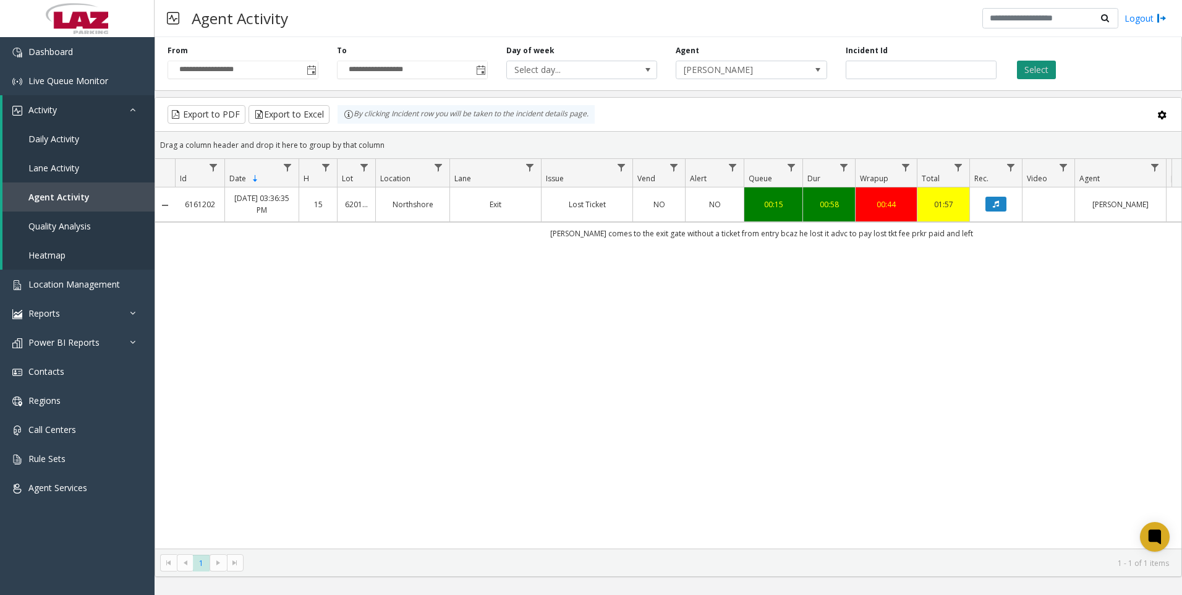
click at [1038, 63] on button "Select" at bounding box center [1036, 70] width 39 height 19
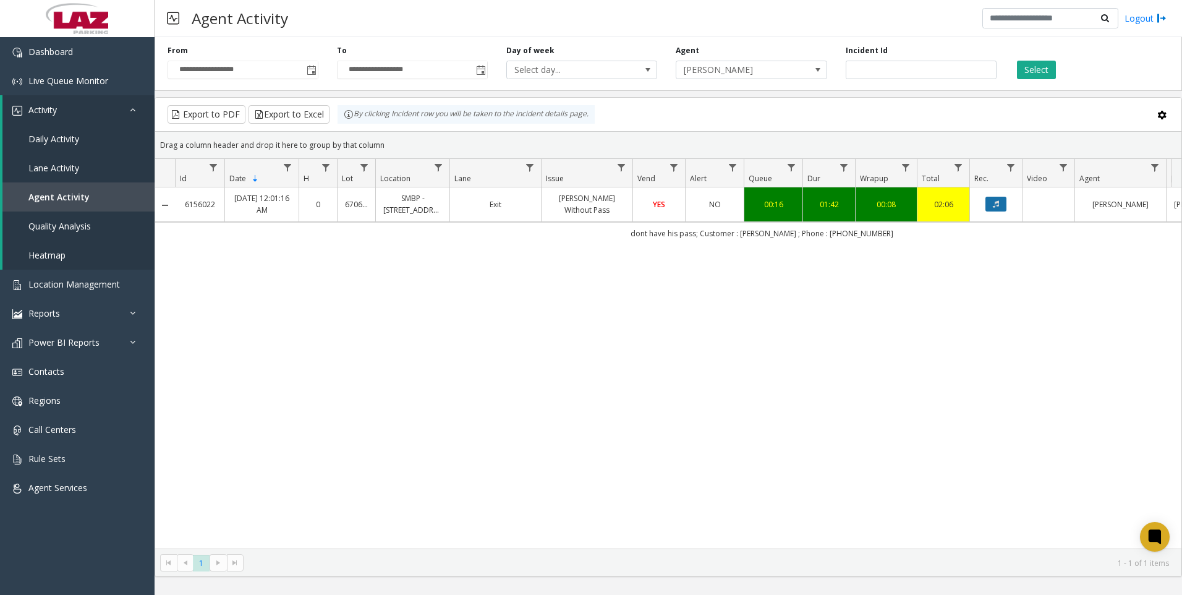
click at [996, 201] on icon "Data table" at bounding box center [996, 203] width 6 height 7
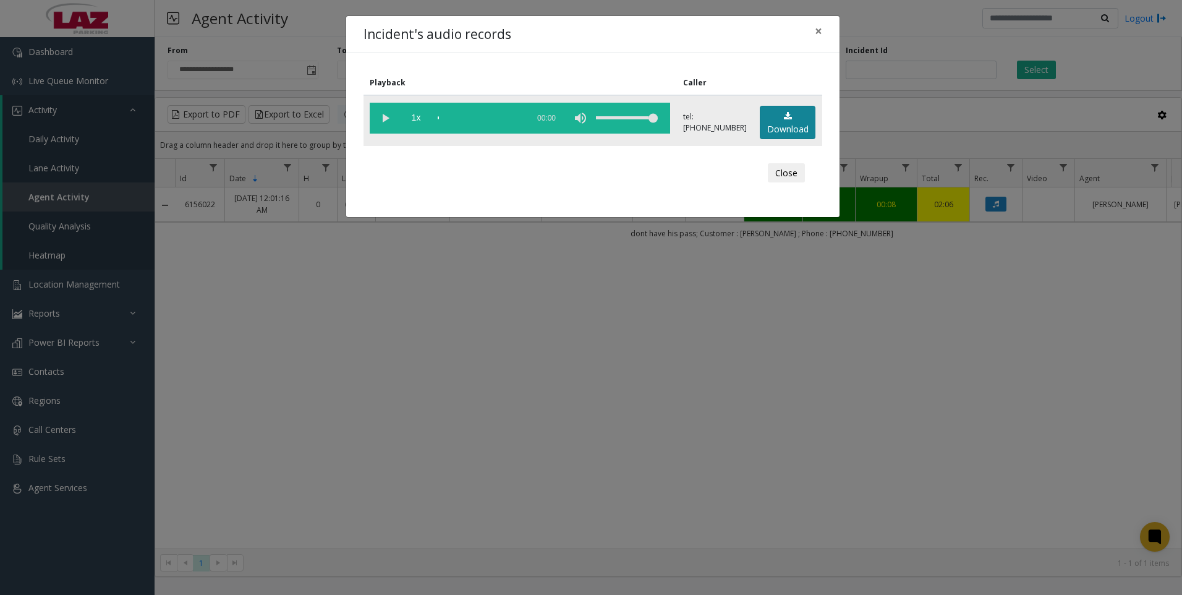
click at [784, 125] on app-root "**********" at bounding box center [591, 297] width 1182 height 595
click at [795, 127] on link "Download" at bounding box center [788, 123] width 56 height 34
click at [847, 479] on div "Incident's audio records × Playback Caller 1x 01:49 tel:6706779003 Download Clo…" at bounding box center [591, 297] width 1182 height 595
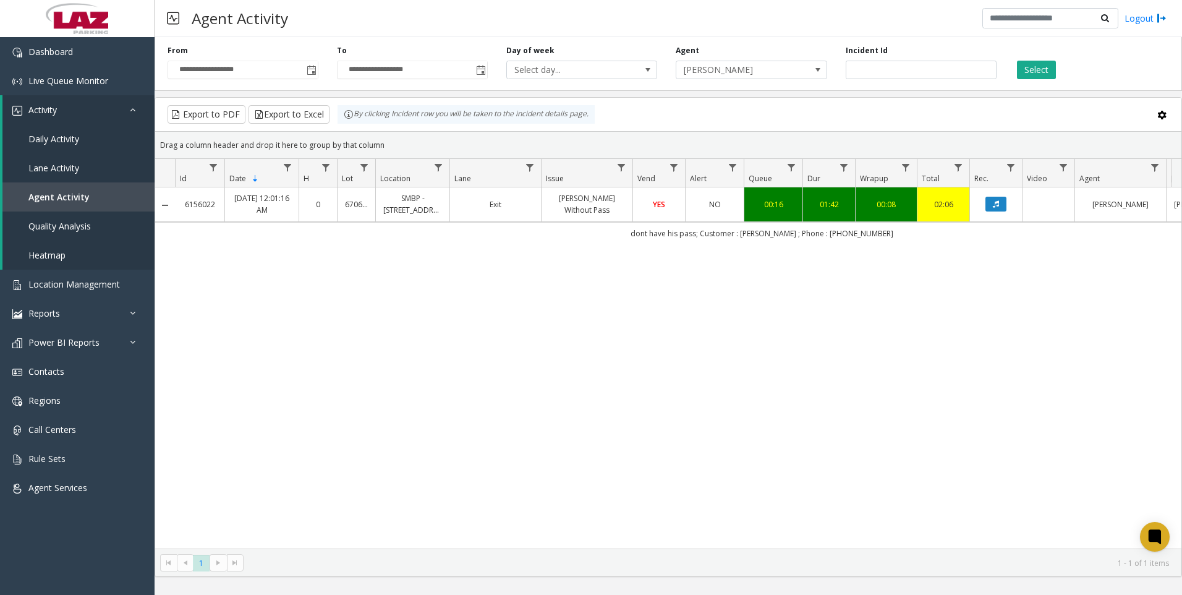
click at [884, 419] on div "6156022 Sep 19, 2025 12:01:16 AM 0 670677 SMBP - 2800 28th Street Exit Parker W…" at bounding box center [668, 367] width 1027 height 361
click at [858, 293] on div "6156022 Sep 19, 2025 12:01:16 AM 0 670677 SMBP - 2800 28th Street Exit Parker W…" at bounding box center [668, 367] width 1027 height 361
click at [930, 70] on input "*******" at bounding box center [921, 70] width 151 height 19
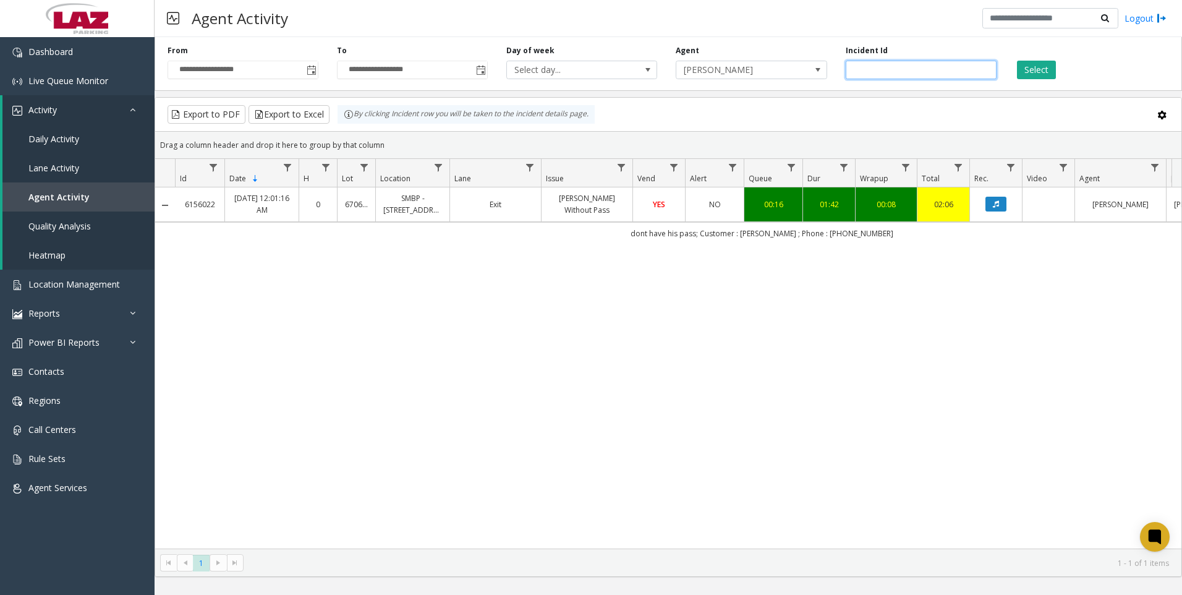
paste input "number"
type input "*******"
click at [1025, 71] on button "Select" at bounding box center [1036, 70] width 39 height 19
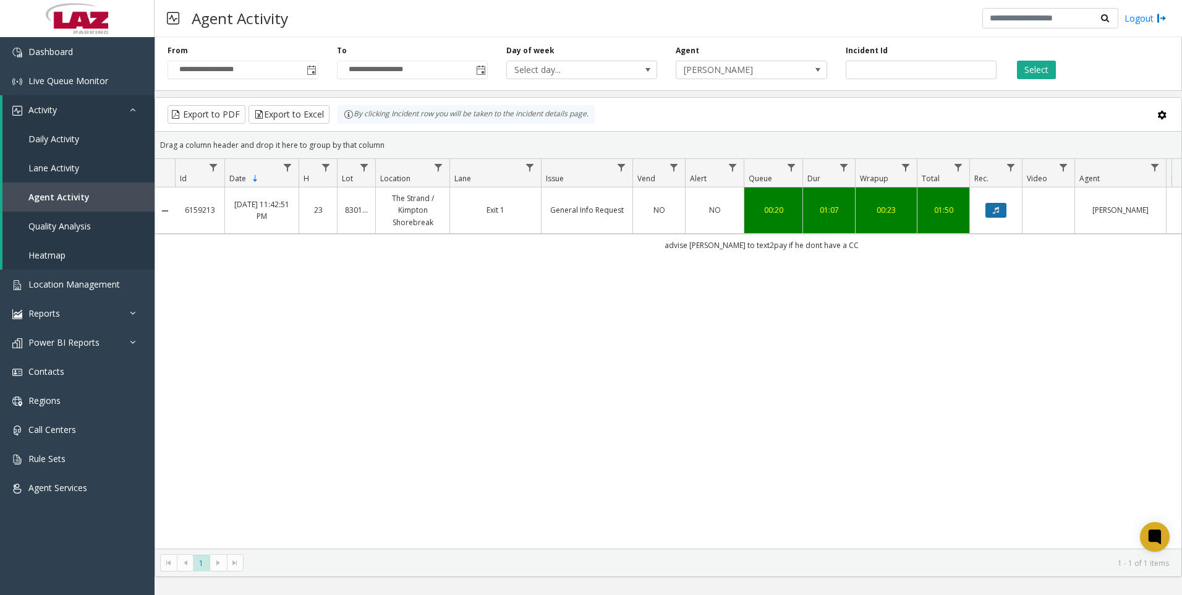
click at [996, 210] on icon "Data table" at bounding box center [996, 210] width 6 height 7
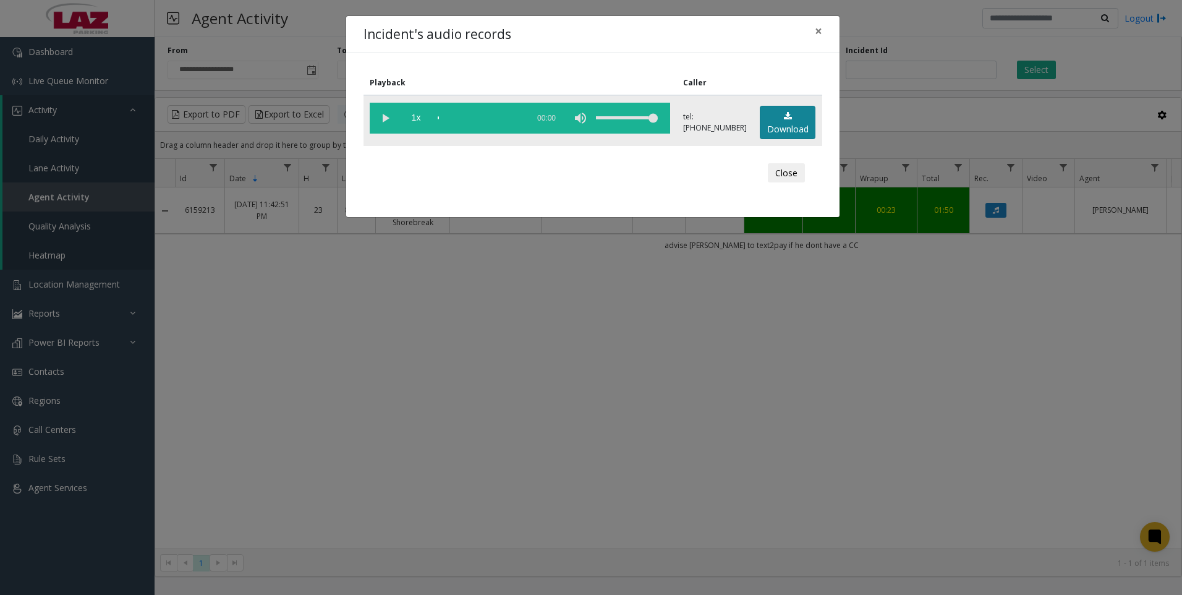
click at [795, 128] on link "Download" at bounding box center [788, 123] width 56 height 34
click at [865, 455] on div "Incident's audio records × Playback Caller 1x 01:15 tel:6405019003 Download Clo…" at bounding box center [591, 297] width 1182 height 595
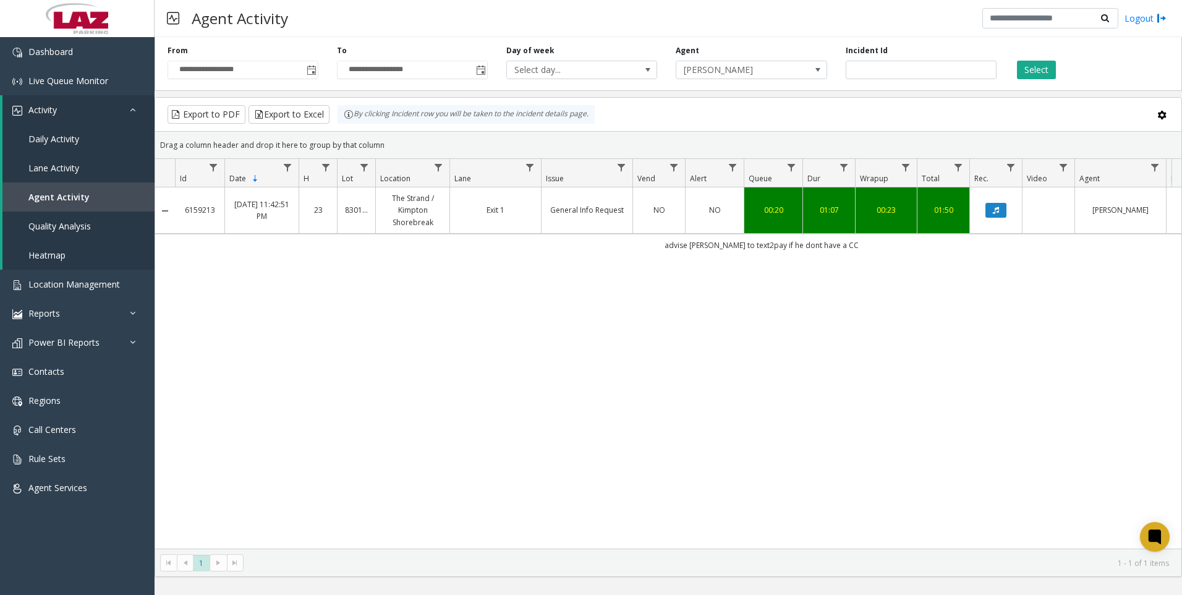
click at [940, 416] on div "6159213 Sep 19, 2025 11:42:51 PM 23 830197 The Strand / Kimpton Shorebreak Exit…" at bounding box center [668, 367] width 1027 height 361
click at [1029, 425] on div "6159213 Sep 19, 2025 11:42:51 PM 23 830197 The Strand / Kimpton Shorebreak Exit…" at bounding box center [668, 367] width 1027 height 361
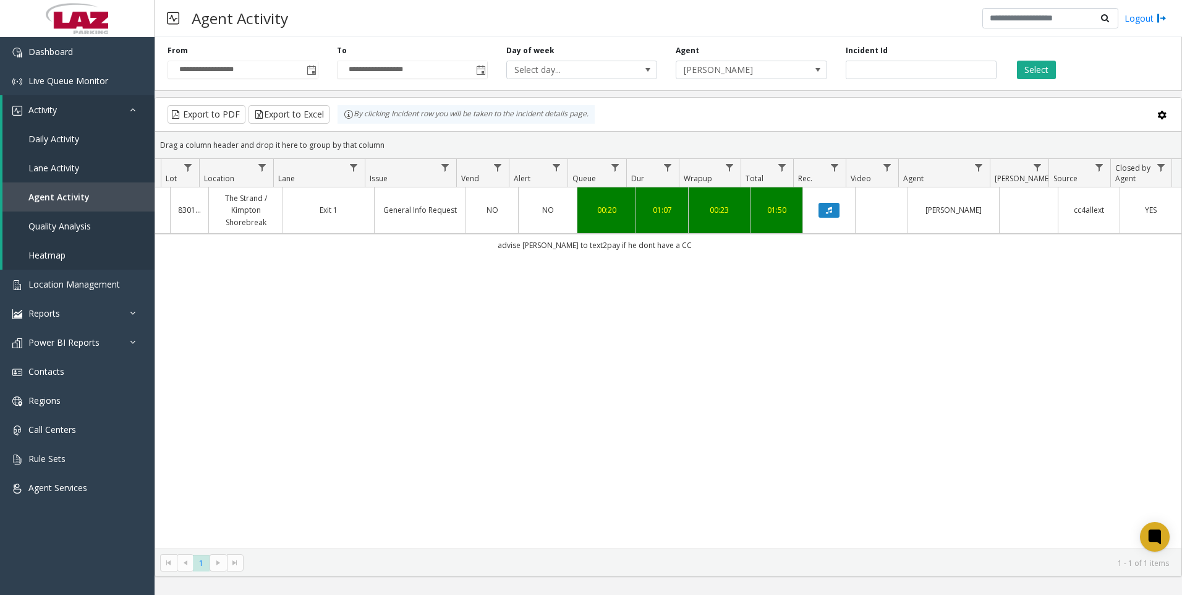
click at [845, 471] on div "6159213 Sep 19, 2025 11:42:51 PM 23 830197 The Strand / Kimpton Shorebreak Exit…" at bounding box center [668, 367] width 1027 height 361
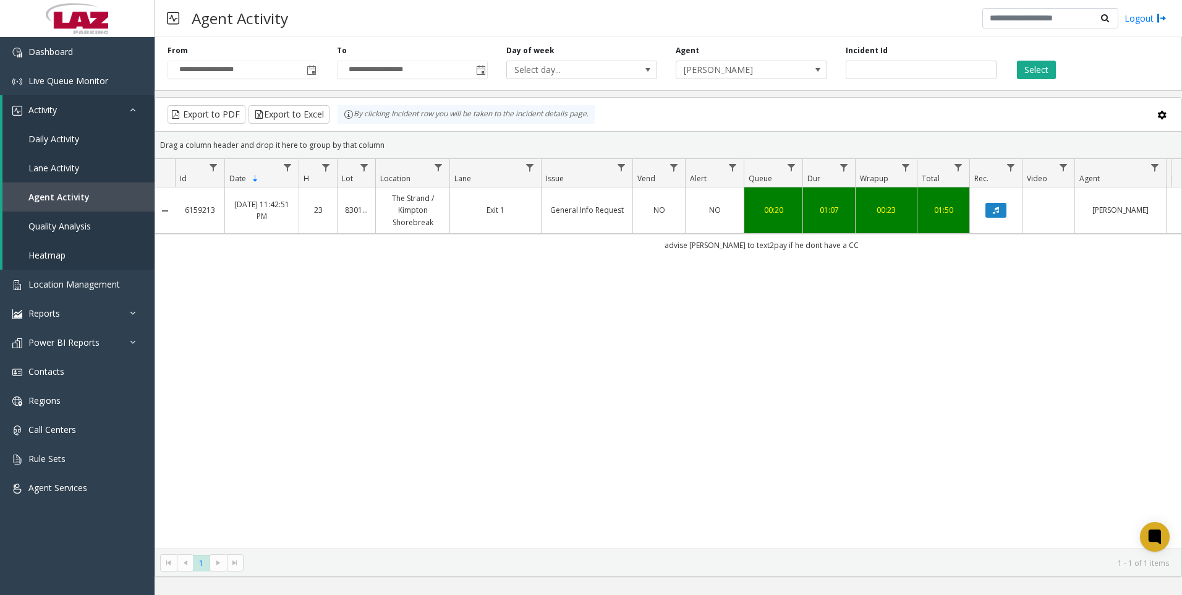
click at [1063, 106] on div "Export to PDF Export to Excel By clicking Incident row you will be taken to the…" at bounding box center [669, 114] width 1006 height 19
click at [904, 66] on input "*******" at bounding box center [921, 70] width 151 height 19
paste input "number"
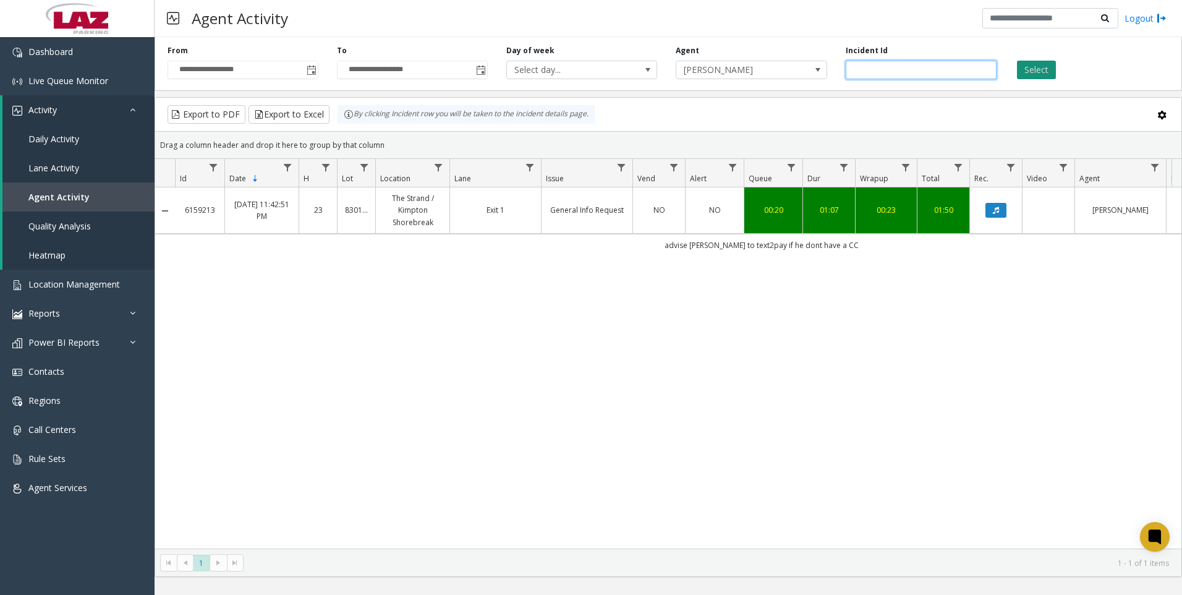
type input "*******"
click at [1040, 75] on button "Select" at bounding box center [1036, 70] width 39 height 19
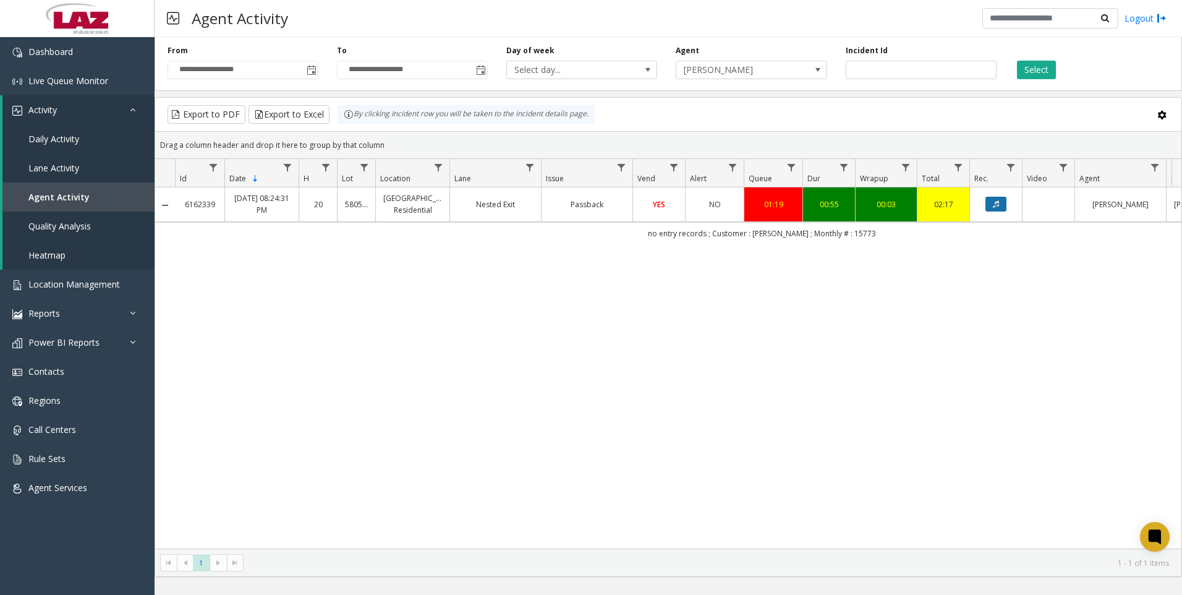
click at [995, 203] on icon "Data table" at bounding box center [996, 203] width 6 height 7
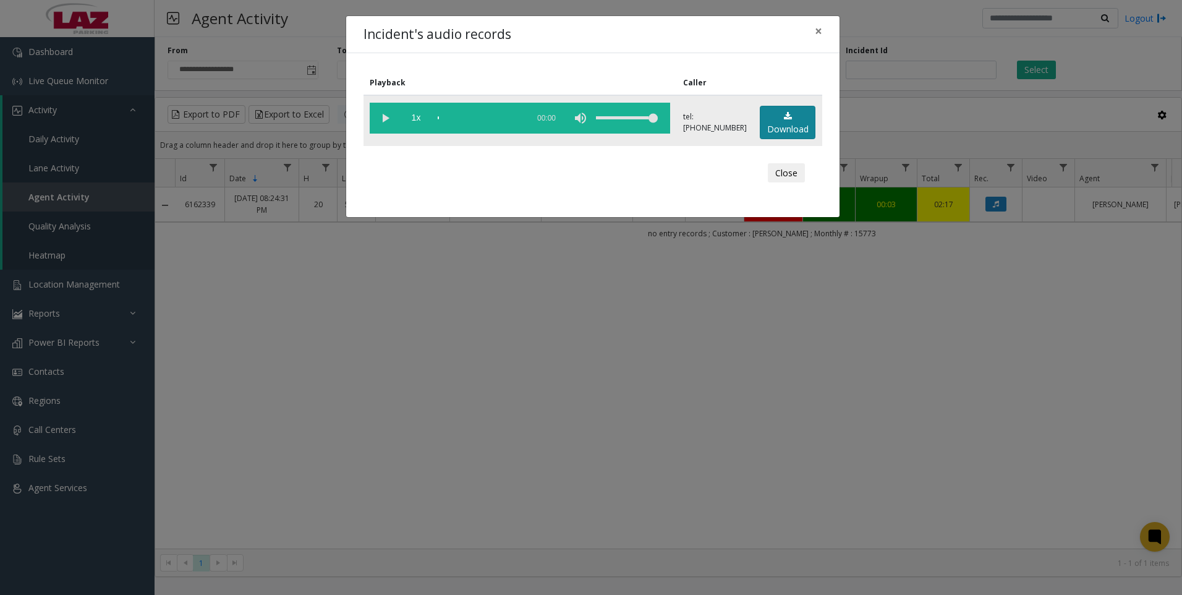
click at [776, 126] on link "Download" at bounding box center [788, 123] width 56 height 34
click at [975, 460] on div "Incident's audio records × Playback Caller 1x 01:04 tel:5805199007 Download Clo…" at bounding box center [591, 297] width 1182 height 595
